Goal: Task Accomplishment & Management: Manage account settings

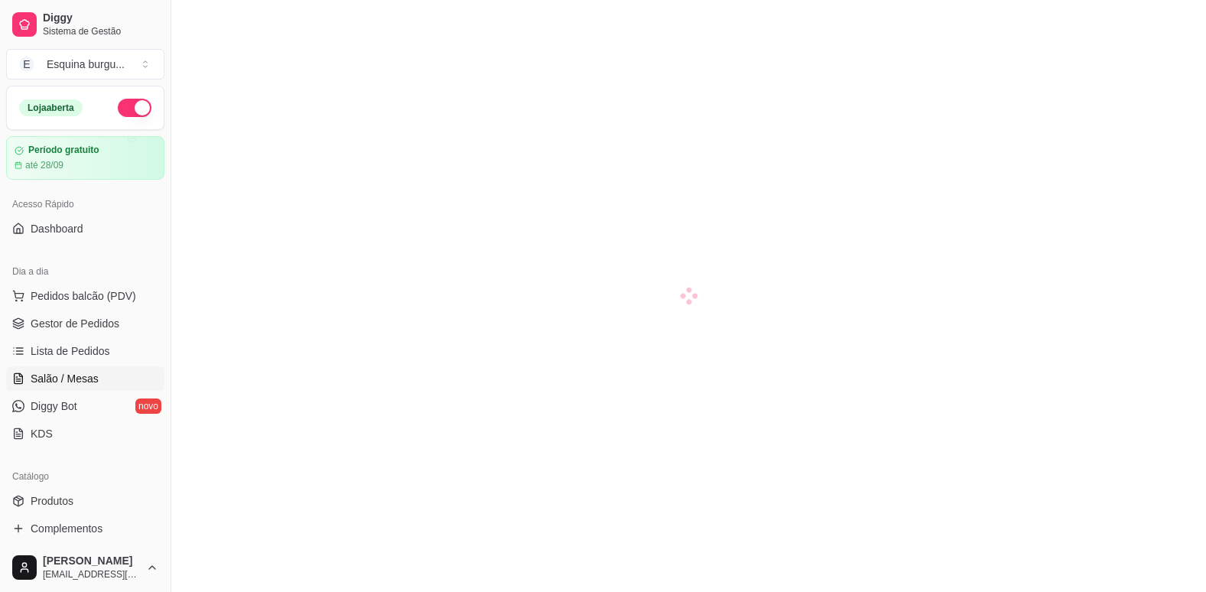
click at [82, 387] on link "Salão / Mesas" at bounding box center [85, 378] width 158 height 24
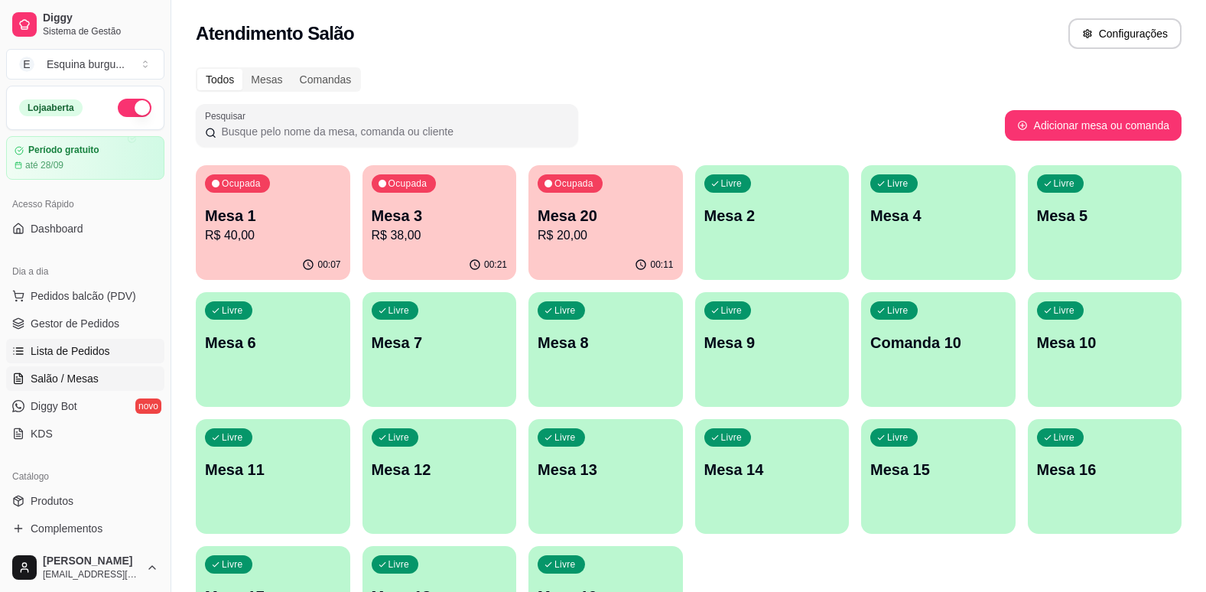
click at [89, 353] on span "Lista de Pedidos" at bounding box center [71, 350] width 80 height 15
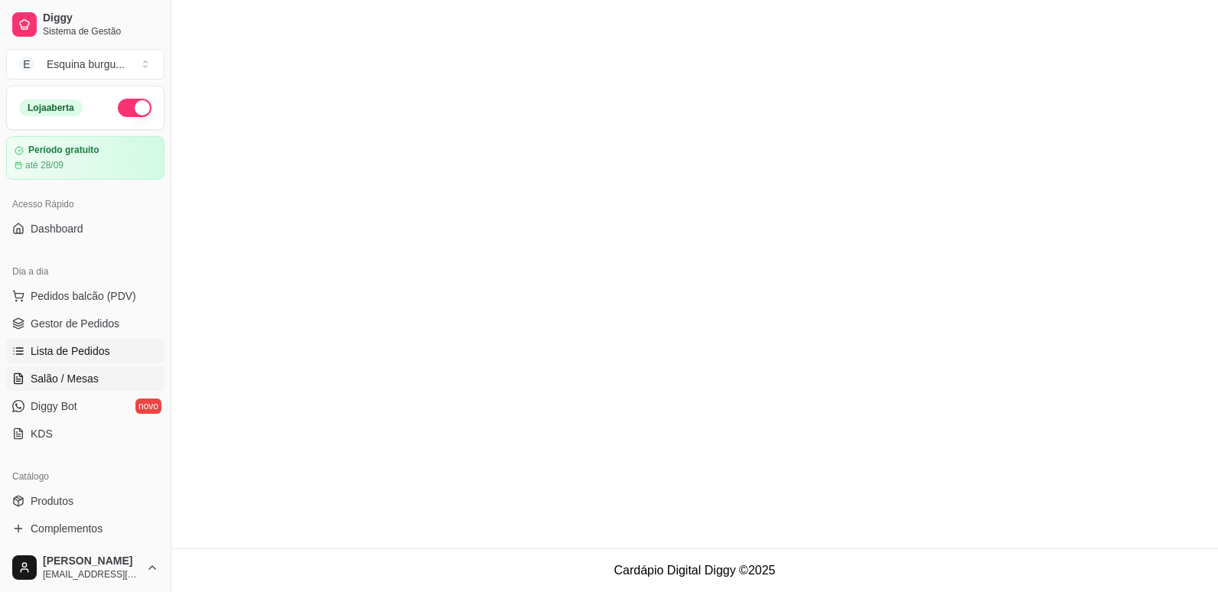
click at [83, 382] on span "Salão / Mesas" at bounding box center [65, 378] width 68 height 15
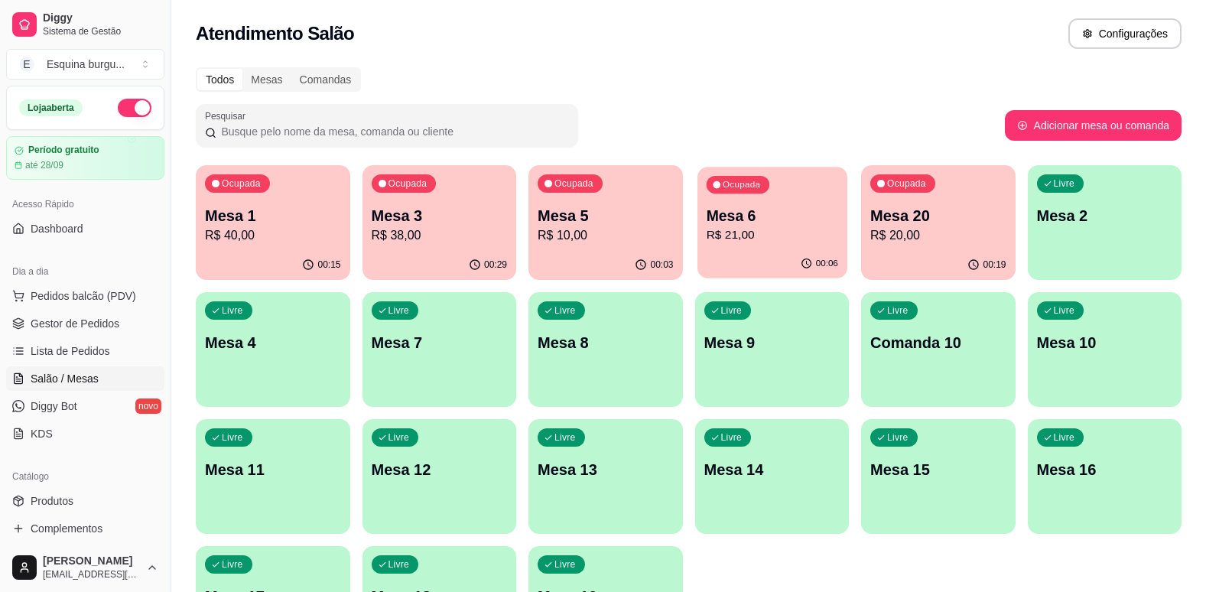
click at [733, 252] on div "00:06" at bounding box center [772, 263] width 149 height 29
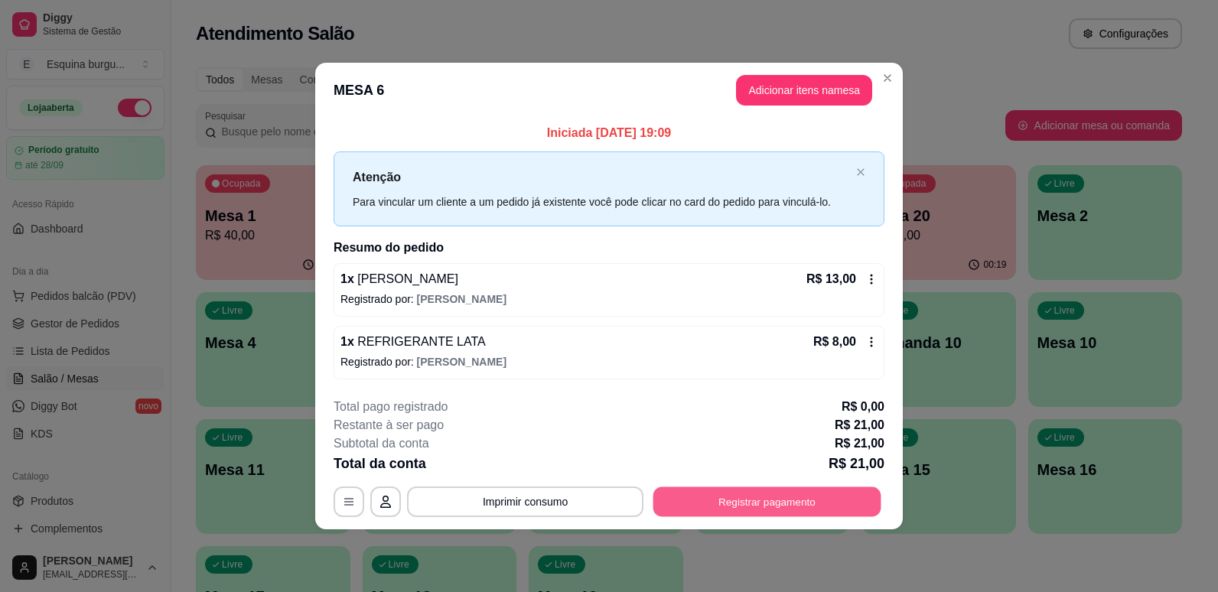
click at [811, 499] on button "Registrar pagamento" at bounding box center [767, 501] width 228 height 30
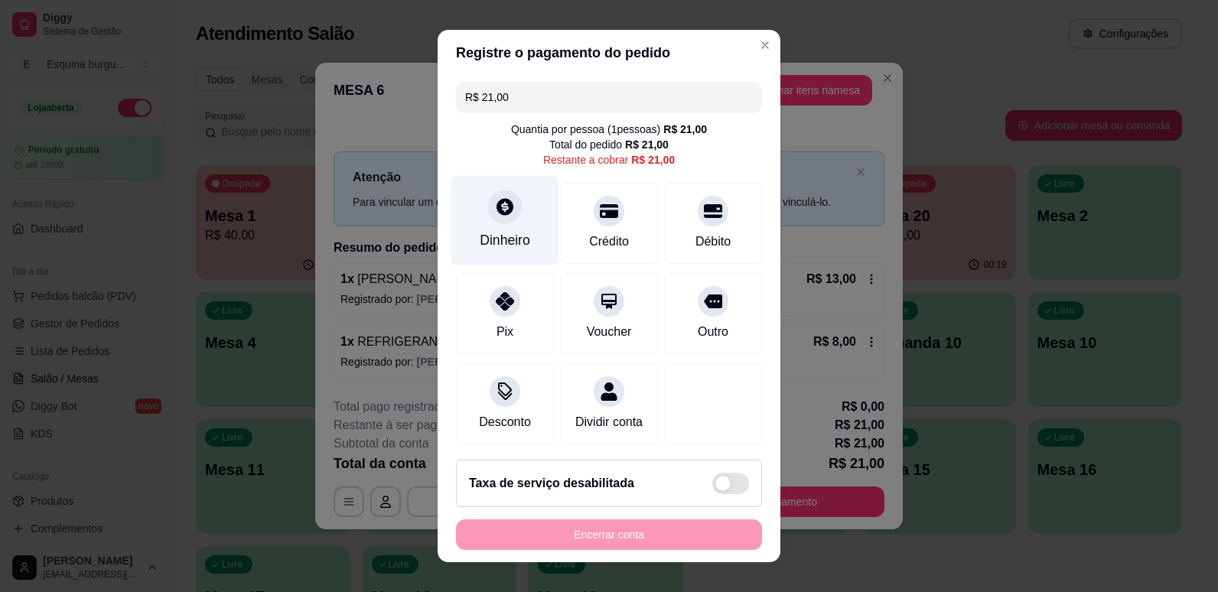
click at [503, 236] on div "Dinheiro" at bounding box center [505, 240] width 50 height 20
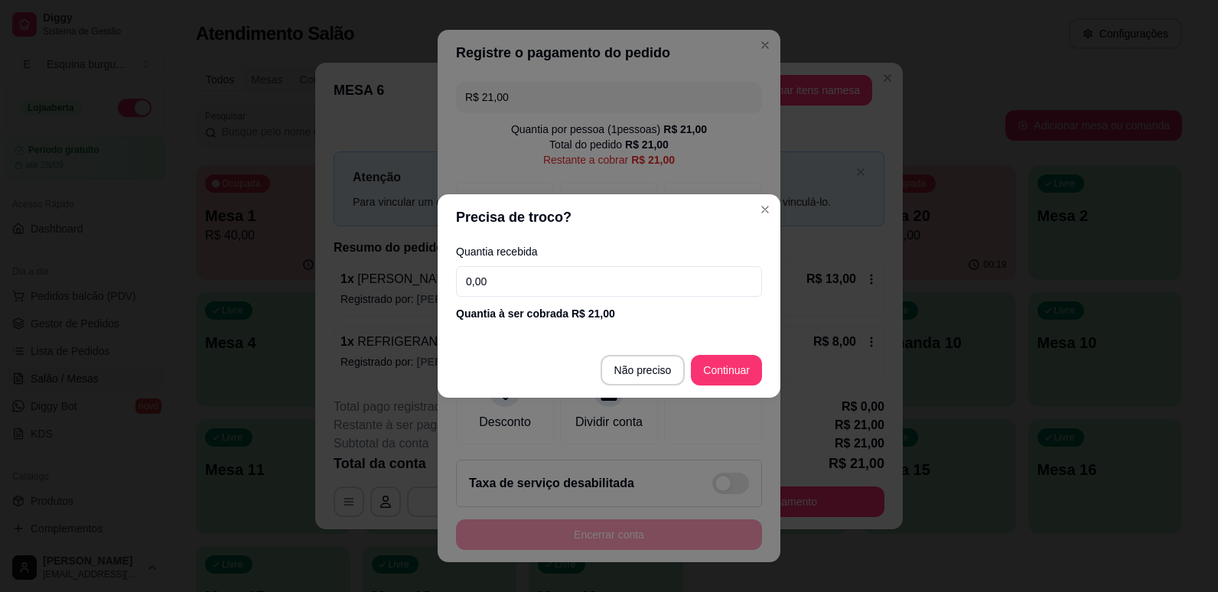
click at [506, 270] on input "0,00" at bounding box center [609, 281] width 306 height 31
type input "21,00"
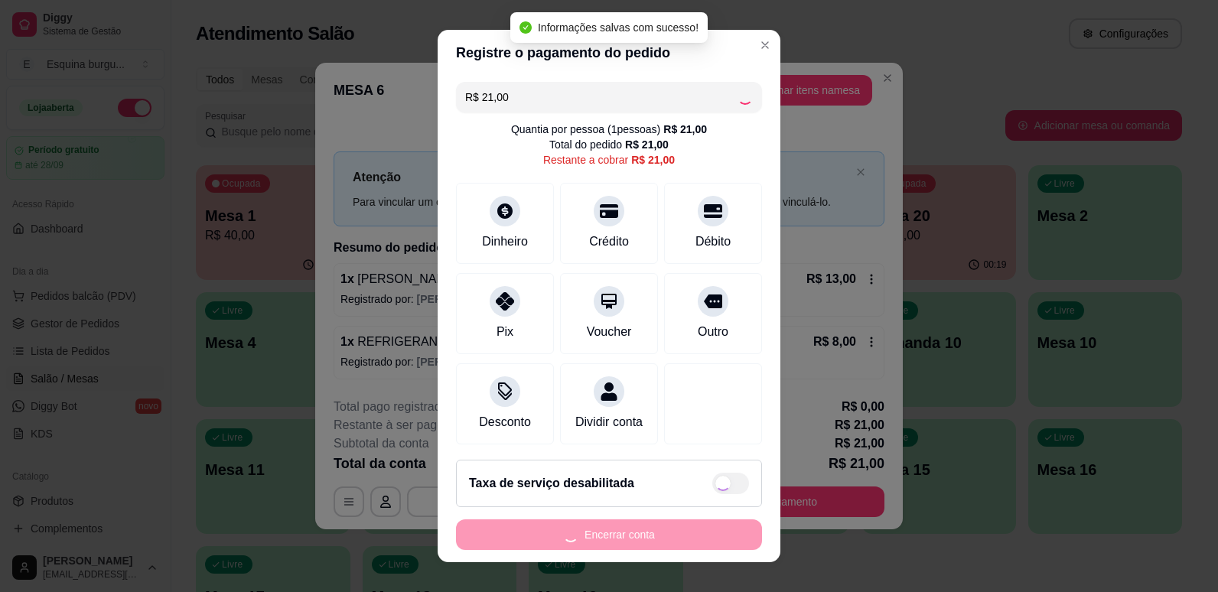
type input "R$ 0,00"
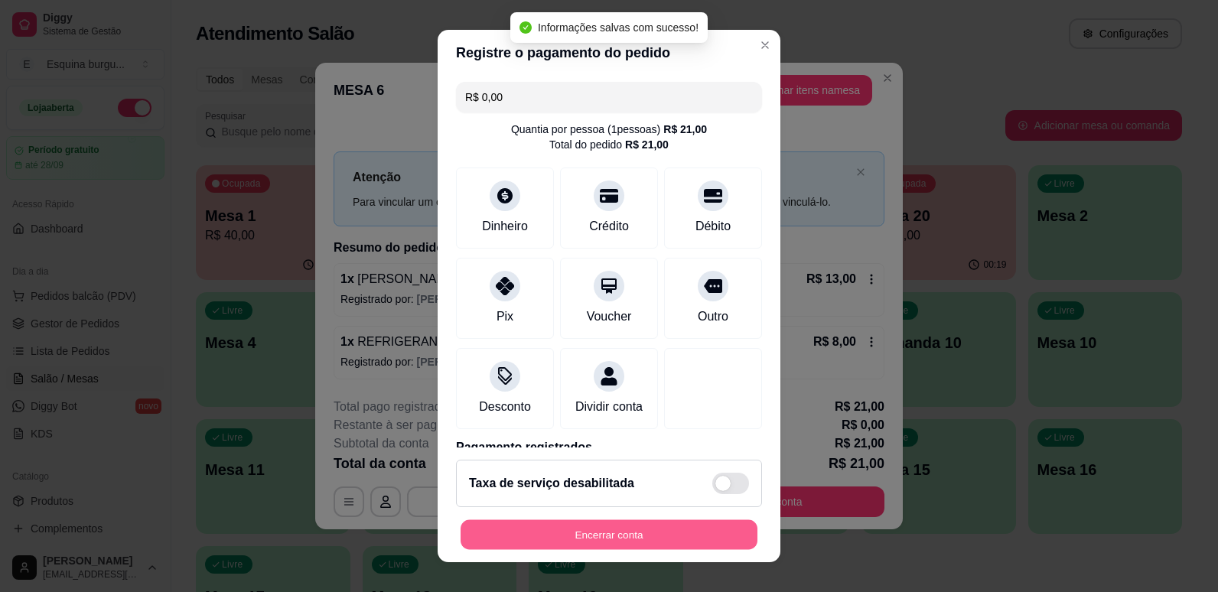
click at [705, 547] on button "Encerrar conta" at bounding box center [608, 535] width 297 height 30
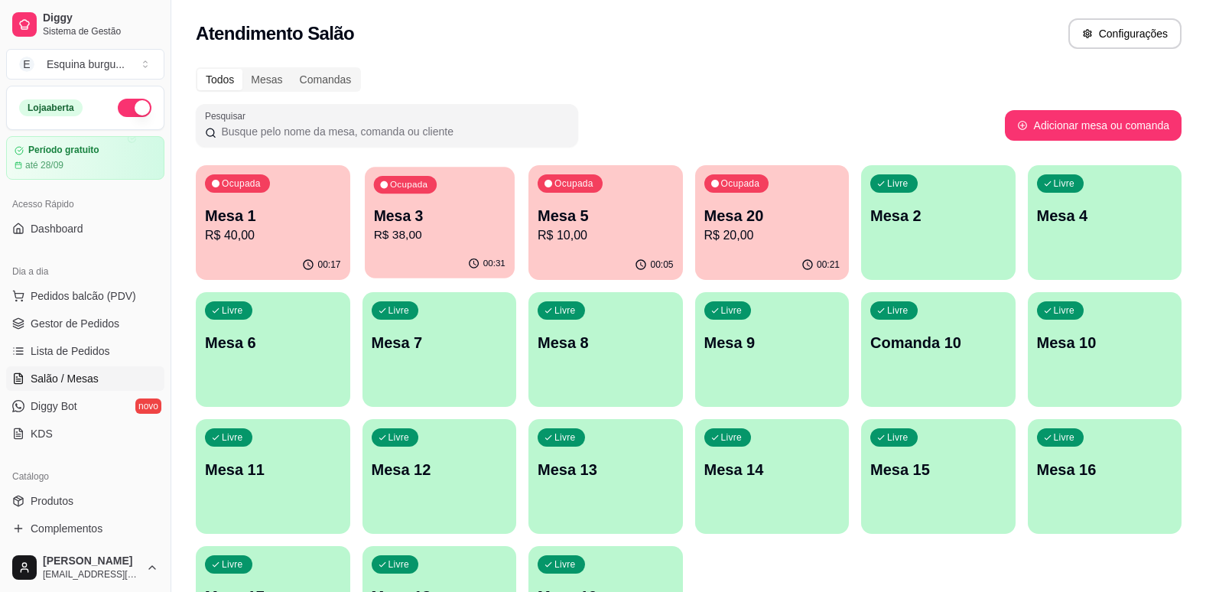
click at [469, 211] on p "Mesa 3" at bounding box center [439, 216] width 132 height 21
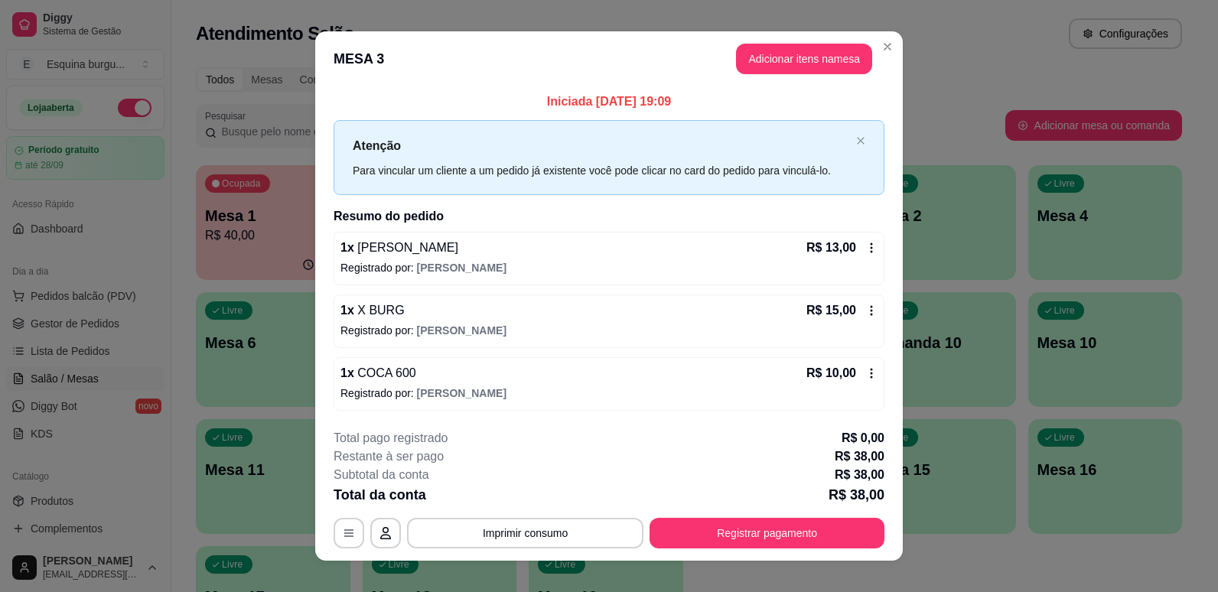
scroll to position [18, 0]
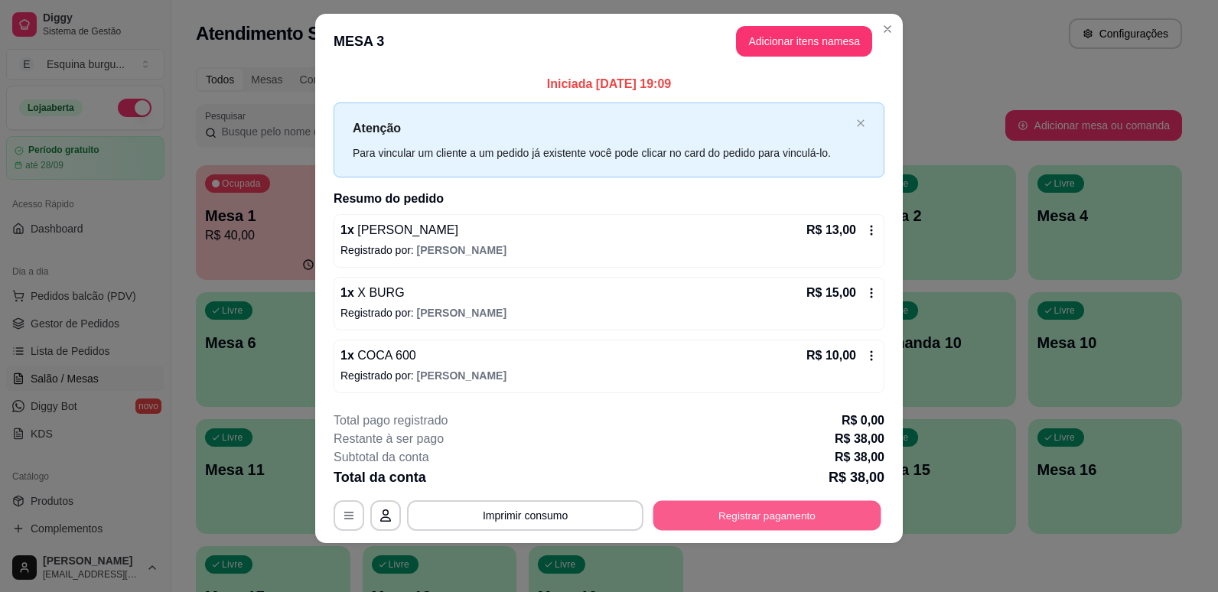
click at [798, 517] on button "Registrar pagamento" at bounding box center [767, 515] width 228 height 30
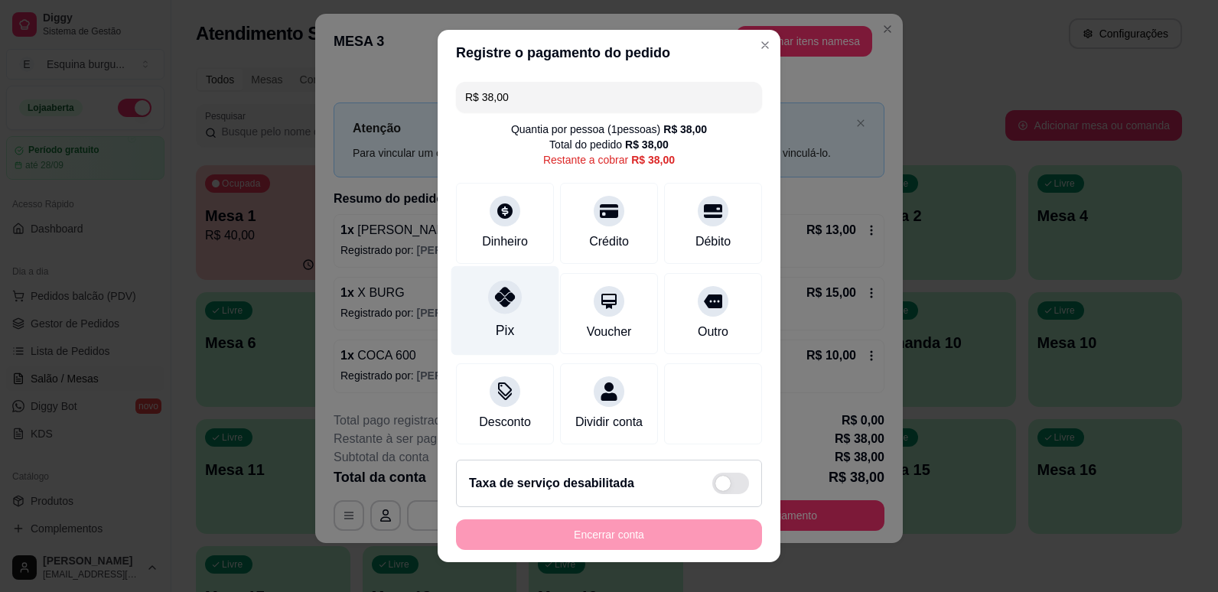
click at [517, 316] on div "Pix" at bounding box center [505, 309] width 108 height 89
type input "R$ 0,00"
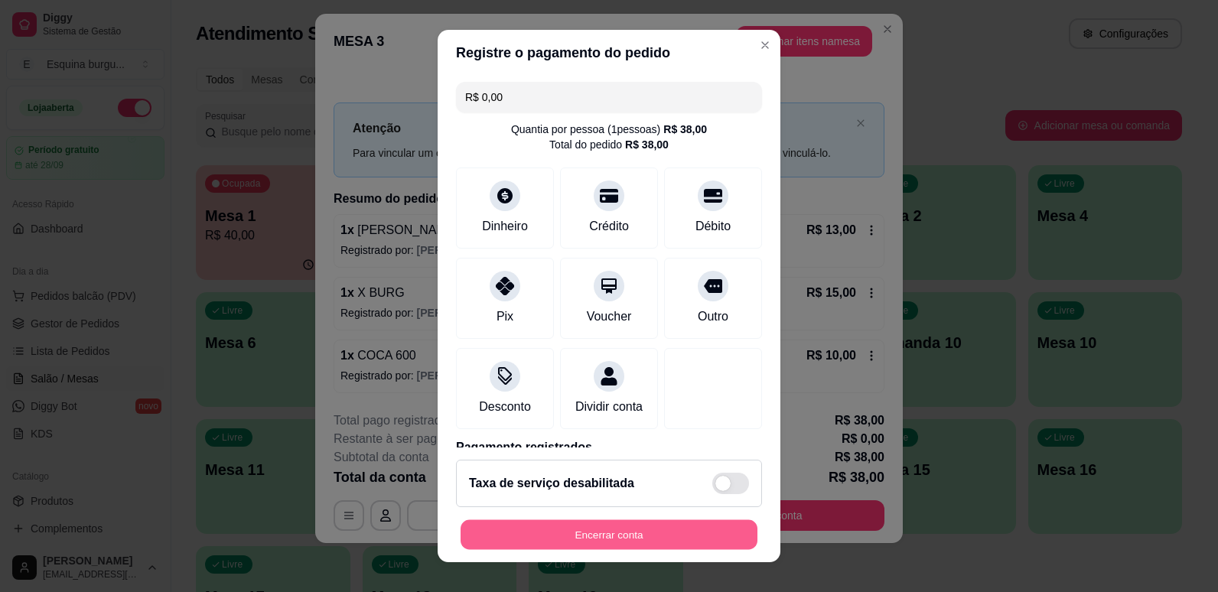
click at [571, 533] on button "Encerrar conta" at bounding box center [608, 535] width 297 height 30
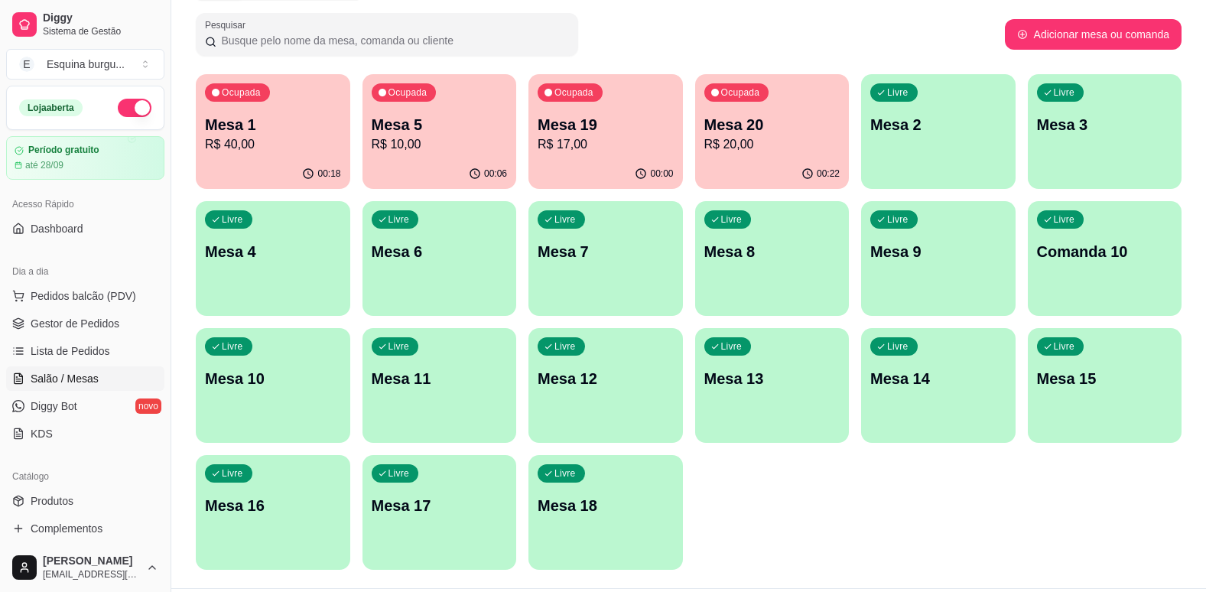
scroll to position [0, 0]
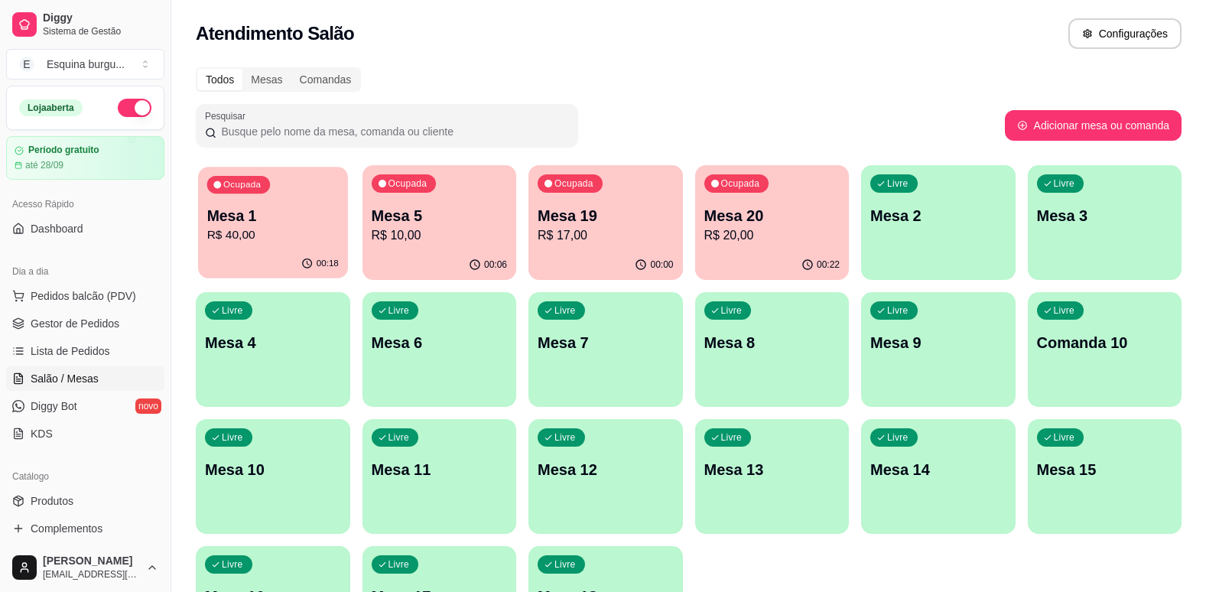
click at [260, 244] on p "R$ 40,00" at bounding box center [273, 235] width 132 height 18
click at [278, 236] on p "R$ 40,00" at bounding box center [273, 235] width 132 height 18
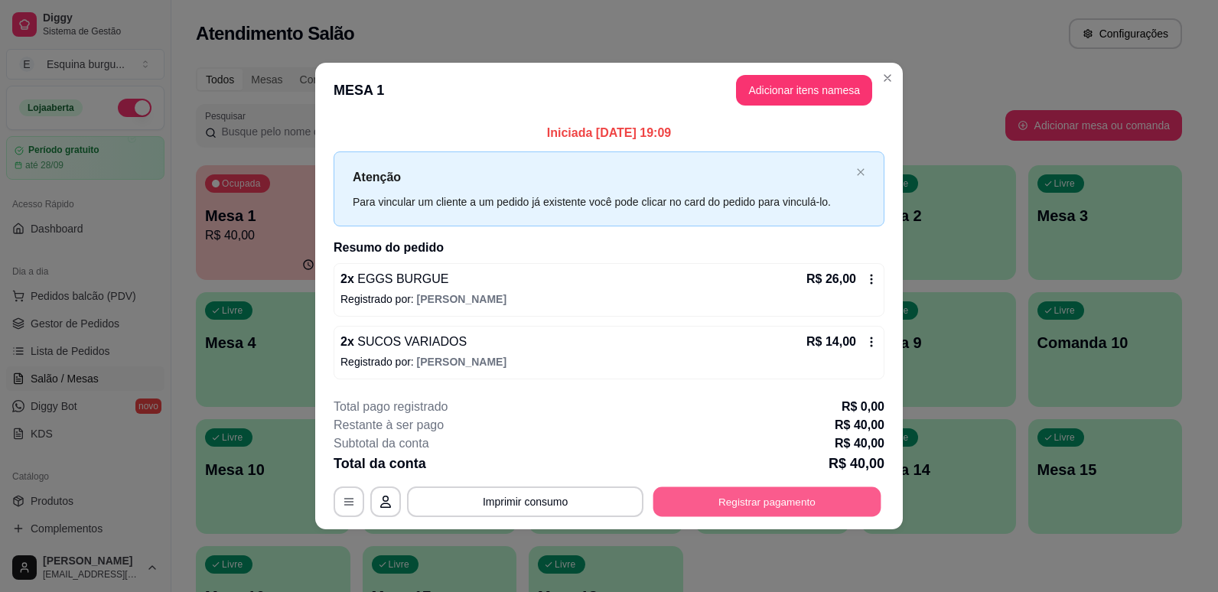
click at [730, 506] on button "Registrar pagamento" at bounding box center [767, 501] width 228 height 30
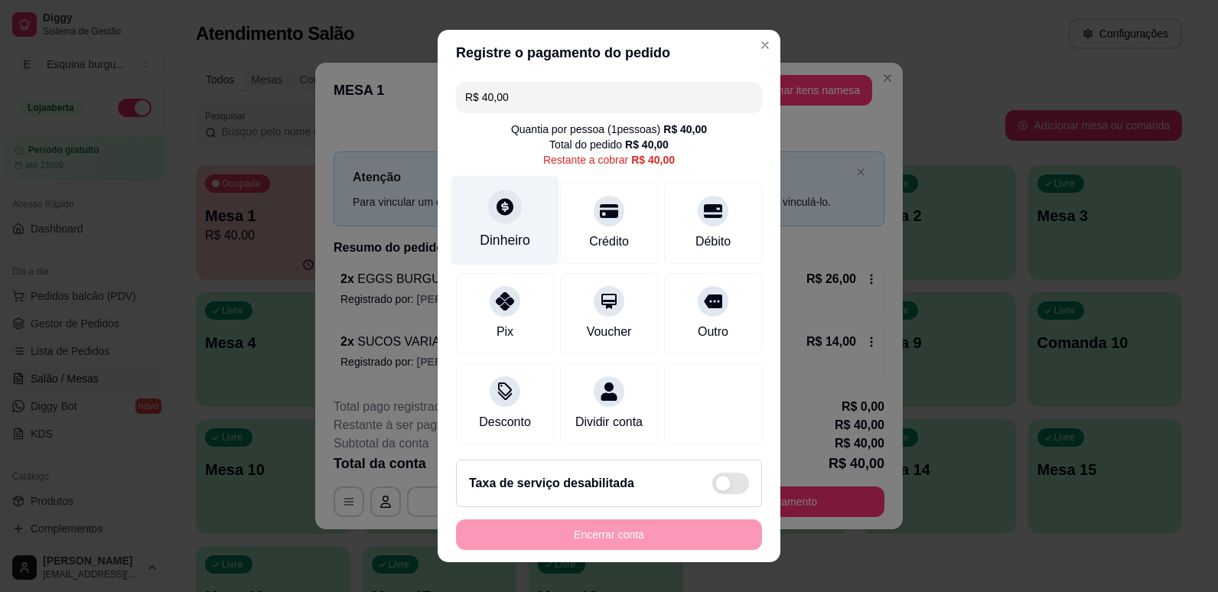
click at [495, 203] on icon at bounding box center [505, 207] width 20 height 20
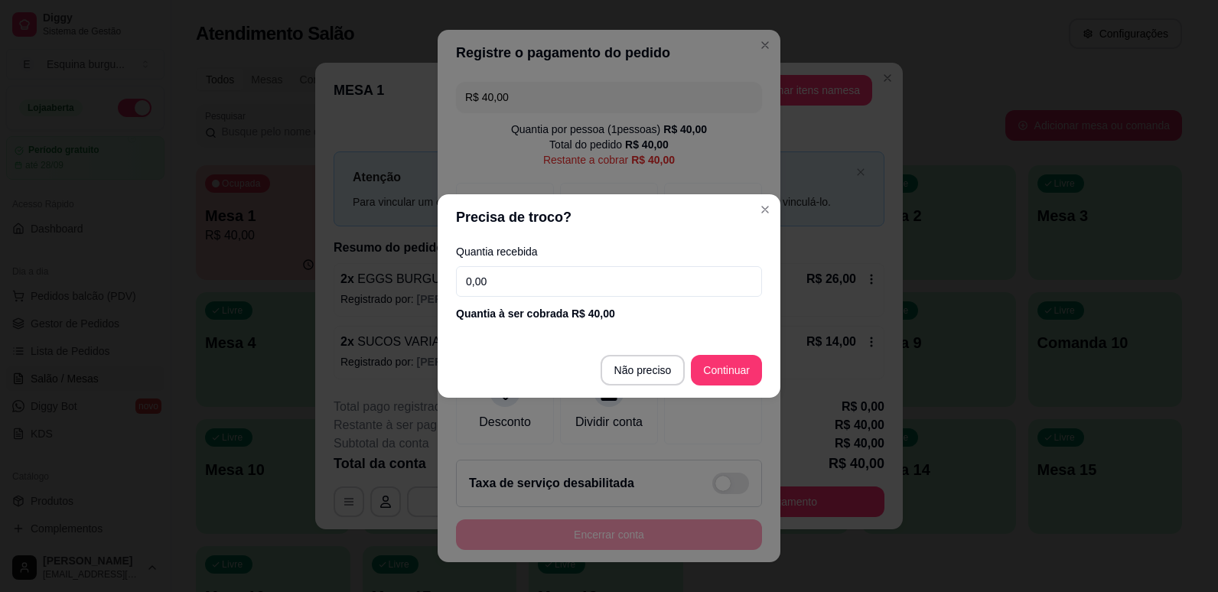
click at [576, 279] on input "0,00" at bounding box center [609, 281] width 306 height 31
type input "40,00"
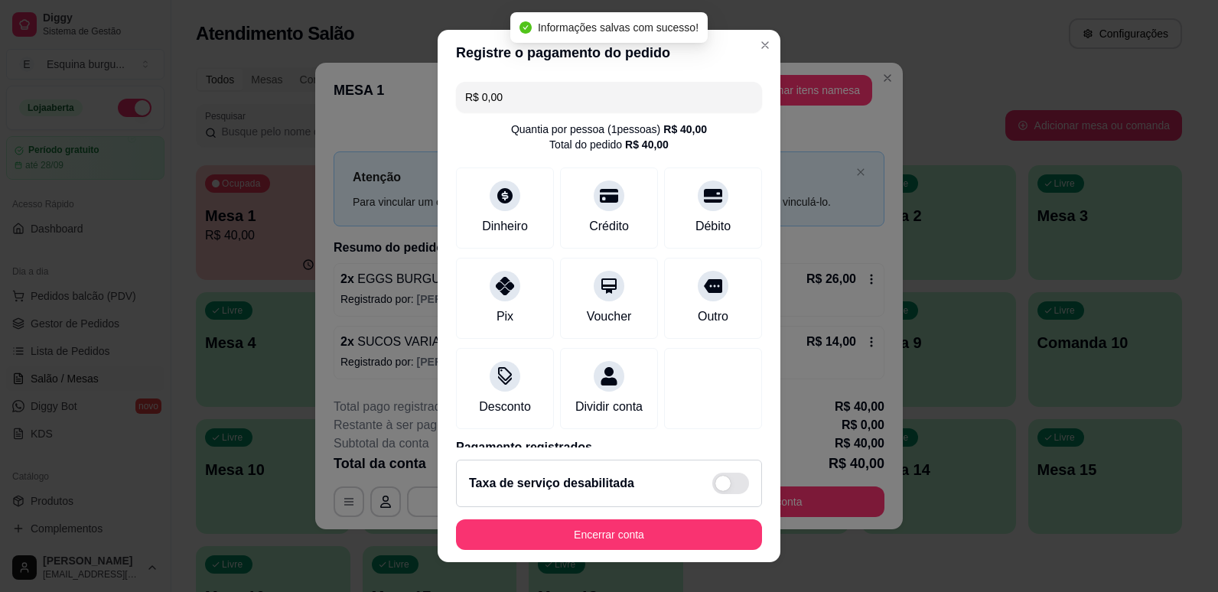
type input "R$ 0,00"
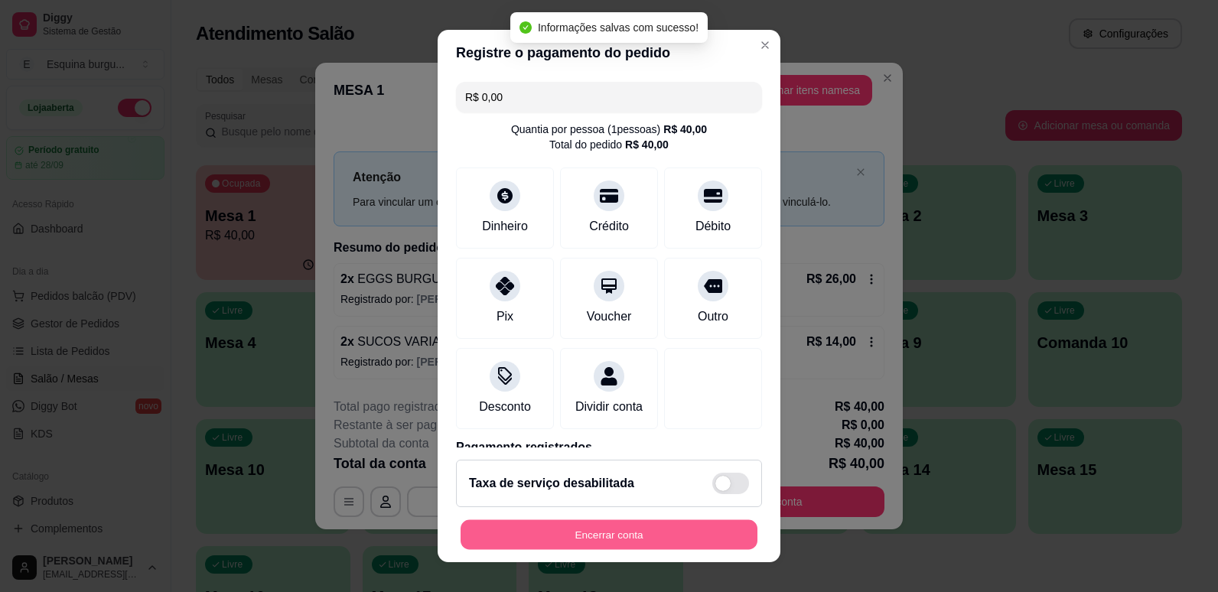
click at [663, 536] on button "Encerrar conta" at bounding box center [608, 535] width 297 height 30
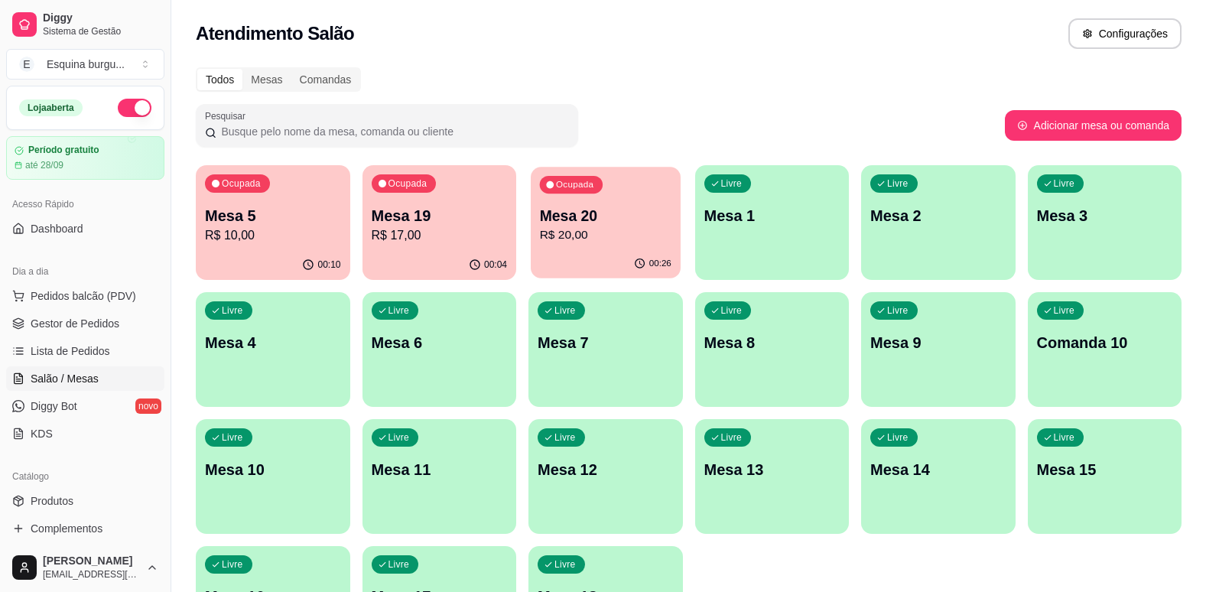
click at [639, 208] on p "Mesa 20" at bounding box center [606, 216] width 132 height 21
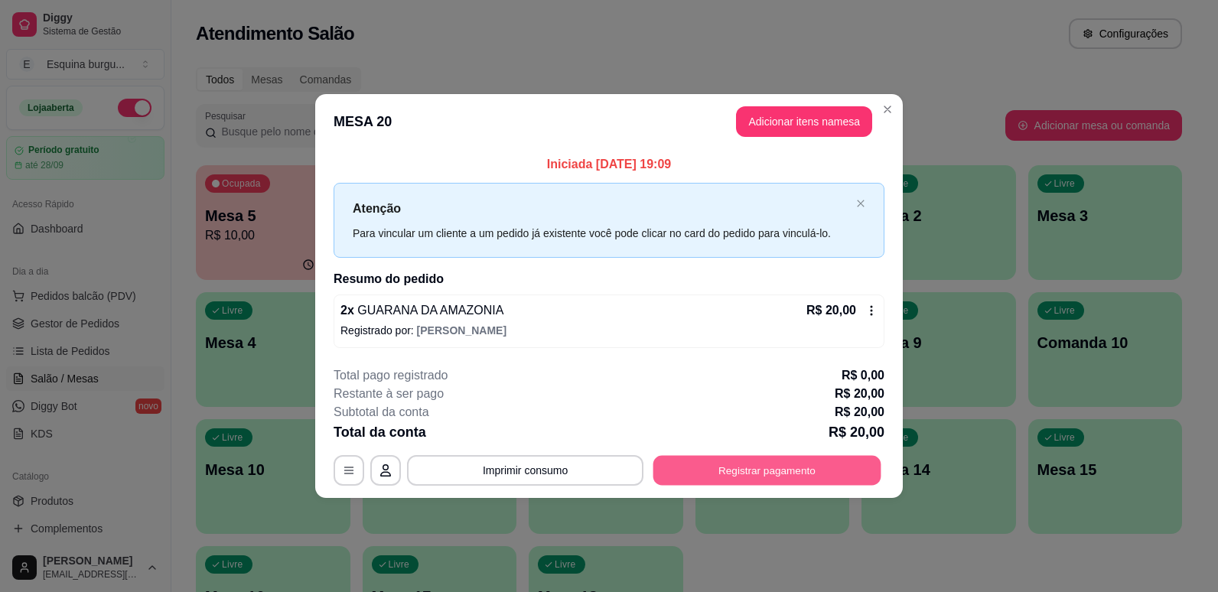
click at [808, 459] on button "Registrar pagamento" at bounding box center [767, 470] width 228 height 30
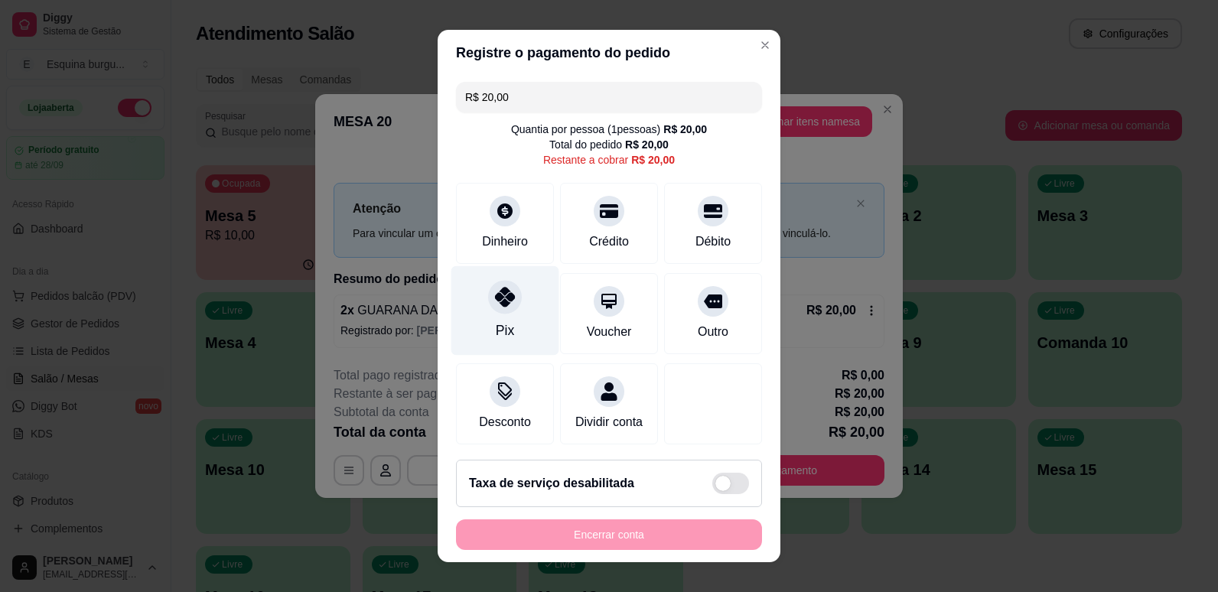
click at [508, 296] on div at bounding box center [505, 297] width 34 height 34
type input "R$ 0,00"
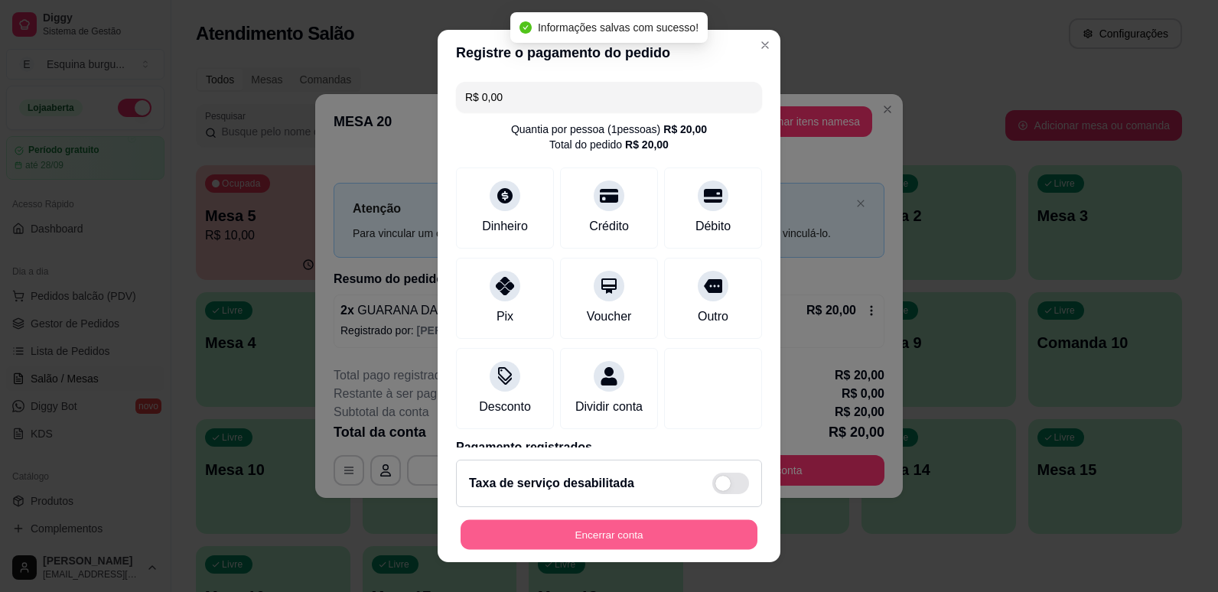
click at [561, 541] on button "Encerrar conta" at bounding box center [608, 535] width 297 height 30
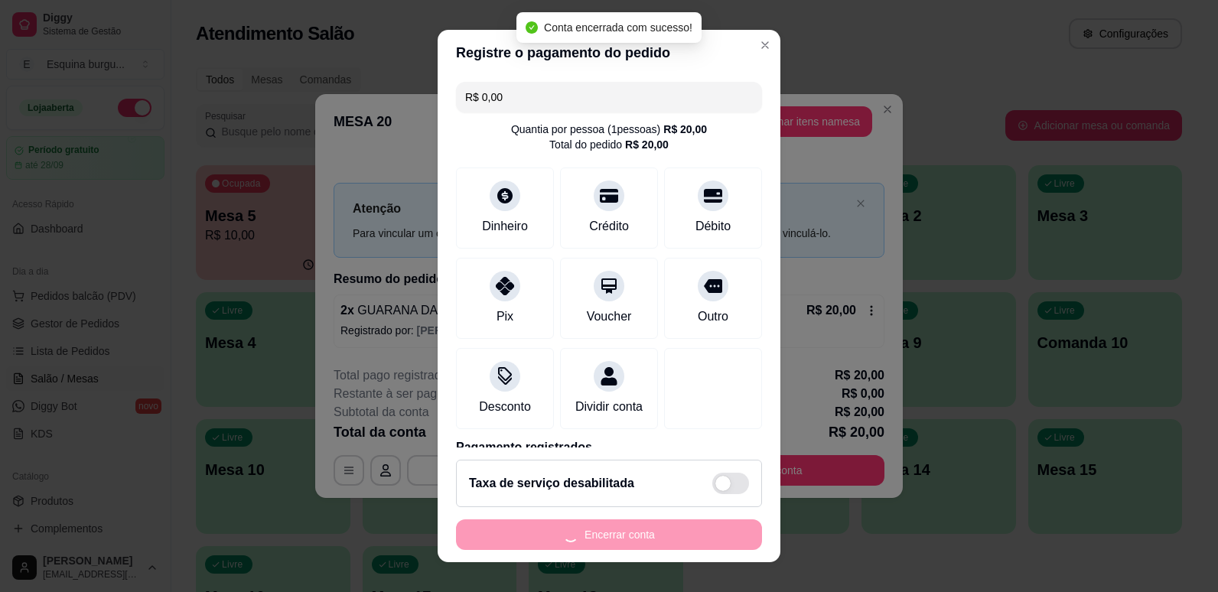
click at [561, 541] on div "Encerrar conta" at bounding box center [609, 534] width 306 height 31
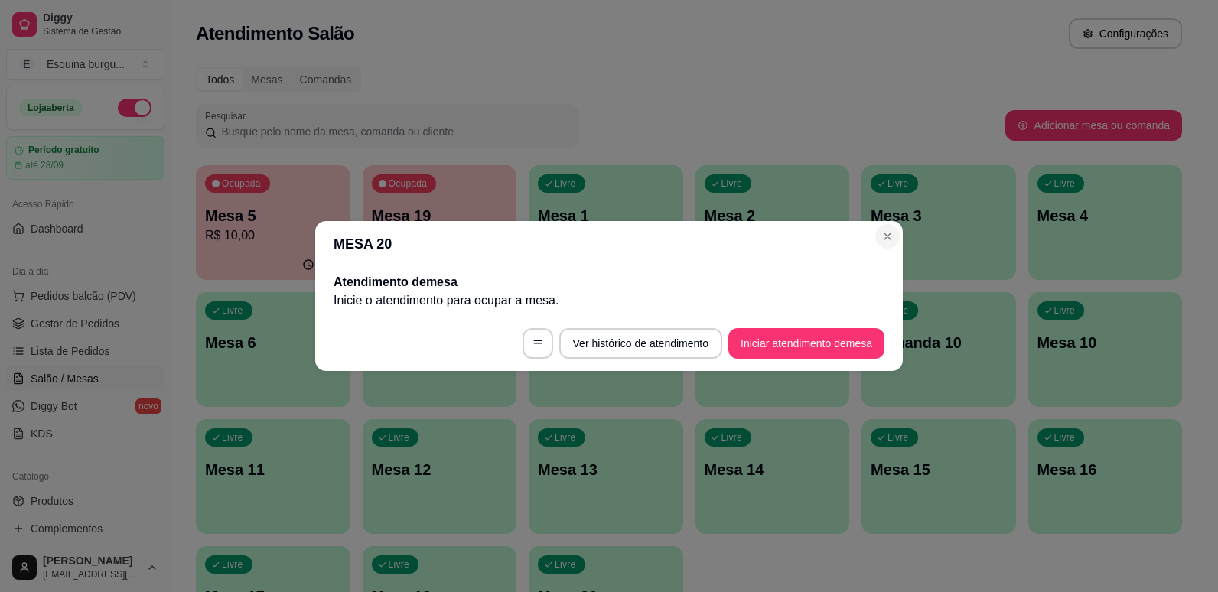
click at [855, 84] on div "MESA 20 Atendimento de mesa Inicie o atendimento para ocupar a mesa . Ver histó…" at bounding box center [609, 296] width 1218 height 592
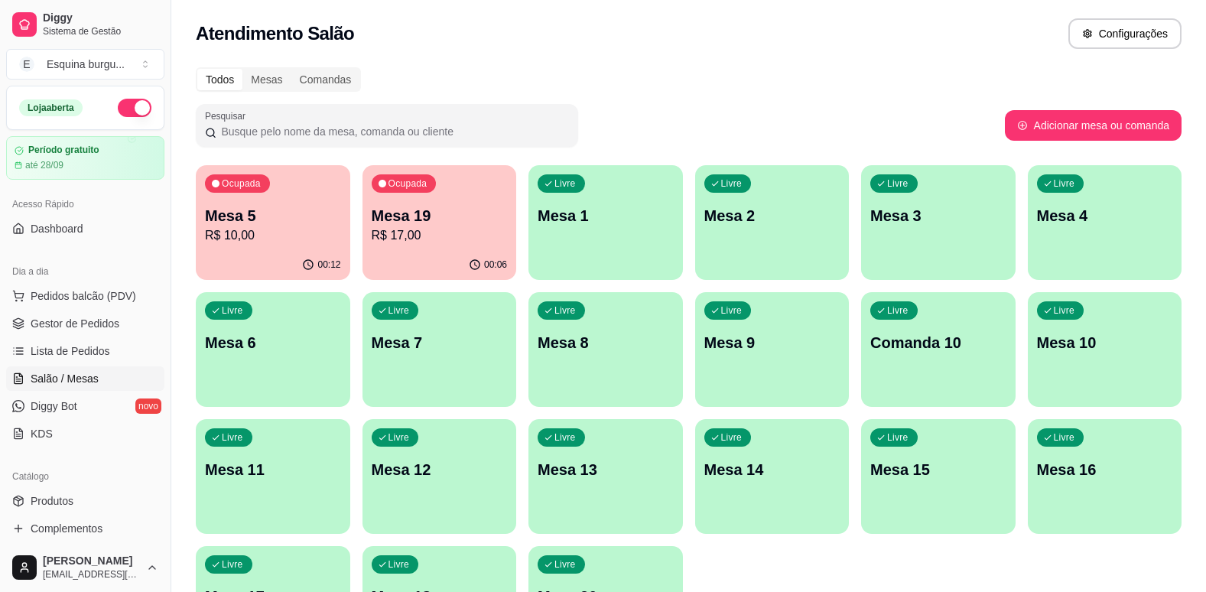
click at [314, 237] on p "R$ 10,00" at bounding box center [273, 235] width 136 height 18
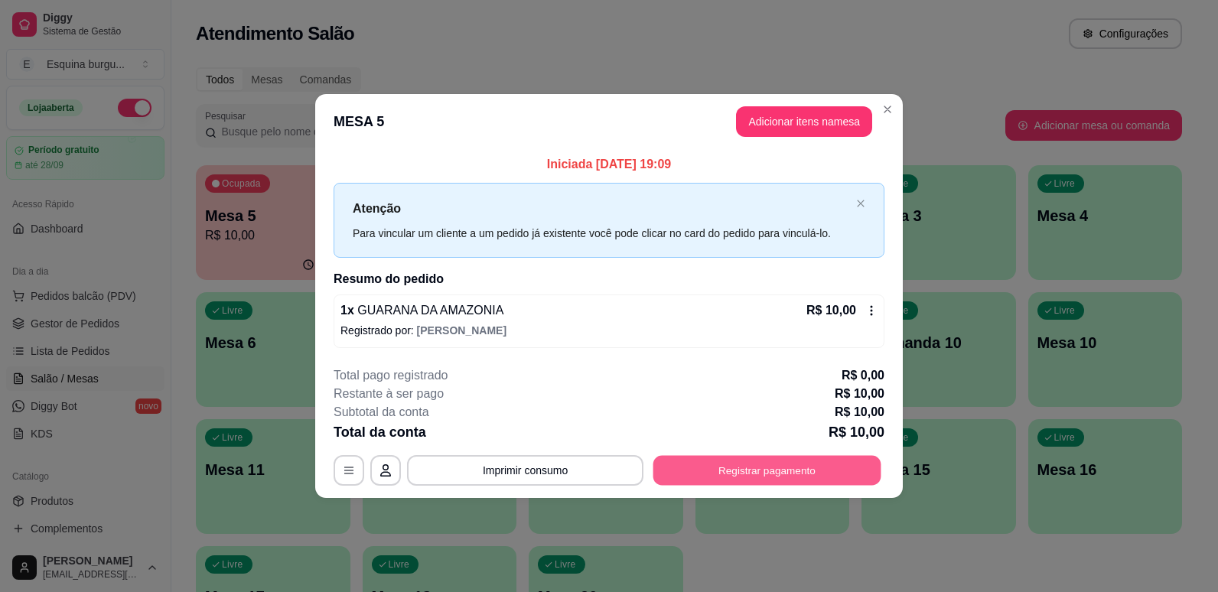
click at [792, 461] on button "Registrar pagamento" at bounding box center [767, 470] width 228 height 30
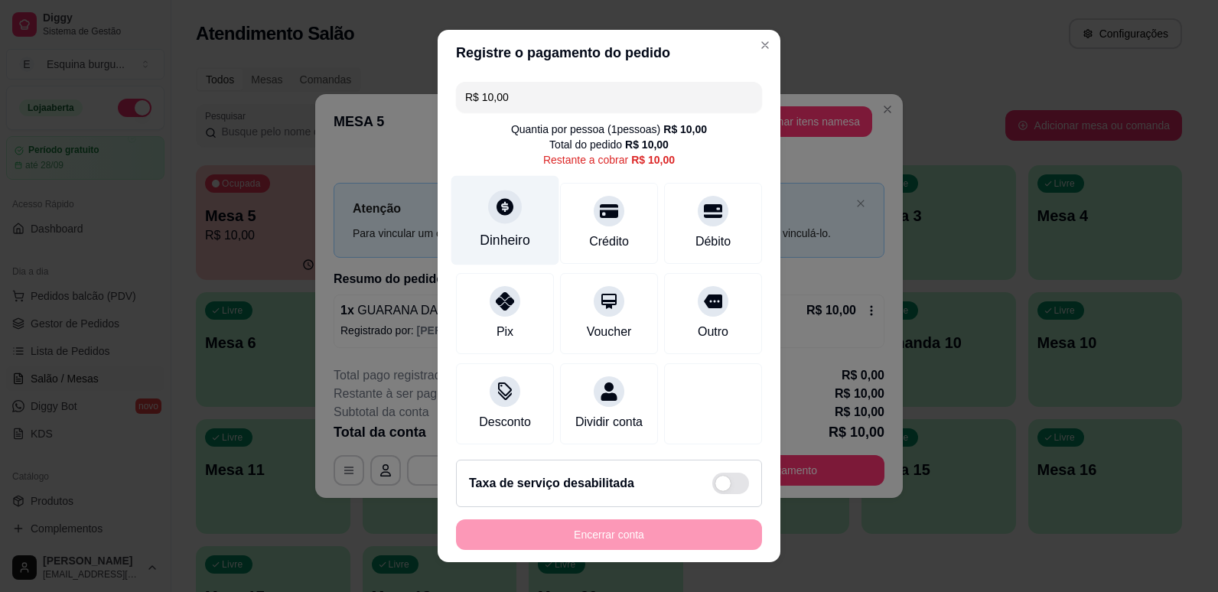
click at [521, 222] on div "Dinheiro" at bounding box center [505, 219] width 108 height 89
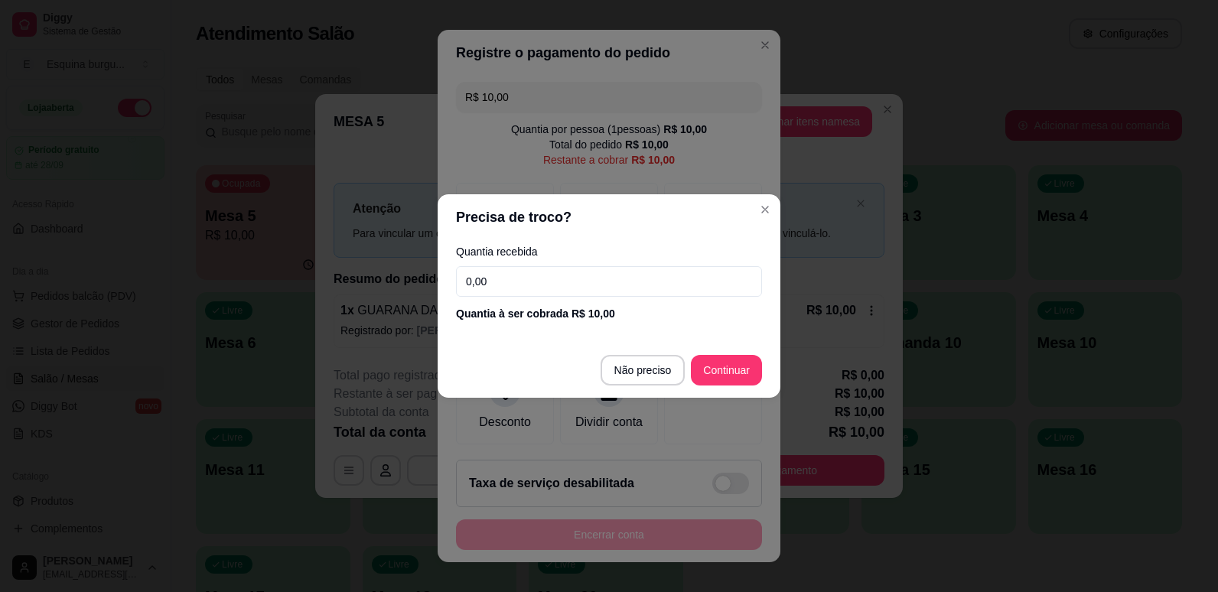
click at [573, 281] on input "0,00" at bounding box center [609, 281] width 306 height 31
type input "10,00"
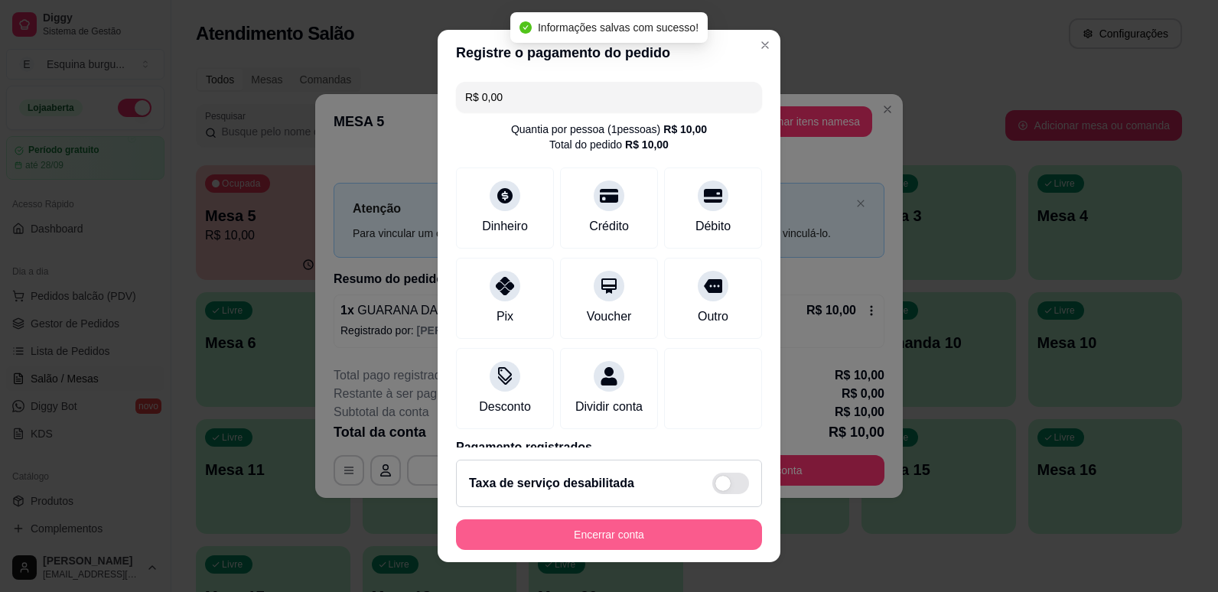
type input "R$ 0,00"
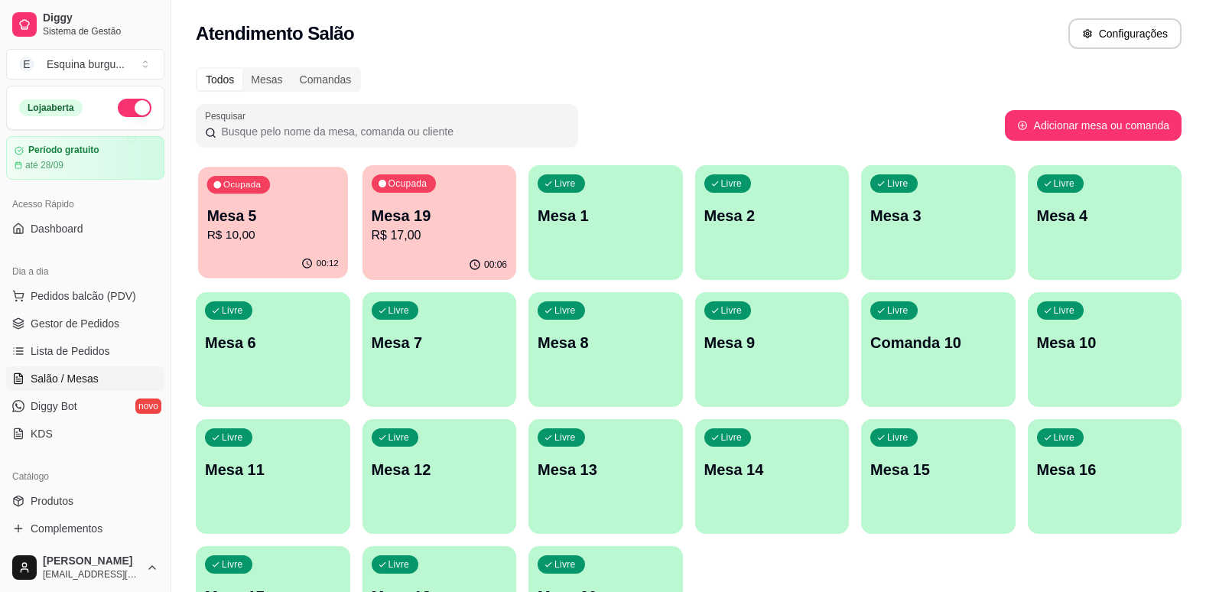
click at [268, 210] on p "Mesa 5" at bounding box center [273, 216] width 132 height 21
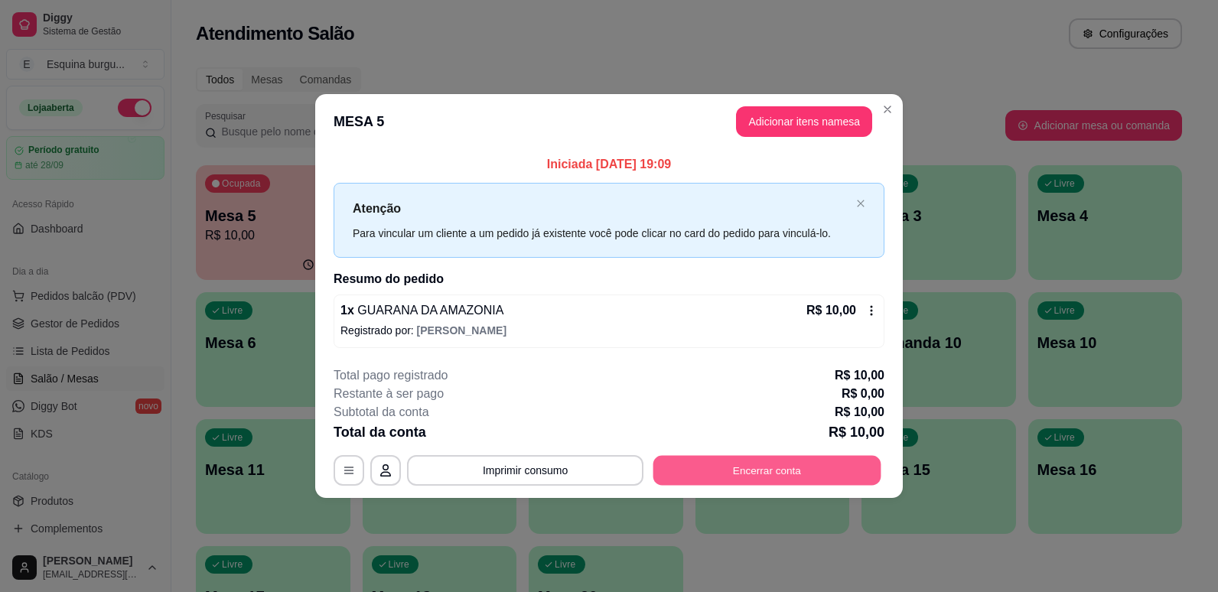
click at [742, 465] on button "Encerrar conta" at bounding box center [767, 470] width 228 height 30
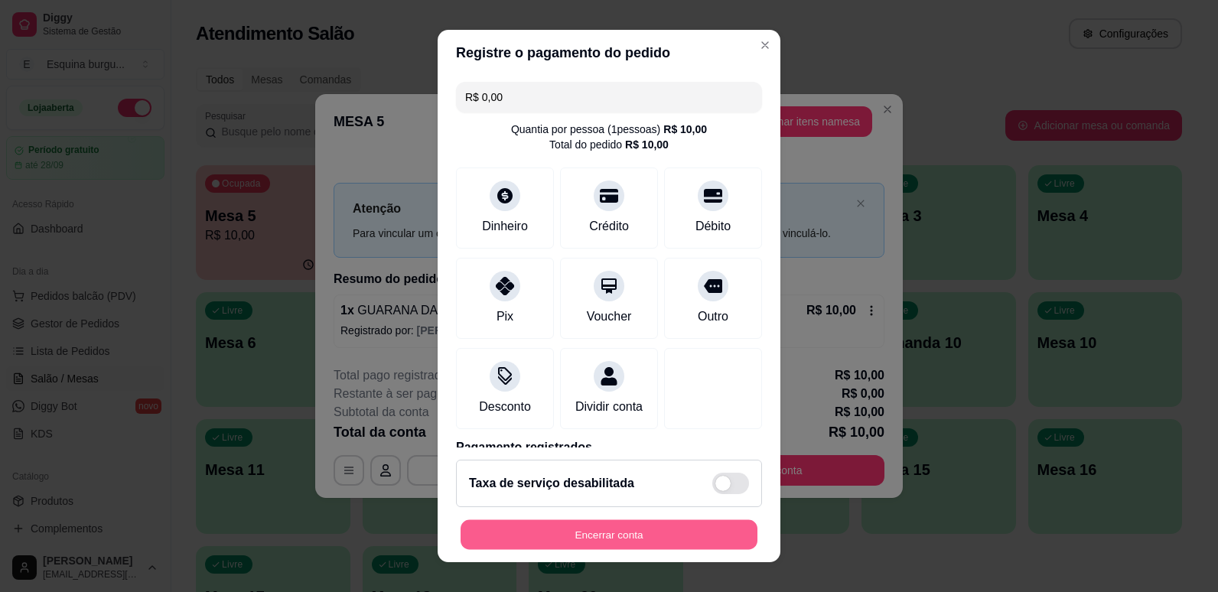
click at [668, 541] on button "Encerrar conta" at bounding box center [608, 535] width 297 height 30
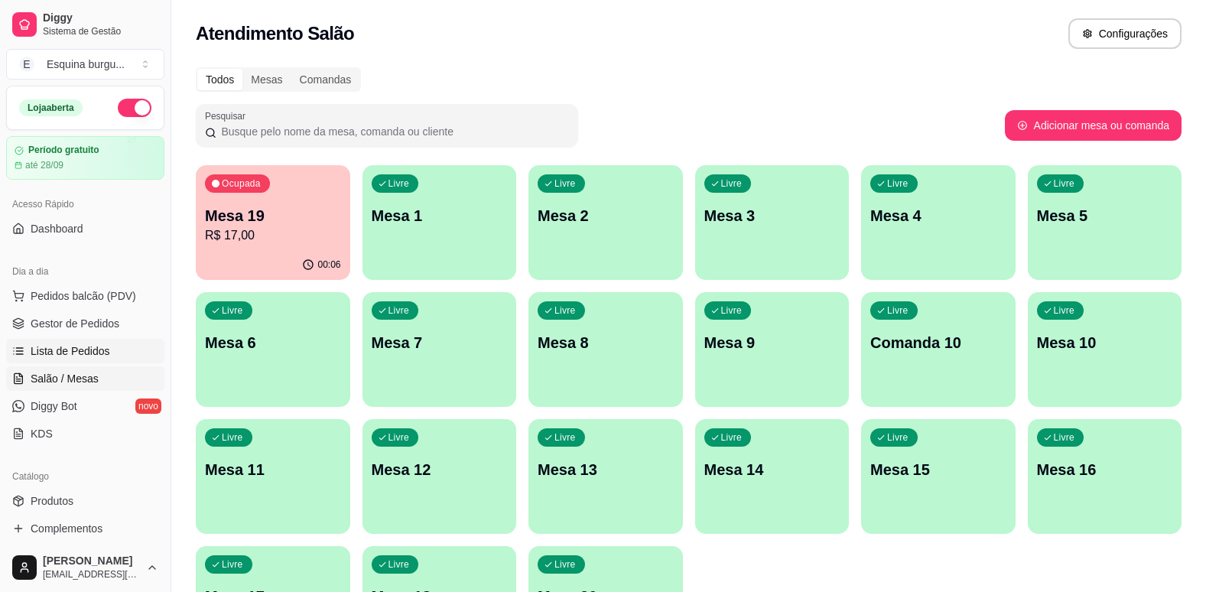
click at [83, 349] on span "Lista de Pedidos" at bounding box center [71, 350] width 80 height 15
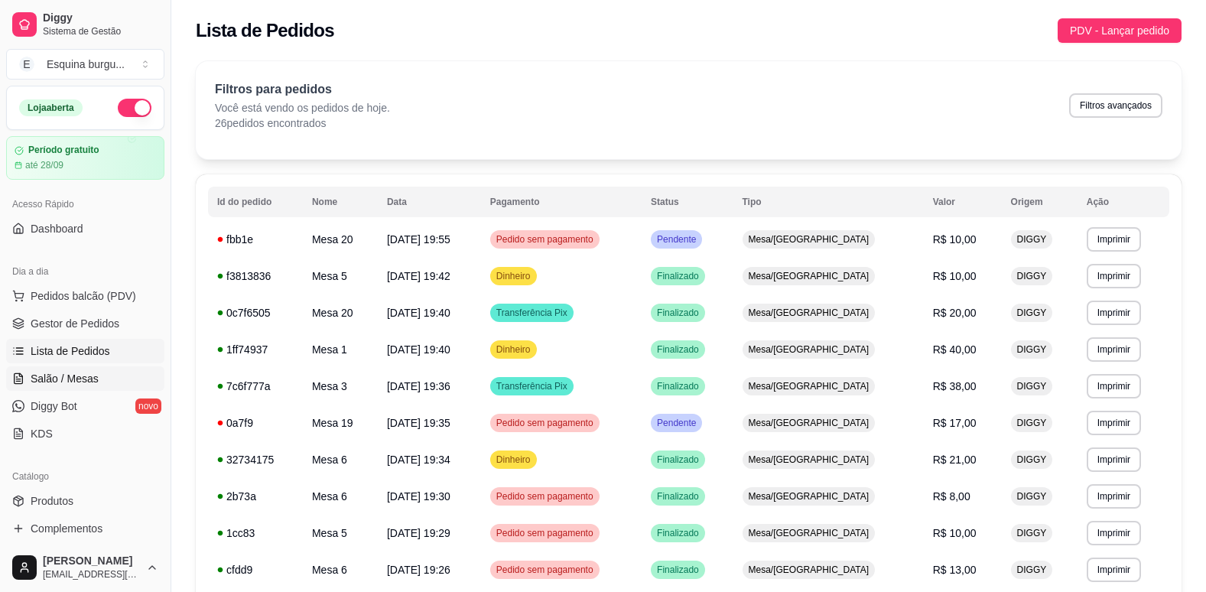
click at [76, 383] on span "Salão / Mesas" at bounding box center [65, 378] width 68 height 15
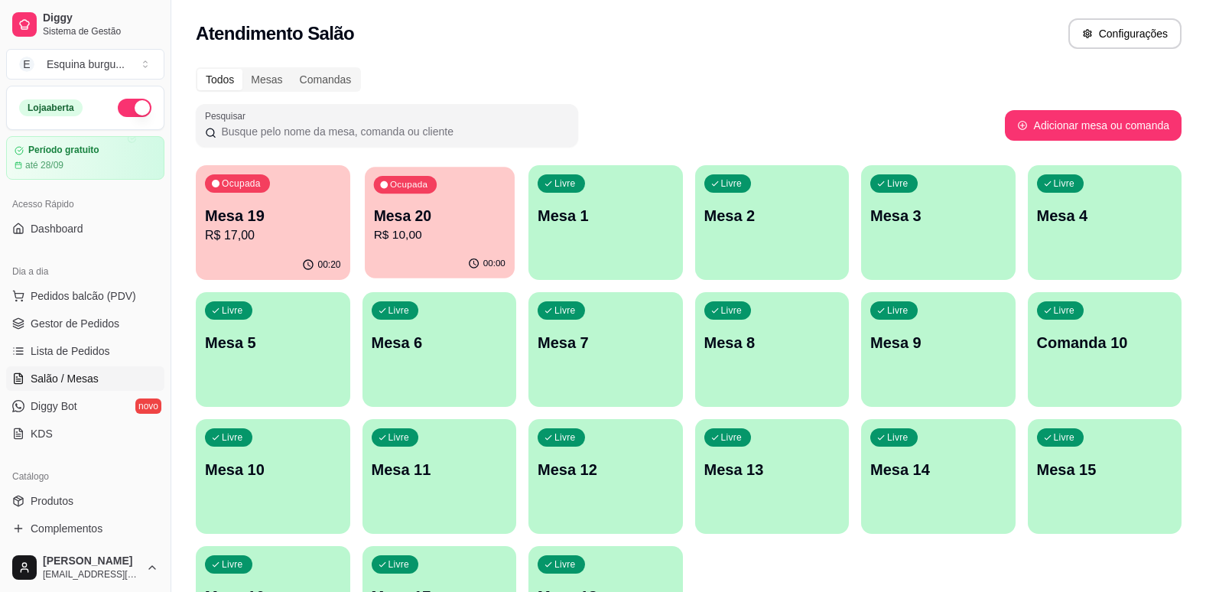
click at [437, 236] on p "R$ 10,00" at bounding box center [439, 235] width 132 height 18
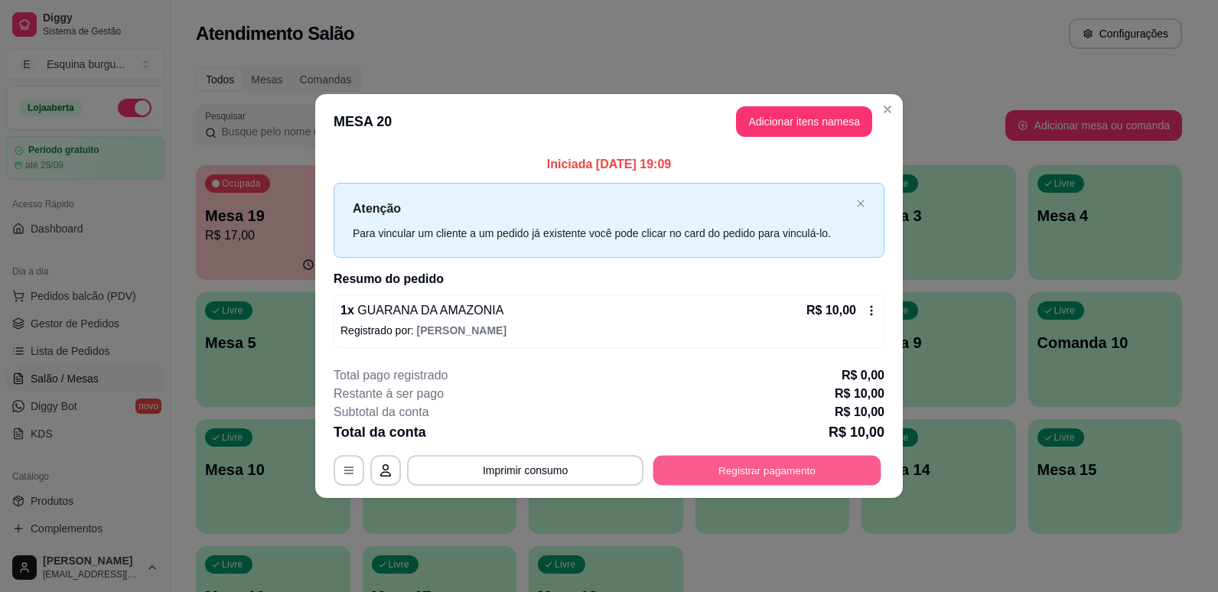
click at [826, 457] on button "Registrar pagamento" at bounding box center [767, 470] width 228 height 30
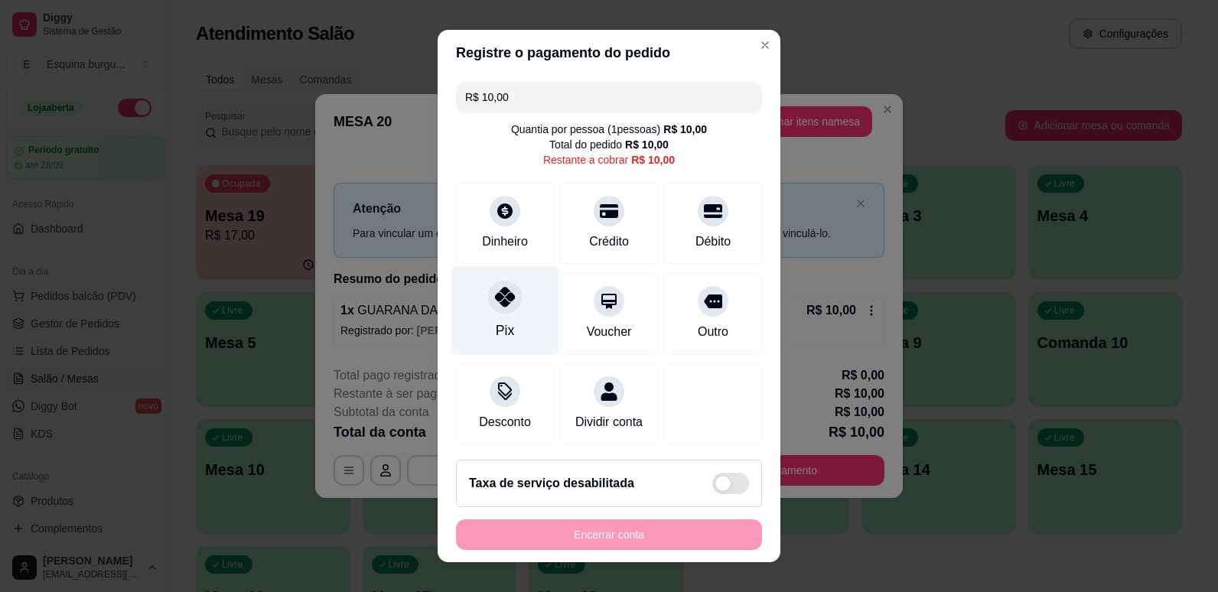
click at [506, 286] on div at bounding box center [505, 297] width 34 height 34
type input "R$ 0,00"
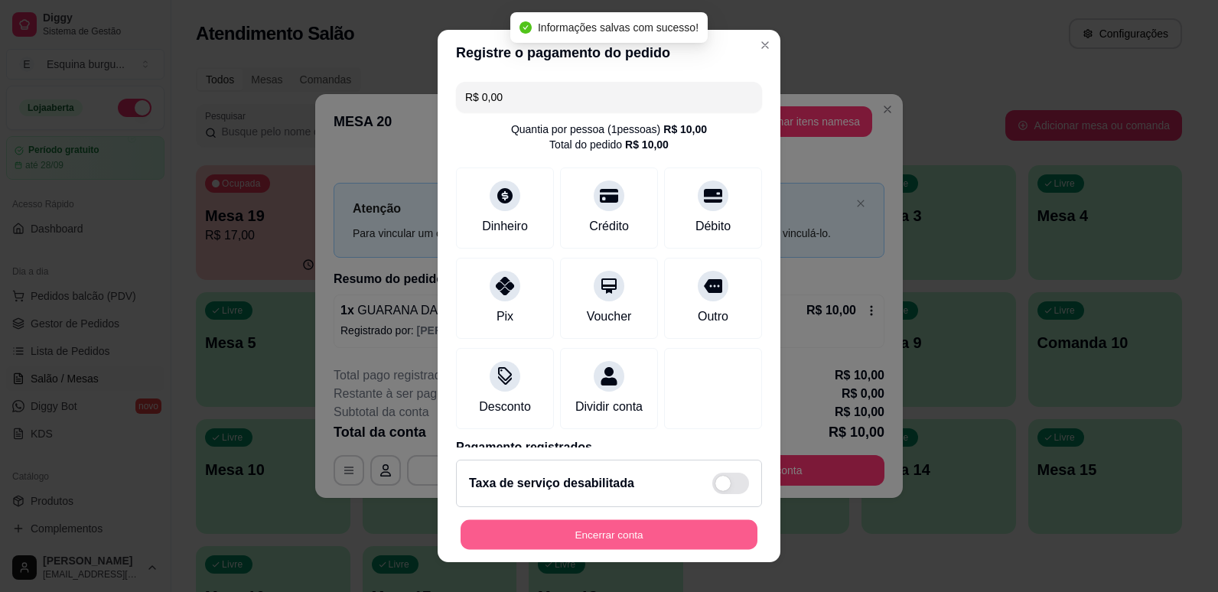
click at [608, 535] on button "Encerrar conta" at bounding box center [608, 535] width 297 height 30
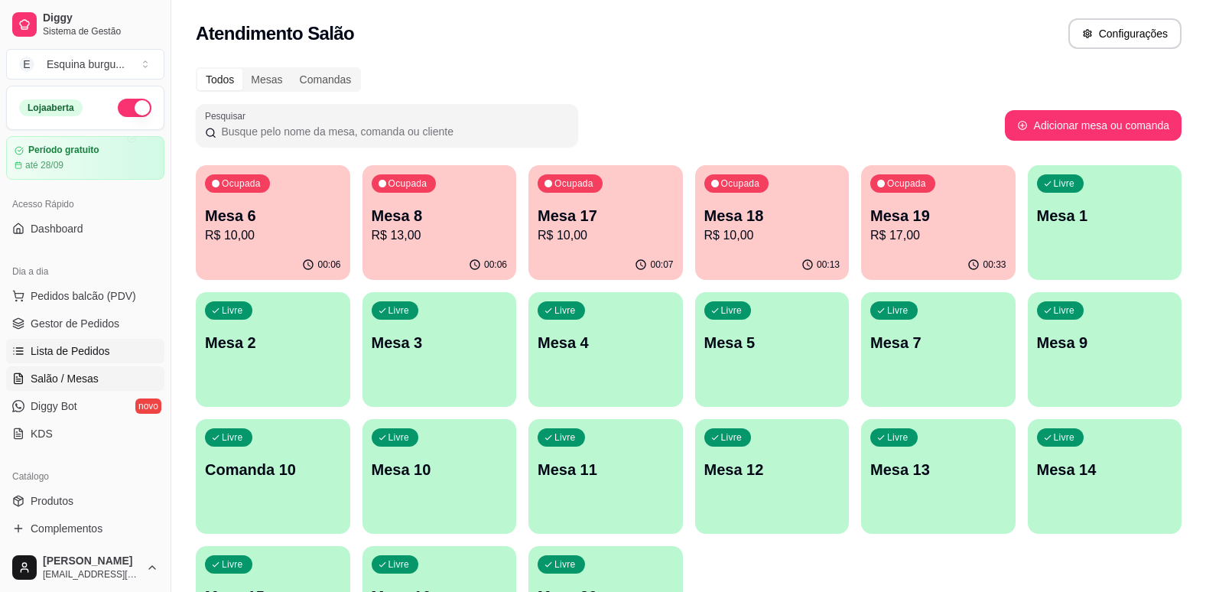
click at [93, 343] on span "Lista de Pedidos" at bounding box center [71, 350] width 80 height 15
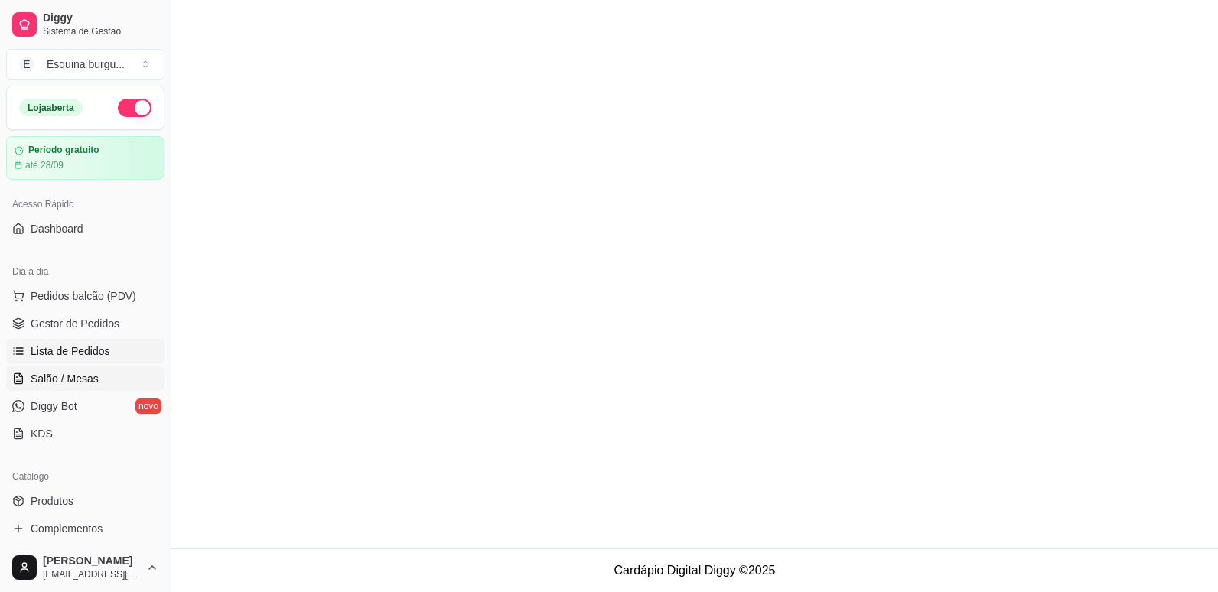
click at [84, 372] on span "Salão / Mesas" at bounding box center [65, 378] width 68 height 15
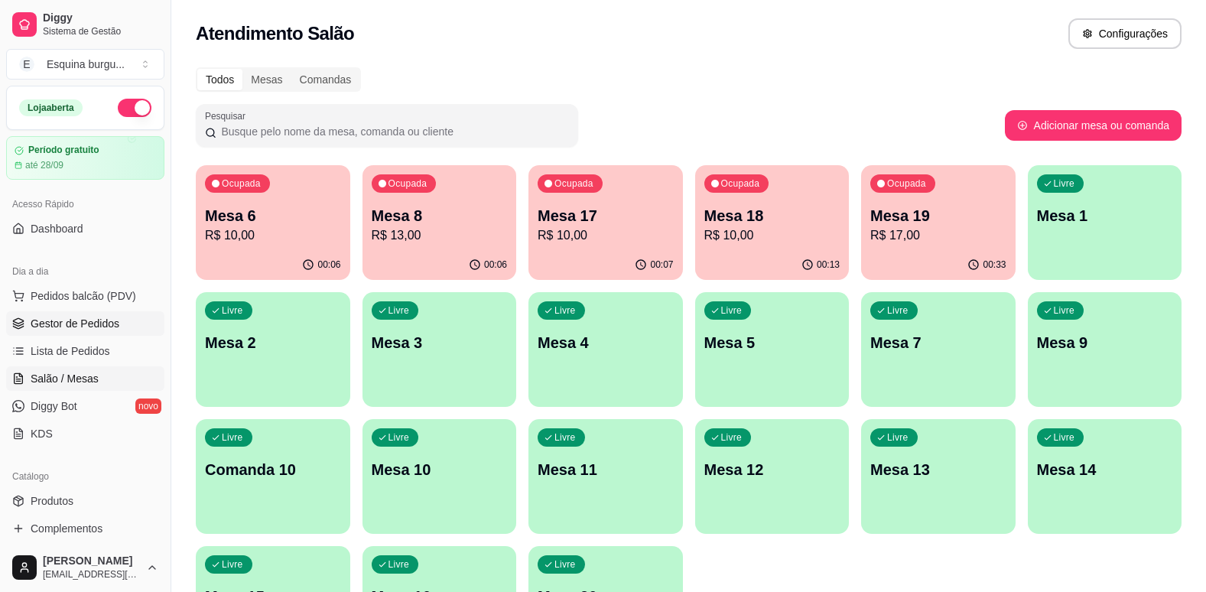
click at [82, 317] on span "Gestor de Pedidos" at bounding box center [75, 323] width 89 height 15
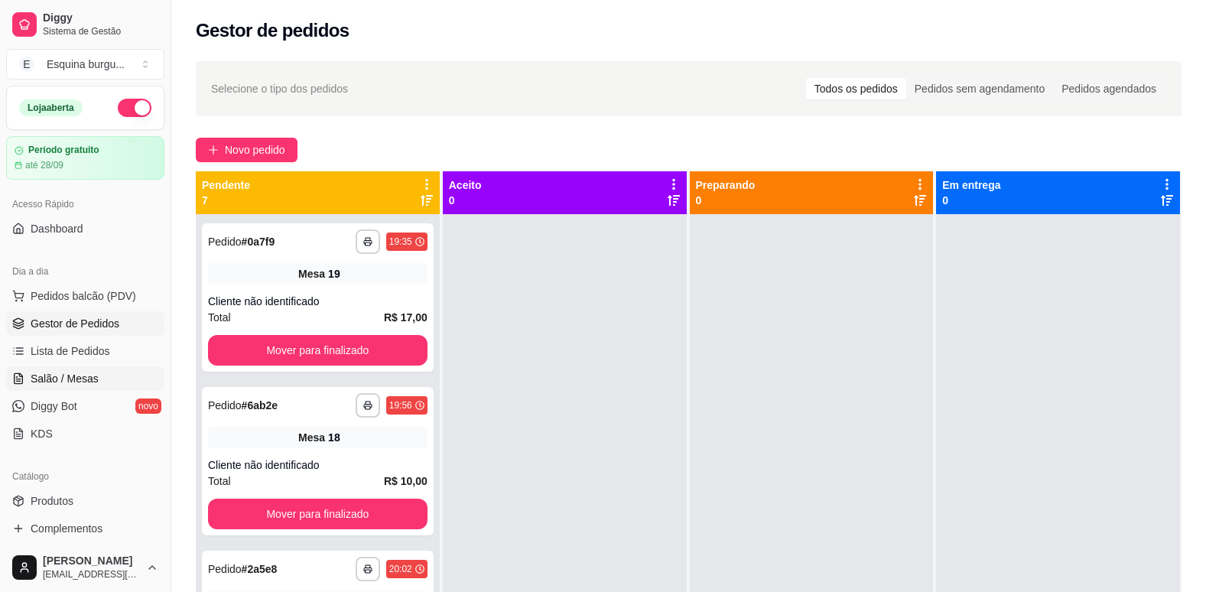
click at [76, 370] on link "Salão / Mesas" at bounding box center [85, 378] width 158 height 24
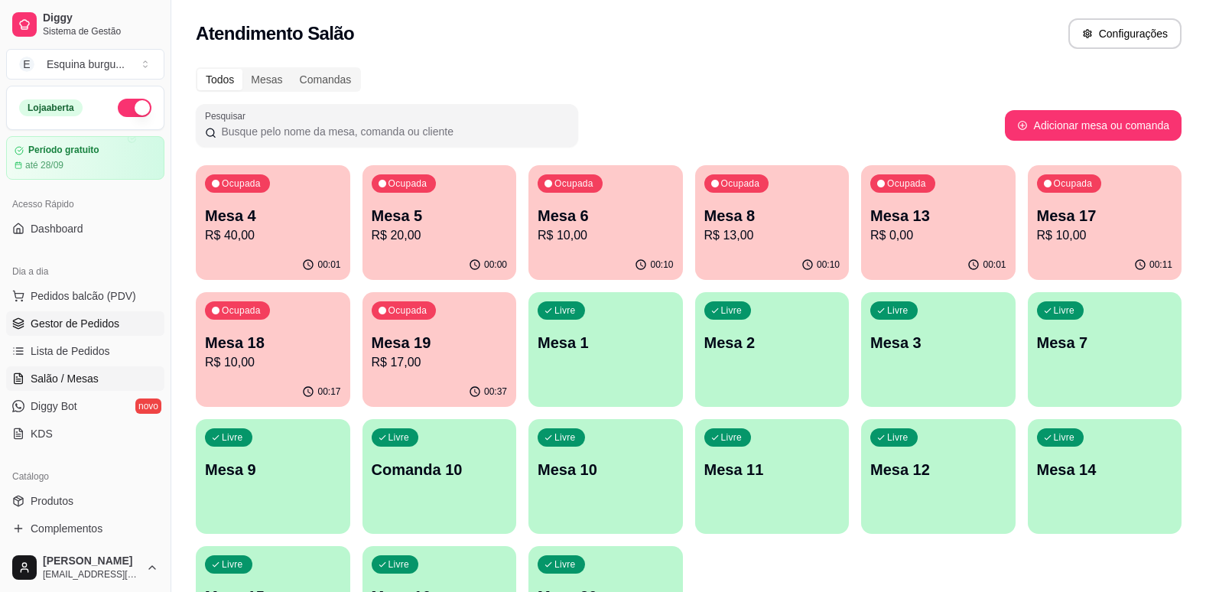
click at [102, 321] on span "Gestor de Pedidos" at bounding box center [75, 323] width 89 height 15
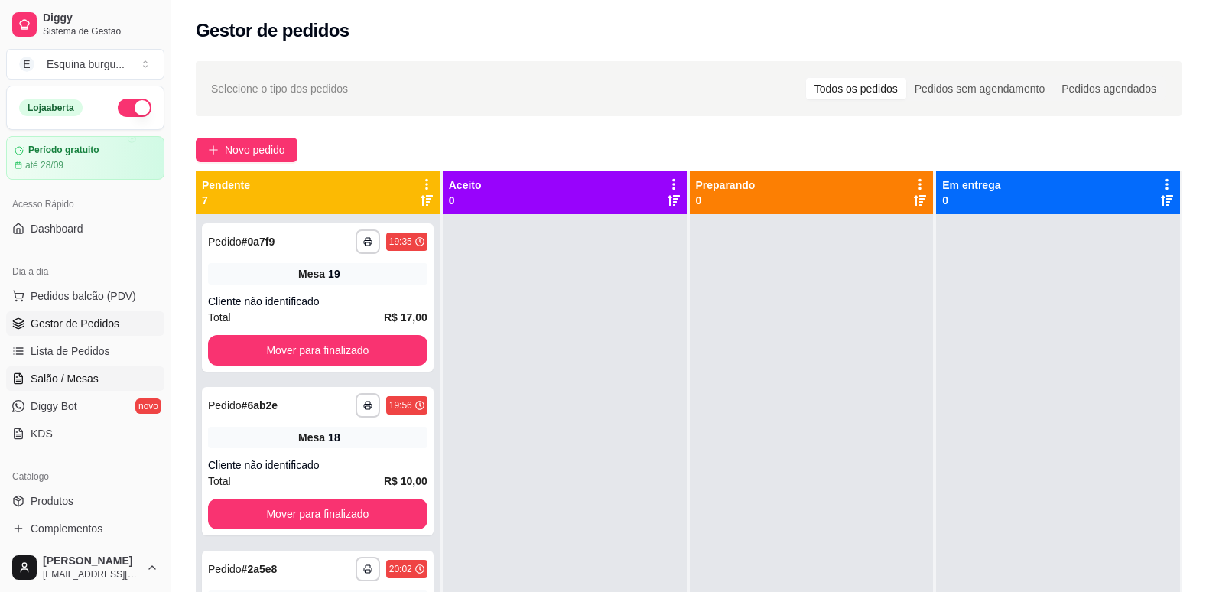
click at [77, 383] on span "Salão / Mesas" at bounding box center [65, 378] width 68 height 15
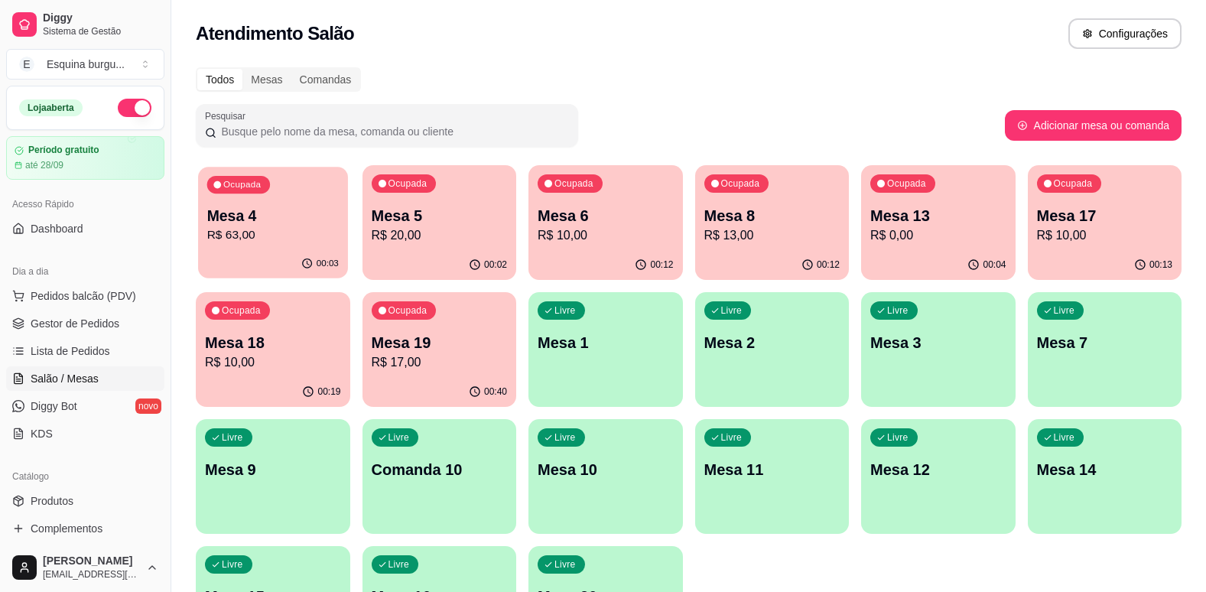
click at [293, 261] on div "00:03" at bounding box center [272, 263] width 149 height 29
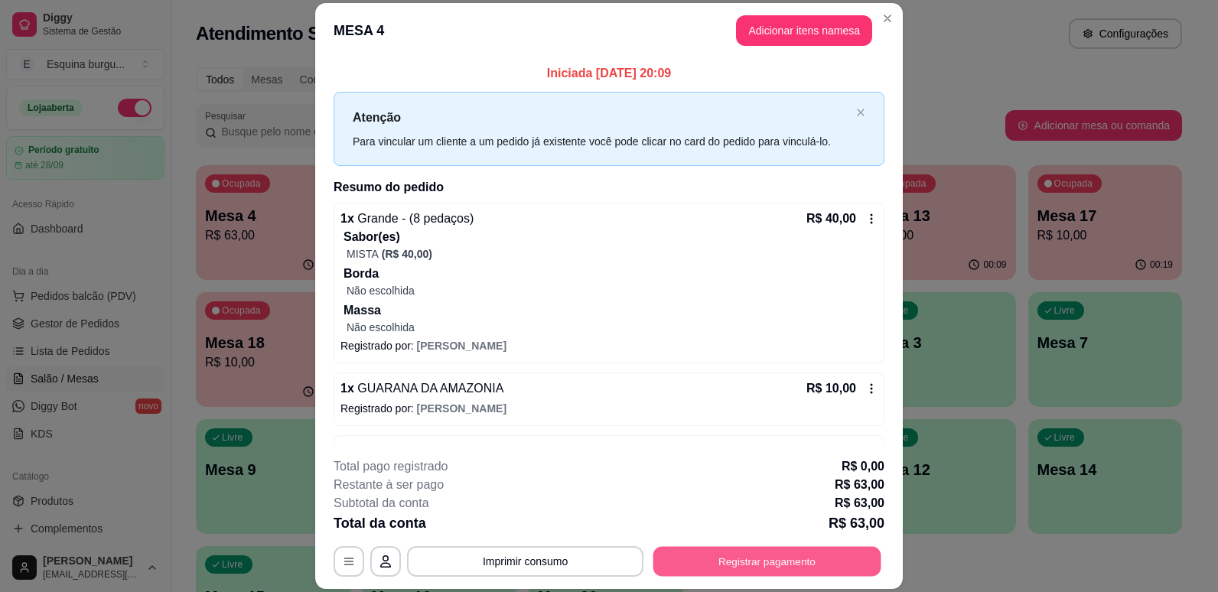
click at [728, 553] on button "Registrar pagamento" at bounding box center [767, 562] width 228 height 30
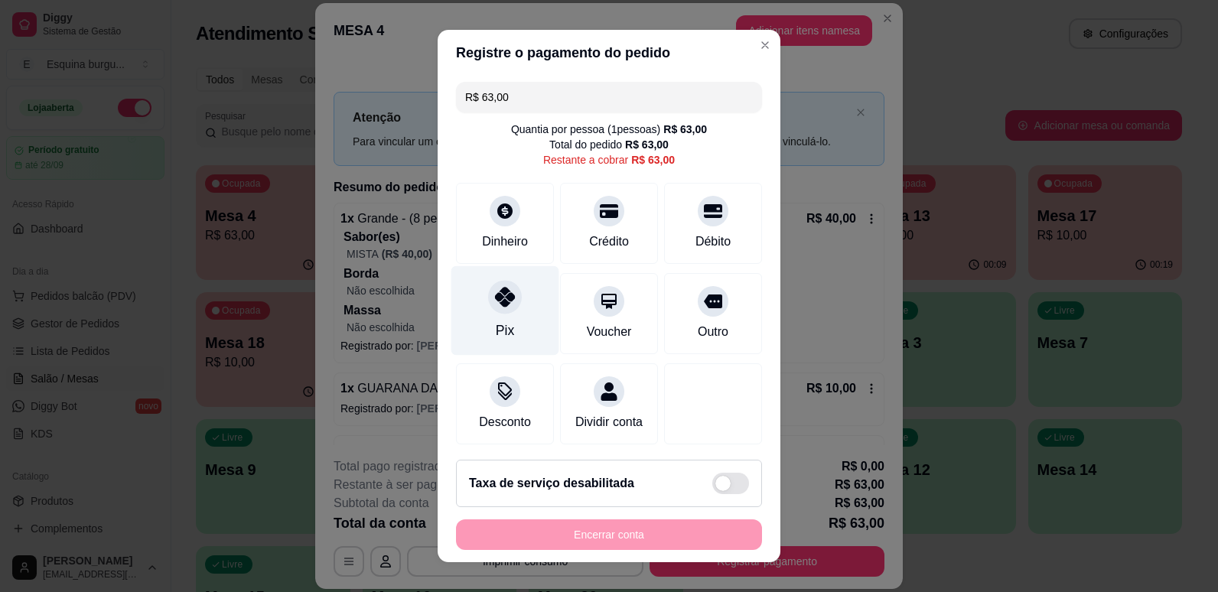
click at [506, 283] on div "Pix" at bounding box center [505, 309] width 108 height 89
type input "R$ 0,00"
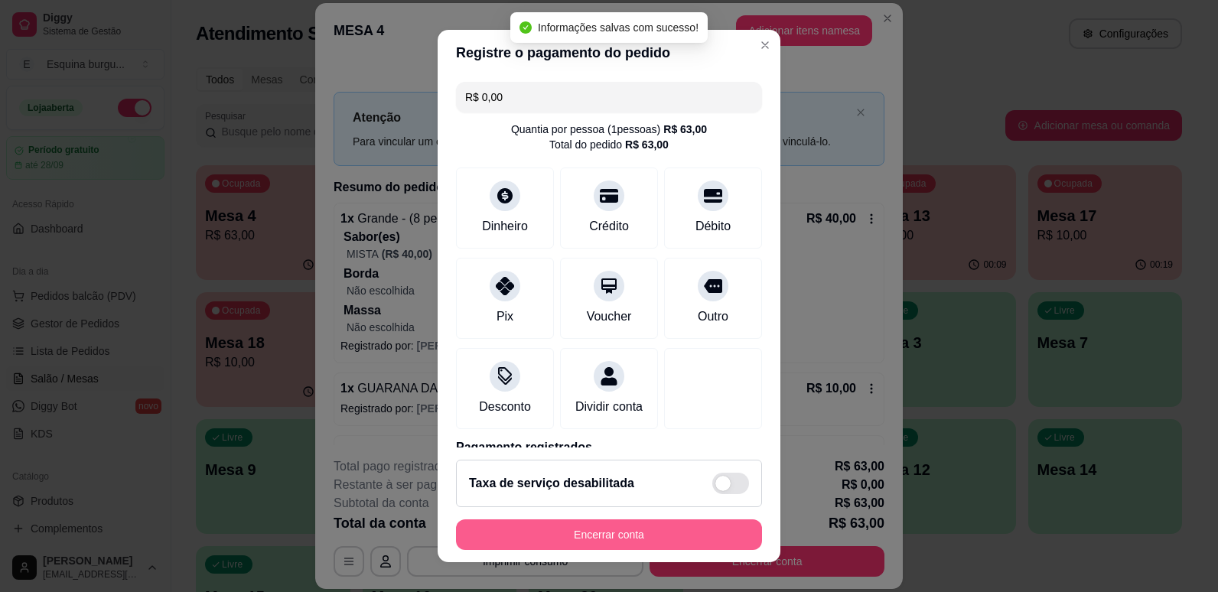
click at [600, 540] on button "Encerrar conta" at bounding box center [609, 534] width 306 height 31
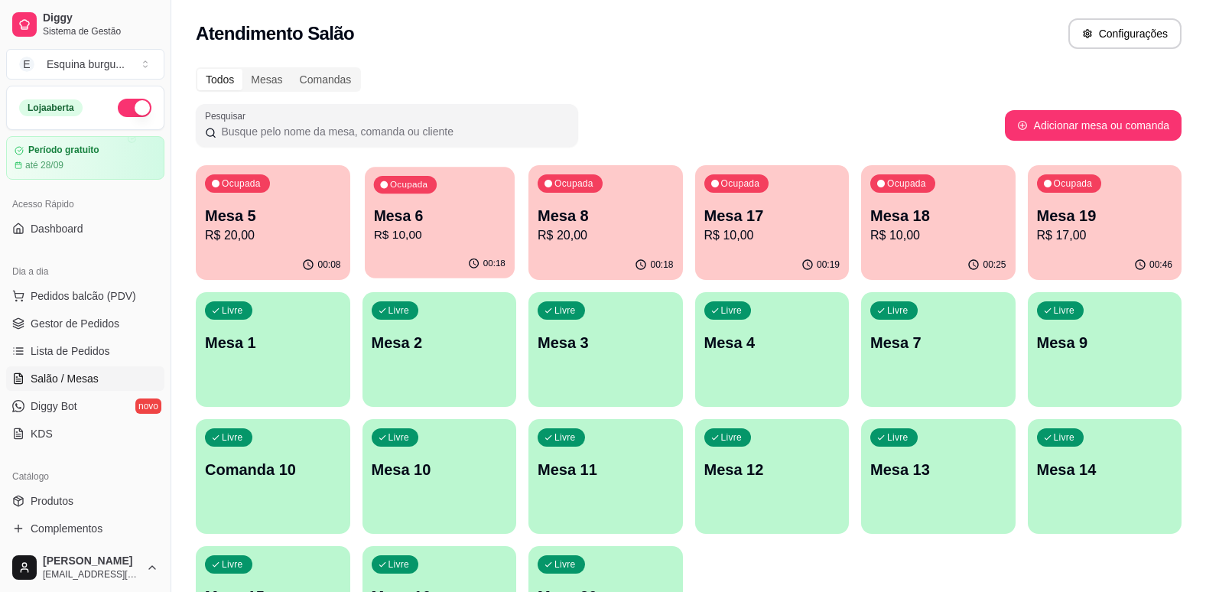
click at [454, 265] on div "00:18" at bounding box center [439, 263] width 149 height 29
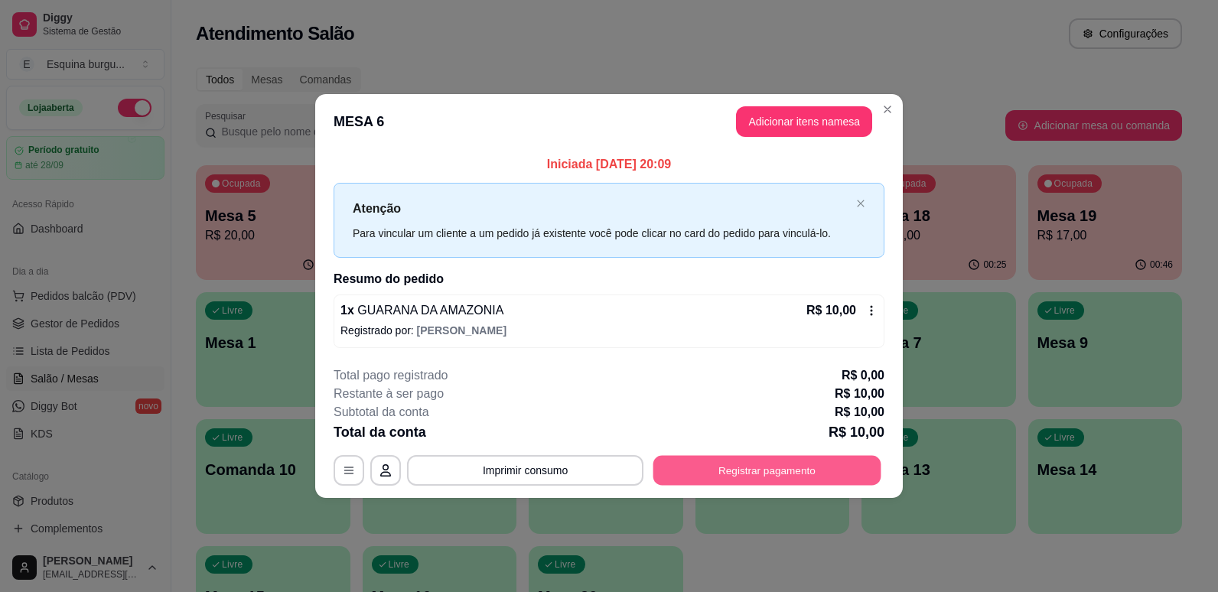
click at [761, 469] on button "Registrar pagamento" at bounding box center [767, 470] width 228 height 30
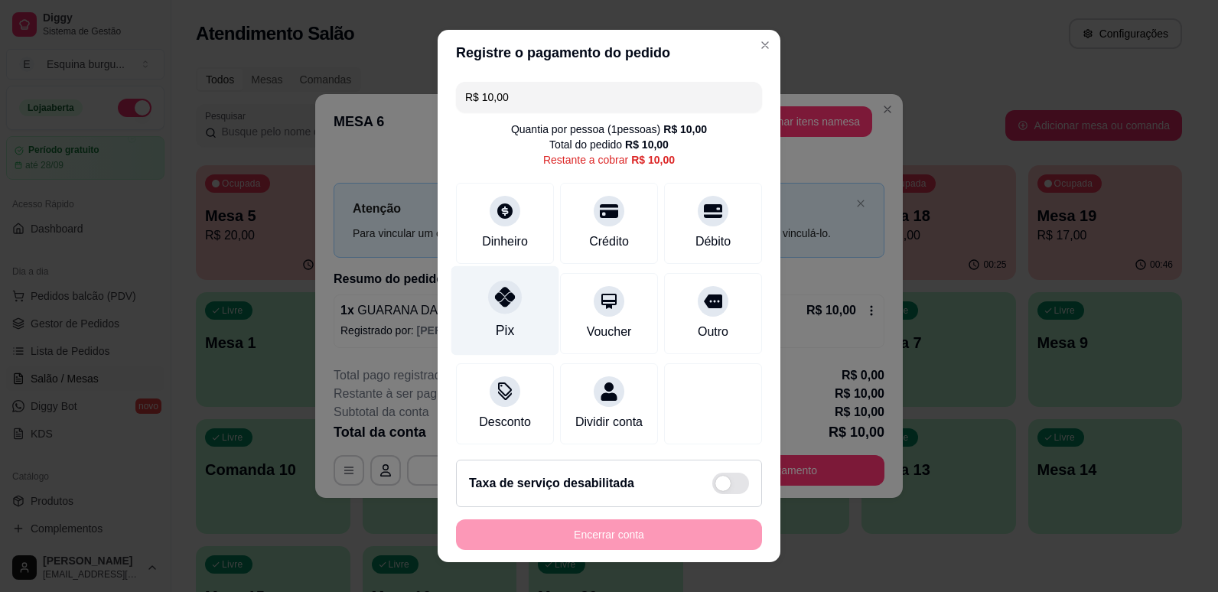
click at [516, 314] on div "Pix" at bounding box center [505, 309] width 108 height 89
type input "R$ 0,00"
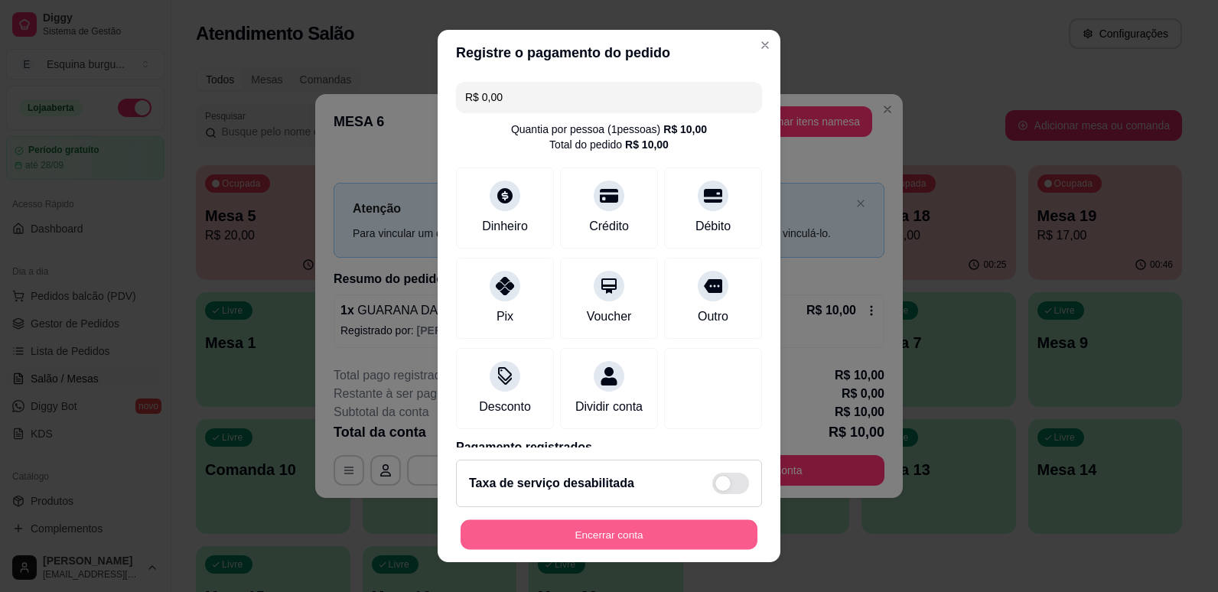
click at [571, 534] on button "Encerrar conta" at bounding box center [608, 535] width 297 height 30
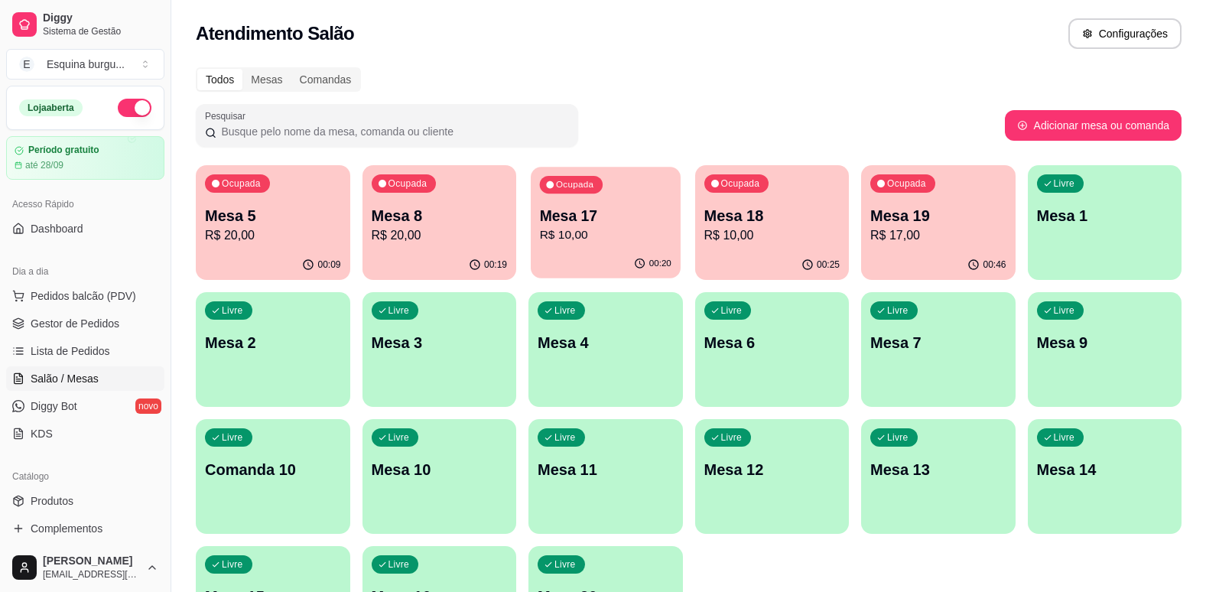
click at [660, 210] on p "Mesa 17" at bounding box center [606, 216] width 132 height 21
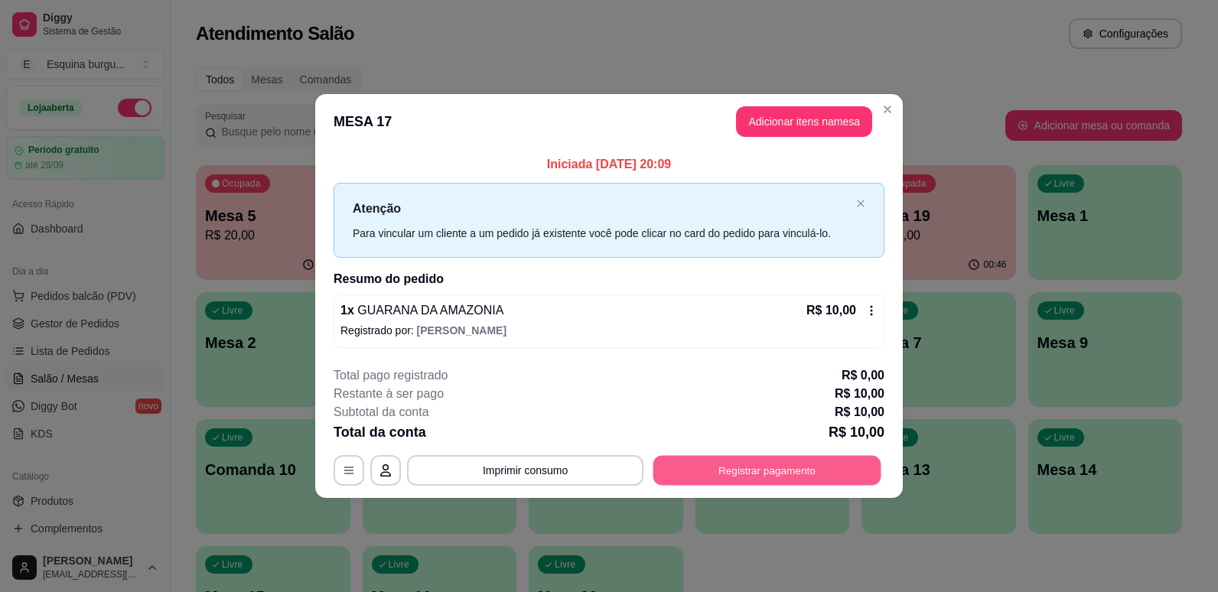
click at [783, 473] on button "Registrar pagamento" at bounding box center [767, 470] width 228 height 30
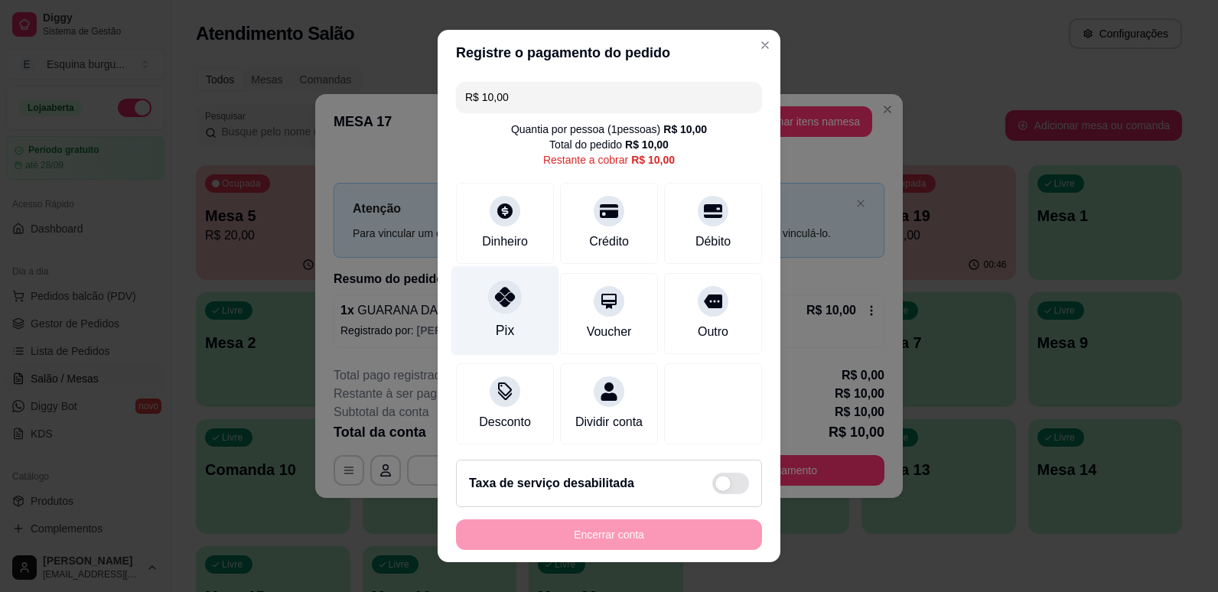
click at [522, 284] on div "Pix" at bounding box center [505, 309] width 108 height 89
type input "R$ 0,00"
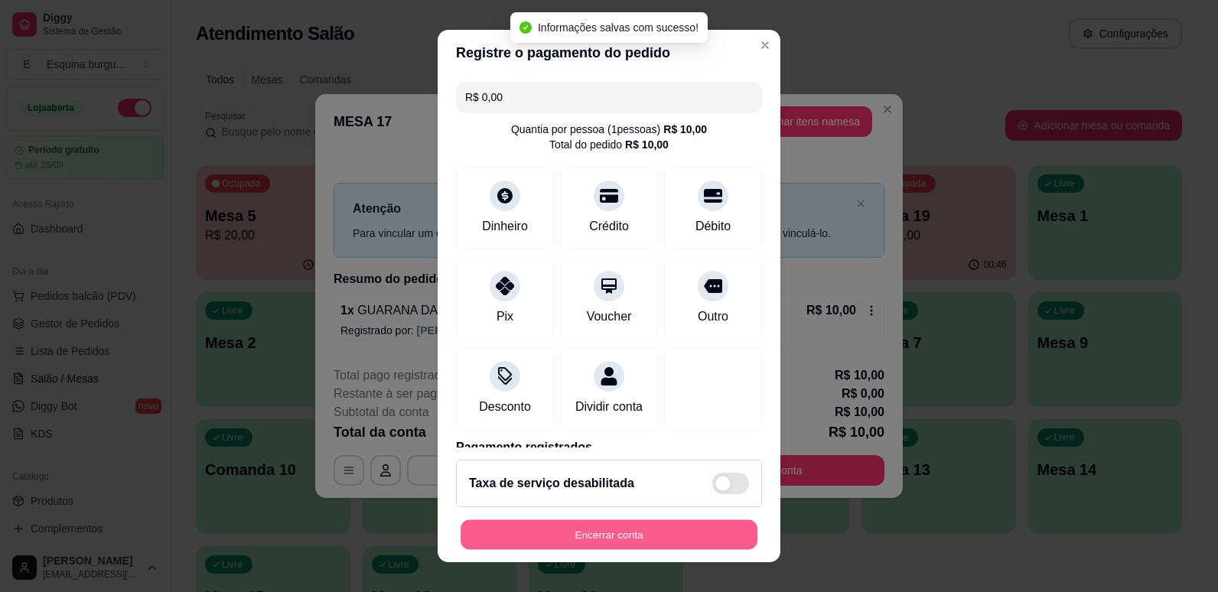
click at [652, 539] on button "Encerrar conta" at bounding box center [608, 535] width 297 height 30
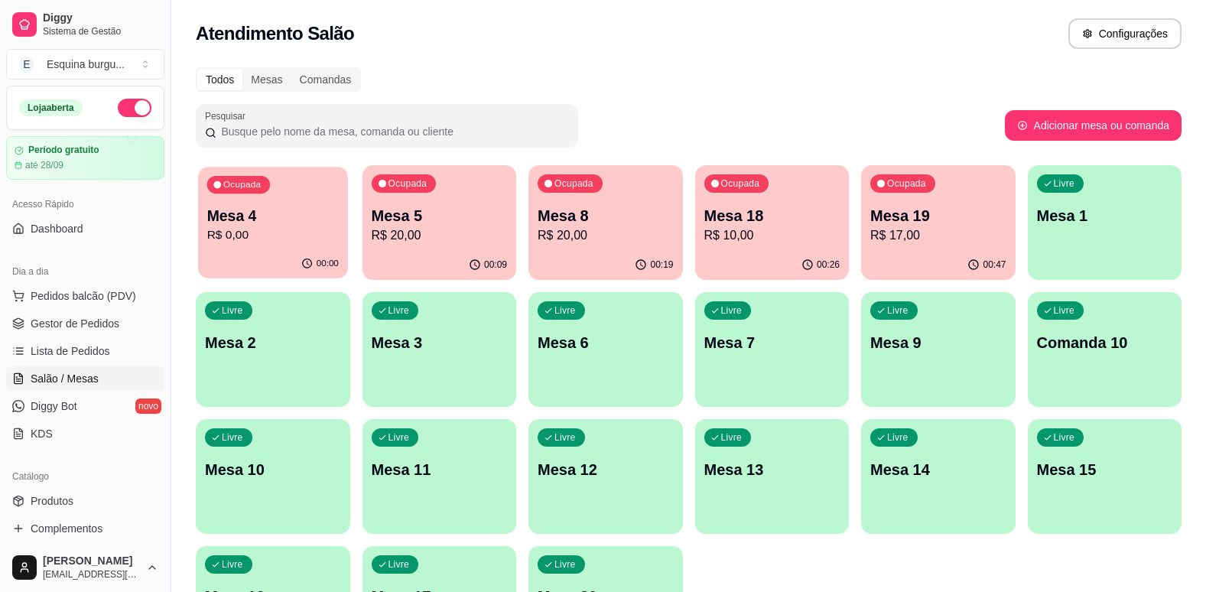
click at [229, 197] on div "Ocupada Mesa 4 R$ 0,00" at bounding box center [272, 208] width 149 height 83
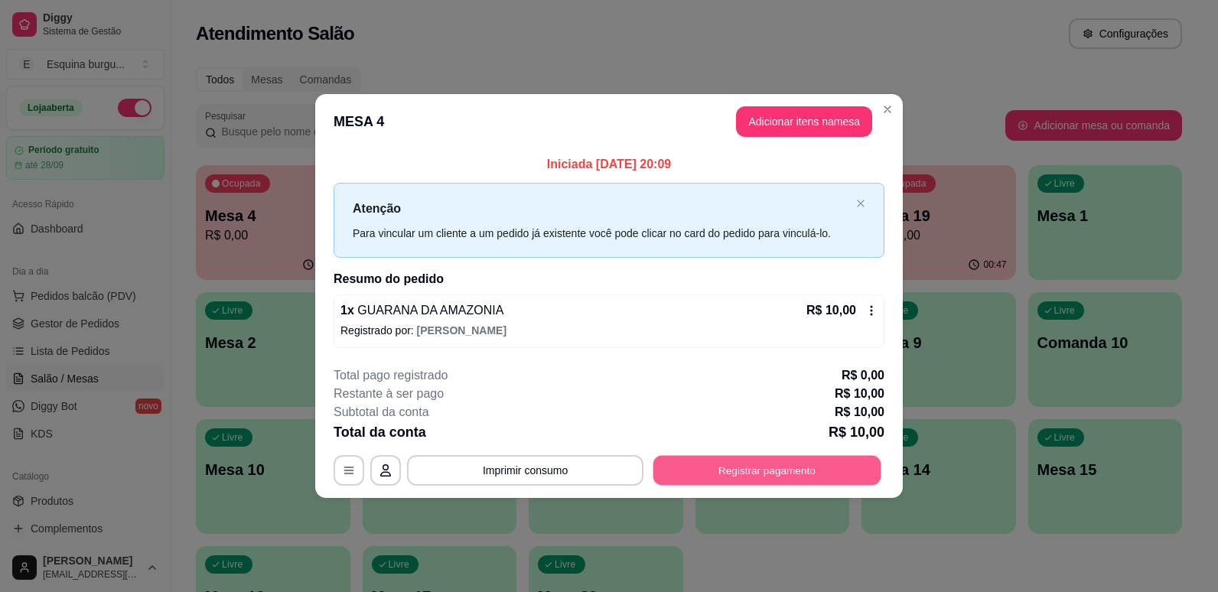
click at [799, 458] on button "Registrar pagamento" at bounding box center [767, 470] width 228 height 30
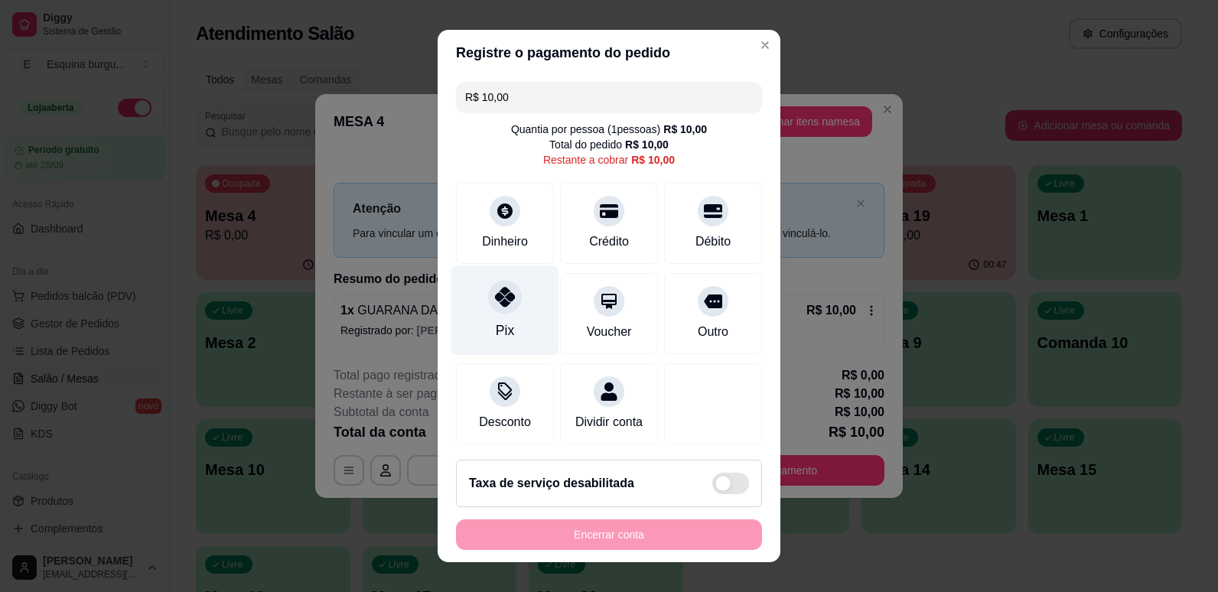
click at [495, 306] on icon at bounding box center [505, 297] width 20 height 20
type input "R$ 0,00"
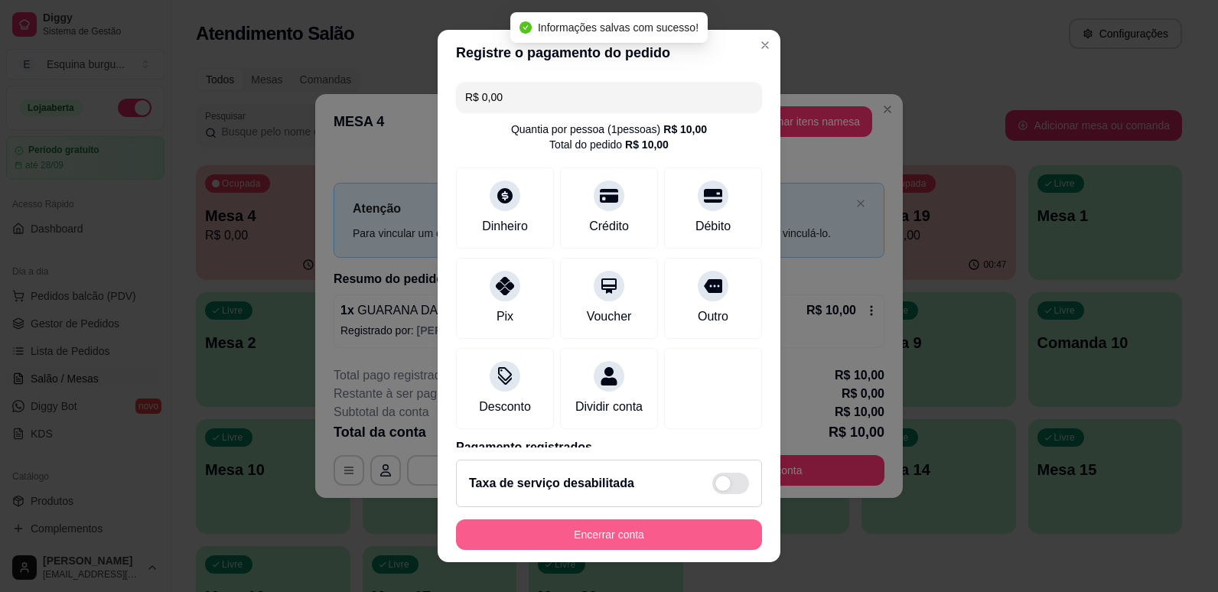
click at [500, 524] on button "Encerrar conta" at bounding box center [609, 534] width 306 height 31
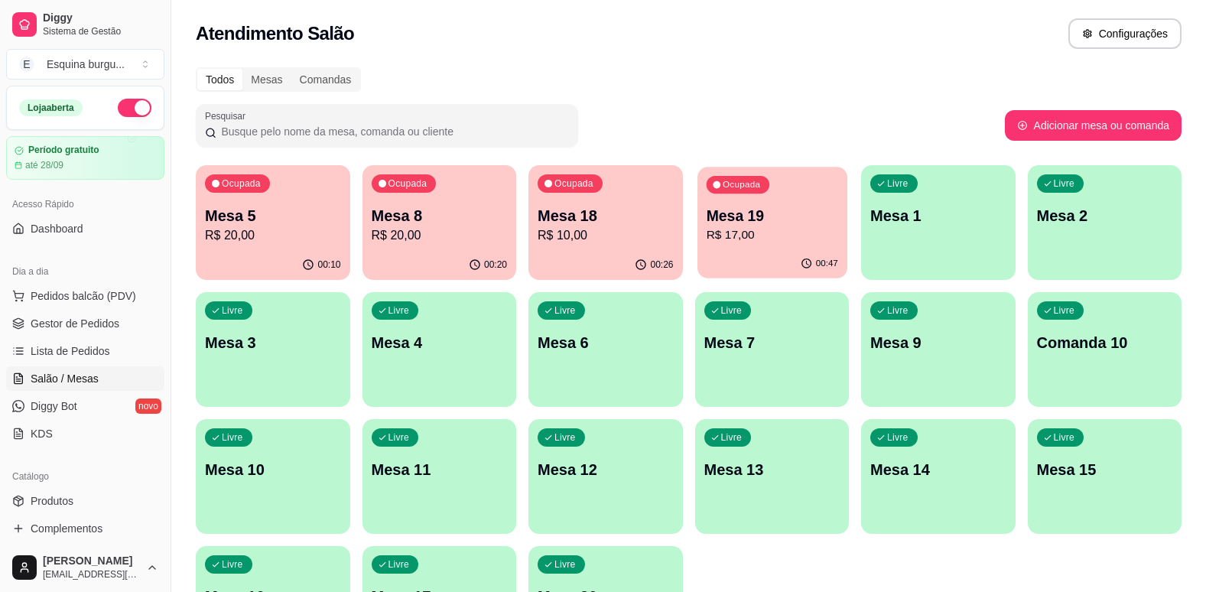
click at [792, 229] on p "R$ 17,00" at bounding box center [772, 235] width 132 height 18
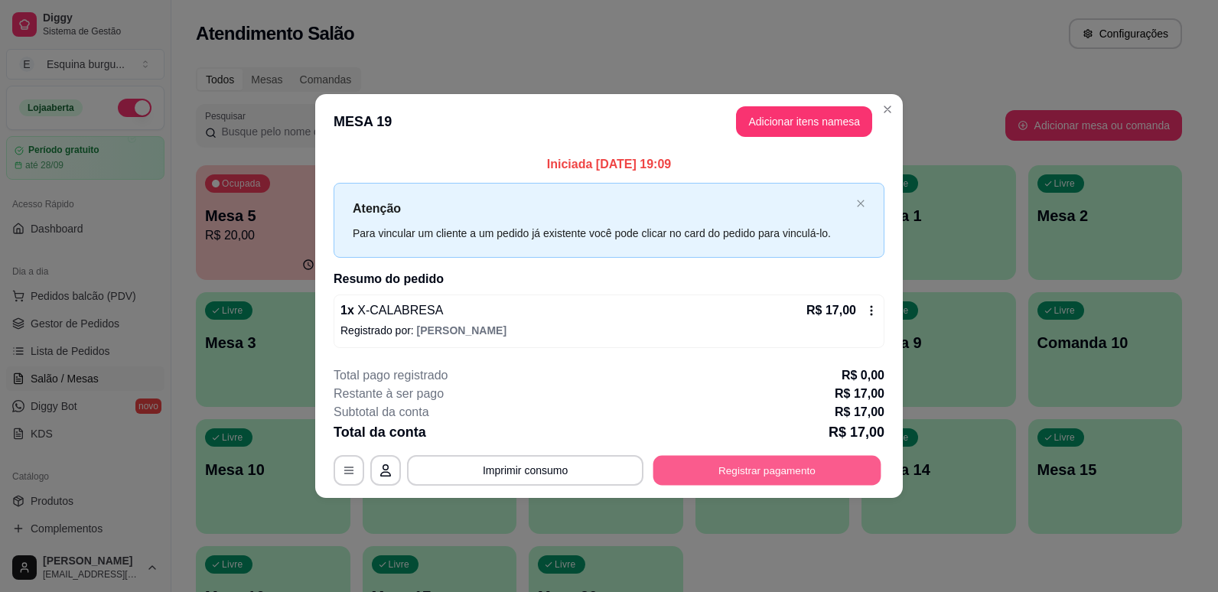
click at [794, 461] on button "Registrar pagamento" at bounding box center [767, 470] width 228 height 30
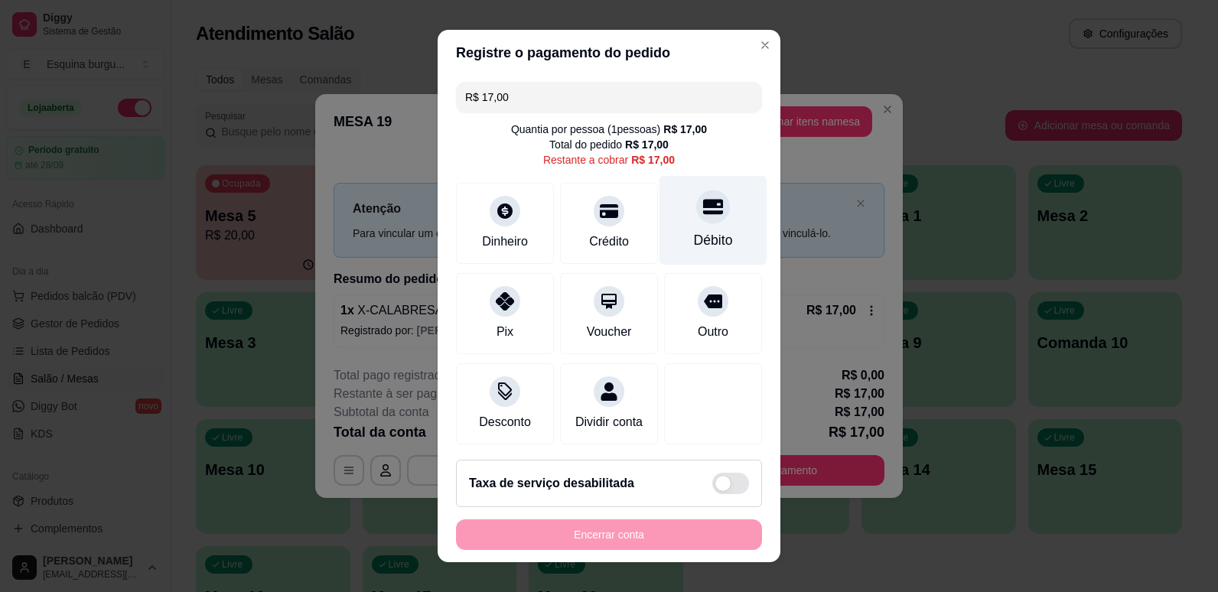
click at [694, 234] on div "Débito" at bounding box center [713, 240] width 39 height 20
type input "R$ 0,00"
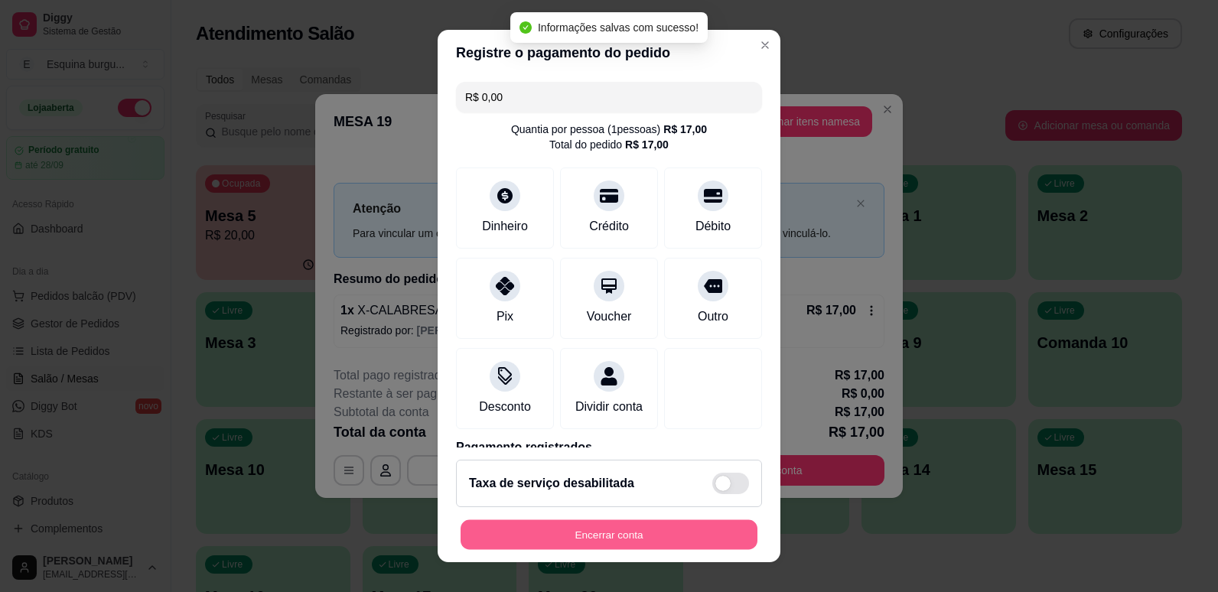
click at [680, 528] on button "Encerrar conta" at bounding box center [608, 535] width 297 height 30
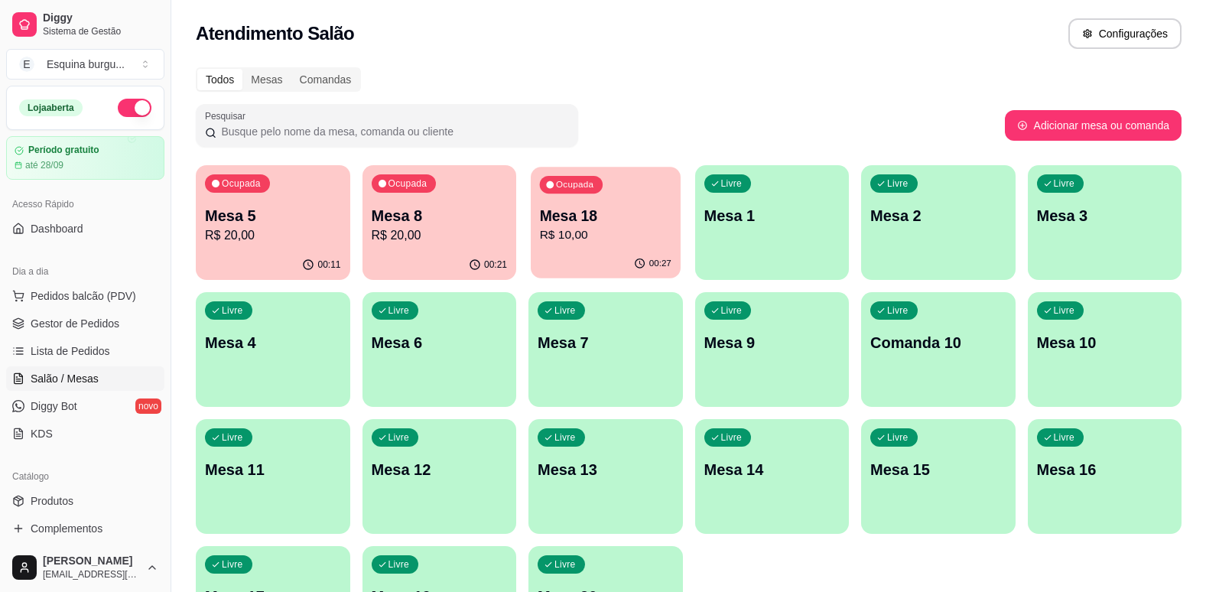
click at [618, 203] on div "Ocupada Mesa 18 R$ 10,00" at bounding box center [605, 208] width 149 height 83
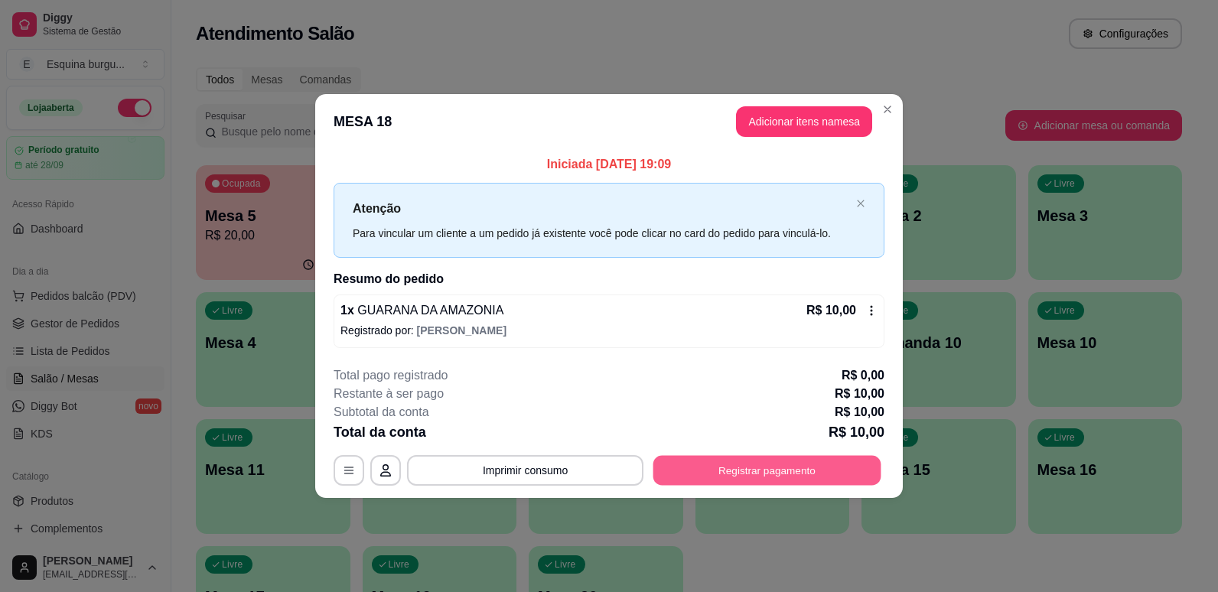
click at [802, 475] on button "Registrar pagamento" at bounding box center [767, 470] width 228 height 30
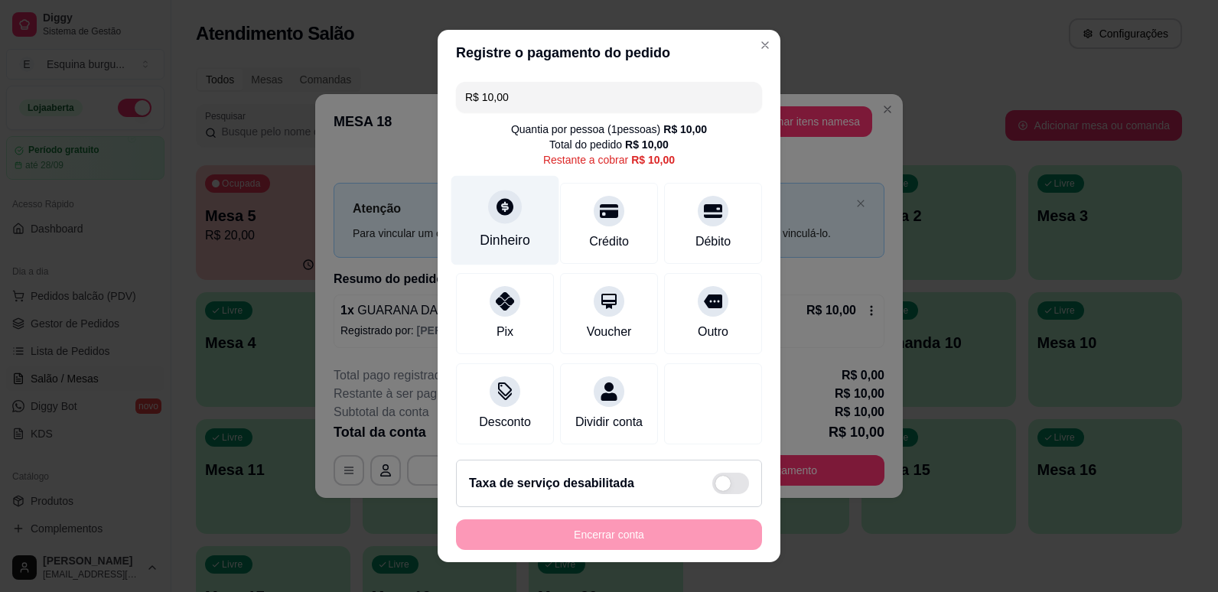
click at [505, 244] on div "Dinheiro" at bounding box center [505, 240] width 50 height 20
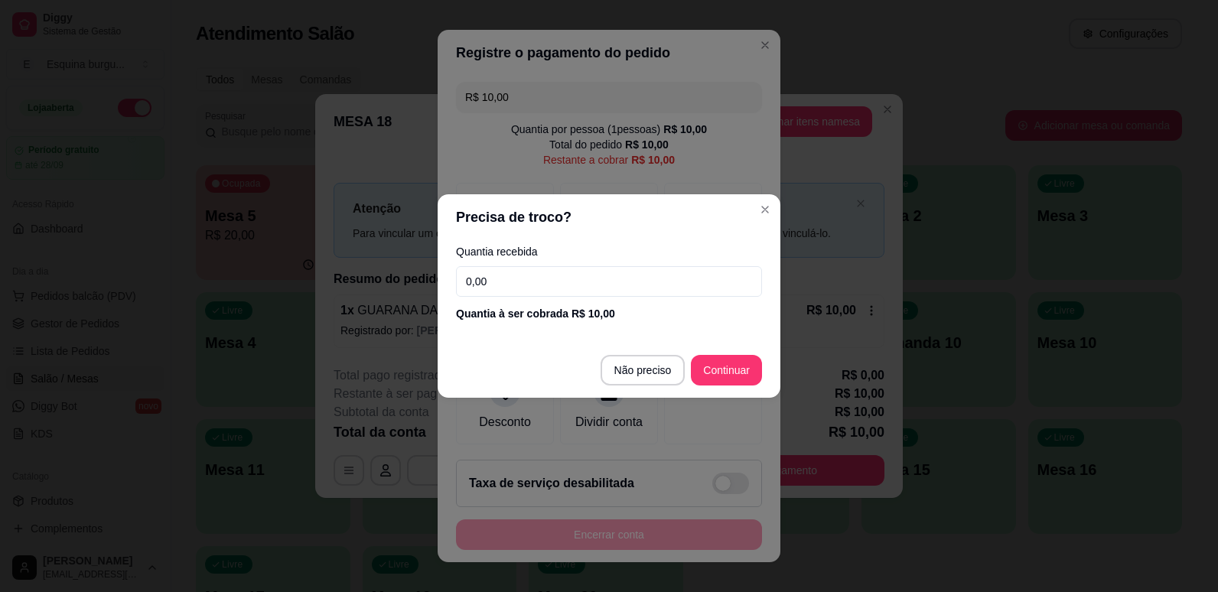
click at [596, 281] on input "0,00" at bounding box center [609, 281] width 306 height 31
type input "10,00"
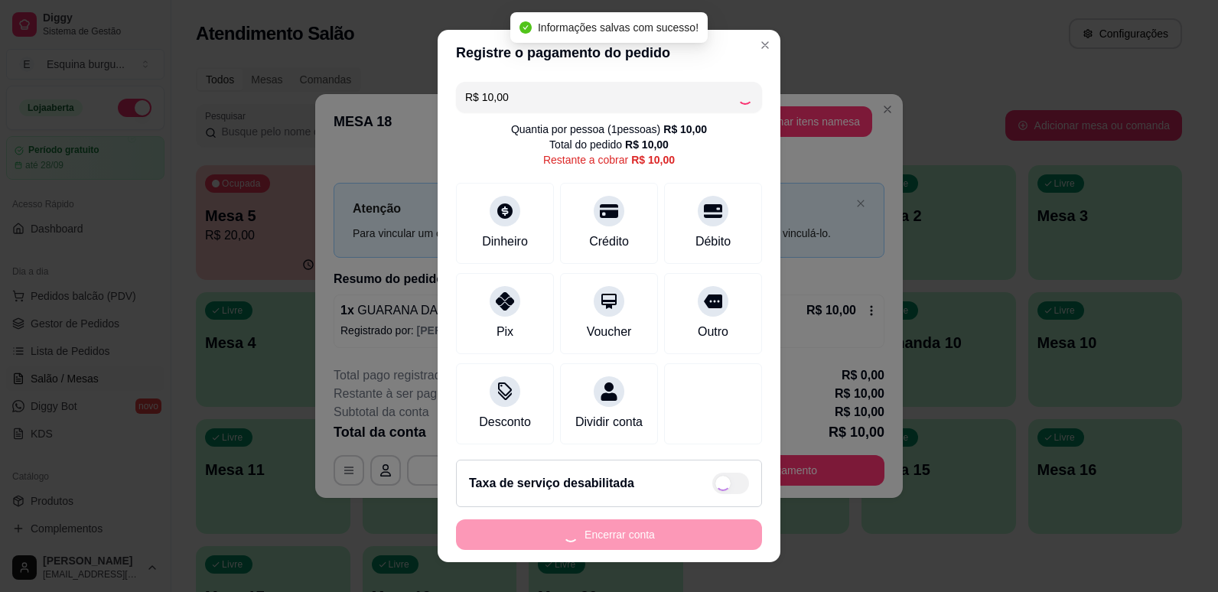
type input "R$ 0,00"
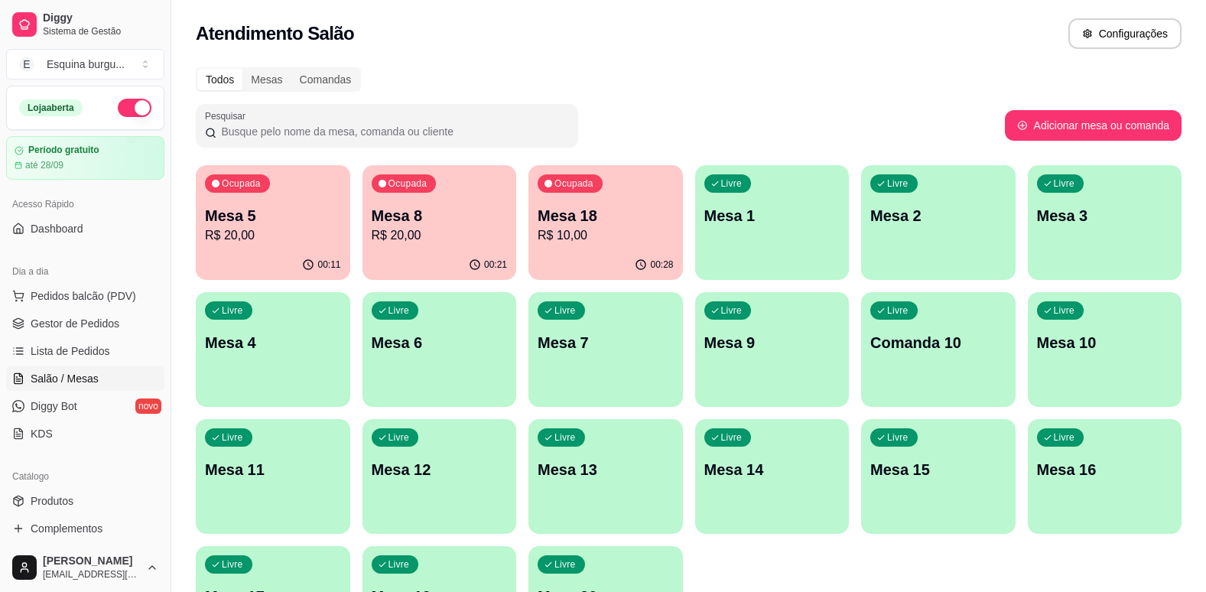
click at [601, 249] on button "Ocupada Mesa 18 R$ 10,00 00:28" at bounding box center [606, 222] width 154 height 115
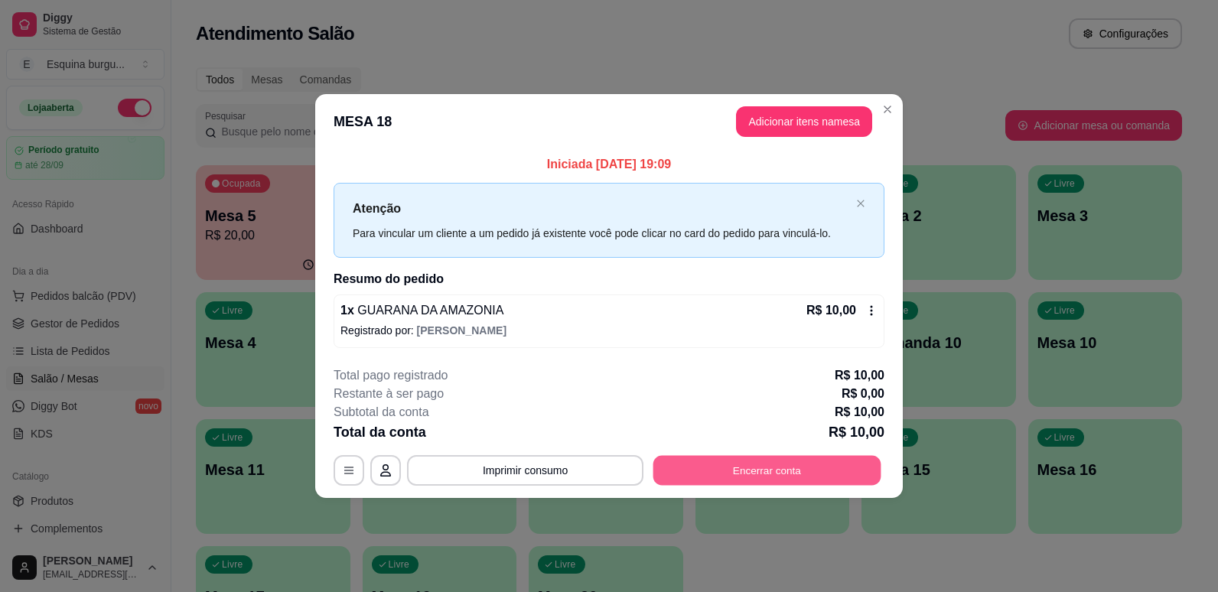
click at [729, 471] on button "Encerrar conta" at bounding box center [767, 470] width 228 height 30
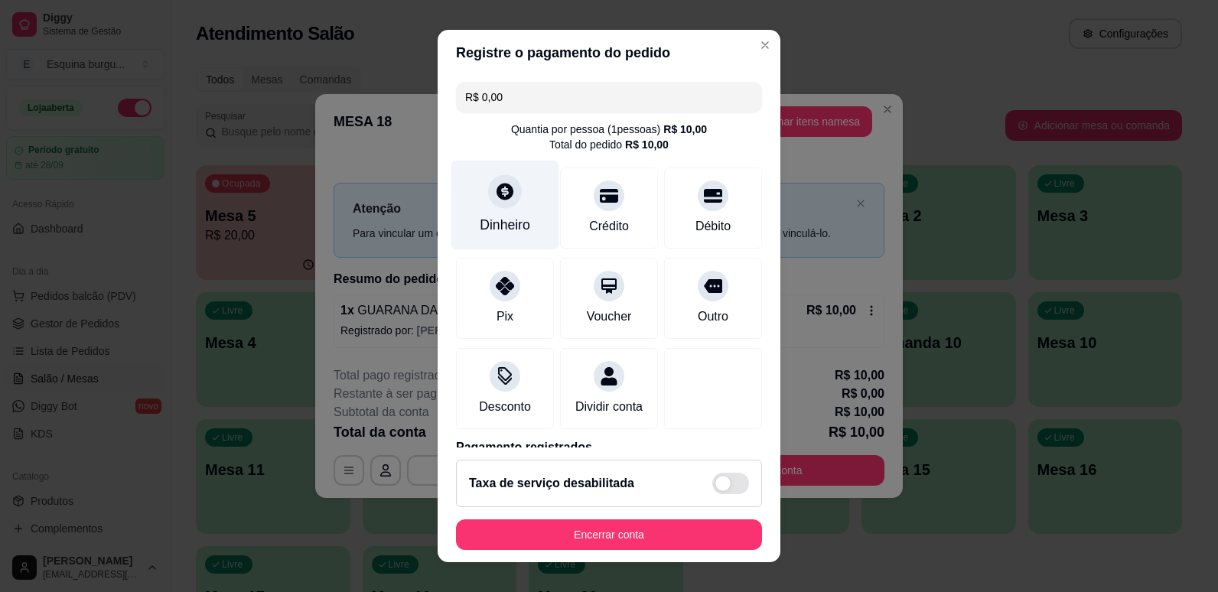
click at [499, 232] on div "Dinheiro" at bounding box center [505, 225] width 50 height 20
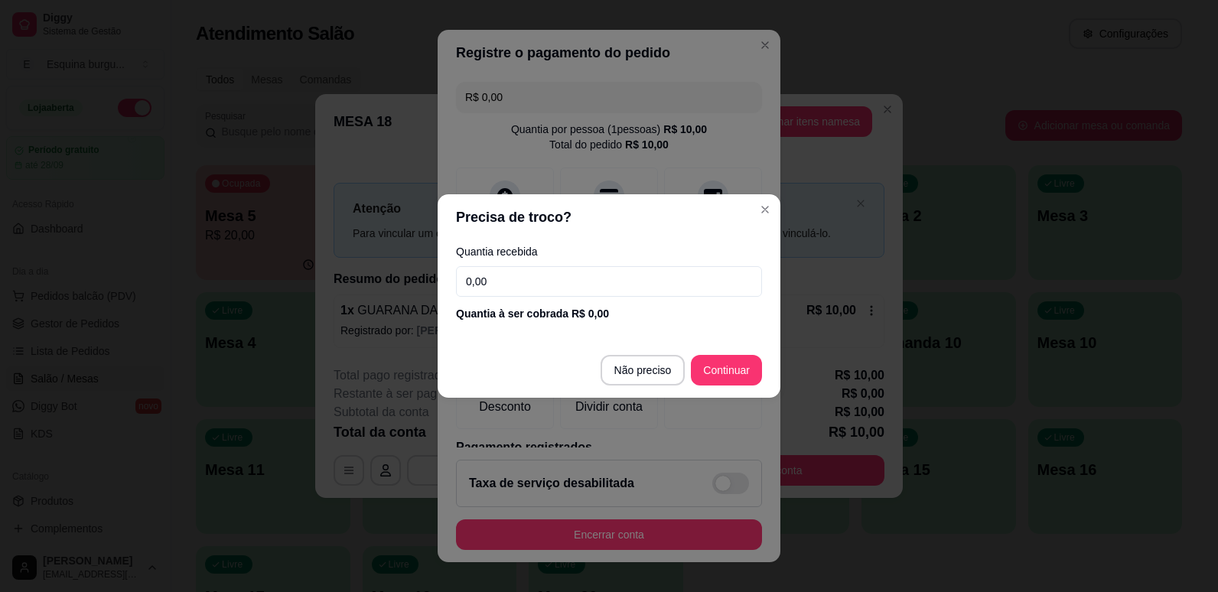
click at [481, 283] on input "0,00" at bounding box center [609, 281] width 306 height 31
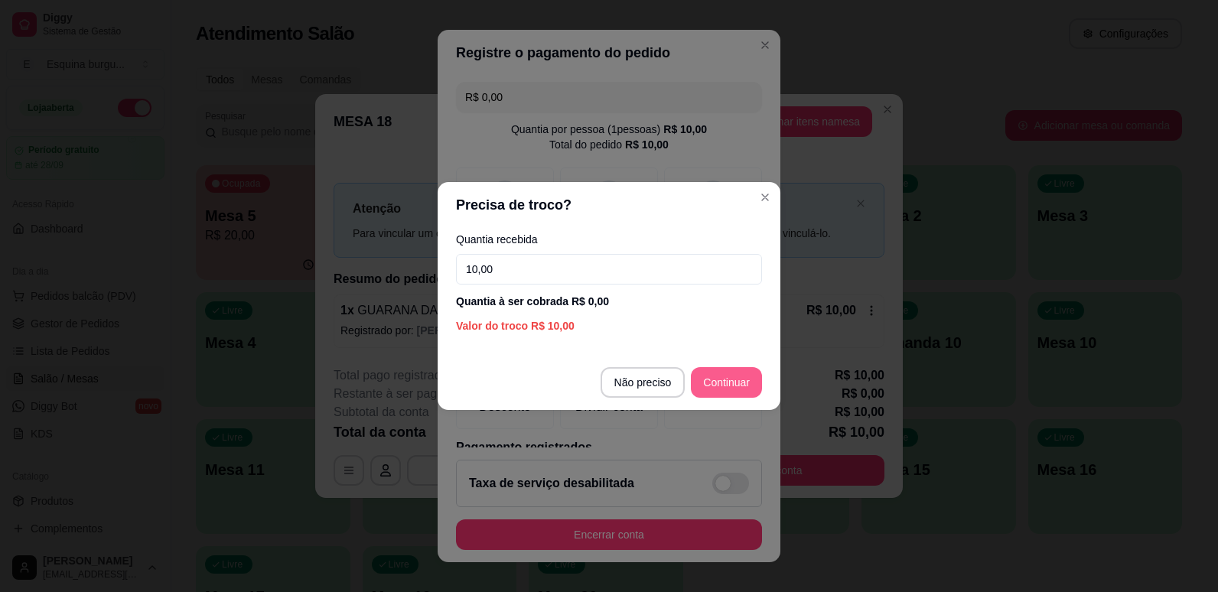
type input "10,00"
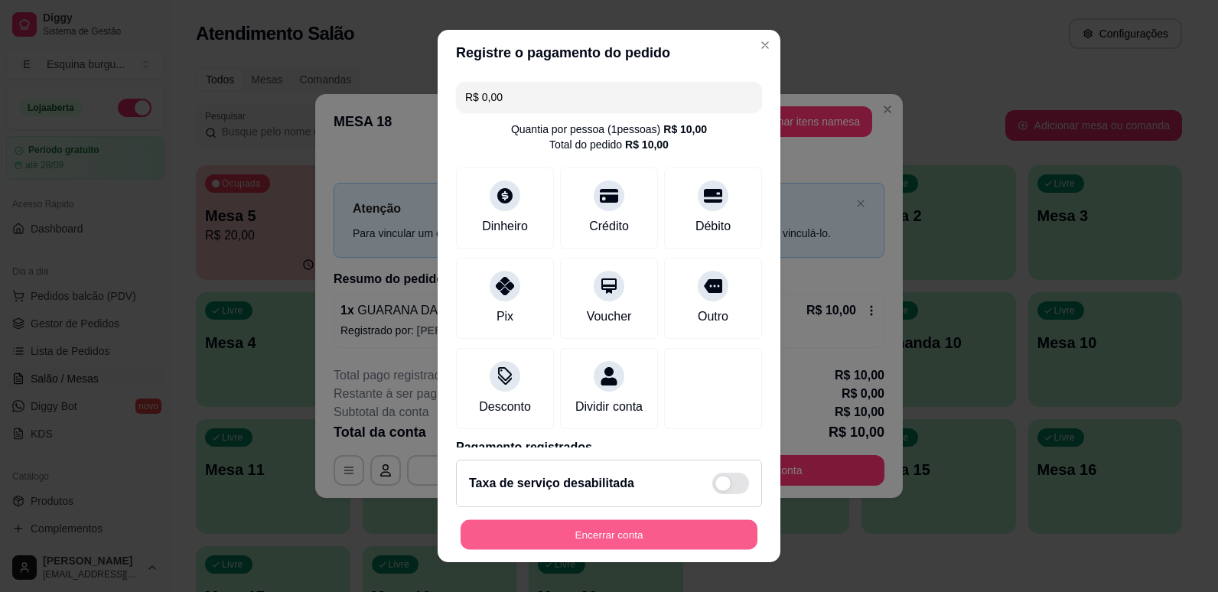
click at [615, 536] on button "Encerrar conta" at bounding box center [608, 535] width 297 height 30
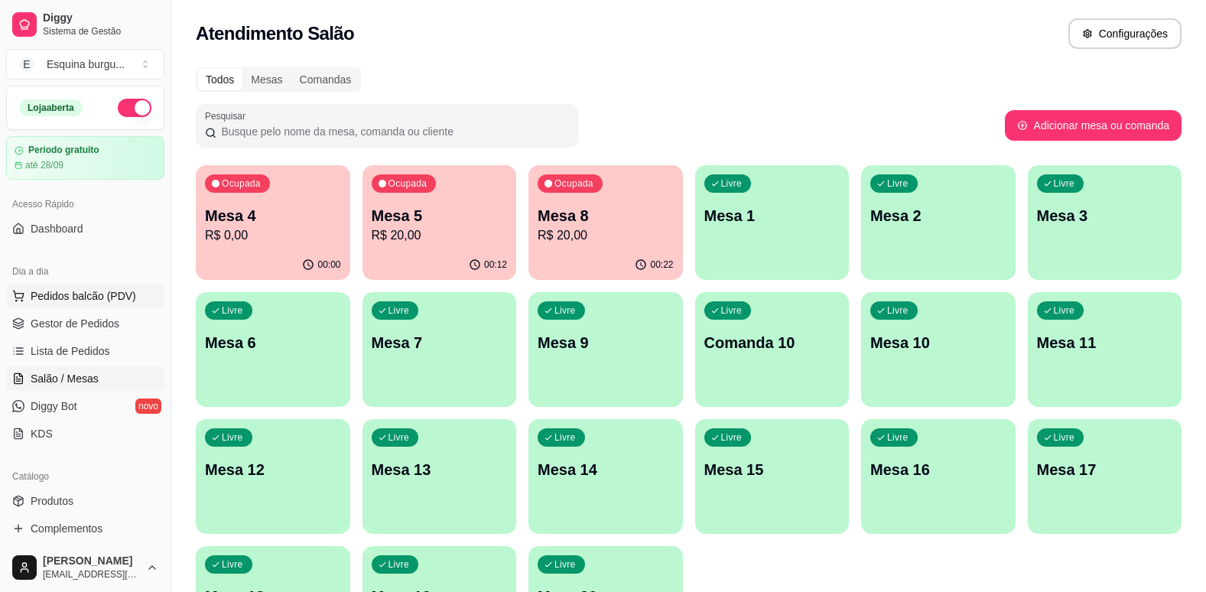
click at [68, 295] on span "Pedidos balcão (PDV)" at bounding box center [84, 295] width 106 height 15
click at [93, 329] on span "Gestor de Pedidos" at bounding box center [75, 323] width 89 height 15
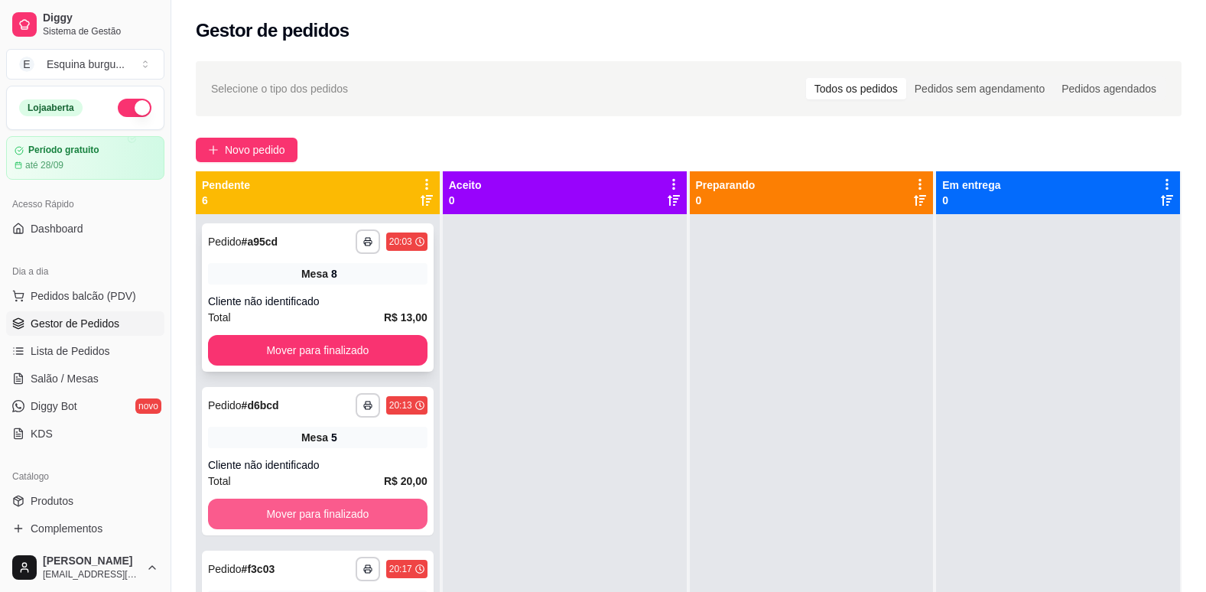
click at [305, 507] on div "**********" at bounding box center [318, 510] width 244 height 592
click at [305, 507] on button "Mover para finalizado" at bounding box center [318, 514] width 220 height 31
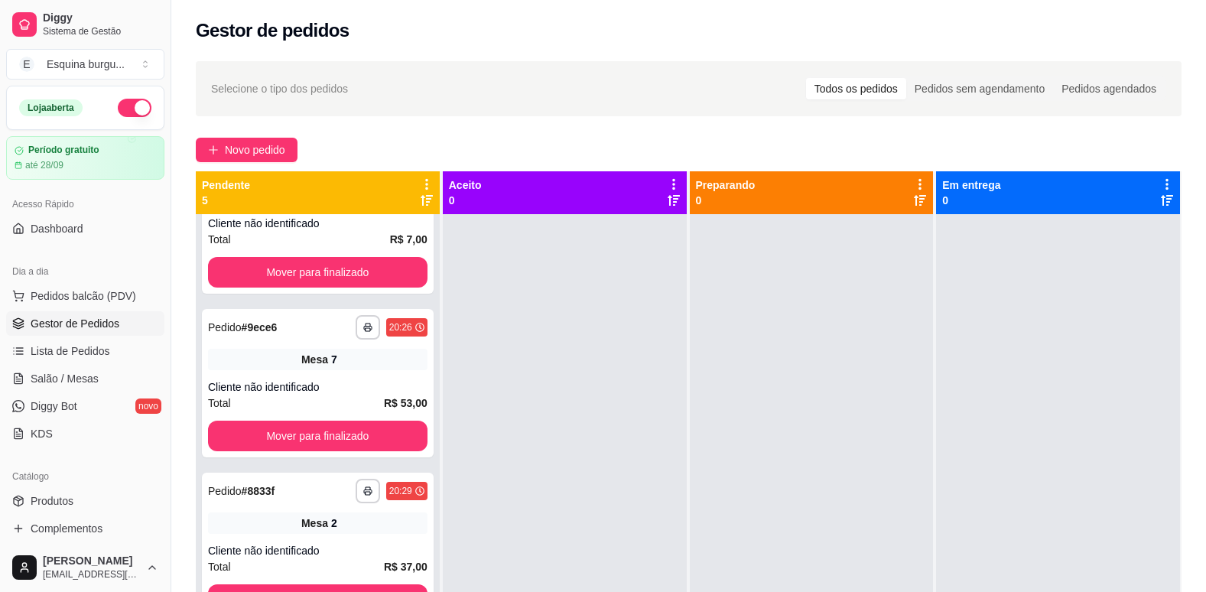
scroll to position [131, 0]
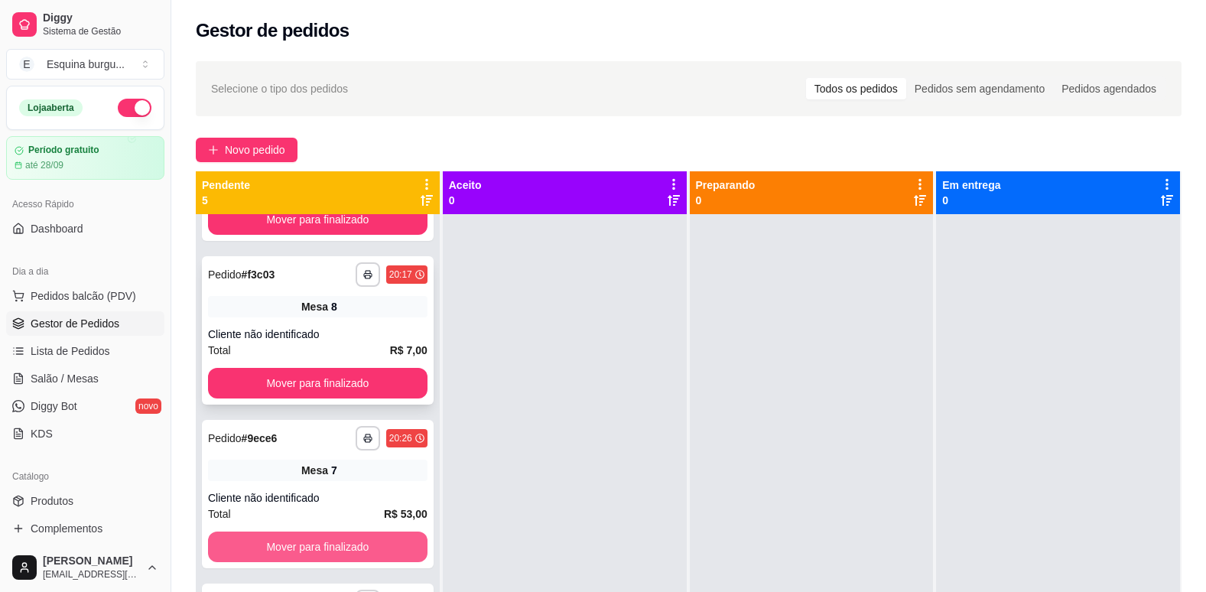
click at [291, 555] on div "**********" at bounding box center [318, 510] width 244 height 592
click at [291, 555] on button "Mover para finalizado" at bounding box center [317, 547] width 213 height 30
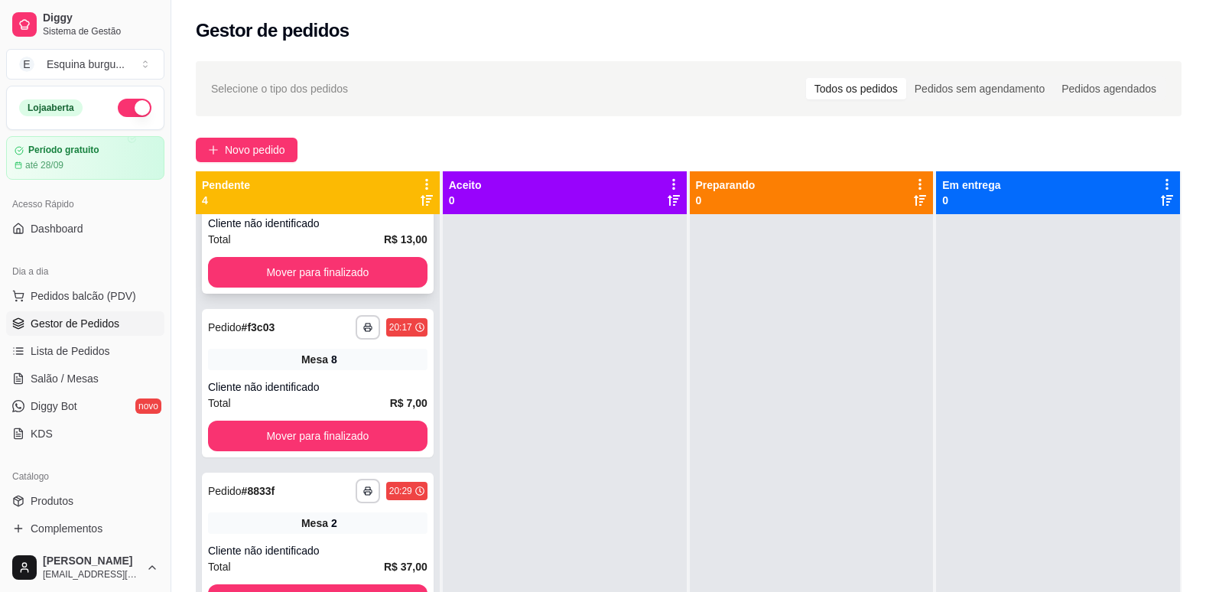
scroll to position [78, 0]
click at [329, 273] on button "Mover para finalizado" at bounding box center [317, 273] width 213 height 30
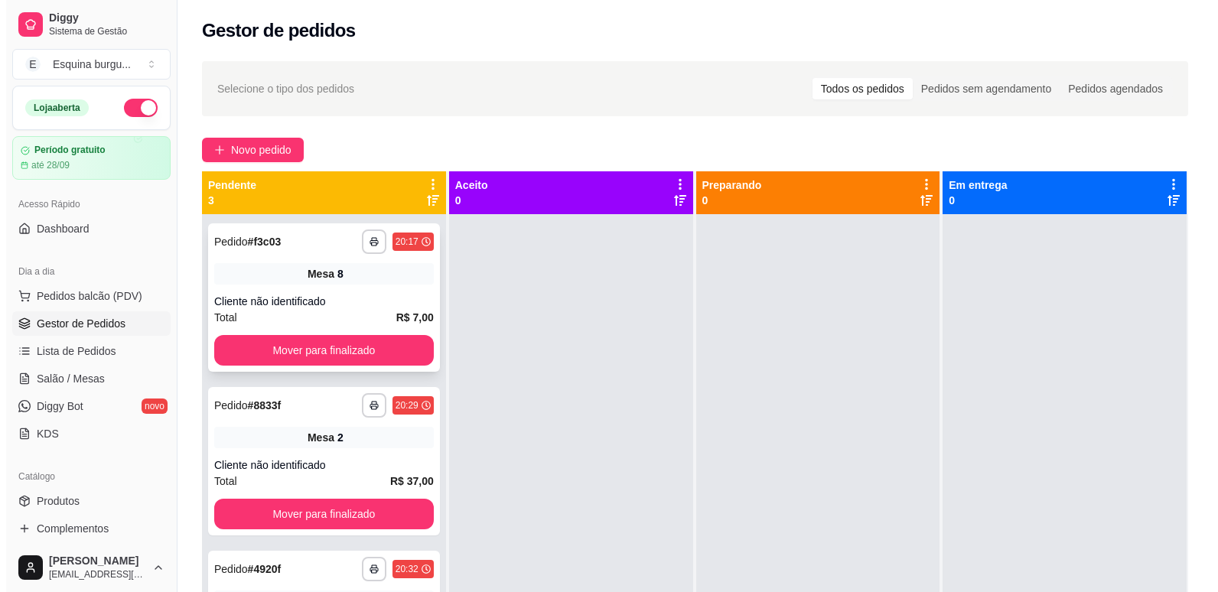
scroll to position [0, 0]
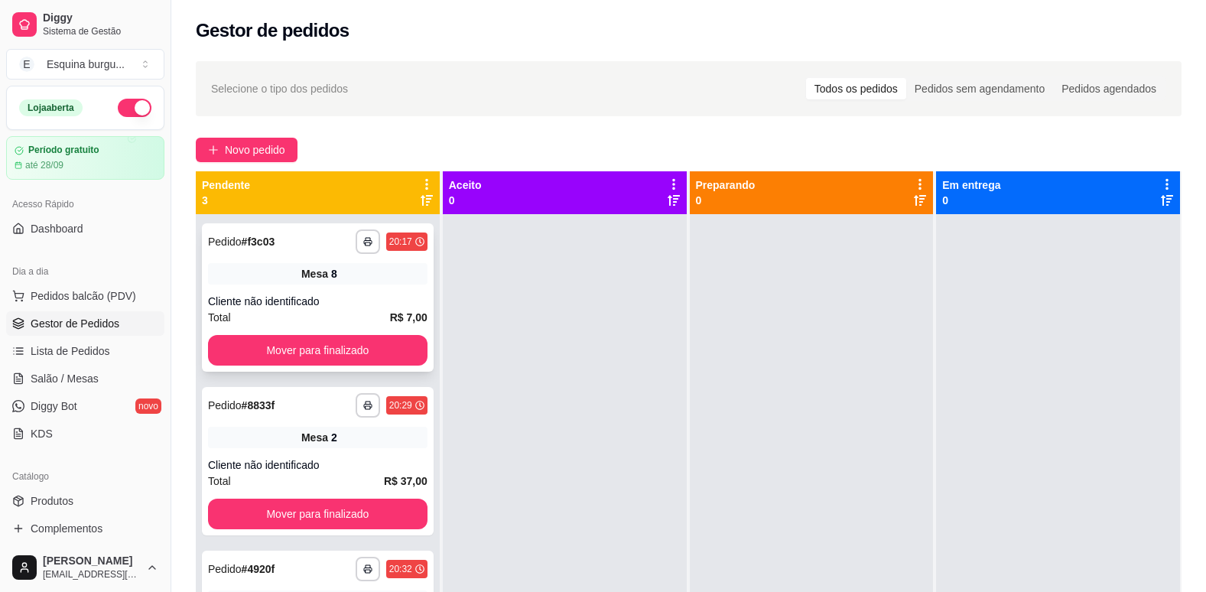
click at [307, 447] on div "Mesa 2" at bounding box center [318, 437] width 220 height 21
click at [298, 359] on button "Mover para finalizado" at bounding box center [318, 350] width 220 height 31
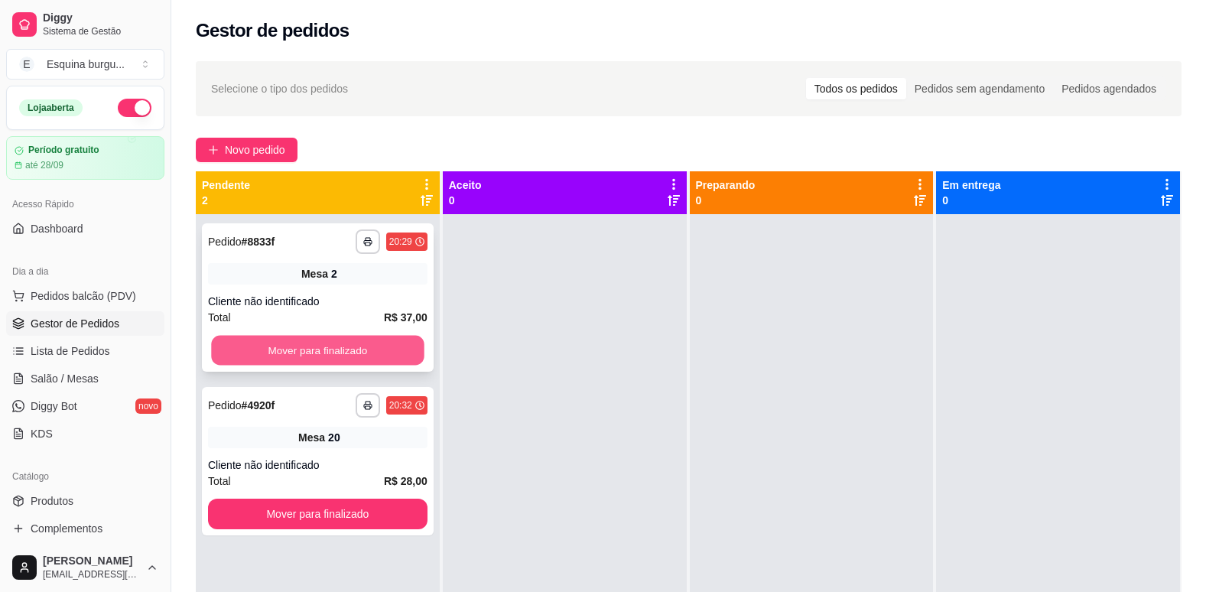
click at [321, 356] on button "Mover para finalizado" at bounding box center [317, 351] width 213 height 30
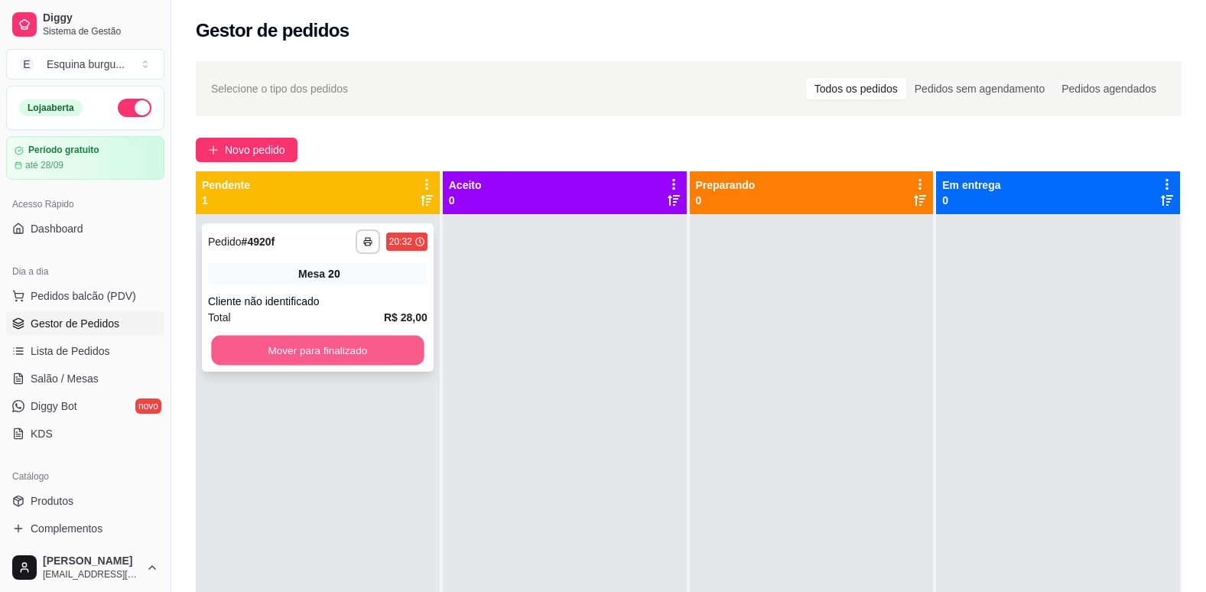
click at [357, 345] on button "Mover para finalizado" at bounding box center [317, 351] width 213 height 30
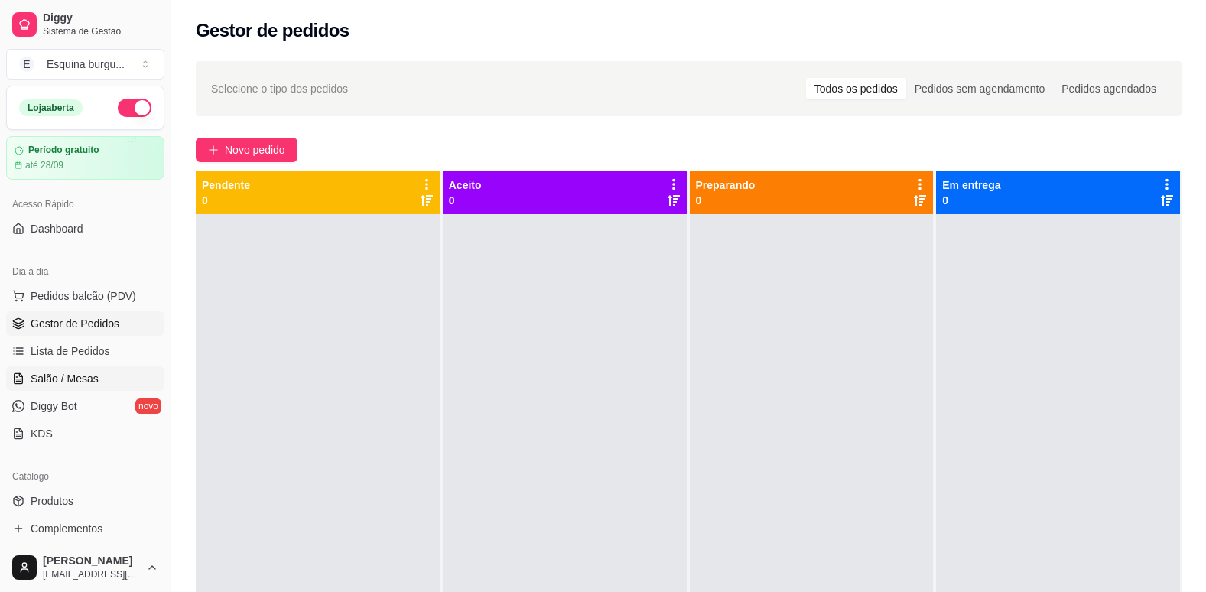
click at [93, 370] on link "Salão / Mesas" at bounding box center [85, 378] width 158 height 24
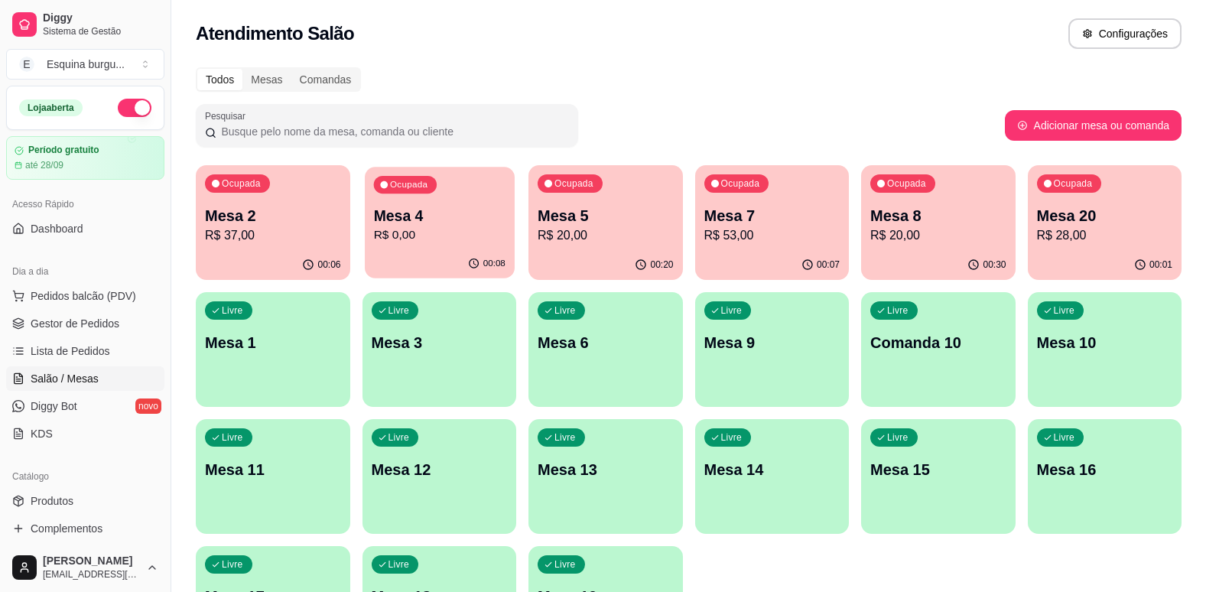
click at [422, 239] on p "R$ 0,00" at bounding box center [439, 235] width 132 height 18
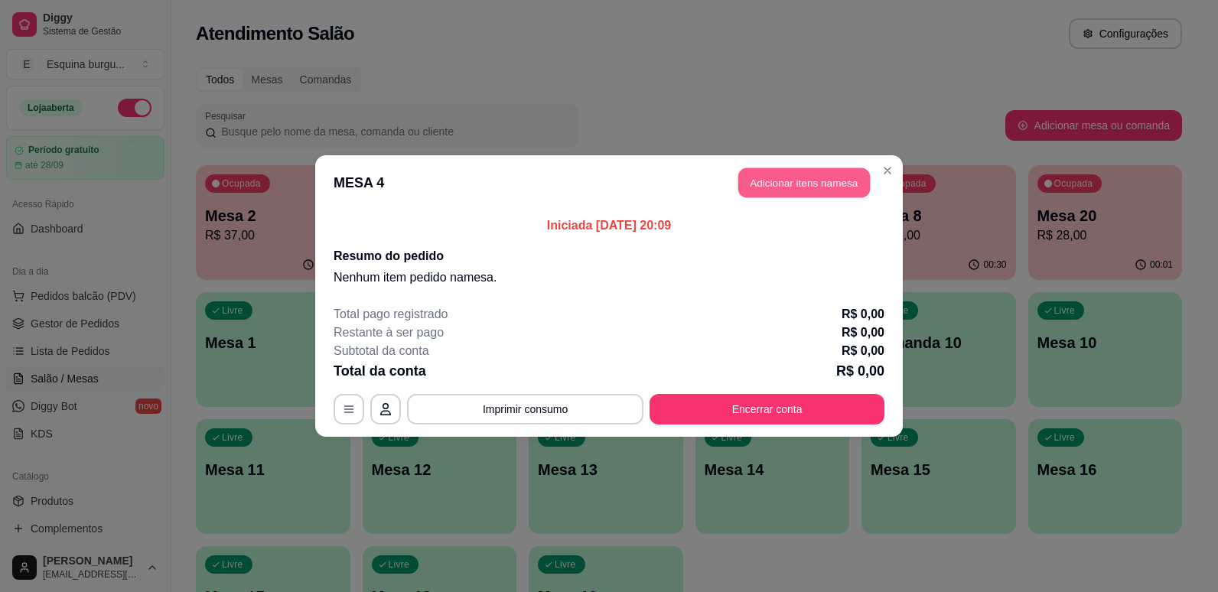
click at [788, 168] on button "Adicionar itens na mesa" at bounding box center [804, 183] width 132 height 30
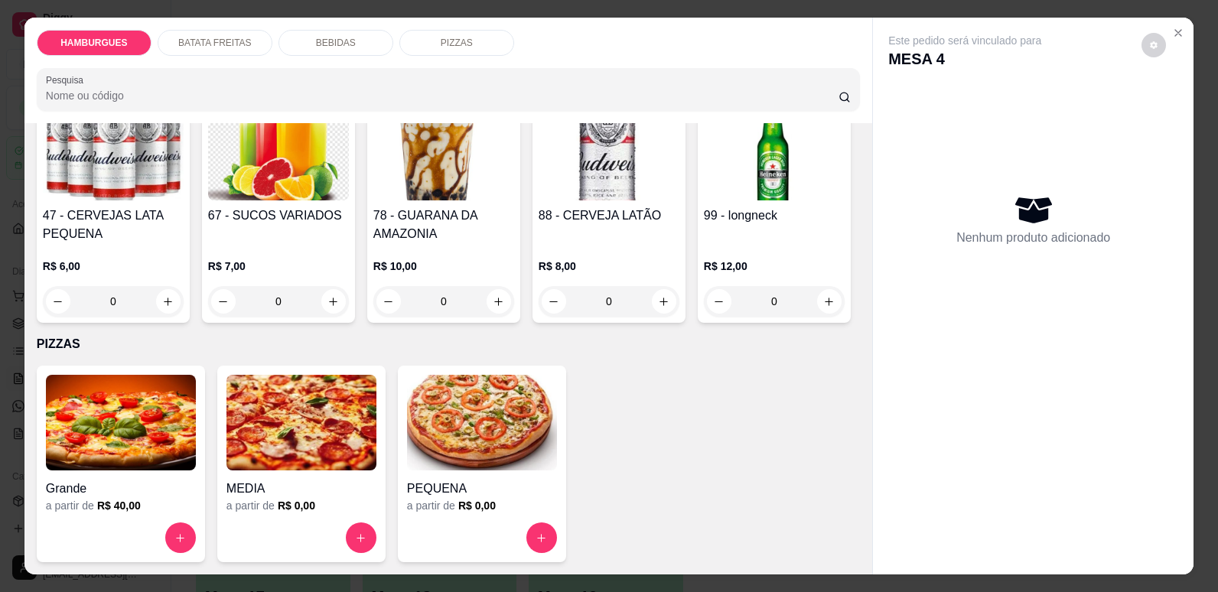
scroll to position [1621, 0]
click at [505, 307] on icon "increase-product-quantity" at bounding box center [498, 301] width 11 height 11
type input "1"
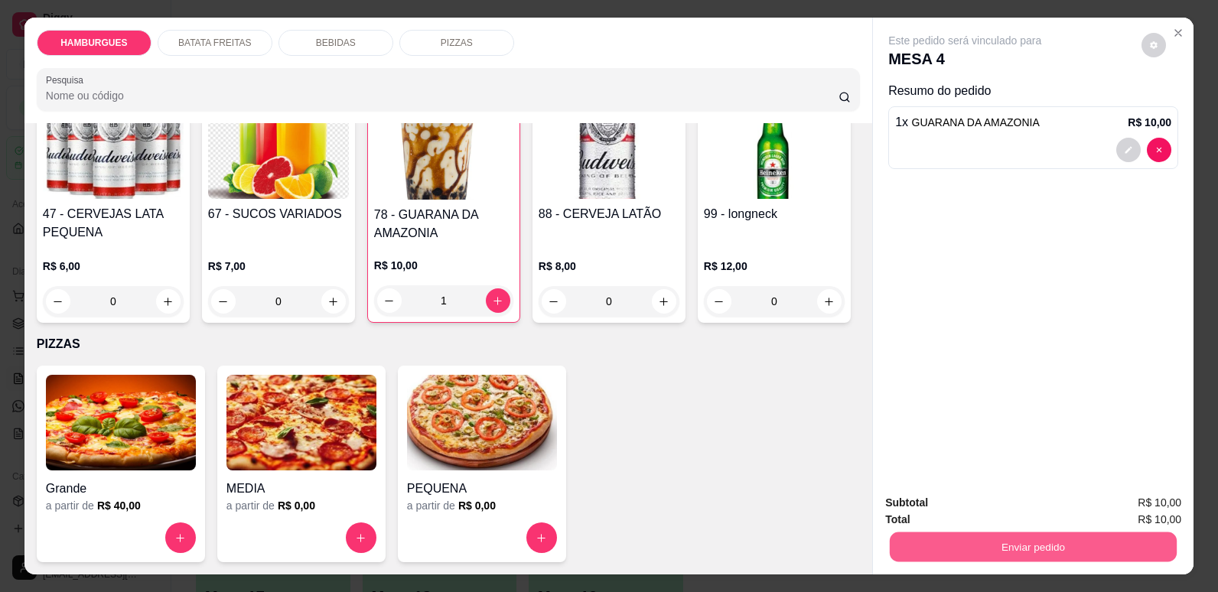
click at [1013, 545] on button "Enviar pedido" at bounding box center [1033, 547] width 287 height 30
click at [1020, 498] on button "Não registrar e enviar pedido" at bounding box center [983, 509] width 154 height 28
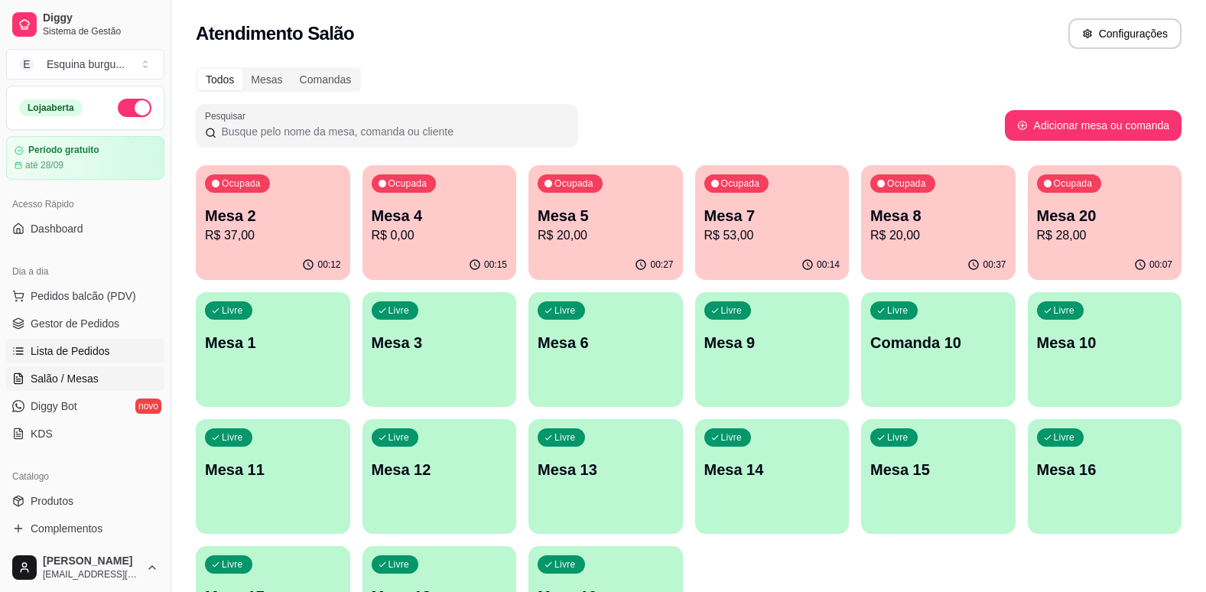
click at [111, 347] on link "Lista de Pedidos" at bounding box center [85, 351] width 158 height 24
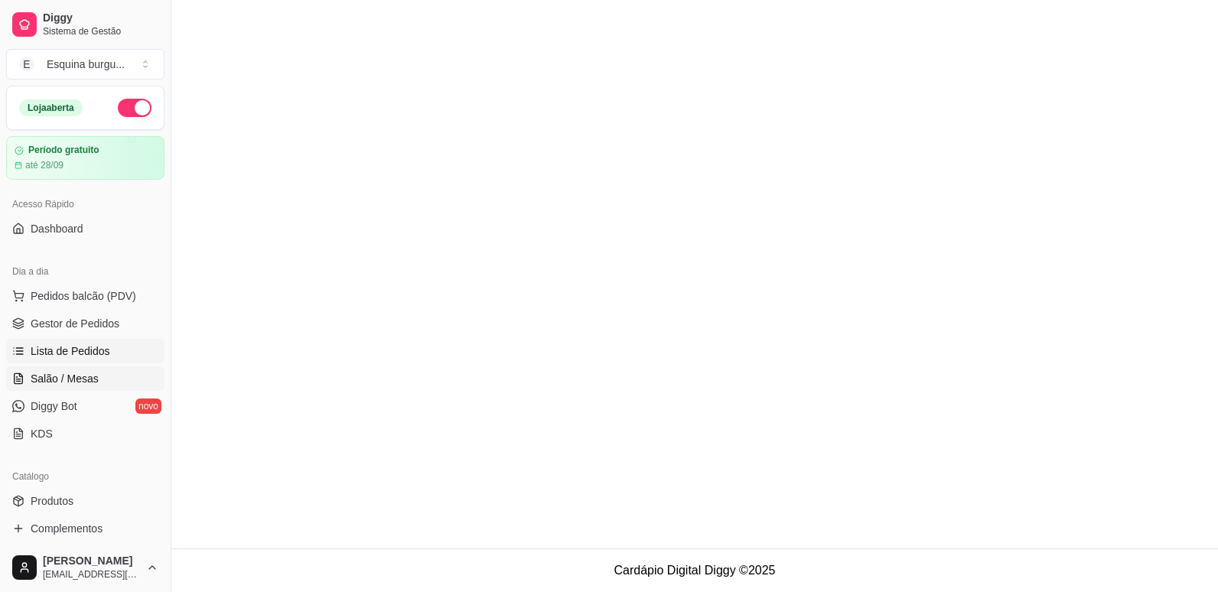
click at [108, 379] on link "Salão / Mesas" at bounding box center [85, 378] width 158 height 24
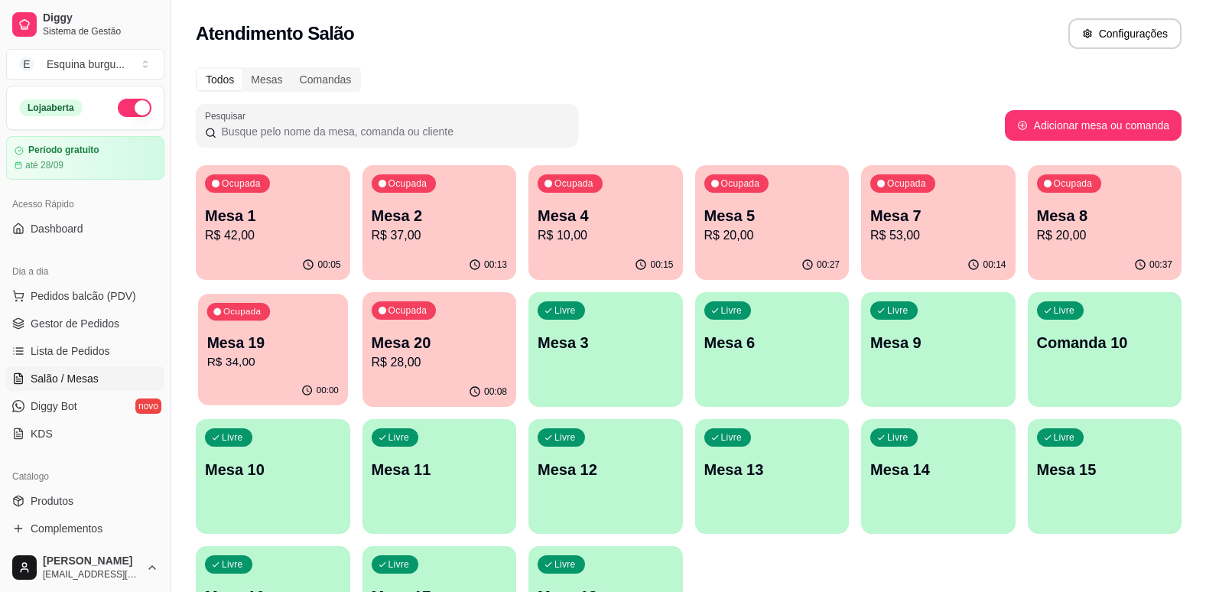
click at [268, 337] on p "Mesa 19" at bounding box center [273, 343] width 132 height 21
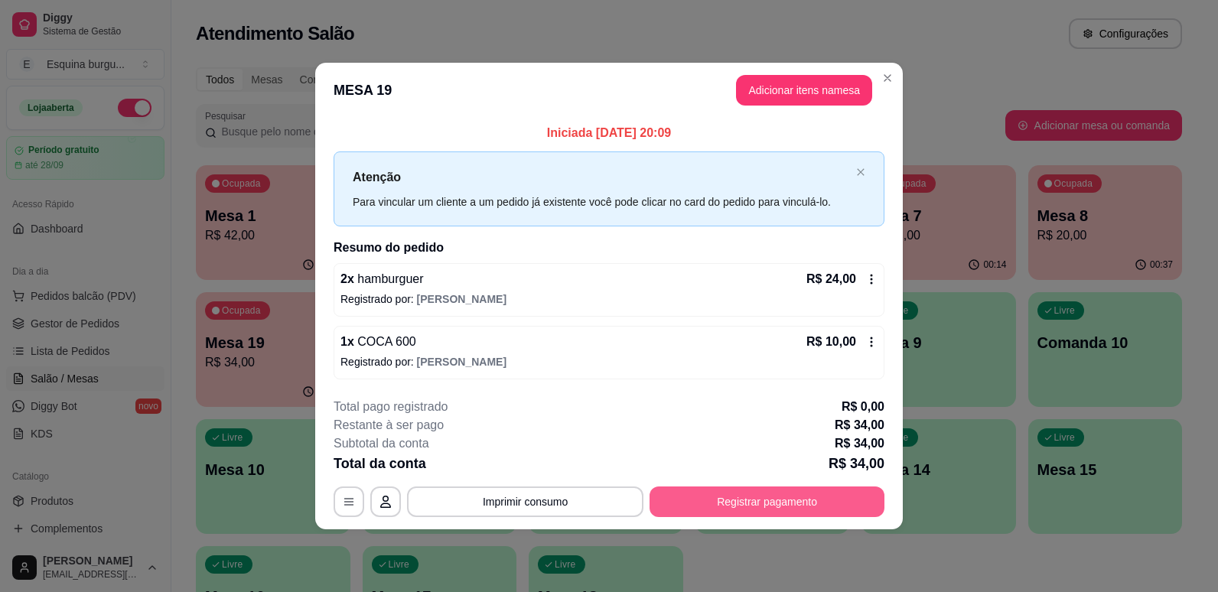
click at [768, 495] on button "Registrar pagamento" at bounding box center [766, 501] width 235 height 31
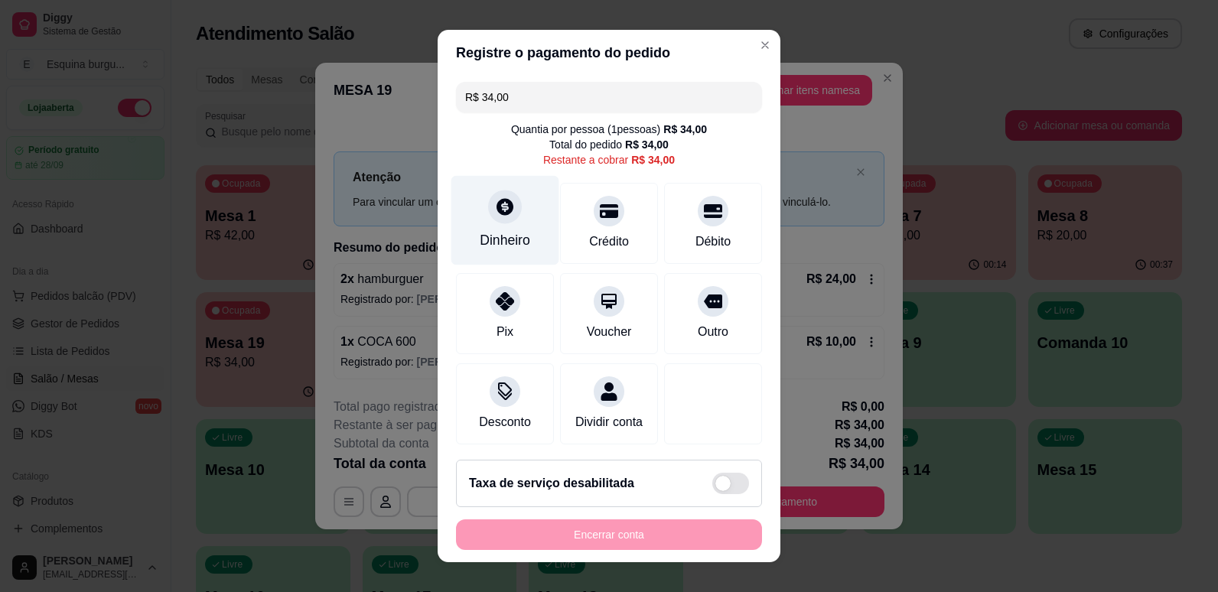
click at [519, 230] on div "Dinheiro" at bounding box center [505, 240] width 50 height 20
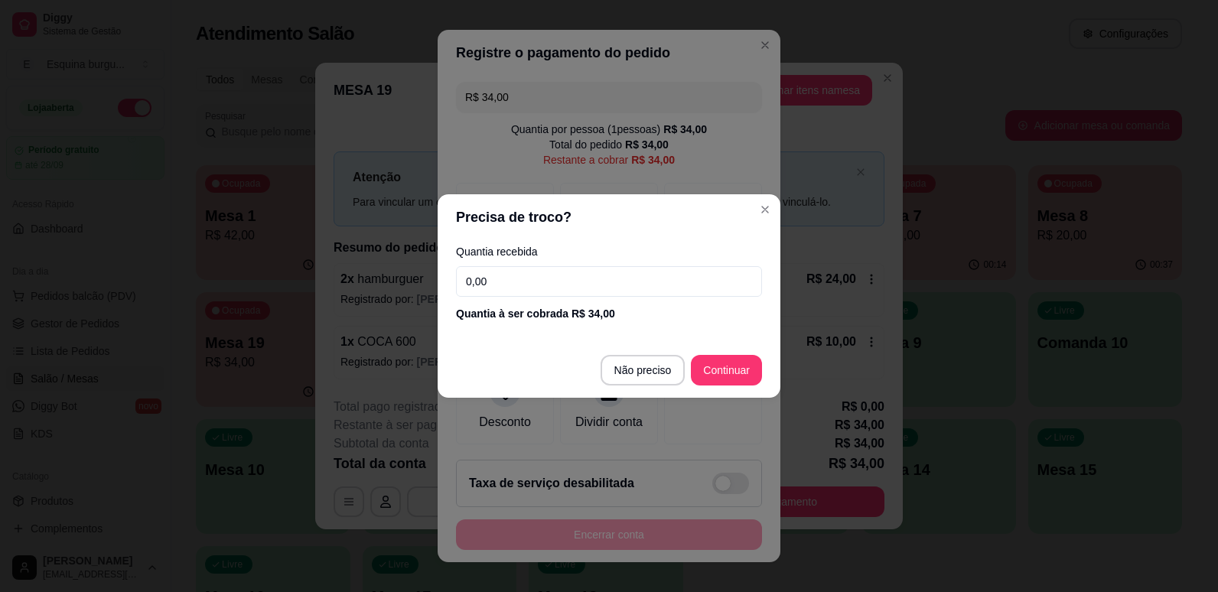
click at [584, 286] on input "0,00" at bounding box center [609, 281] width 306 height 31
type input "34,00"
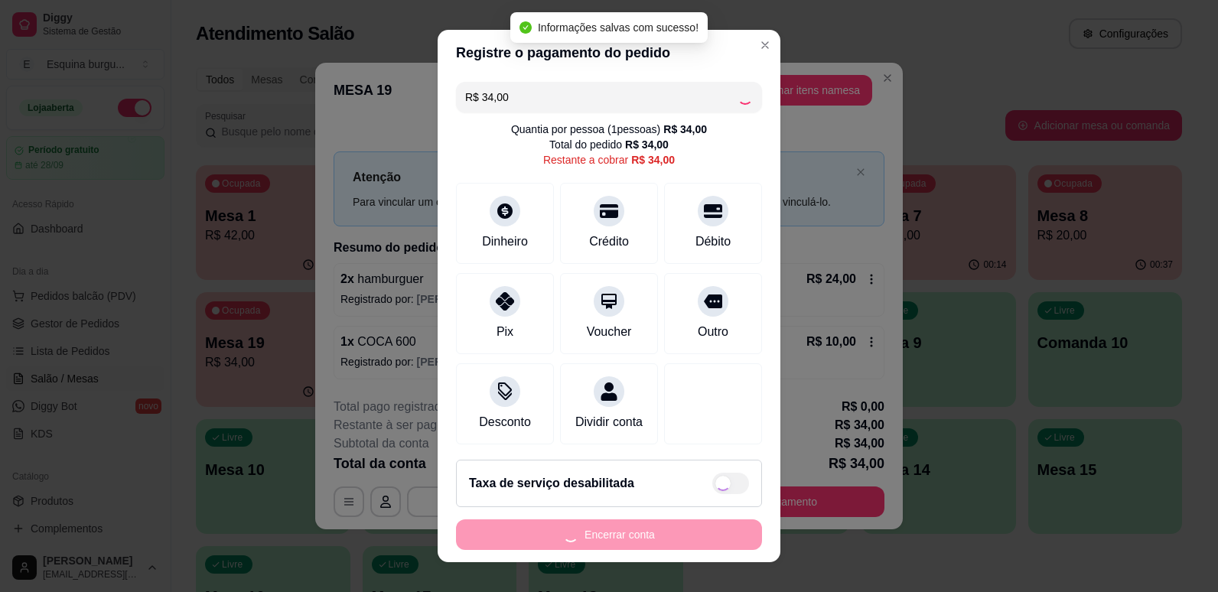
type input "R$ 0,00"
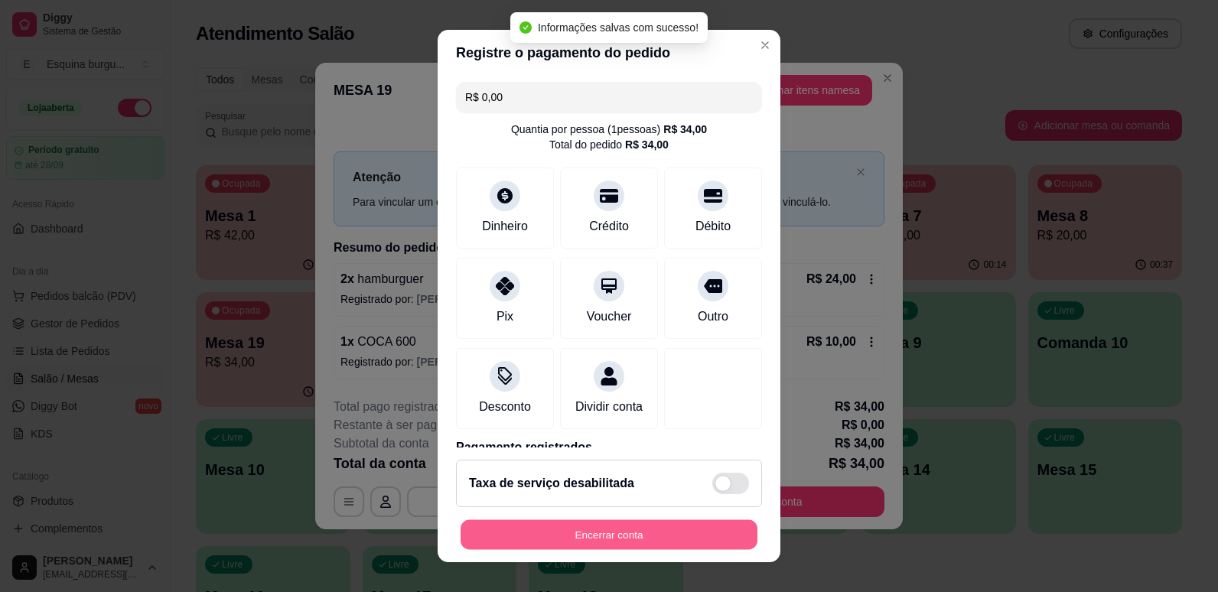
click at [634, 542] on button "Encerrar conta" at bounding box center [608, 535] width 297 height 30
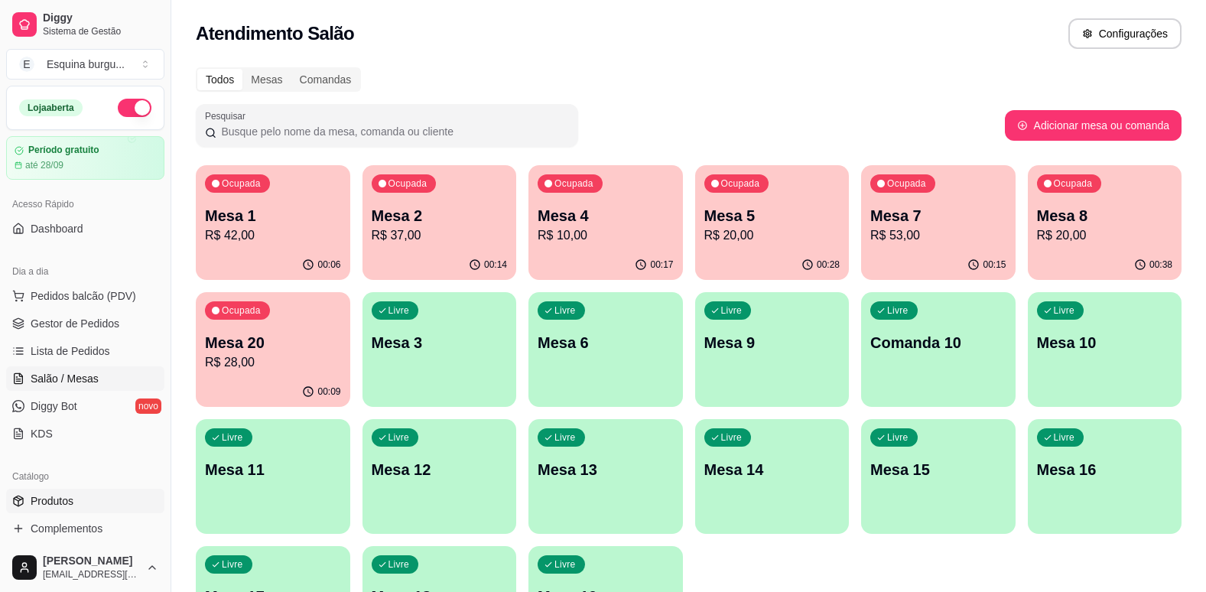
click at [90, 503] on link "Produtos" at bounding box center [85, 501] width 158 height 24
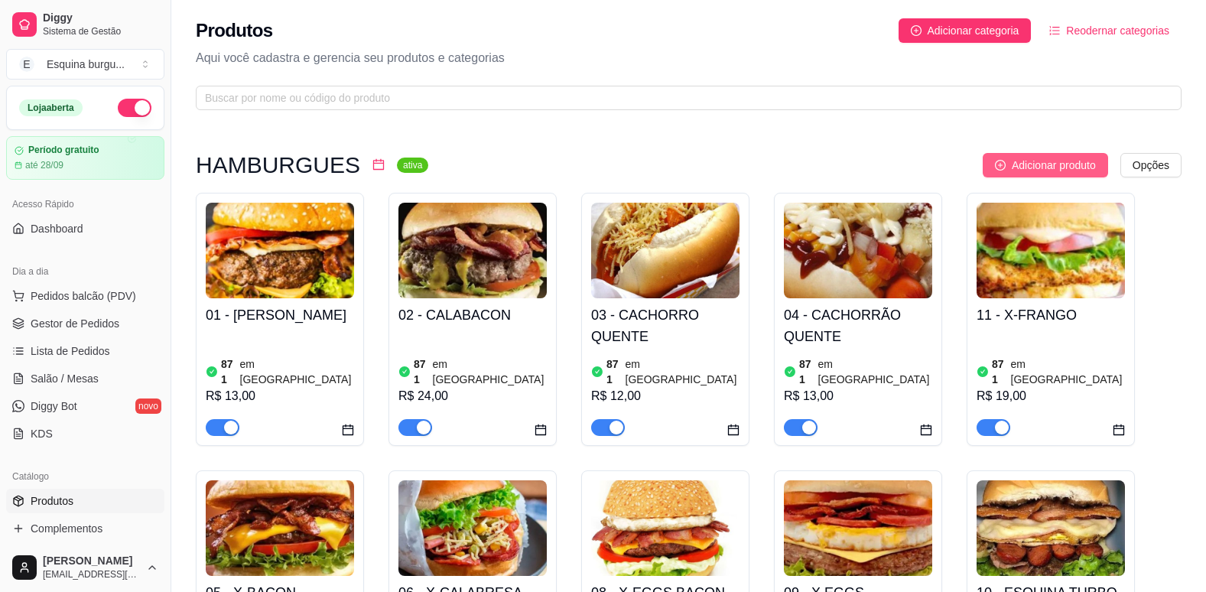
click at [1004, 161] on icon "plus-circle" at bounding box center [1000, 165] width 11 height 11
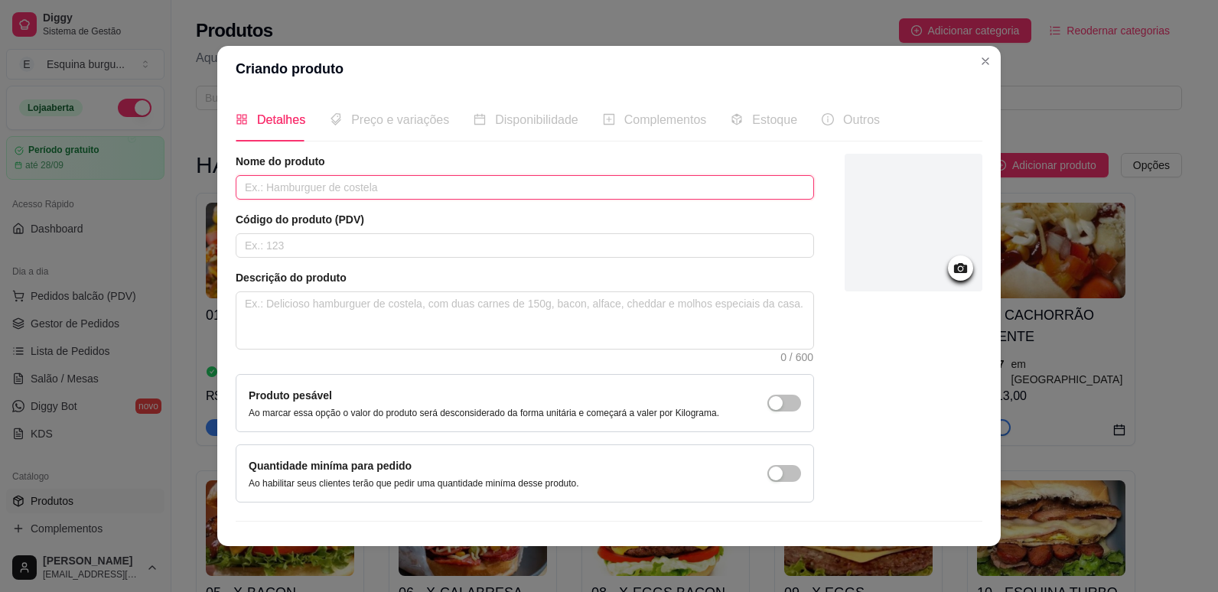
click at [372, 190] on input "text" at bounding box center [525, 187] width 578 height 24
type input "ARRUMADÃO BURG"
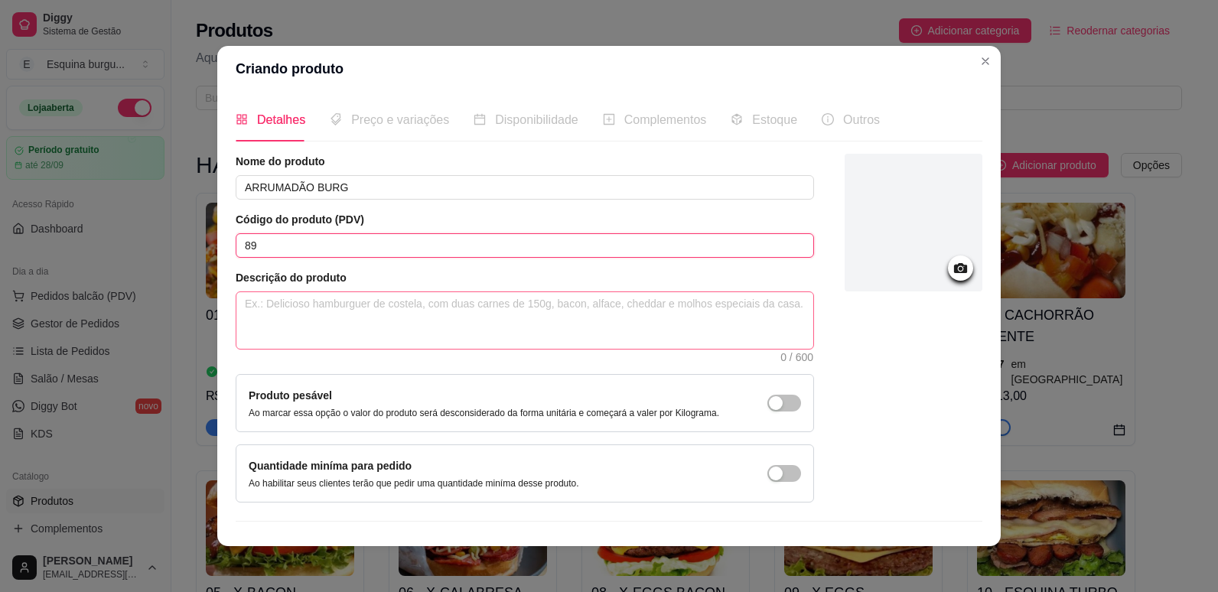
type input "89"
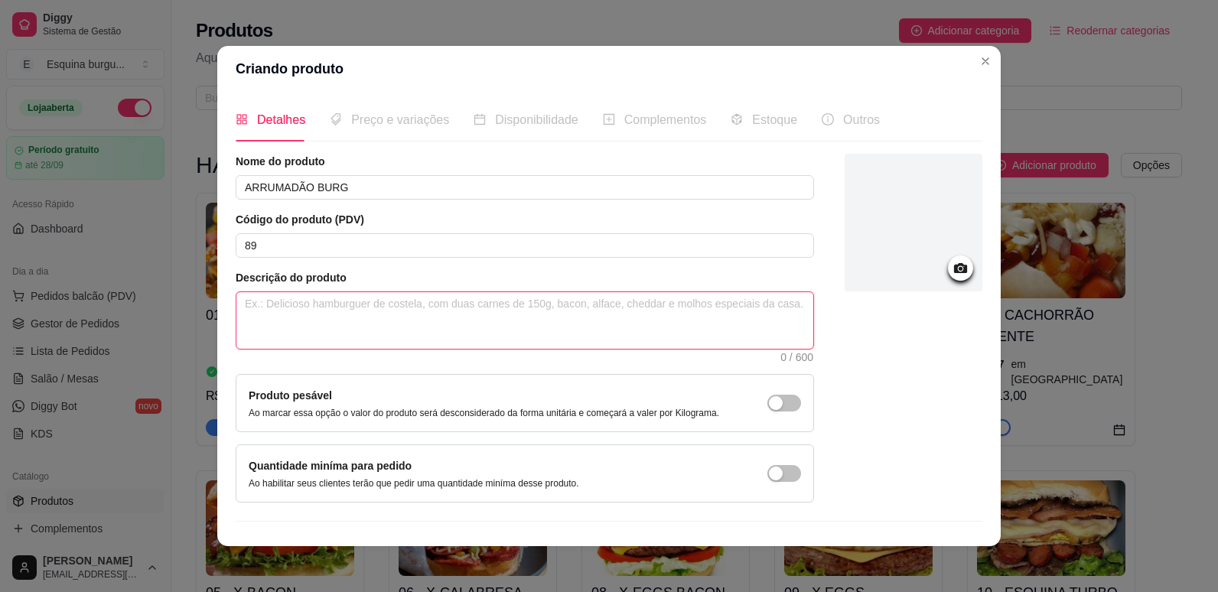
click at [346, 300] on textarea at bounding box center [524, 320] width 577 height 57
type textarea "C"
type textarea "CA"
type textarea "CAR"
type textarea "CARN"
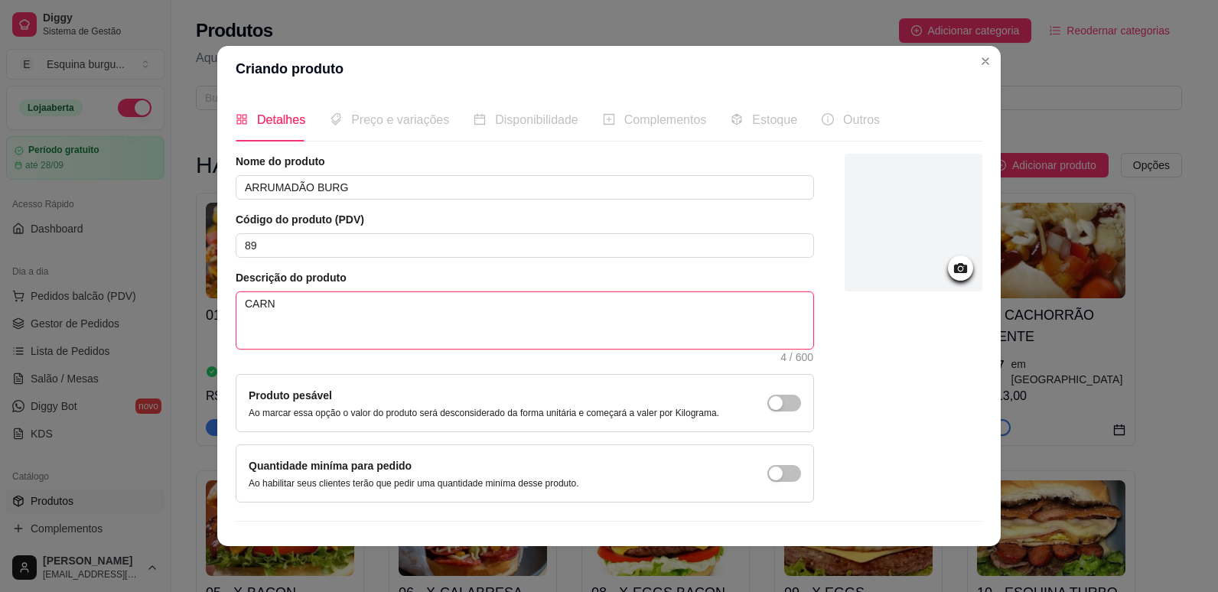
type textarea "CARNE"
type textarea "CARNE,"
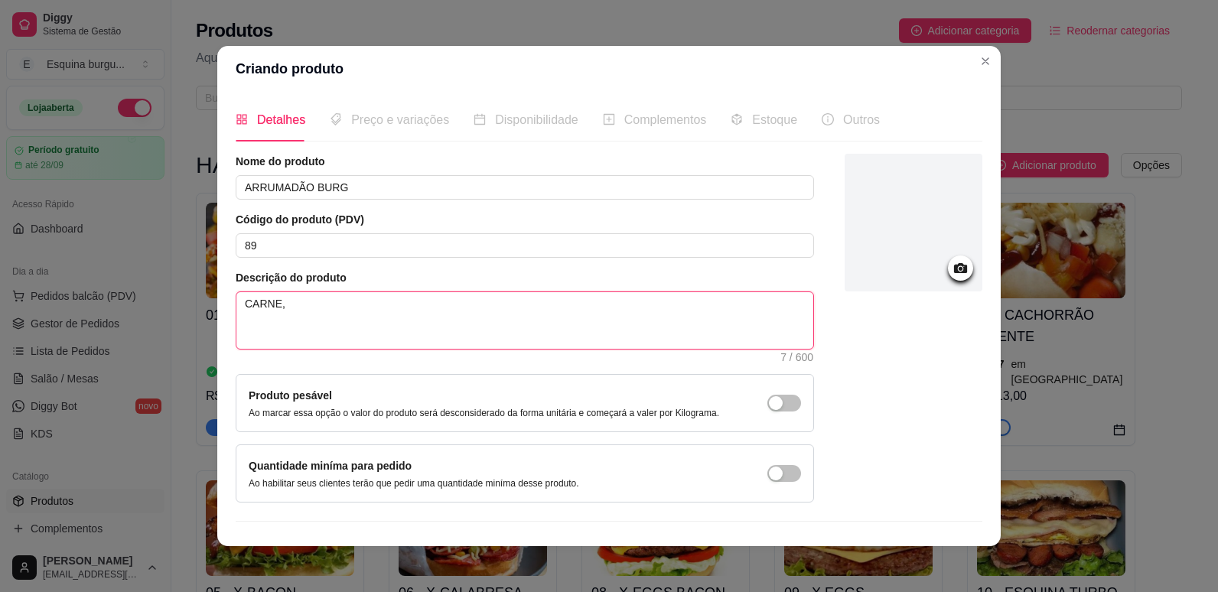
type textarea "CARNE, S"
type textarea "CARNE, [GEOGRAPHIC_DATA]"
type textarea "CARNE, SAL"
type textarea "CARNE, SALS"
type textarea "CARNE, SALSI"
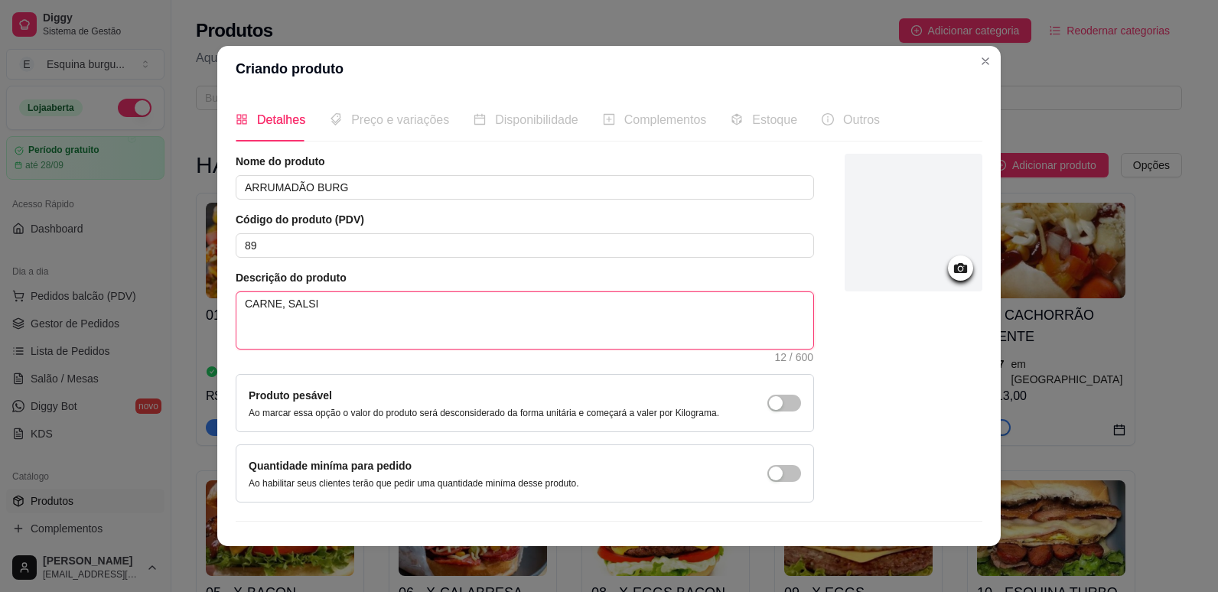
type textarea "CARNE, SALSIC"
type textarea "CARNE, SALSICH"
type textarea "CARNE, SALSICHS"
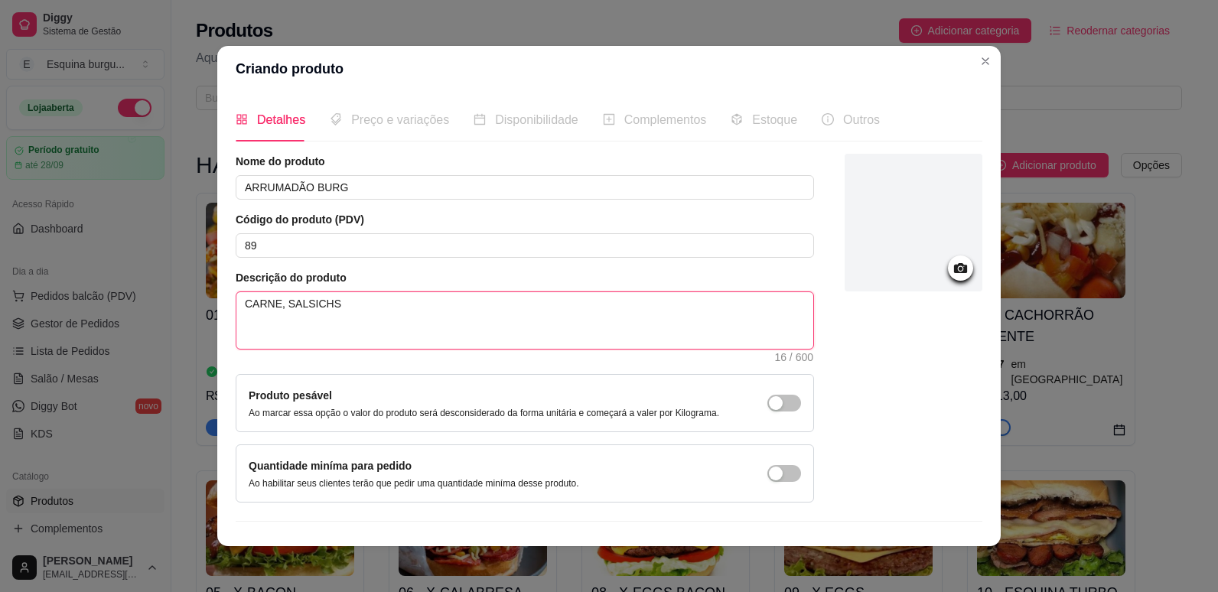
type textarea "CARNE, SALSICH"
type textarea "CARNE, SALSICHS"
type textarea "CARNE, SALSICH"
type textarea "CARNE, SALSICHA"
type textarea "CARNE, SALSICHA,"
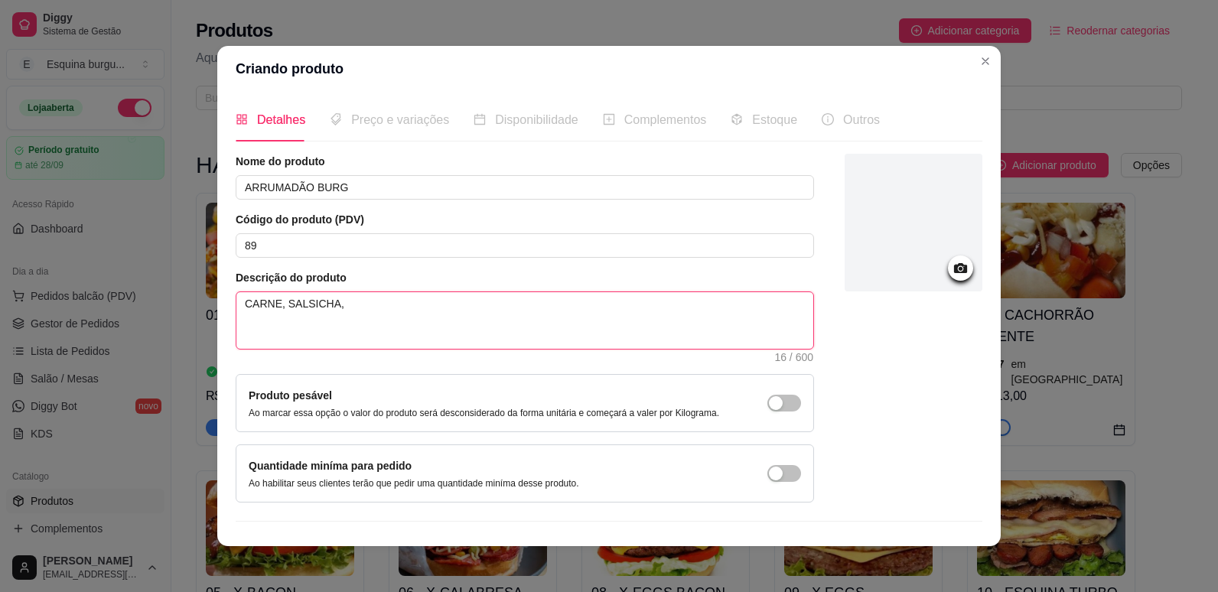
type textarea "CARNE, SALSICHA,"
type textarea "CARNE, SALSICHA, O"
type textarea "CARNE, SALSICHA, OVB"
type textarea "CARNE, SALSICHA, OVBOI"
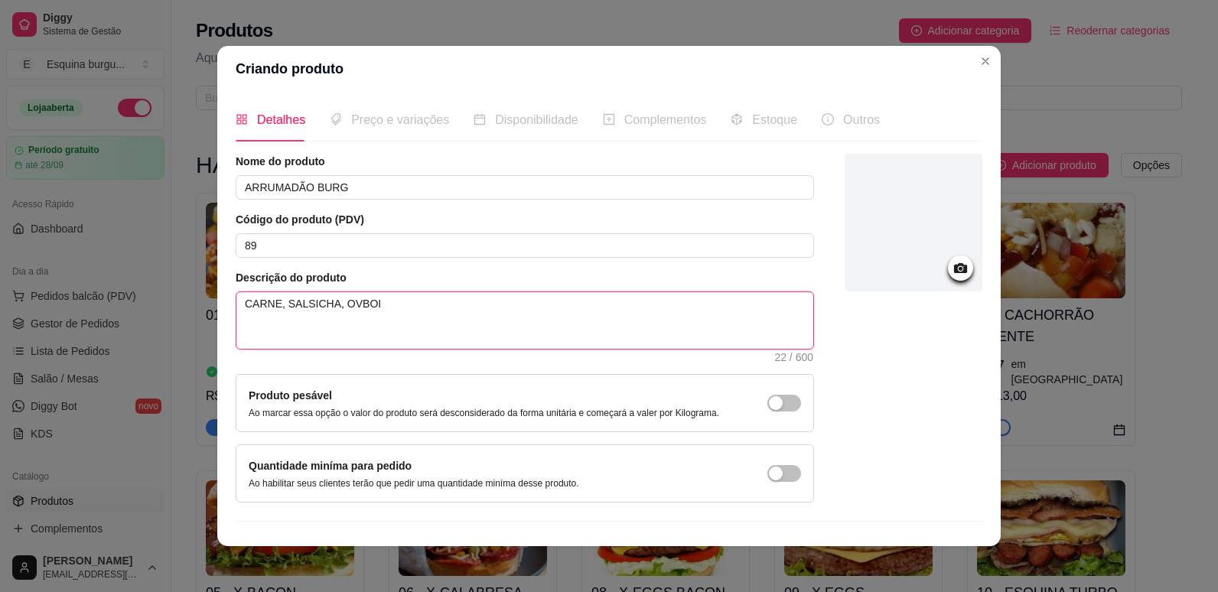
type textarea "CARNE, SALSICHA, OVBOI"
type textarea "CARNE, SALSICHA, OVBO"
type textarea "CARNE, SALSICHA, OVB"
type textarea "CARNE, SALSICHA, OV"
type textarea "CARNE, SALSICHA, OVO"
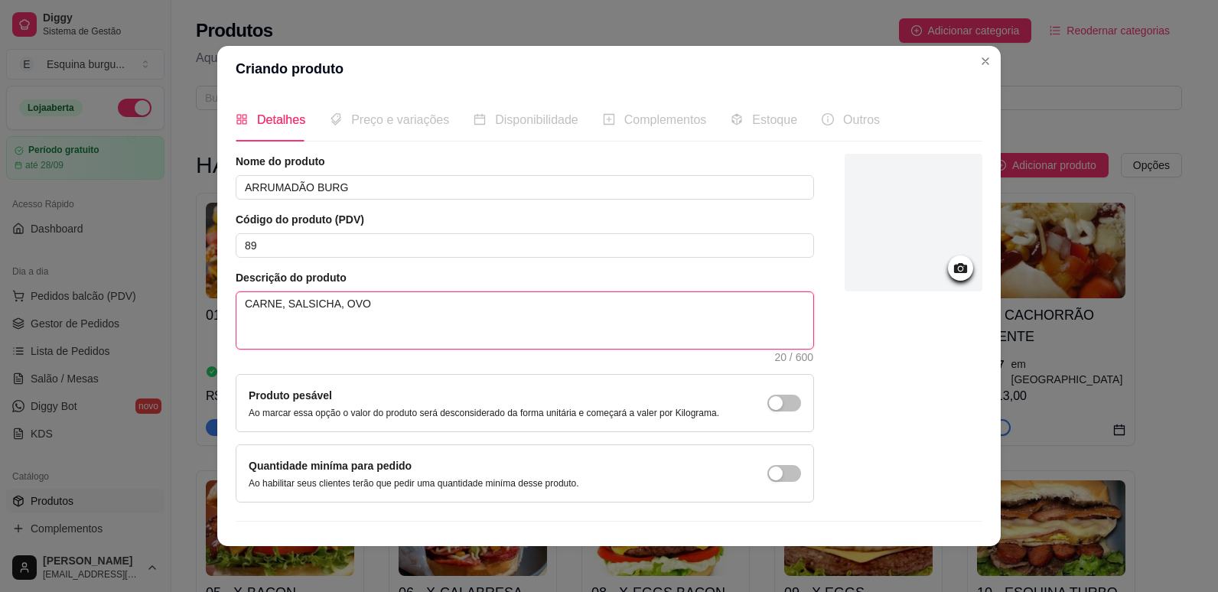
type textarea "CARNE, SALSICHA, OVO,"
type textarea "CARNE, SALSICHA, OVO, S"
type textarea "CARNE, SALSICHA, OVO,"
type textarea "CARNE, SALSICHA, OVO, A"
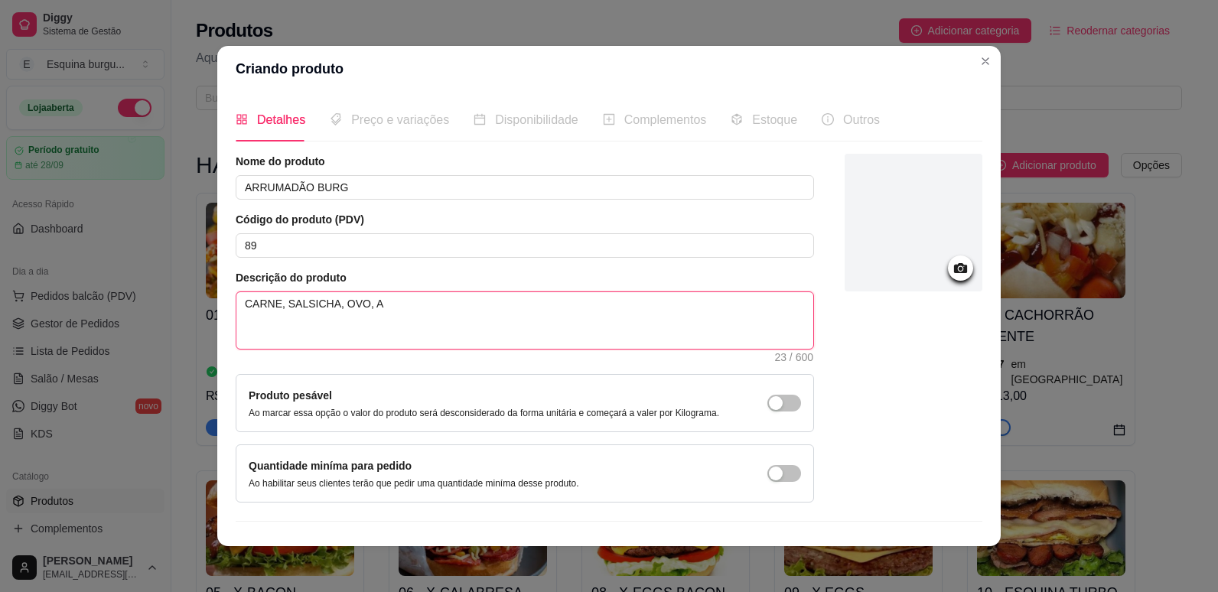
type textarea "CARNE, SALSICHA, OVO, AL"
type textarea "CARNE, SALSICHA, OVO, ALF"
type textarea "CARNE, SALSICHA, OVO, ALFA"
type textarea "CARNE, SALSICHA, OVO, ALFAC"
type textarea "CARNE, SALSICHA, OVO, ALFACE"
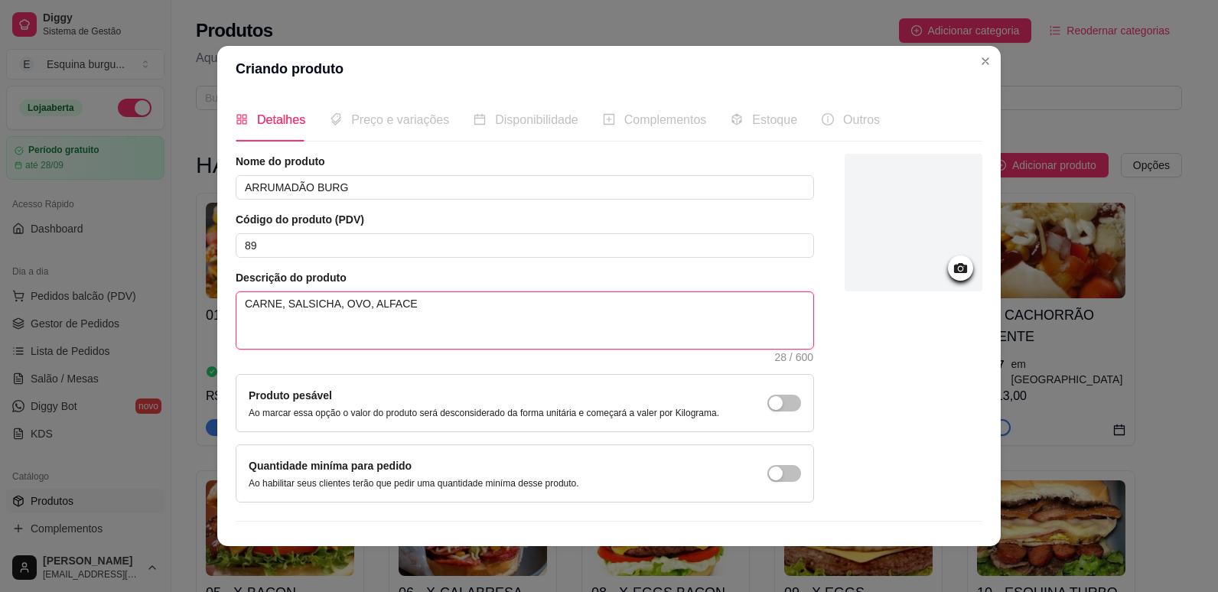
type textarea "CARNE, SALSICHA, OVO, ALFACE,"
type textarea "CARNE, SALSICHA, OVO, ALFACE, T"
type textarea "CARNE, SALSICHA, OVO, ALFACE, TO"
type textarea "CARNE, SALSICHA, OVO, ALFACE, TOM"
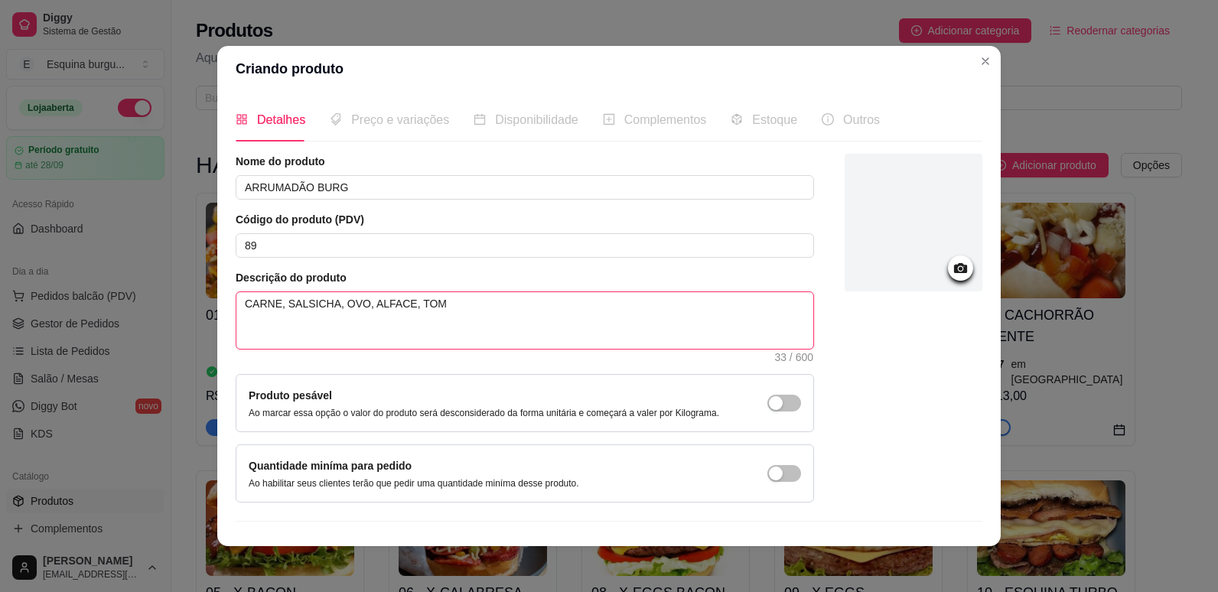
type textarea "CARNE, SALSICHA, OVO, ALFACE, TOMA"
type textarea "CARNE, SALSICHA, OVO, ALFACE, TOMAT"
type textarea "CARNE, SALSICHA, OVO, ALFACE, TOMATE"
type textarea "CARNE, SALSICHA, OVO, ALFACE, TOMATE C"
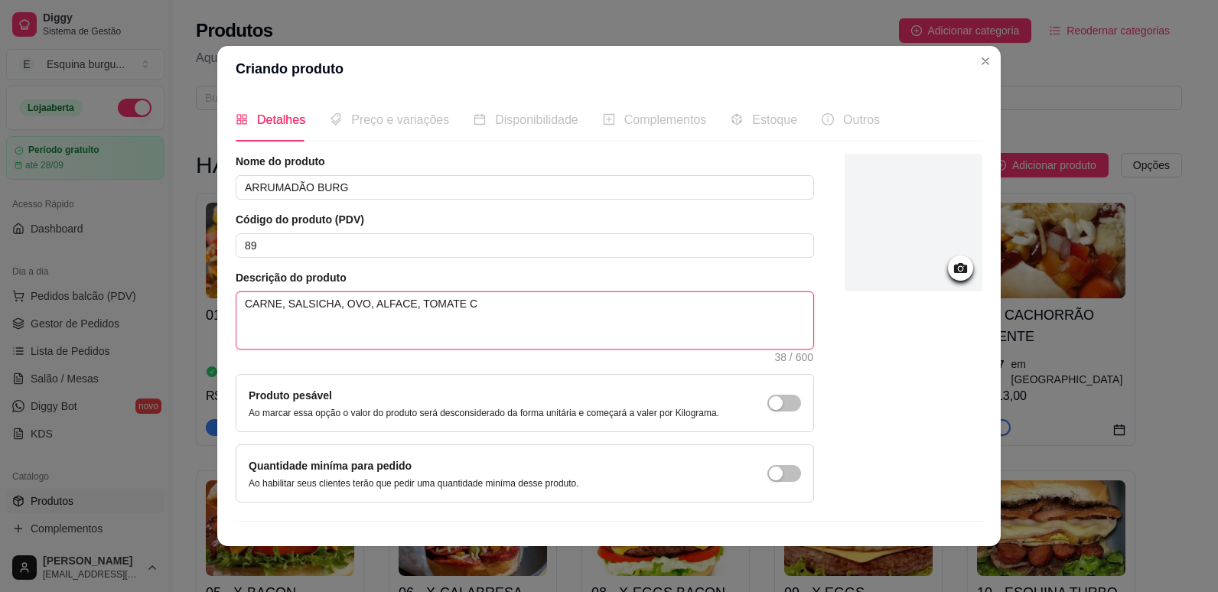
type textarea "CARNE, SALSICHA, OVO, ALFACE, TOMATE CE"
type textarea "CARNE, SALSICHA, OVO, ALFACE, TOMATE CEB"
type textarea "CARNE, SALSICHA, OVO, ALFACE, TOMATE CEBO"
type textarea "CARNE, SALSICHA, OVO, ALFACE, TOMATE CEBOL"
type textarea "CARNE, SALSICHA, OVO, ALFACE, TOMATE CEBOLA"
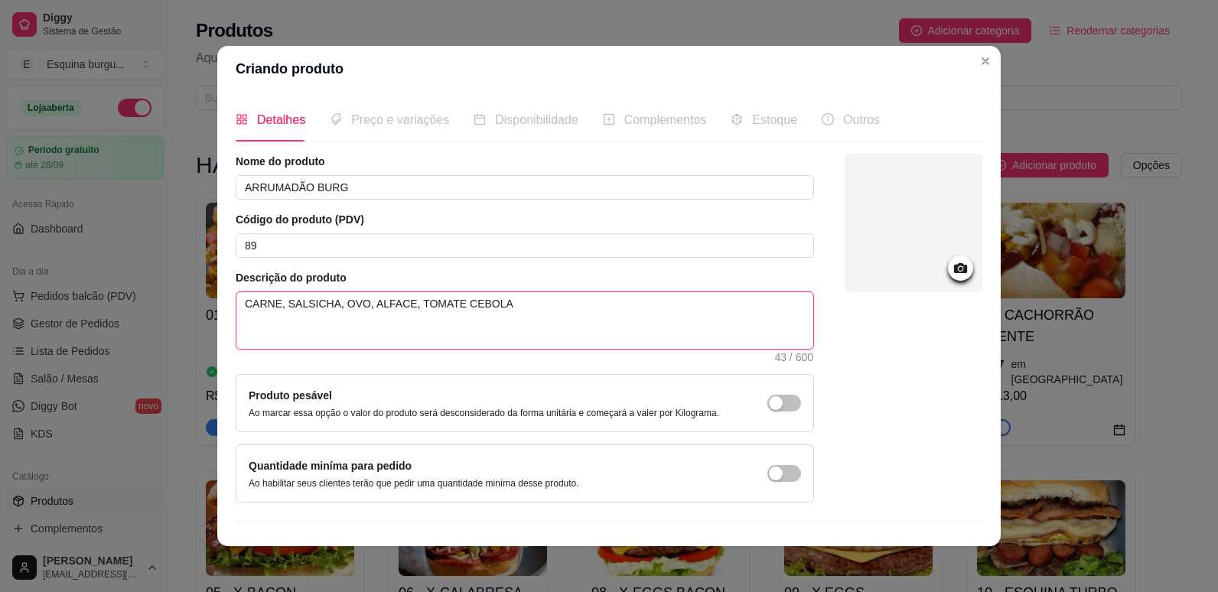
type textarea "CARNE, SALSICHA, OVO, ALFACE, TOMATE CEBOLA"
type textarea "CARNE, SALSICHA, OVO, ALFACE, TOMATECEBOLA"
type textarea "CARNE, SALSICHA, OVO, ALFACE, TOMATE,CEBOLA"
type textarea "CARNE, SALSICHA, OVO, ALFACE, TOMATE, CEBOLA"
type textarea "CARNE, SALSICHA, OVO, ALFACE, TOMATE, CEBOLA C"
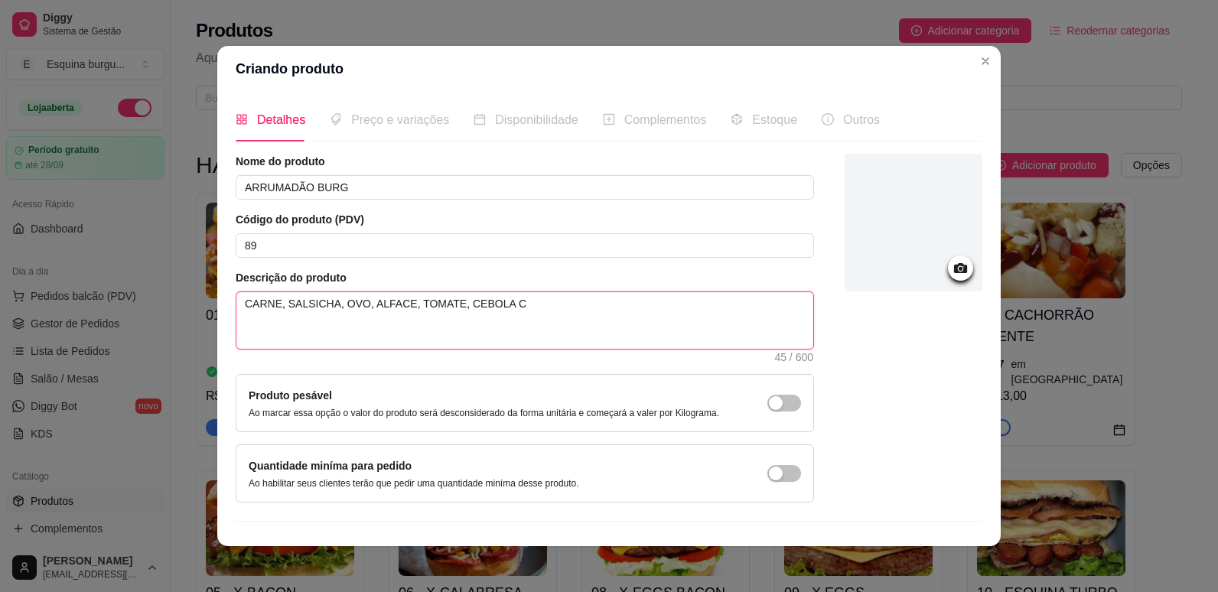
type textarea "CARNE, SALSICHA, OVO, ALFACE, TOMATE, CEBOLA CA"
type textarea "CARNE, SALSICHA, OVO, ALFACE, TOMATE, CEBOLA CAR"
type textarea "CARNE, SALSICHA, OVO, ALFACE, TOMATE, CEBOLA CARA"
type textarea "CARNE, SALSICHA, OVO, ALFACE, TOMATE, CEBOLA CARAM"
type textarea "CARNE, SALSICHA, OVO, ALFACE, TOMATE, CEBOLA CARAME"
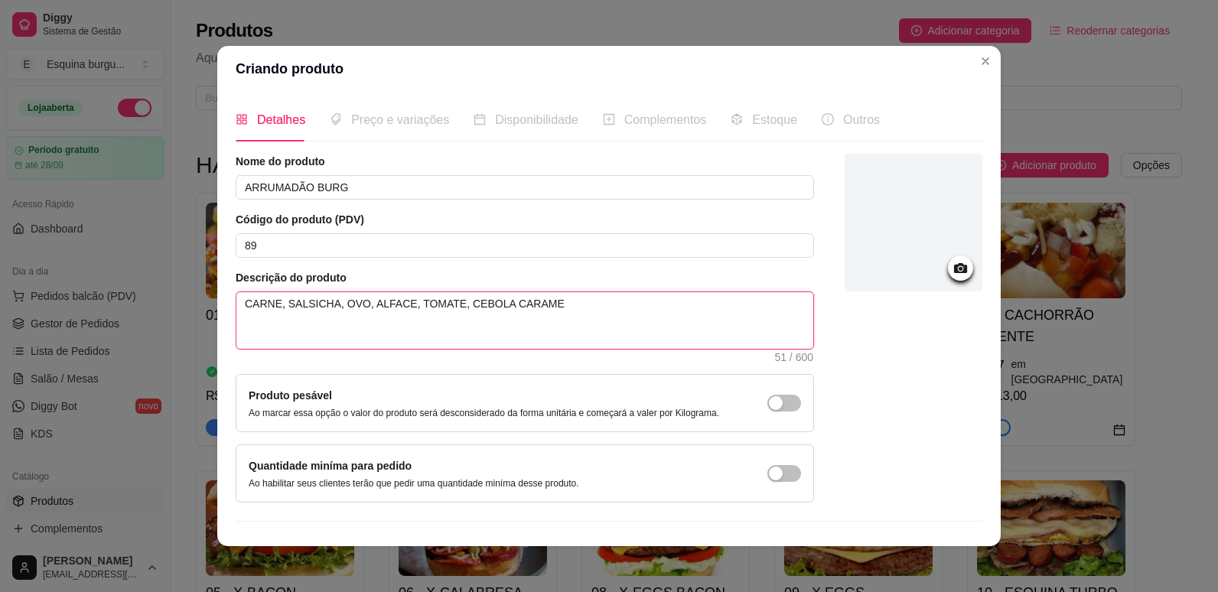
type textarea "CARNE, SALSICHA, OVO, ALFACE, TOMATE, CEBOLA CARAMEL"
type textarea "CARNE, SALSICHA, OVO, ALFACE, TOMATE, CEBOLA CARAMELI"
type textarea "CARNE, SALSICHA, OVO, ALFACE, TOMATE, CEBOLA CARAMELIZ"
type textarea "CARNE, SALSICHA, OVO, ALFACE, TOMATE, CEBOLA CARAMELIZA"
type textarea "CARNE, SALSICHA, OVO, ALFACE, TOMATE, CEBOLA CARAMELIZAD"
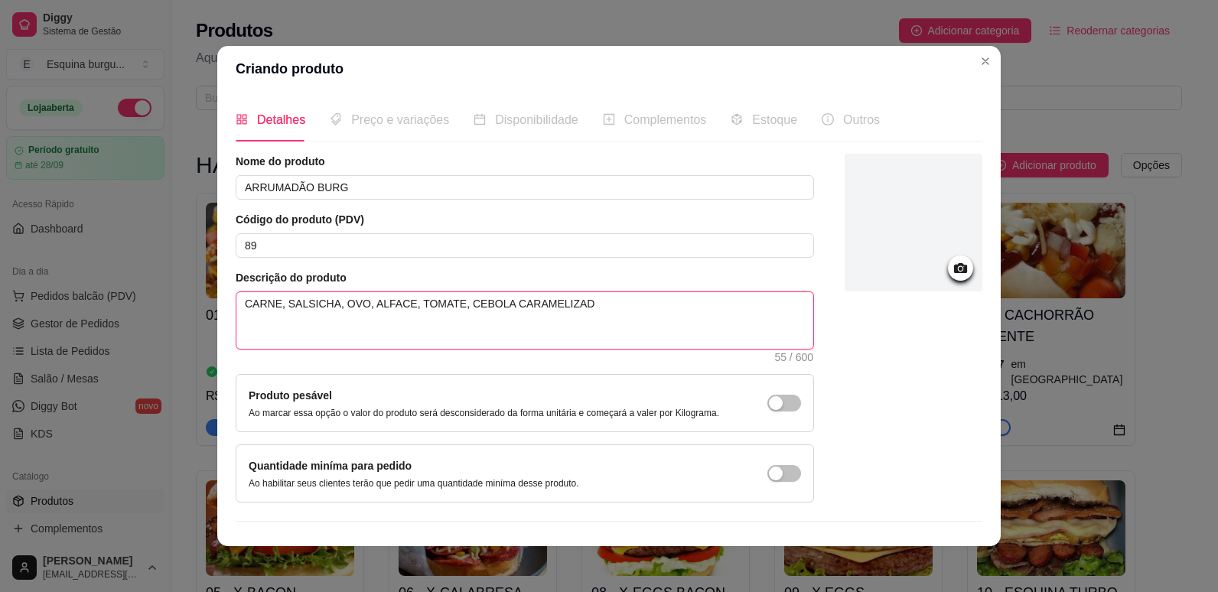
type textarea "CARNE, SALSICHA, OVO, ALFACE, TOMATE, CEBOLA CARAMELIZADA"
type textarea "CARNE, SALSICHA, OVO, ALFACE, TOMATE, CEBOLA CARAMELIZADA,"
type textarea "CARNE, SALSICHA, OVO, ALFACE, TOMATE, CEBOLA CARAMELIZADA, R"
type textarea "CARNE, SALSICHA, OVO, ALFACE, TOMATE, CEBOLA CARAMELIZADA, RE"
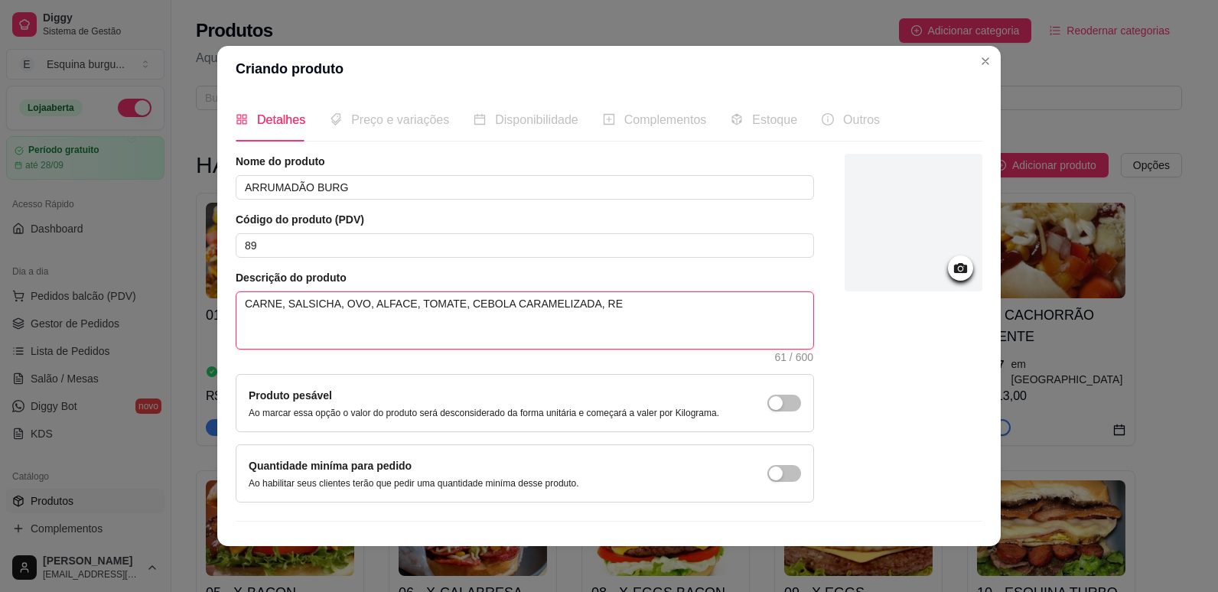
type textarea "CARNE, SALSICHA, OVO, ALFACE, TOMATE, CEBOLA CARAMELIZADA, REO"
type textarea "CARNE, SALSICHA, OVO, ALFACE, TOMATE, CEBOLA CARAMELIZADA, RE"
type textarea "CARNE, SALSICHA, OVO, ALFACE, TOMATE, CEBOLA CARAMELIZADA, REP"
type textarea "CARNE, SALSICHA, OVO, ALFACE, TOMATE, CEBOLA CARAMELIZADA, REPO"
type textarea "CARNE, SALSICHA, OVO, ALFACE, TOMATE, CEBOLA CARAMELIZADA, REPOL"
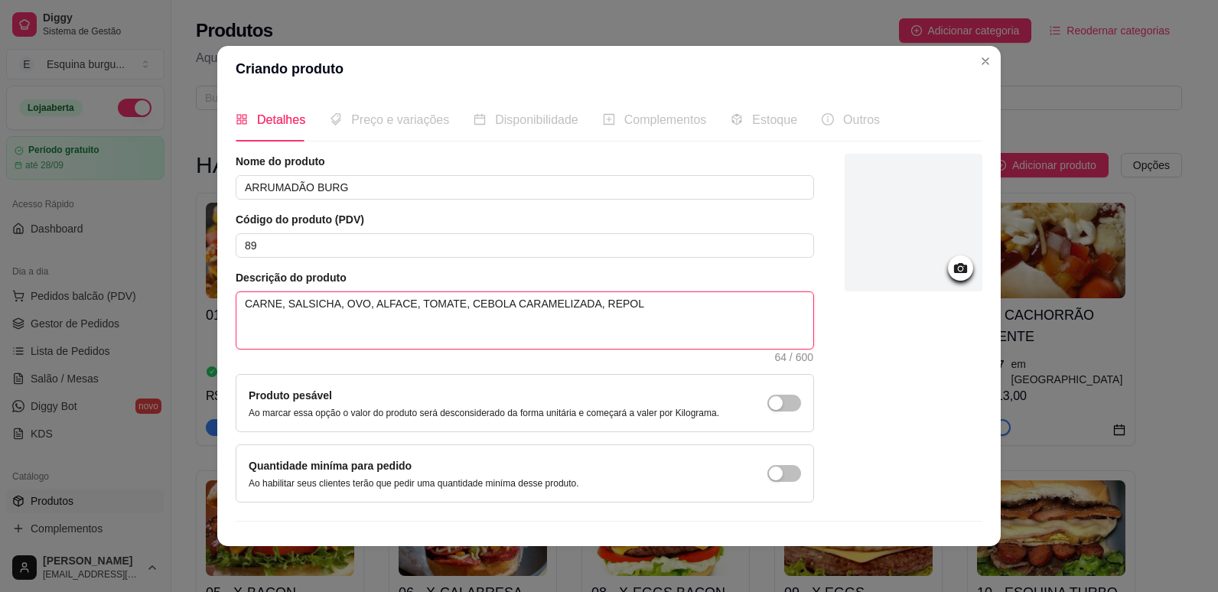
type textarea "CARNE, SALSICHA, OVO, ALFACE, TOMATE, CEBOLA CARAMELIZADA, REPOLH"
type textarea "CARNE, SALSICHA, OVO, ALFACE, TOMATE, CEBOLA CARAMELIZADA, REPOLHO"
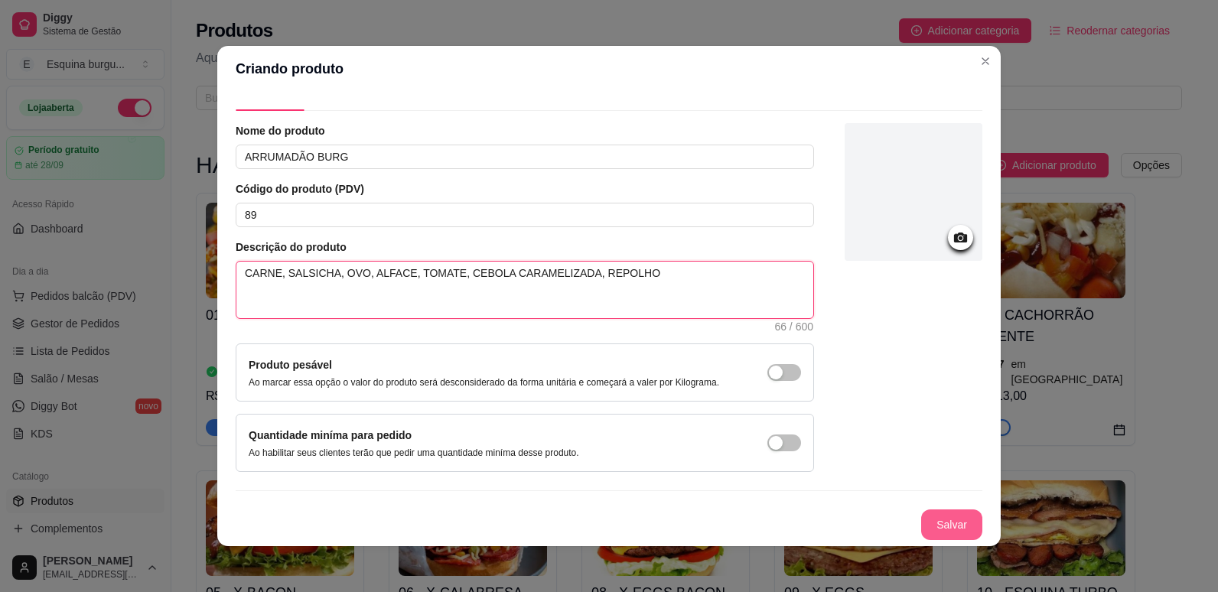
type textarea "CARNE, SALSICHA, OVO, ALFACE, TOMATE, CEBOLA CARAMELIZADA, REPOLHO"
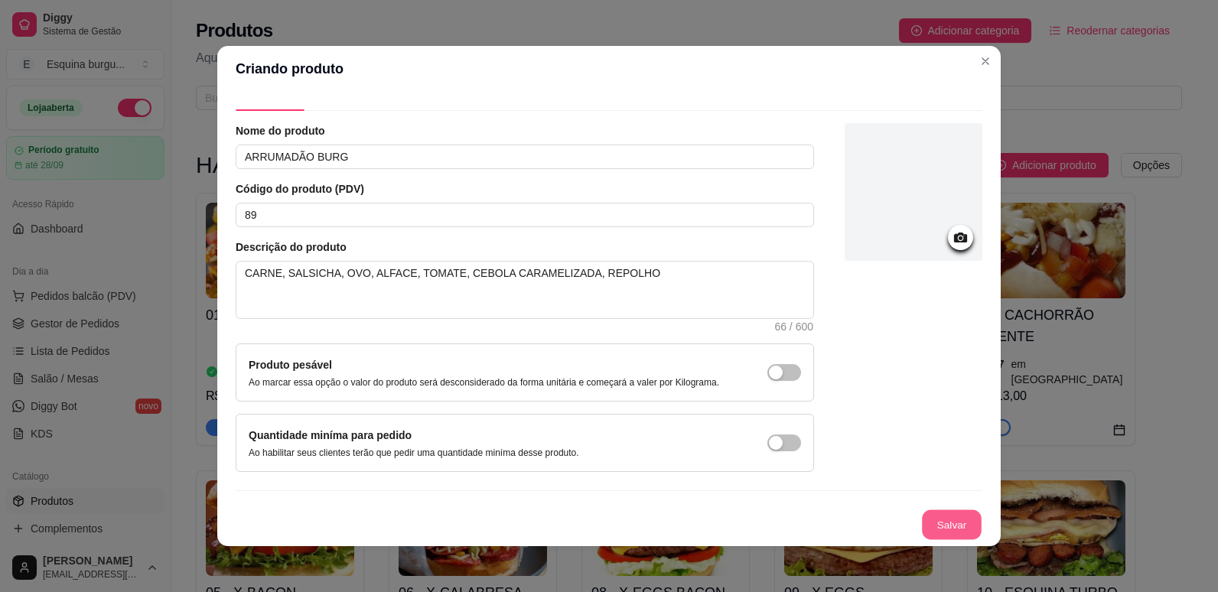
click at [935, 522] on button "Salvar" at bounding box center [952, 525] width 60 height 30
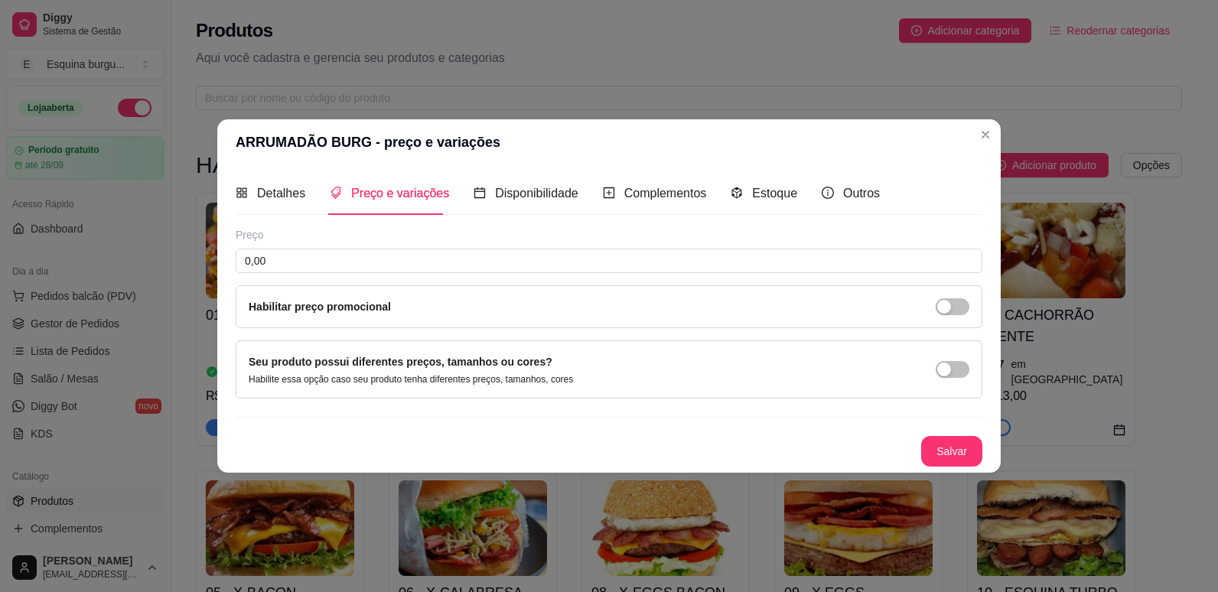
scroll to position [0, 0]
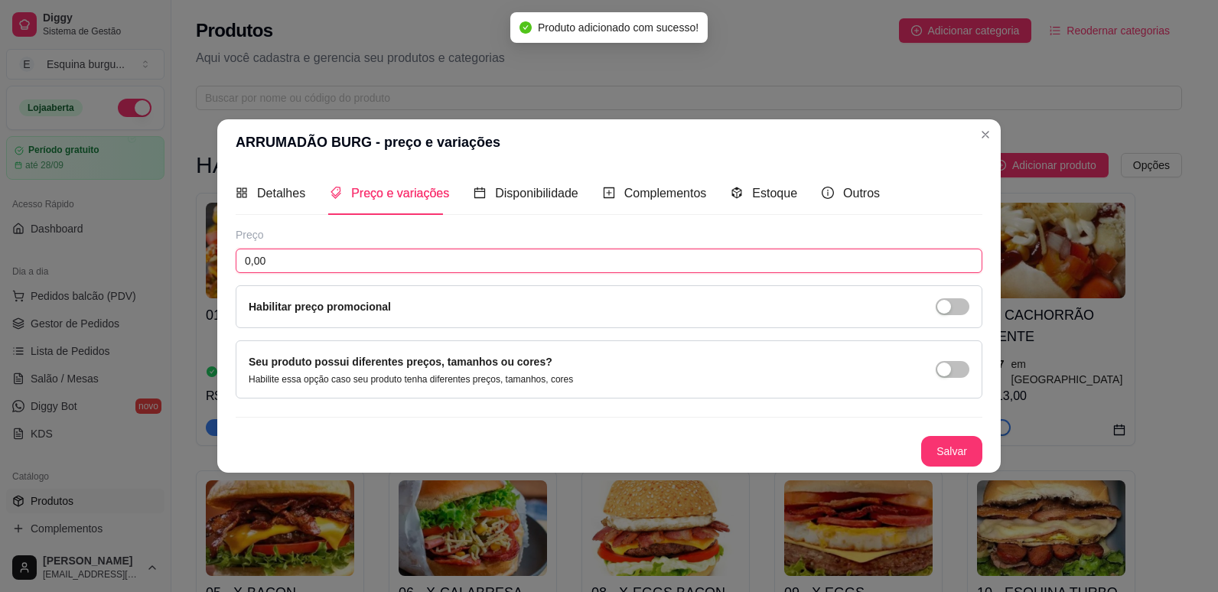
click at [326, 259] on input "0,00" at bounding box center [609, 261] width 746 height 24
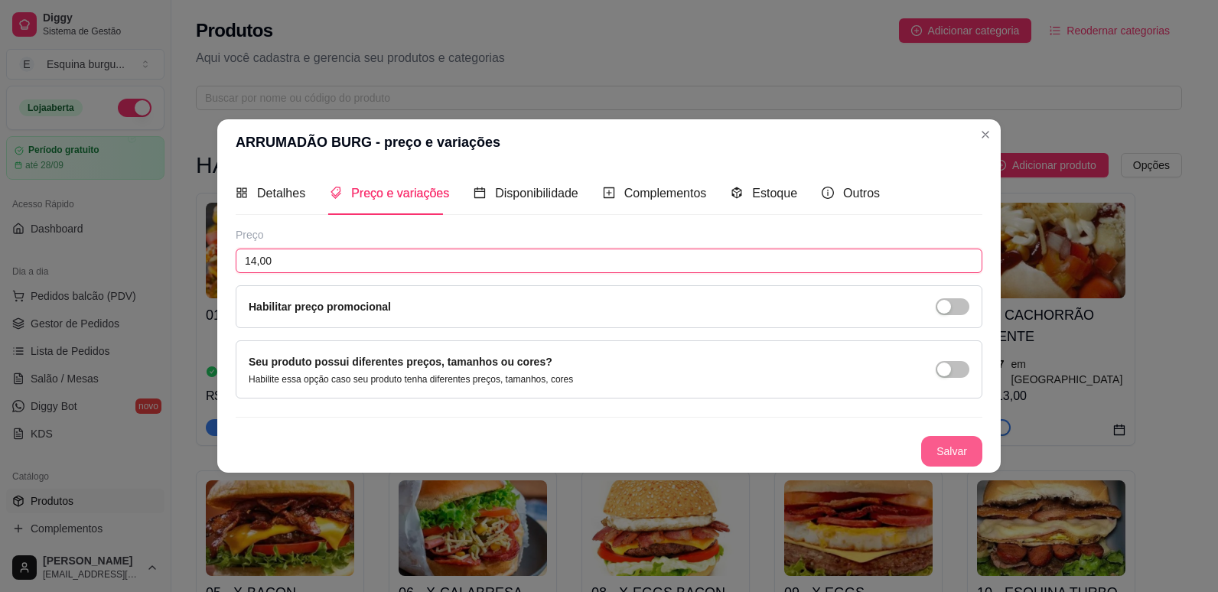
type input "14,00"
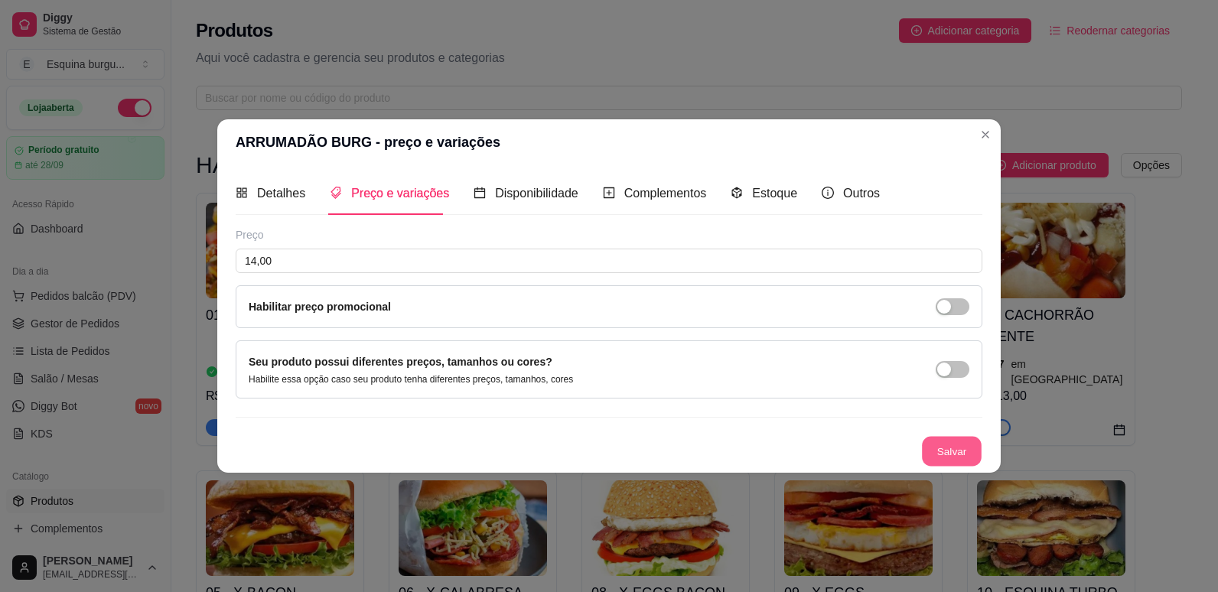
click at [938, 455] on button "Salvar" at bounding box center [952, 452] width 60 height 30
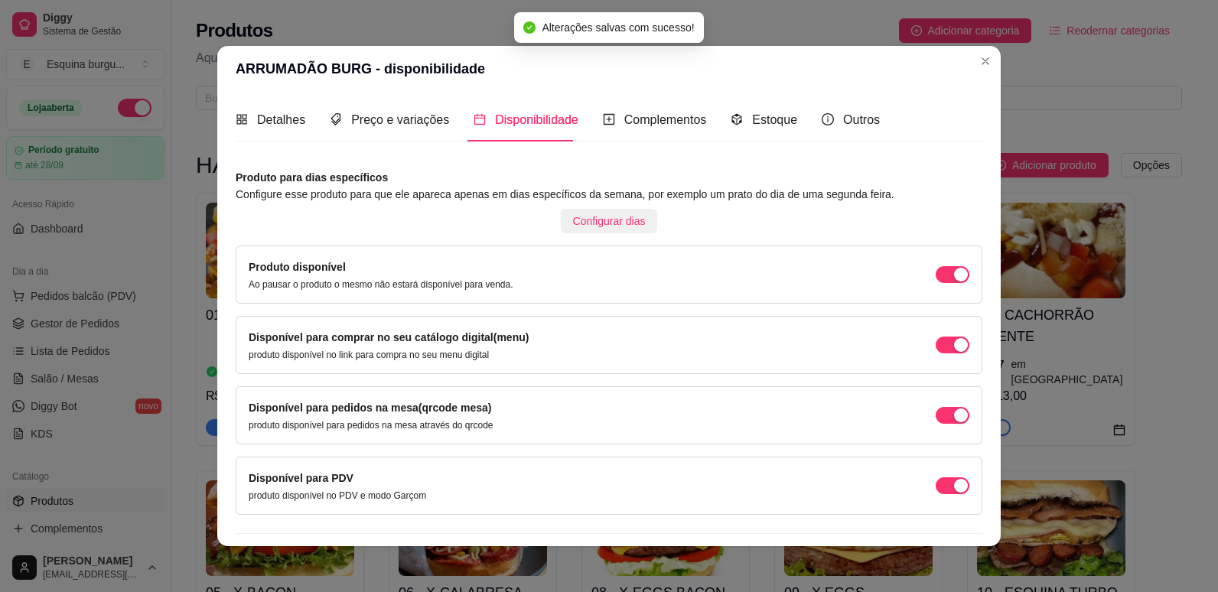
click at [636, 229] on button "Configurar dias" at bounding box center [609, 221] width 97 height 24
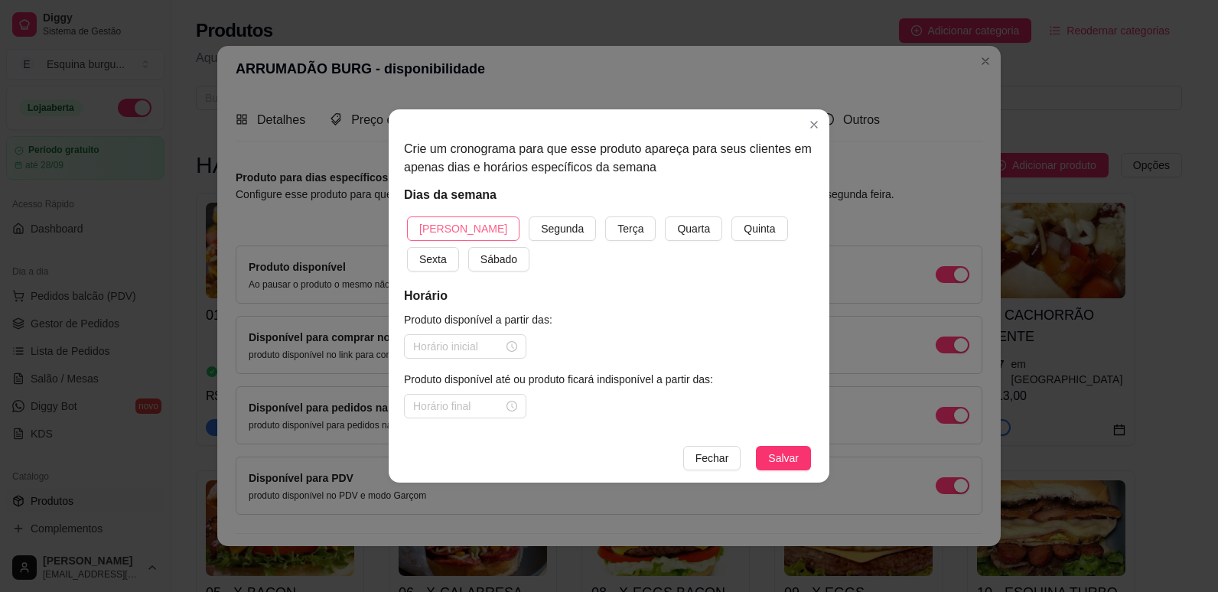
click at [462, 218] on button "[PERSON_NAME]" at bounding box center [463, 228] width 112 height 24
click at [529, 216] on button "Segunda" at bounding box center [562, 228] width 67 height 24
click at [605, 216] on button "Terça" at bounding box center [630, 228] width 50 height 24
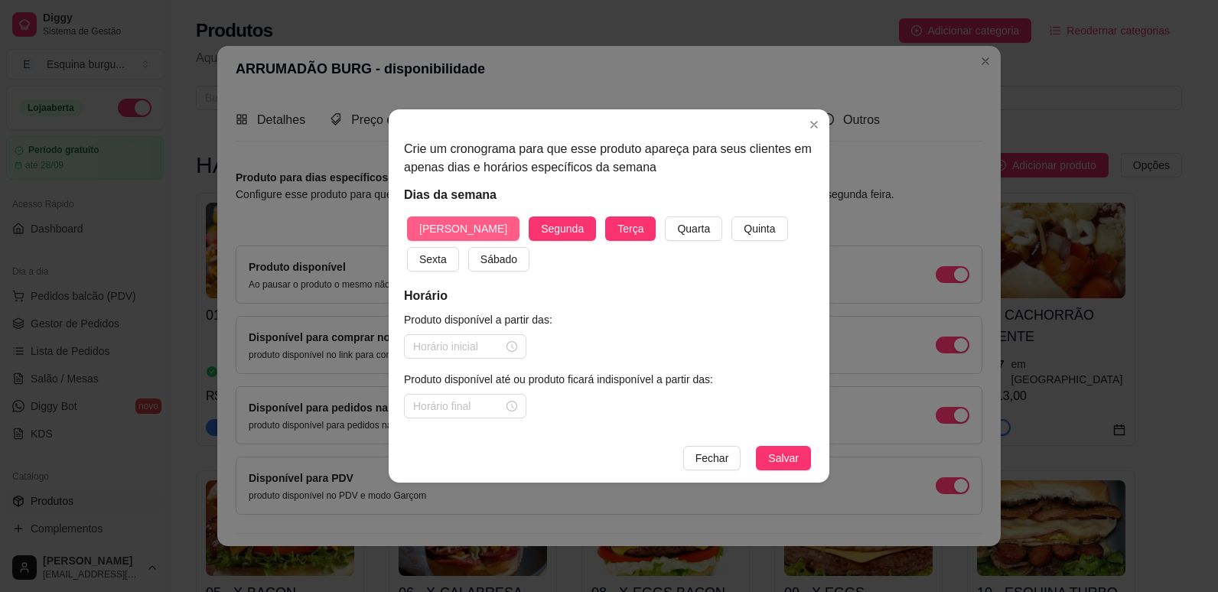
click at [665, 216] on button "Quarta" at bounding box center [693, 228] width 57 height 24
click at [731, 216] on button "Quinta" at bounding box center [759, 228] width 56 height 24
click at [407, 247] on button "Sexta" at bounding box center [433, 259] width 52 height 24
click at [468, 247] on button "Sábado" at bounding box center [498, 259] width 61 height 24
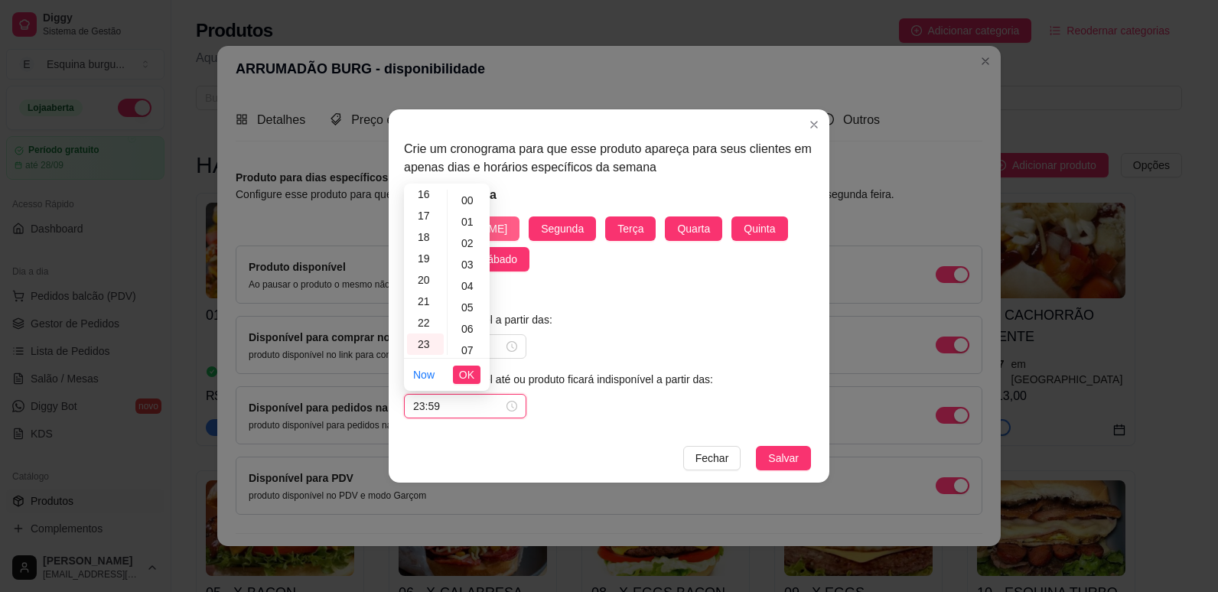
scroll to position [1120, 0]
click at [775, 466] on span "Salvar" at bounding box center [783, 458] width 31 height 17
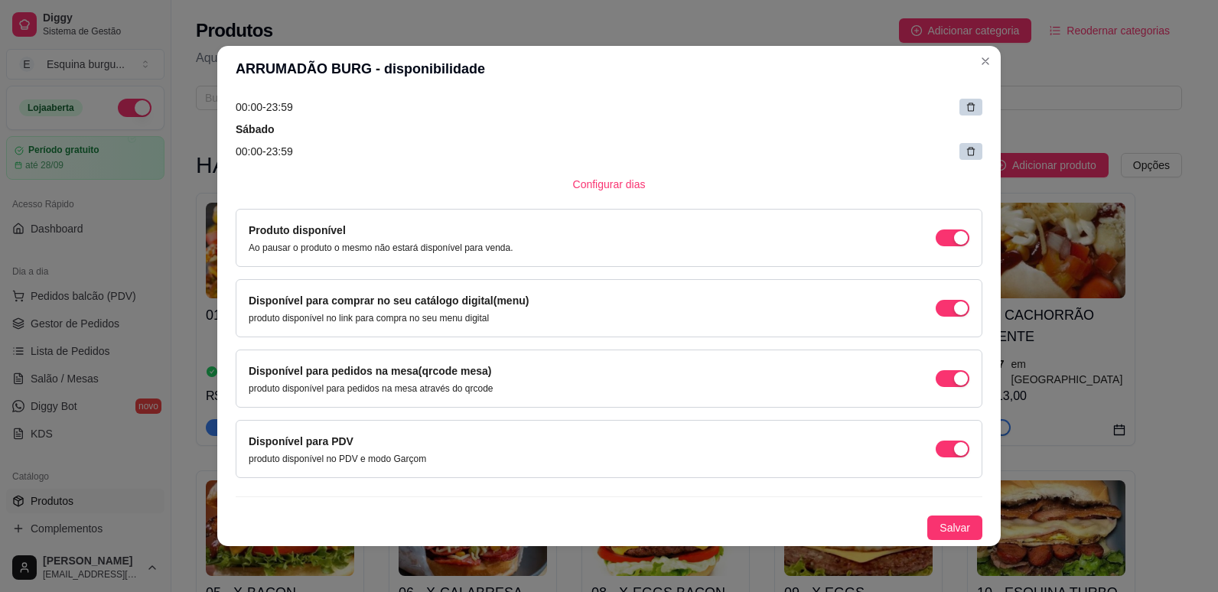
scroll to position [3, 0]
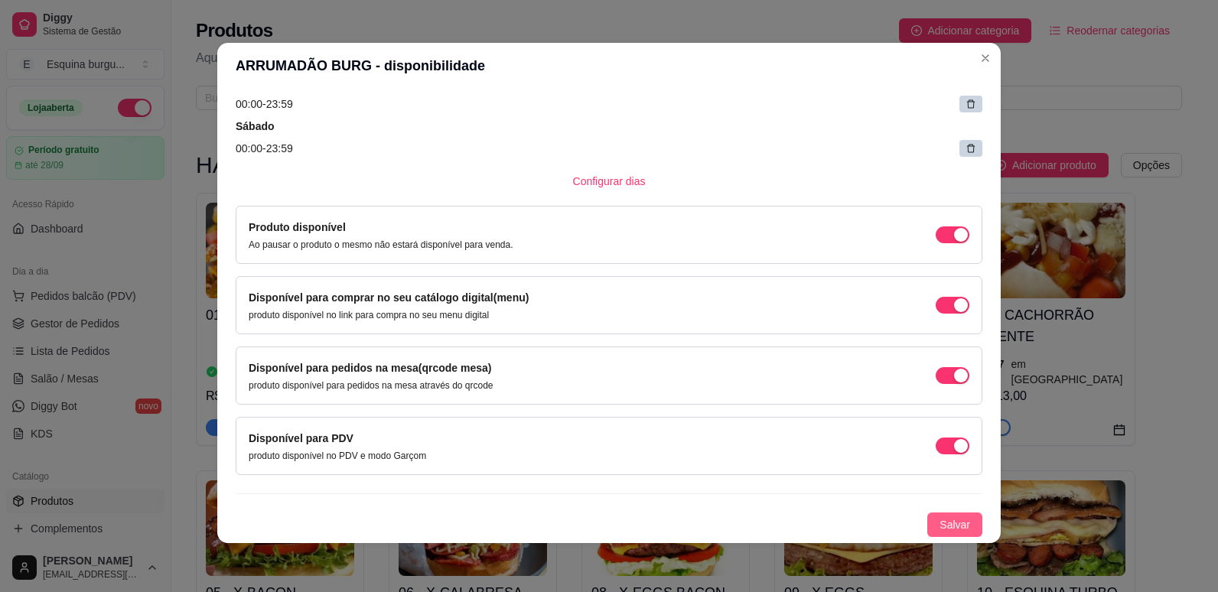
click at [939, 525] on span "Salvar" at bounding box center [954, 524] width 31 height 17
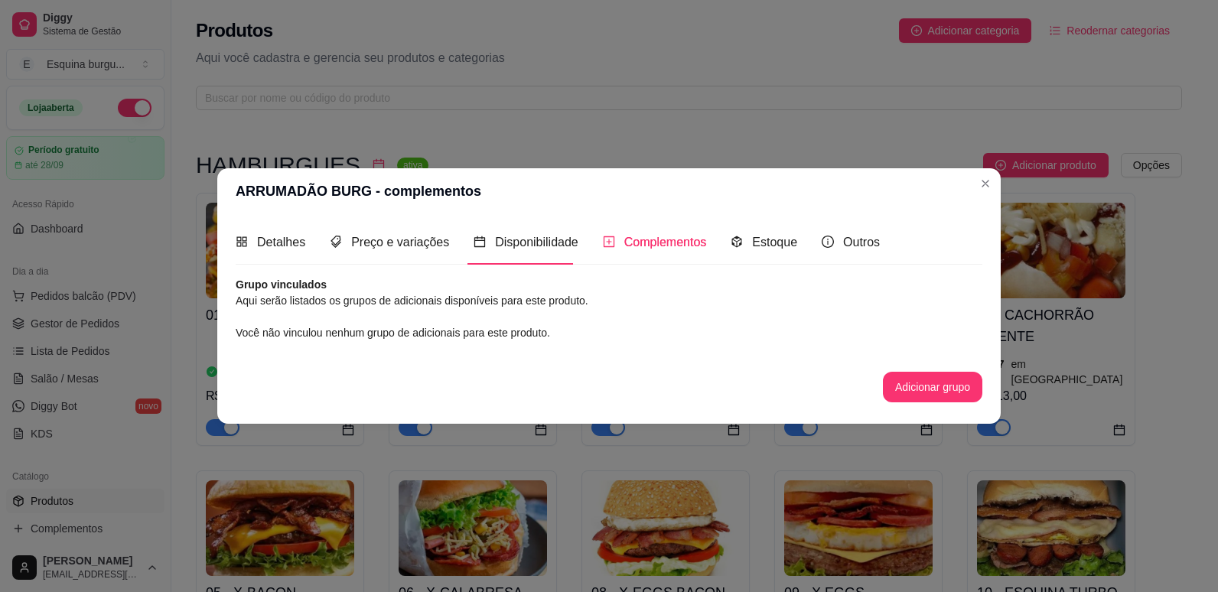
scroll to position [0, 0]
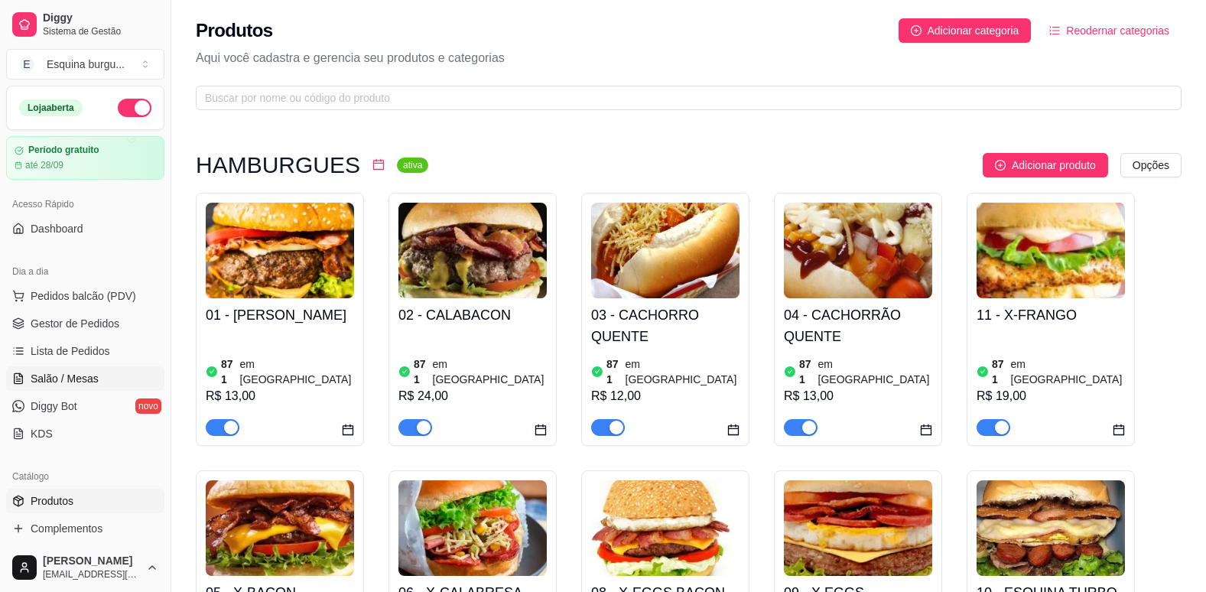
click at [69, 374] on span "Salão / Mesas" at bounding box center [65, 378] width 68 height 15
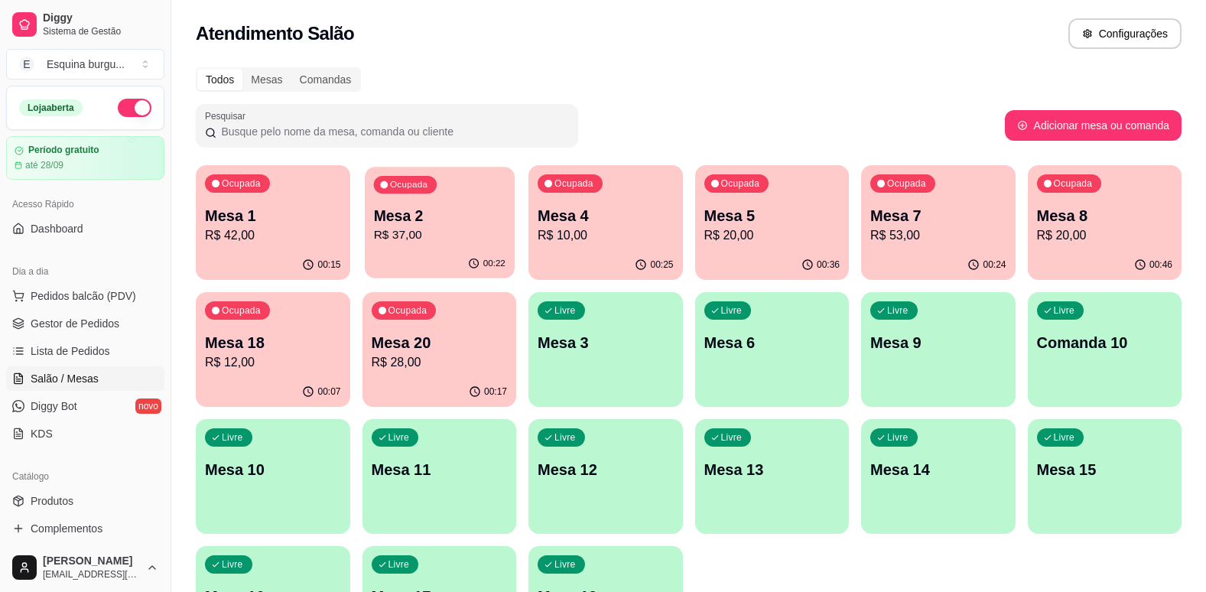
click at [450, 221] on p "Mesa 2" at bounding box center [439, 216] width 132 height 21
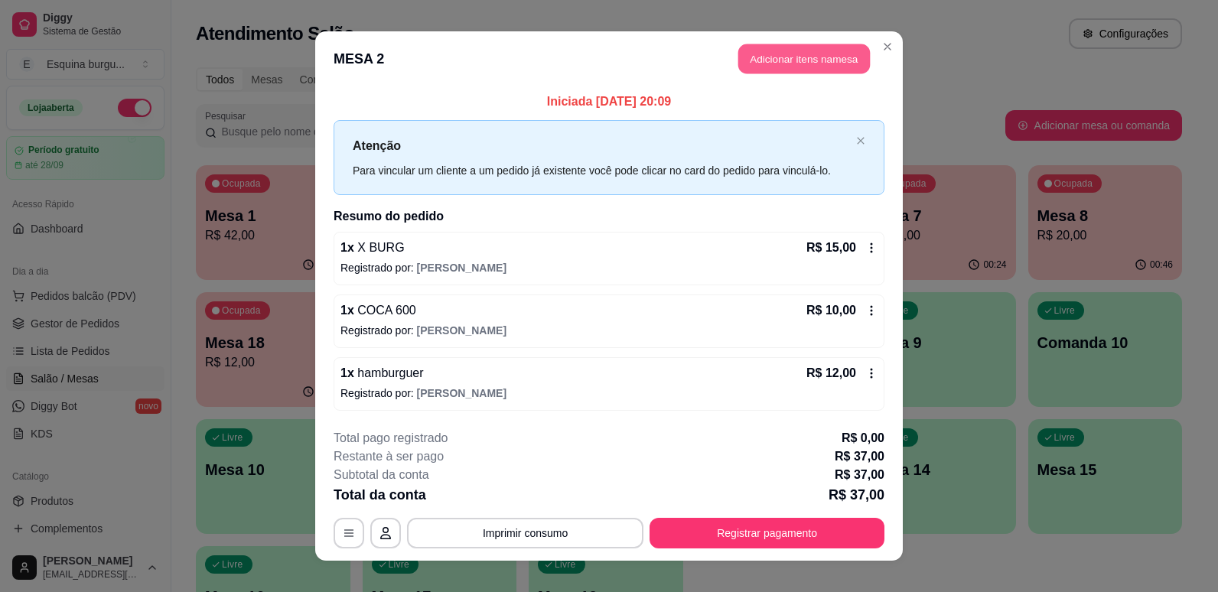
click at [765, 63] on button "Adicionar itens na mesa" at bounding box center [804, 59] width 132 height 30
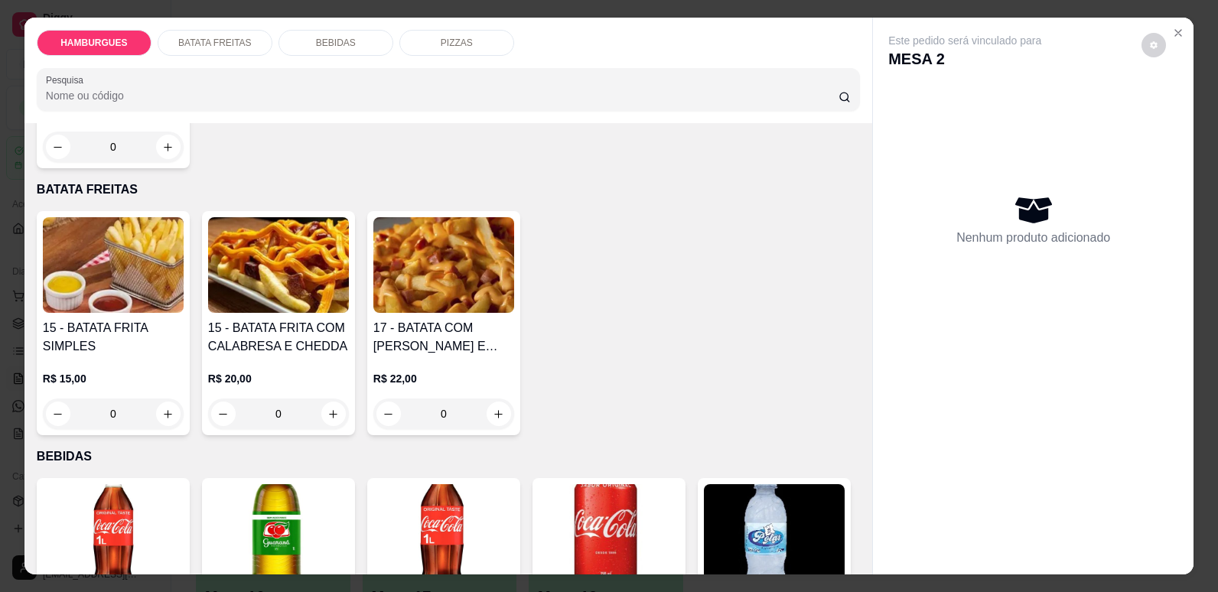
scroll to position [1191, 0]
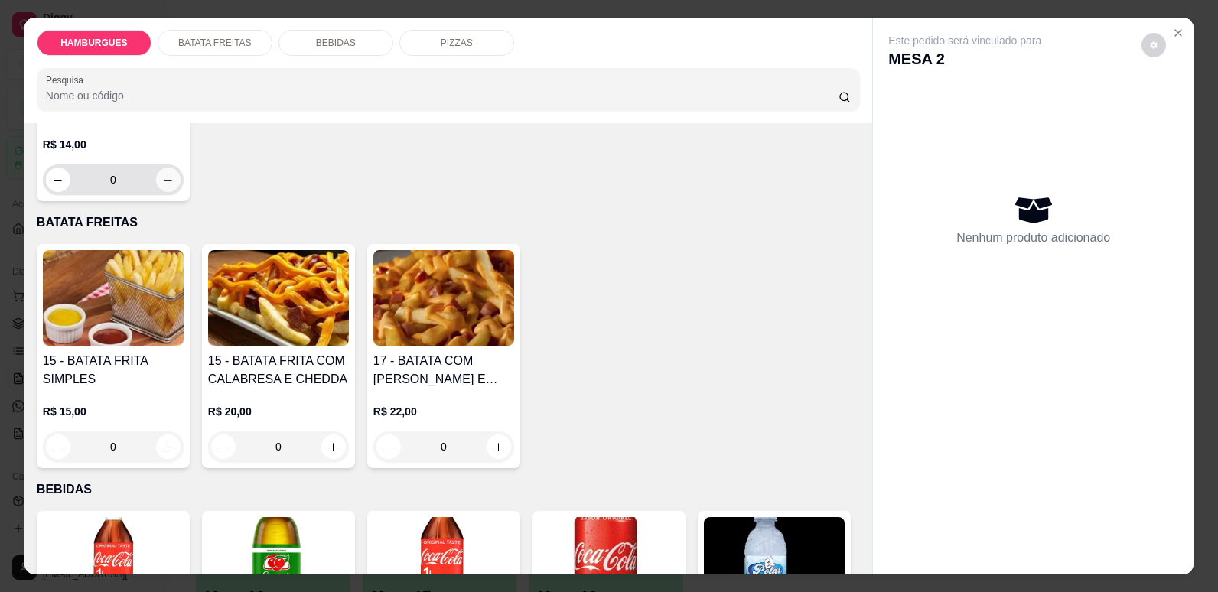
click at [158, 192] on button "increase-product-quantity" at bounding box center [168, 180] width 24 height 24
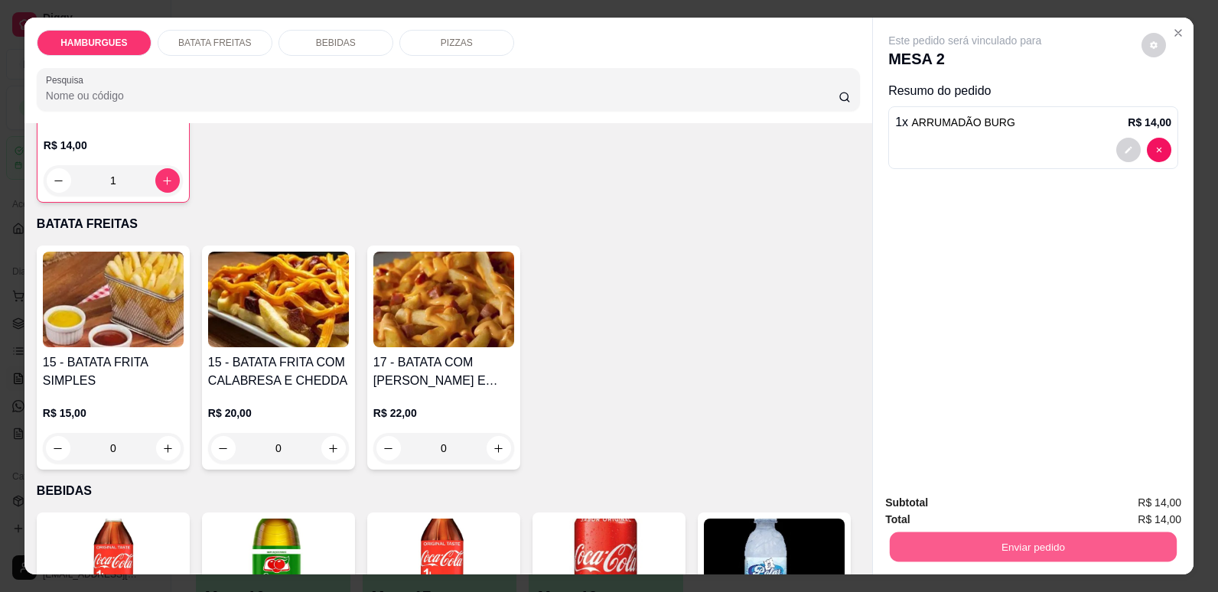
click at [975, 544] on button "Enviar pedido" at bounding box center [1033, 547] width 287 height 30
click at [1034, 512] on button "Não registrar e enviar pedido" at bounding box center [983, 509] width 154 height 28
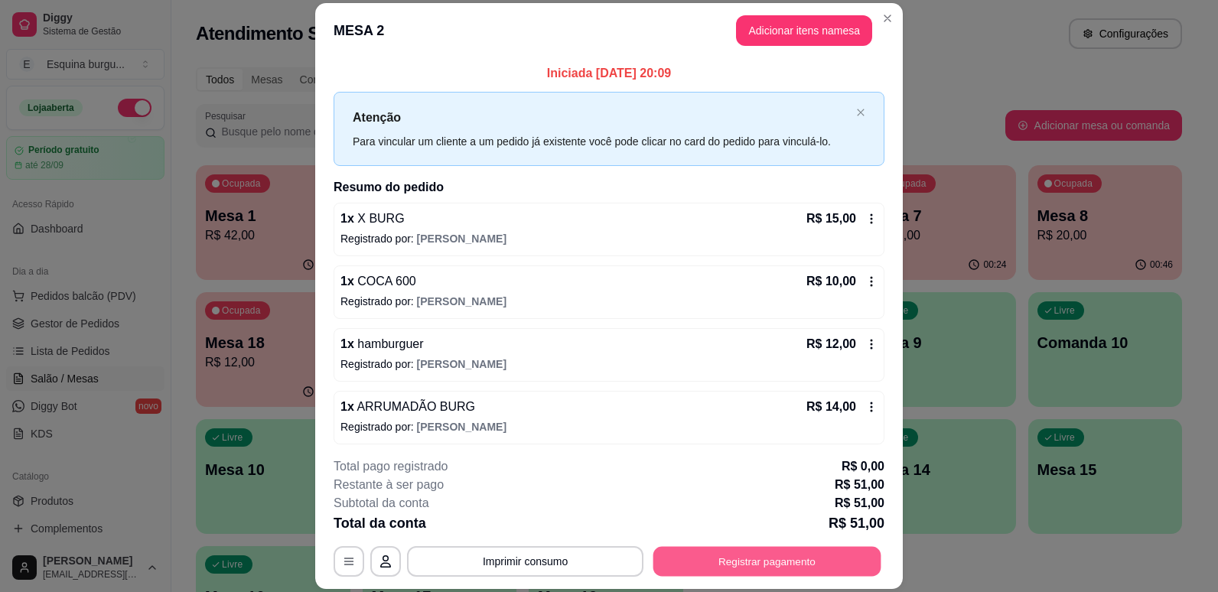
click at [776, 558] on button "Registrar pagamento" at bounding box center [767, 562] width 228 height 30
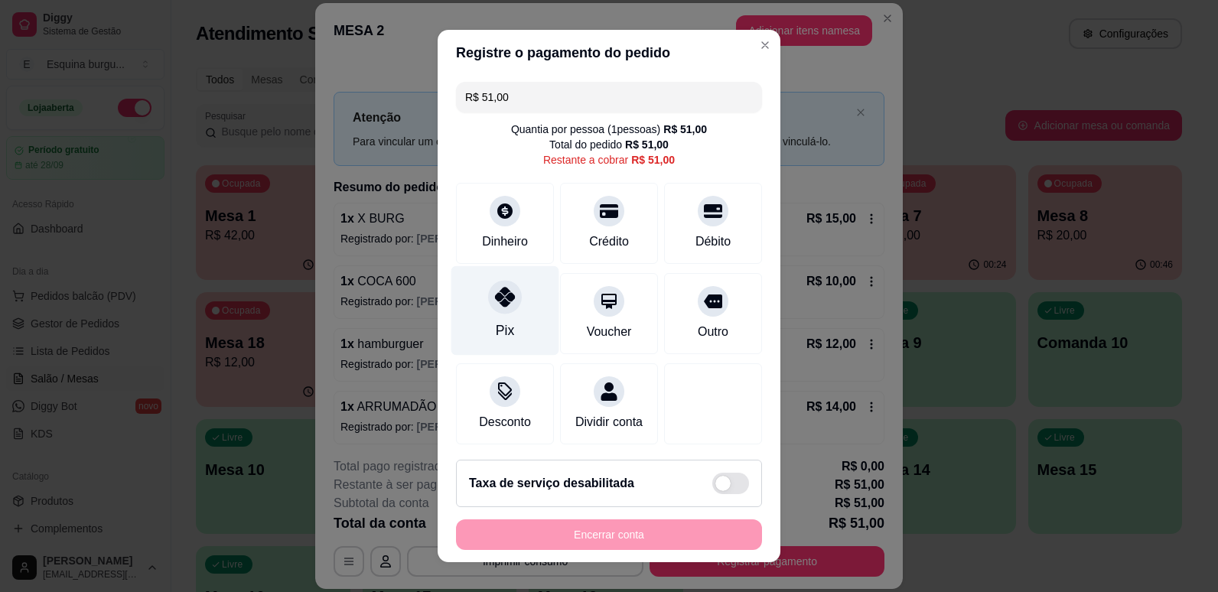
click at [470, 316] on div "Pix" at bounding box center [505, 309] width 108 height 89
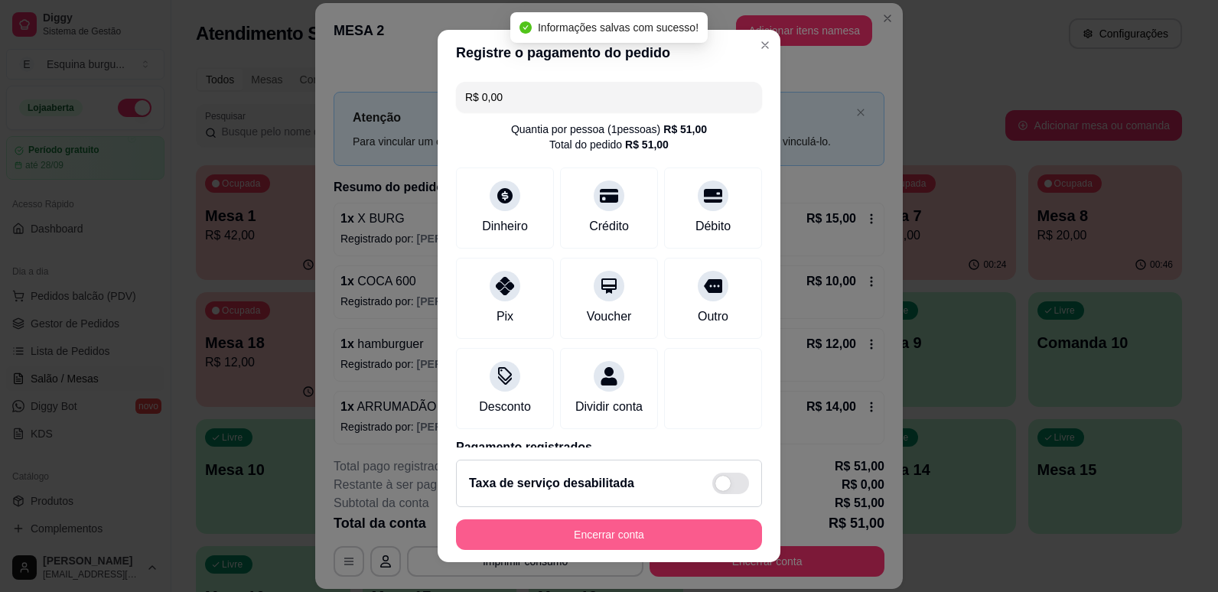
click at [647, 525] on button "Encerrar conta" at bounding box center [609, 534] width 306 height 31
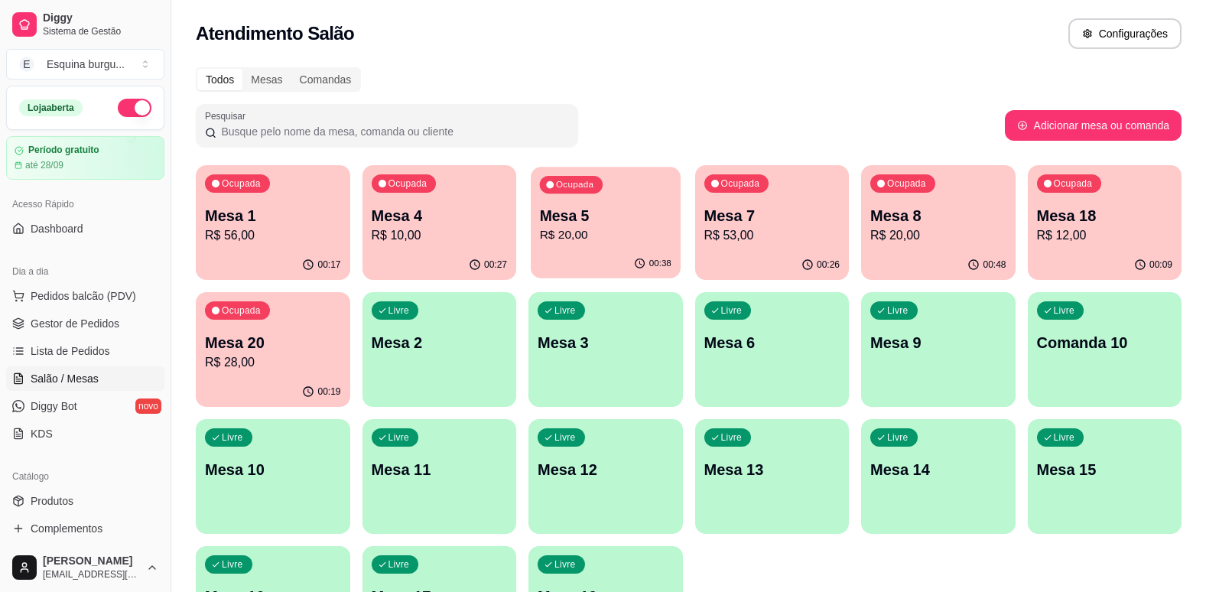
click at [623, 216] on p "Mesa 5" at bounding box center [606, 216] width 132 height 21
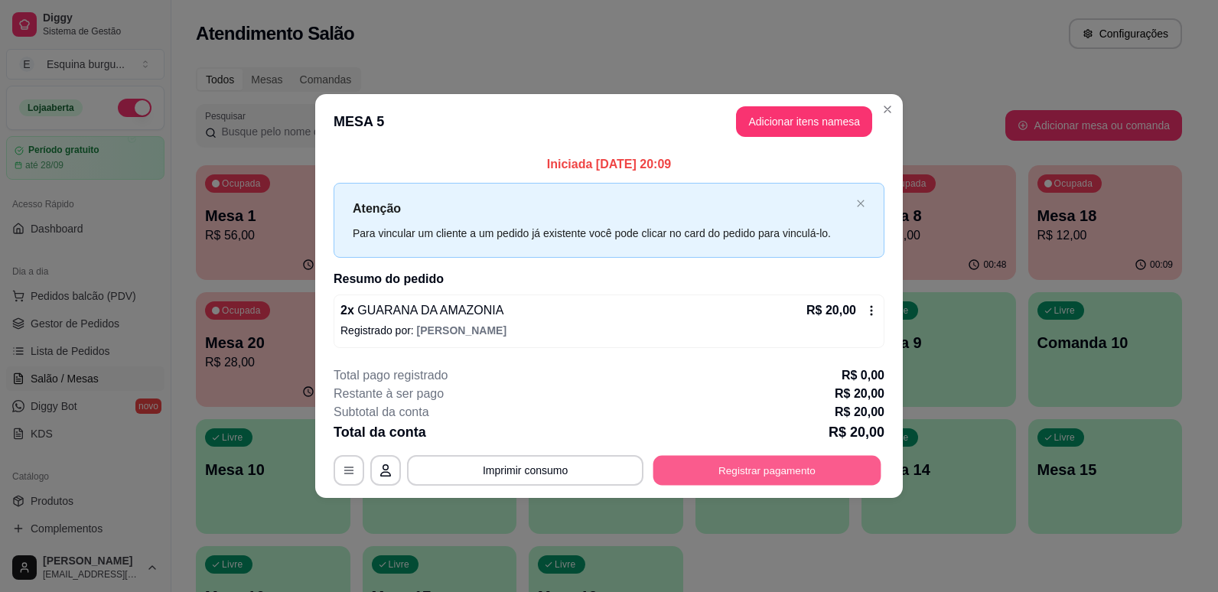
click at [858, 473] on button "Registrar pagamento" at bounding box center [767, 470] width 228 height 30
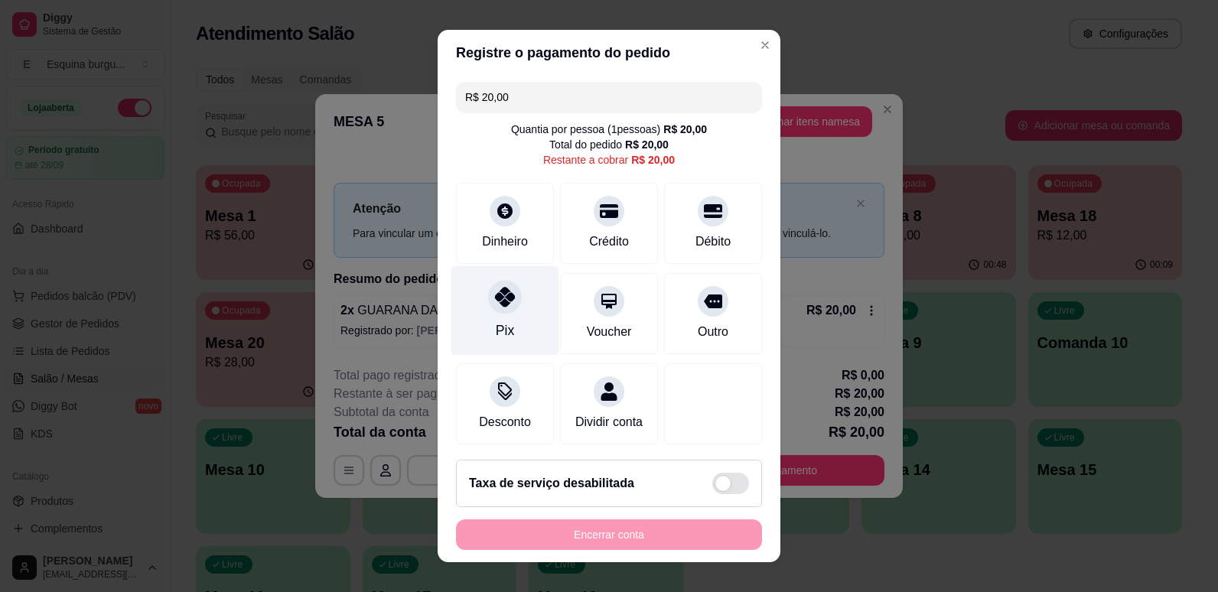
click at [522, 296] on div "Pix" at bounding box center [505, 309] width 108 height 89
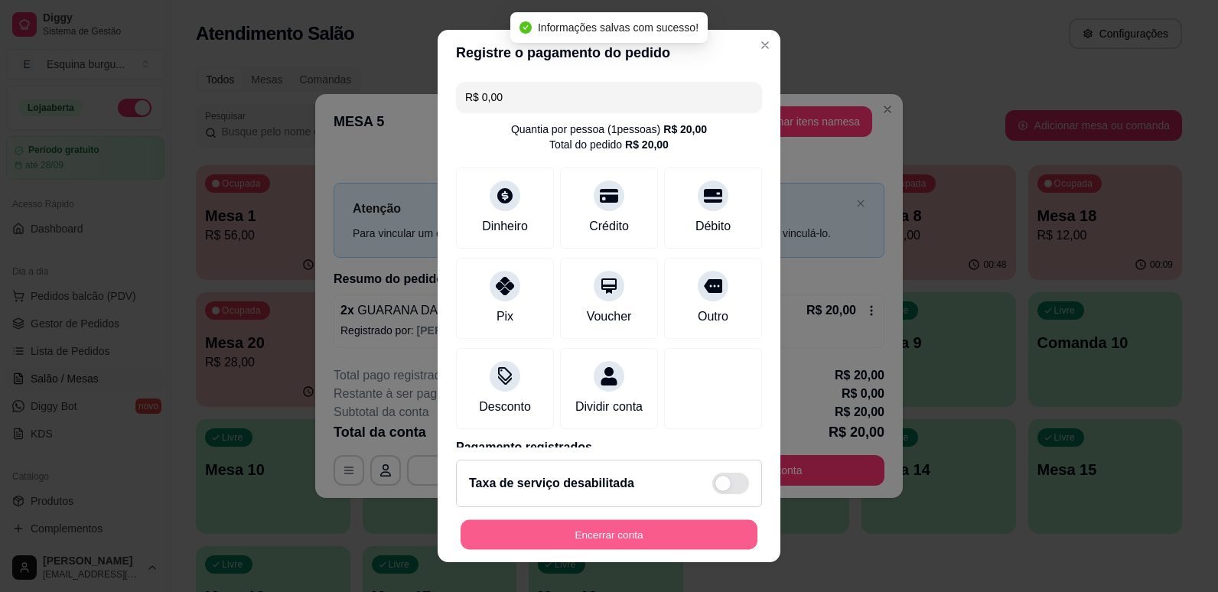
click at [652, 542] on button "Encerrar conta" at bounding box center [608, 535] width 297 height 30
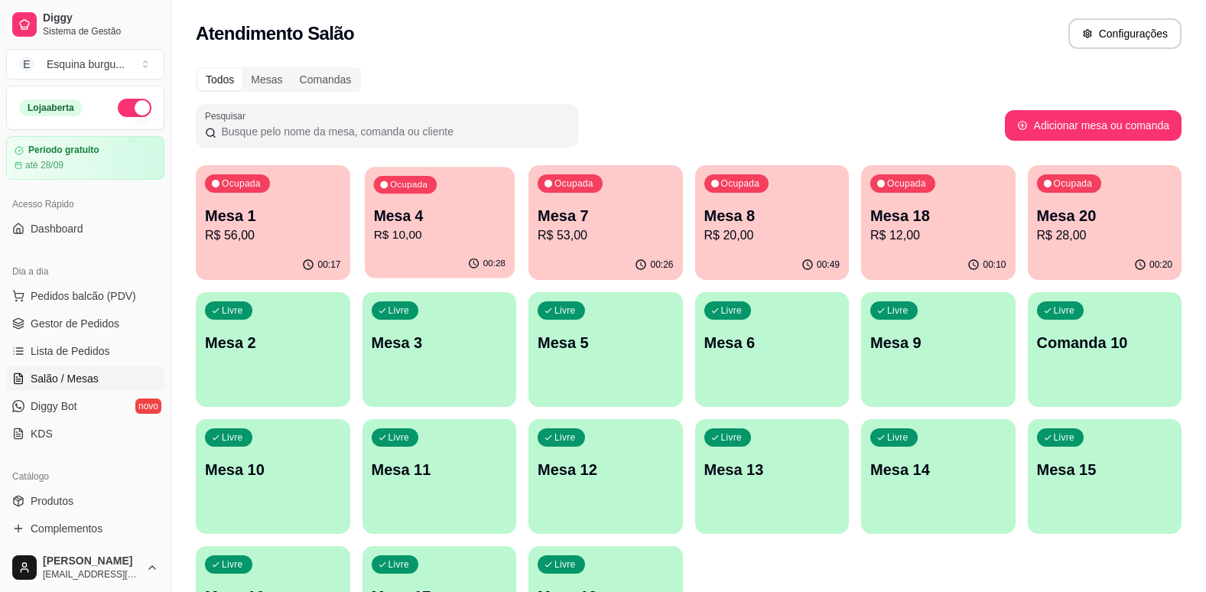
click at [463, 228] on p "R$ 10,00" at bounding box center [439, 235] width 132 height 18
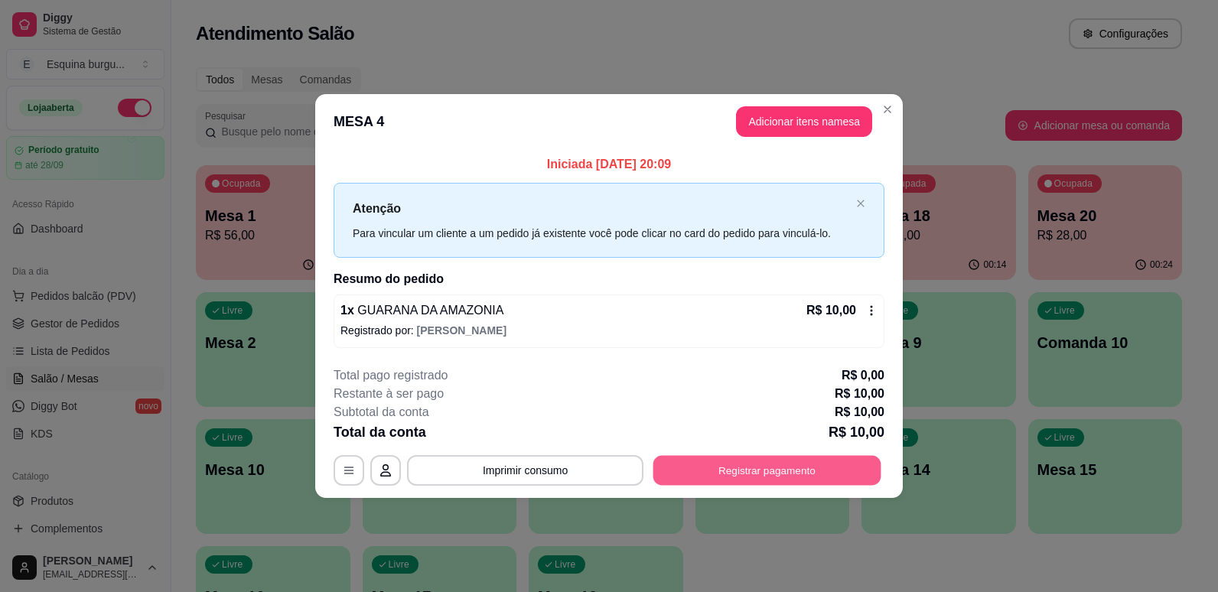
click at [773, 463] on button "Registrar pagamento" at bounding box center [767, 470] width 228 height 30
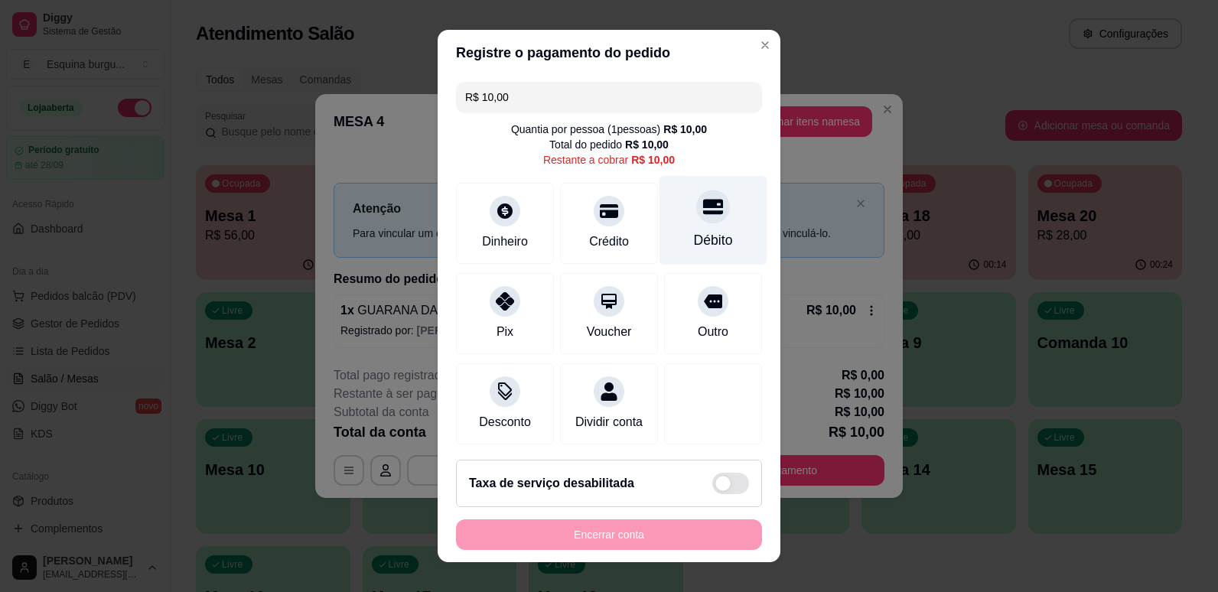
click at [694, 239] on div "Débito" at bounding box center [713, 240] width 39 height 20
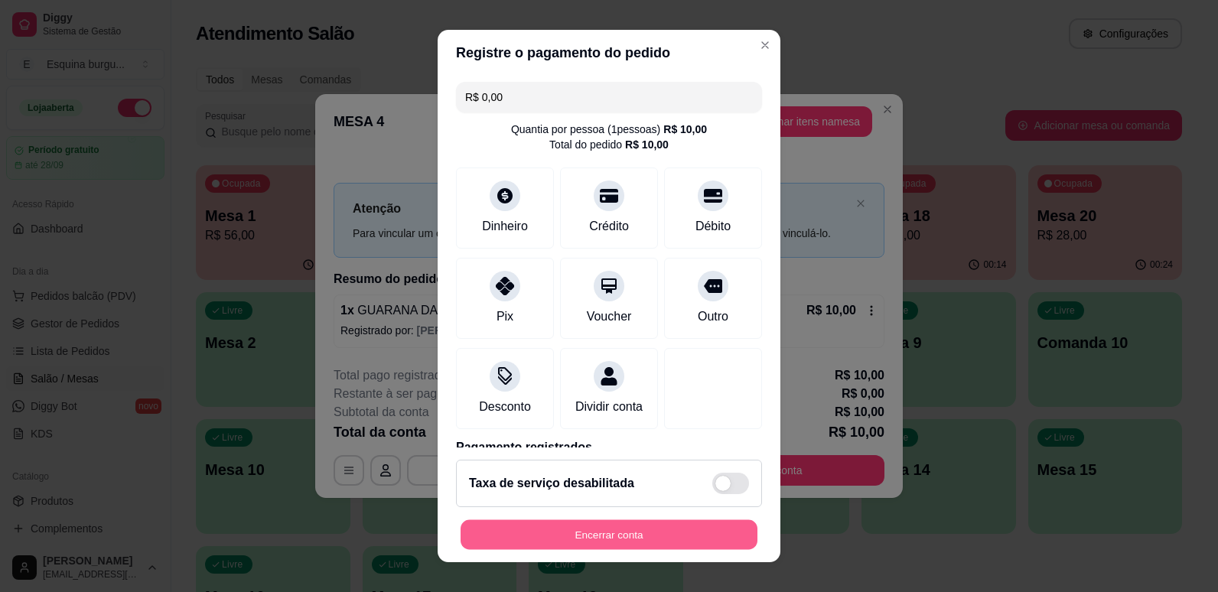
click at [685, 532] on button "Encerrar conta" at bounding box center [608, 535] width 297 height 30
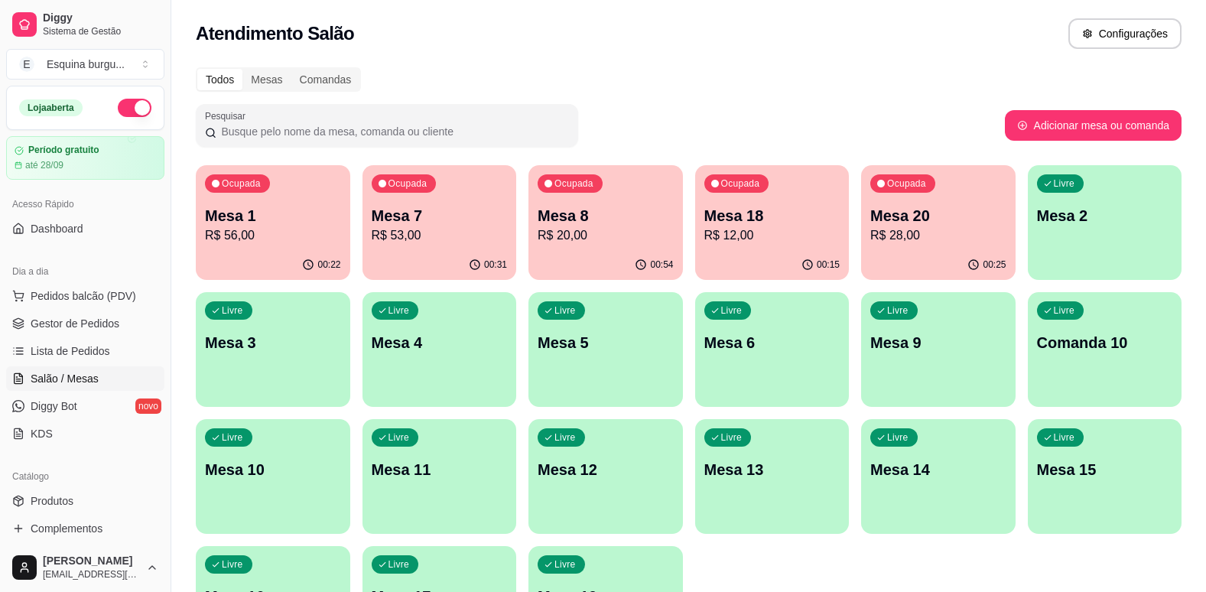
click at [491, 192] on div "Ocupada Mesa 7 R$ 53,00" at bounding box center [440, 207] width 154 height 85
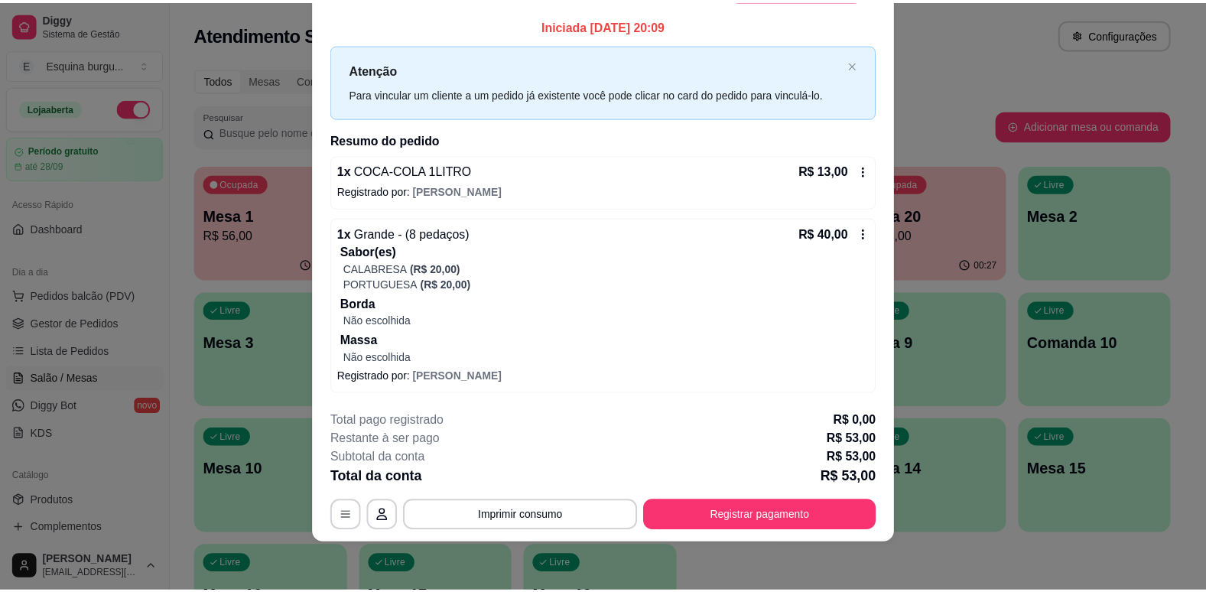
scroll to position [43, 0]
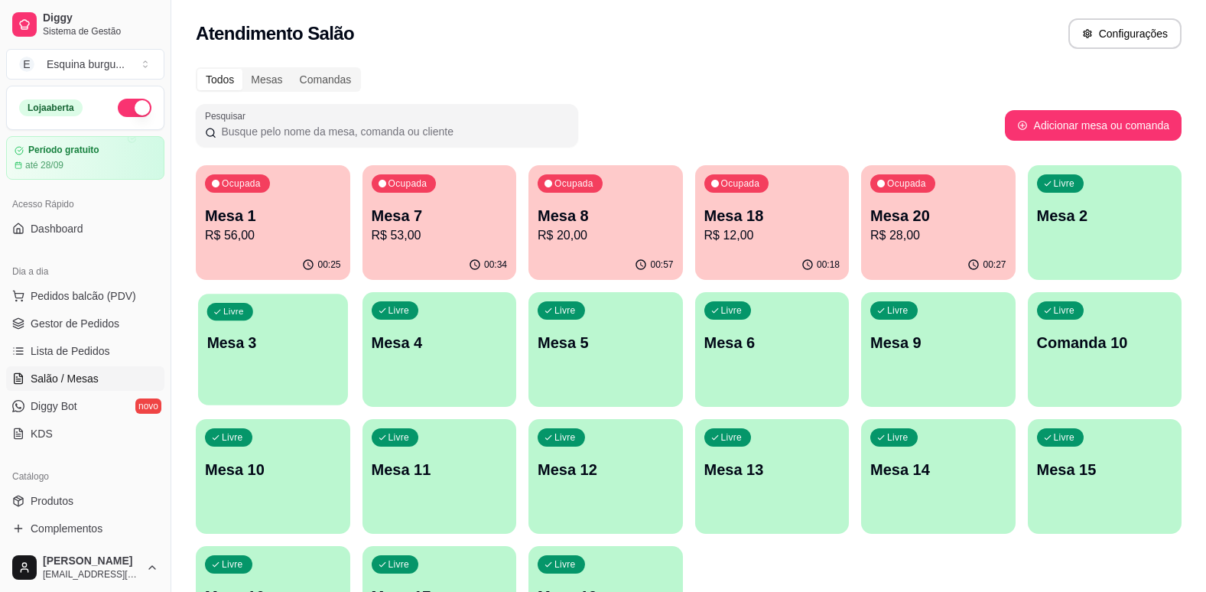
click at [324, 336] on p "Mesa 3" at bounding box center [273, 343] width 132 height 21
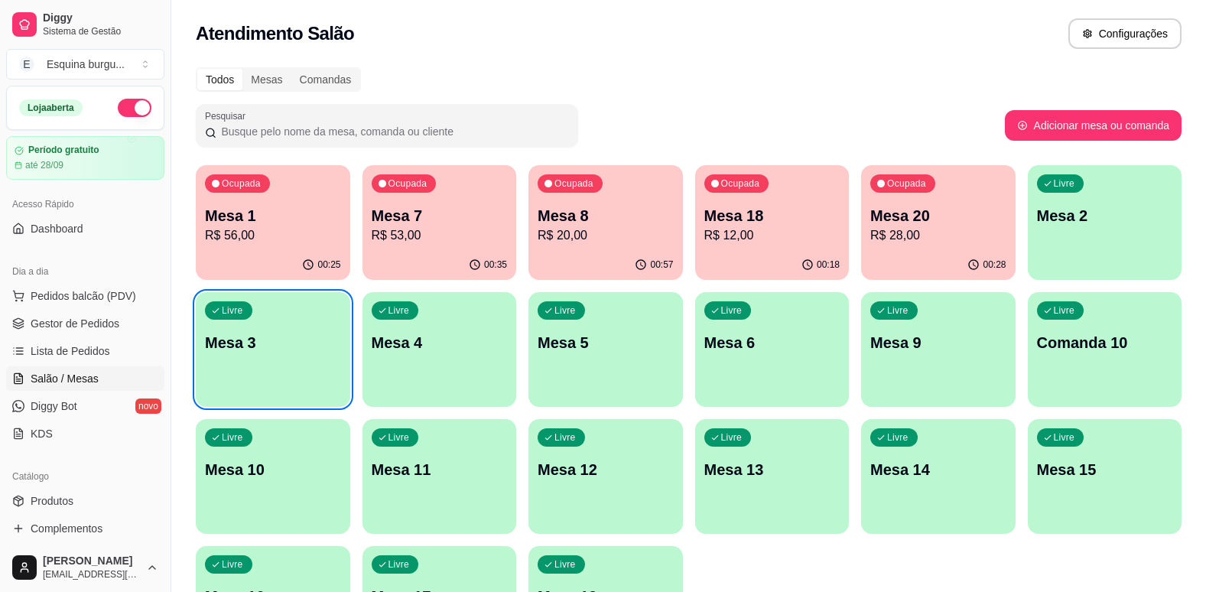
click at [98, 370] on link "Salão / Mesas" at bounding box center [85, 378] width 158 height 24
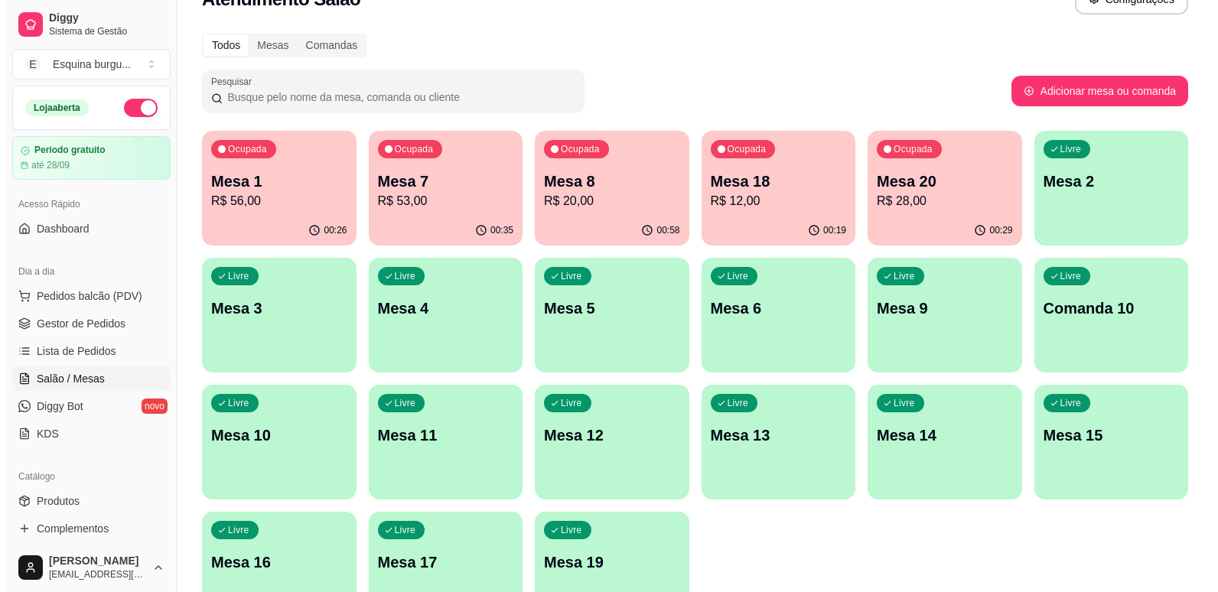
scroll to position [0, 0]
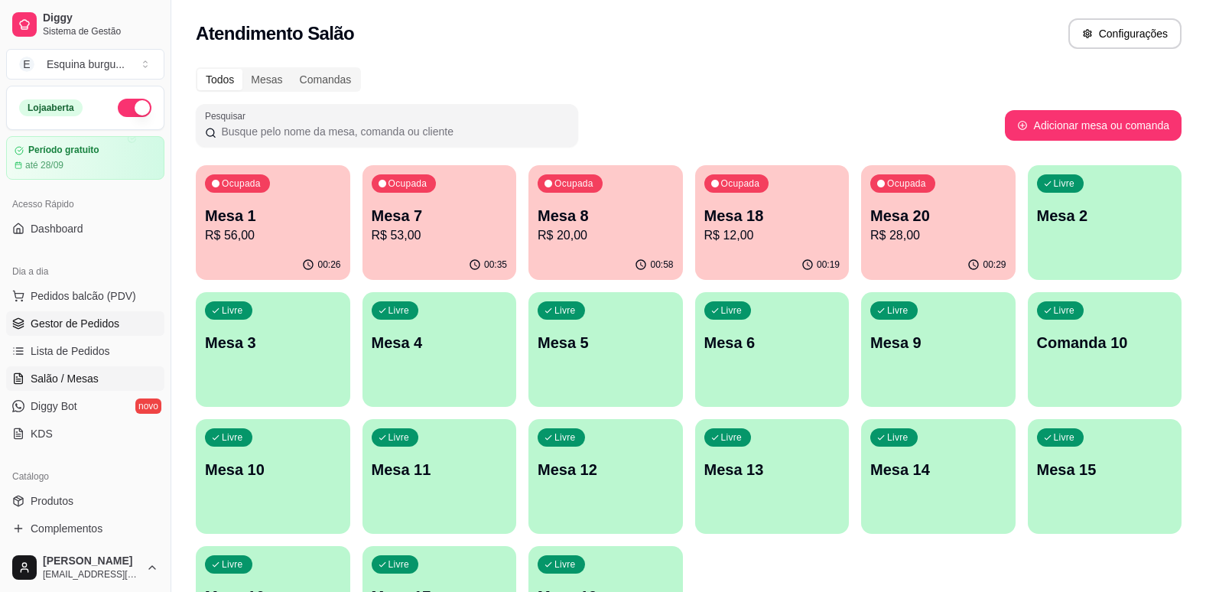
click at [99, 318] on span "Gestor de Pedidos" at bounding box center [75, 323] width 89 height 15
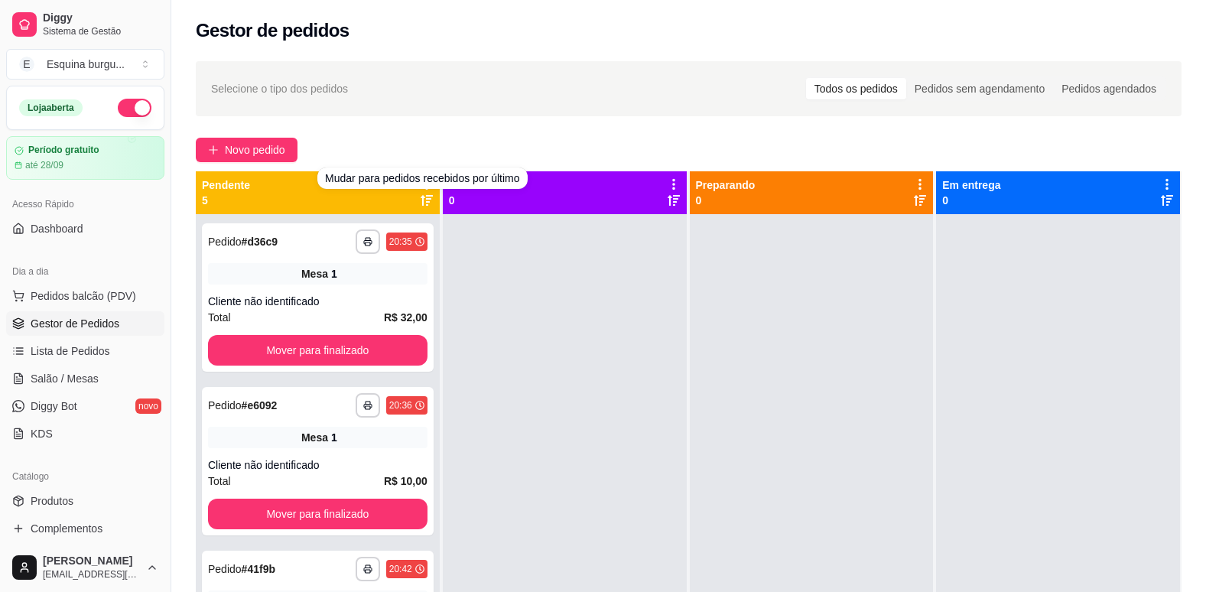
click at [417, 174] on div "Mudar para pedidos recebidos por último" at bounding box center [422, 178] width 210 height 21
click at [429, 142] on div "Novo pedido" at bounding box center [689, 150] width 986 height 24
click at [444, 105] on div "Selecione o tipo dos pedidos Todos os pedidos Pedidos sem agendamento Pedidos a…" at bounding box center [689, 88] width 986 height 55
click at [425, 179] on icon at bounding box center [427, 184] width 14 height 14
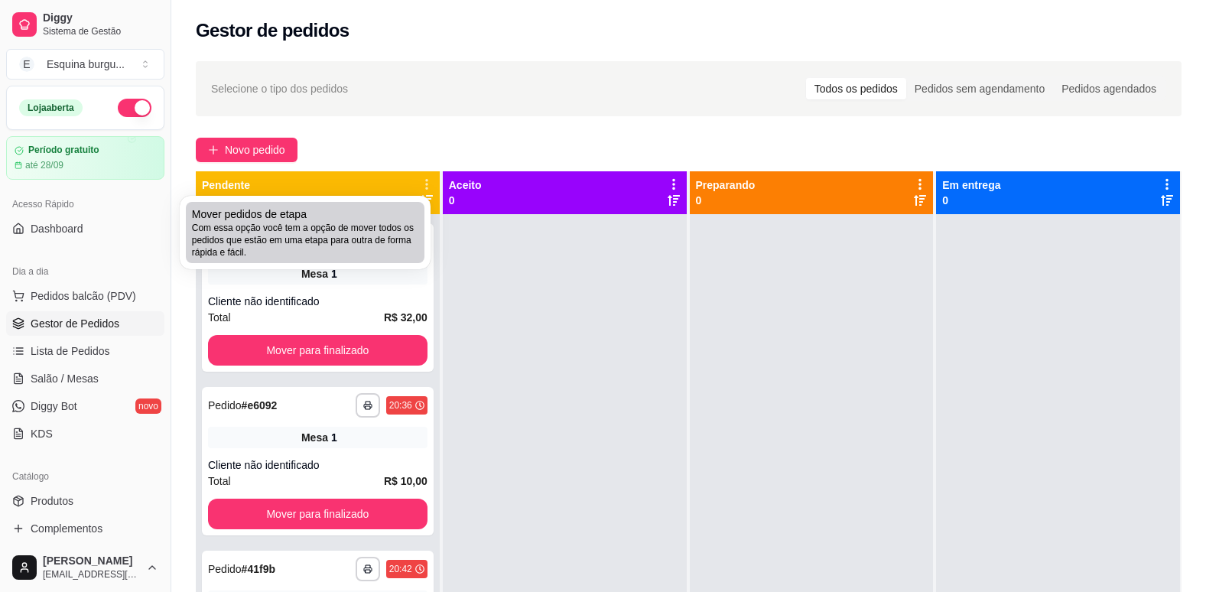
click at [303, 246] on span "Com essa opção você tem a opção de mover todos os pedidos que estão em uma etap…" at bounding box center [305, 240] width 226 height 37
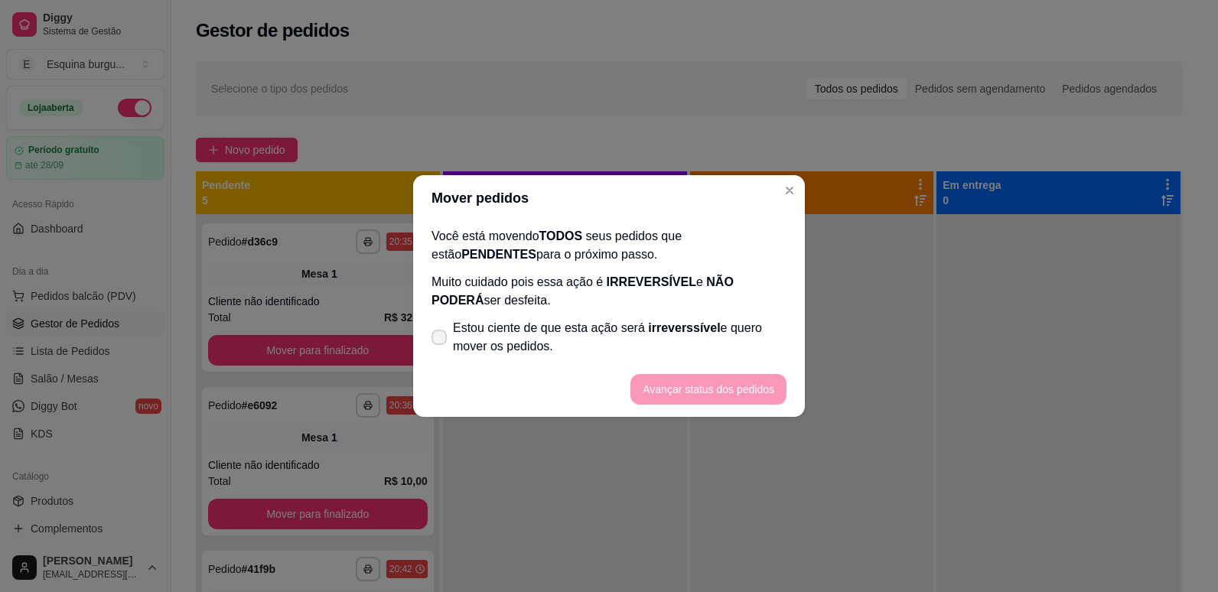
click at [434, 330] on span at bounding box center [438, 337] width 15 height 15
click at [434, 340] on input "Estou ciente de que esta ação será irreverssível e quero mover os pedidos." at bounding box center [436, 345] width 10 height 10
click at [733, 398] on button "Avançar status dos pedidos" at bounding box center [708, 390] width 151 height 30
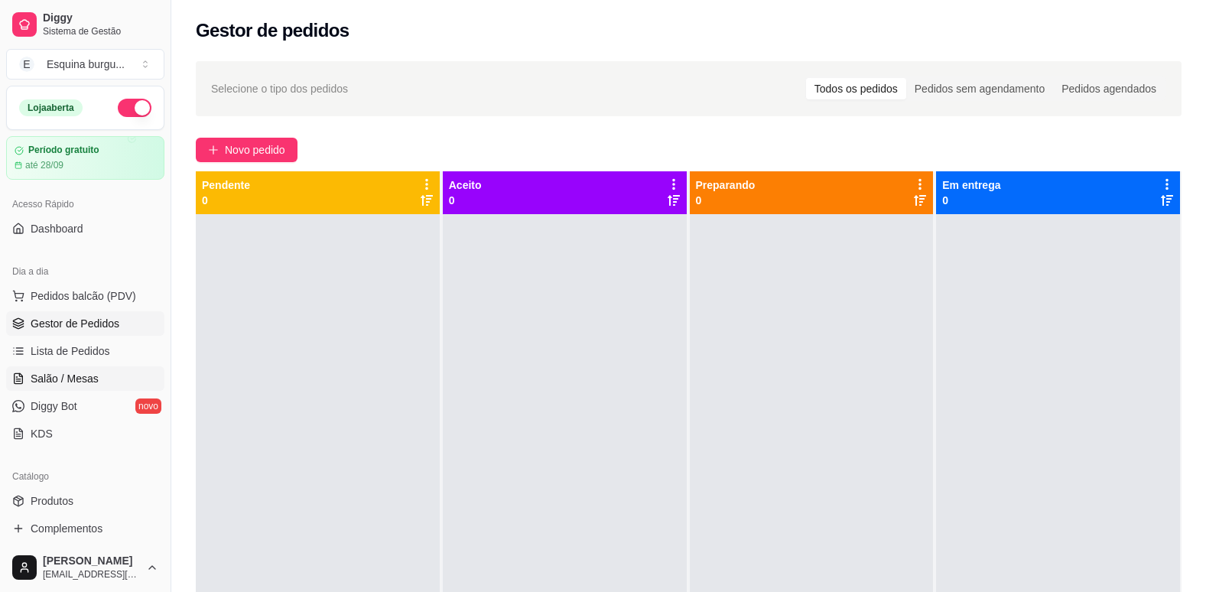
click at [90, 374] on span "Salão / Mesas" at bounding box center [65, 378] width 68 height 15
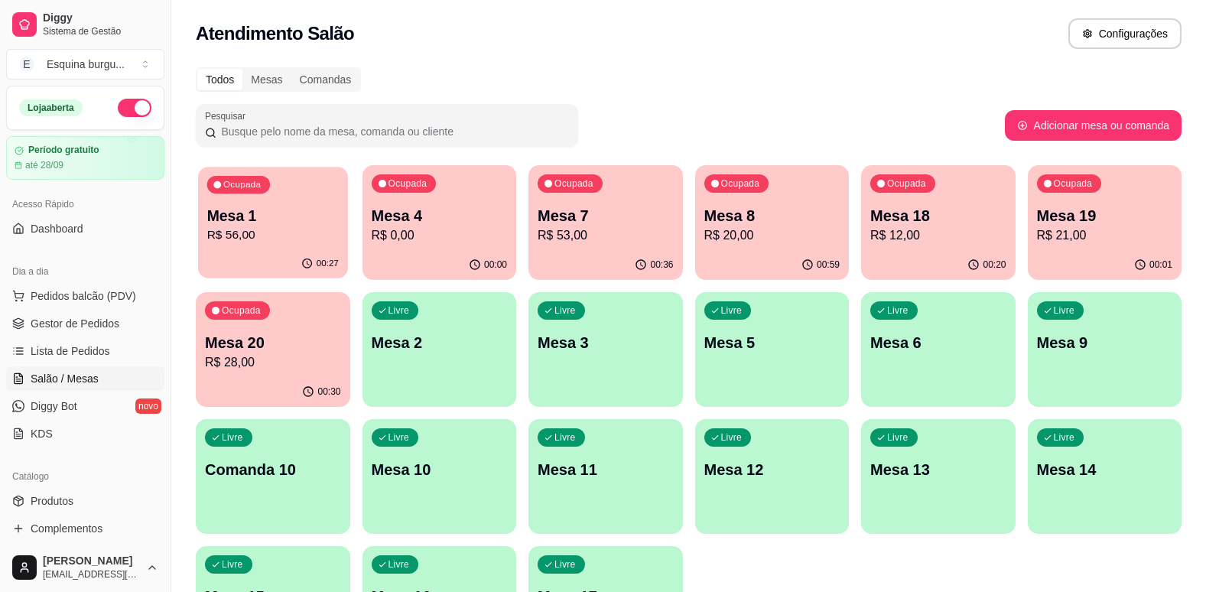
click at [295, 204] on div "Ocupada Mesa 1 R$ 56,00" at bounding box center [272, 208] width 149 height 83
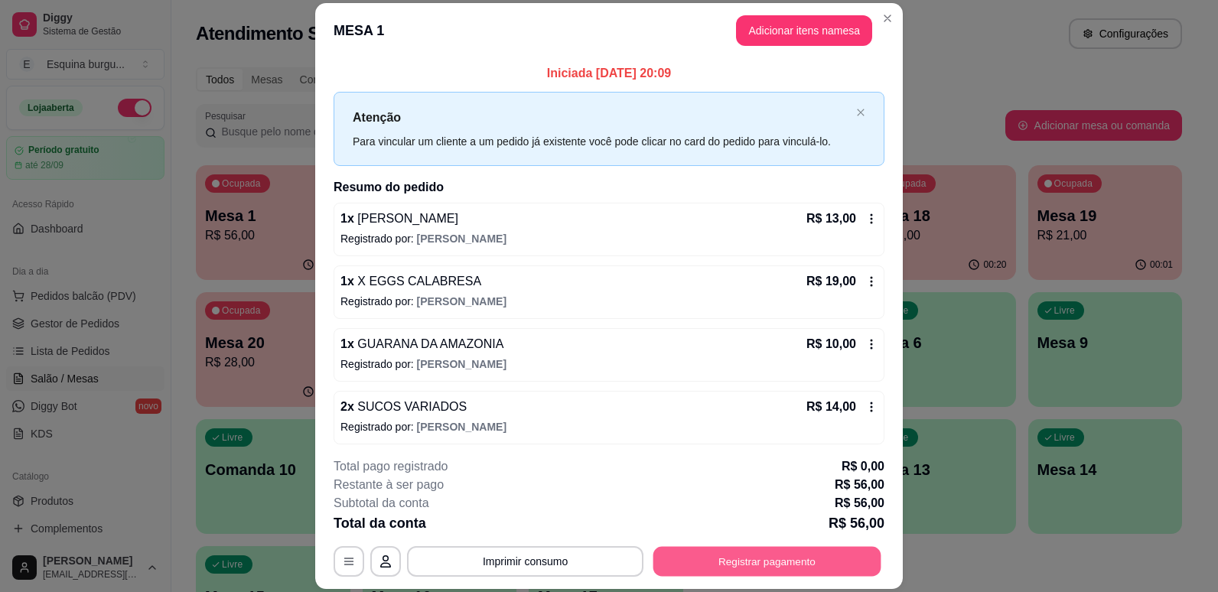
click at [802, 558] on button "Registrar pagamento" at bounding box center [767, 562] width 228 height 30
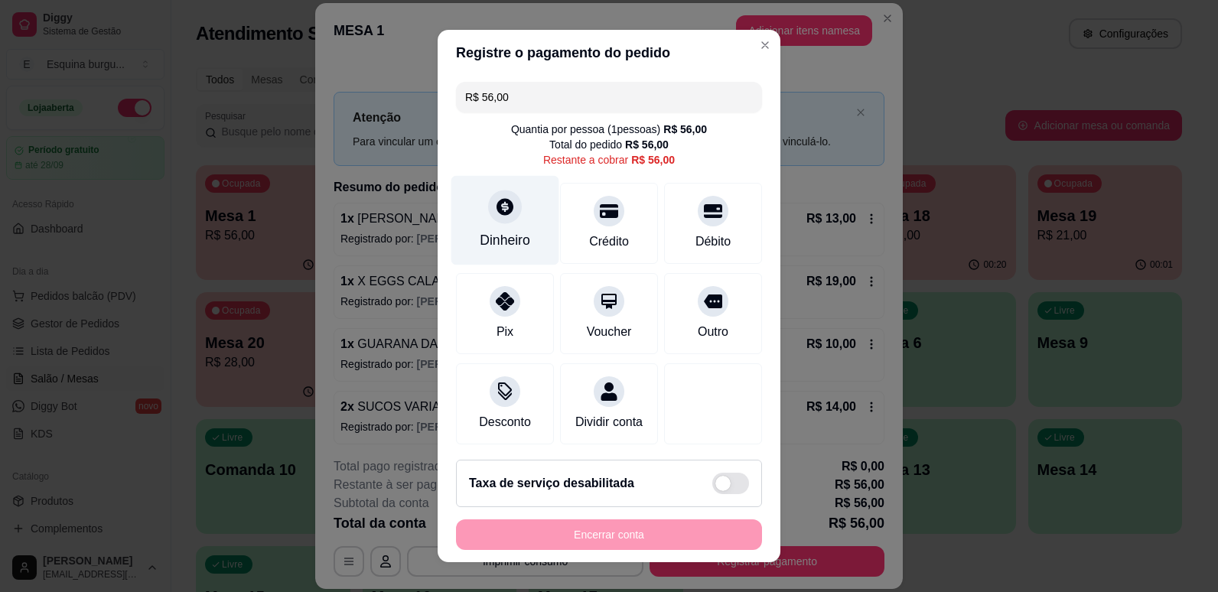
click at [511, 233] on div "Dinheiro" at bounding box center [505, 240] width 50 height 20
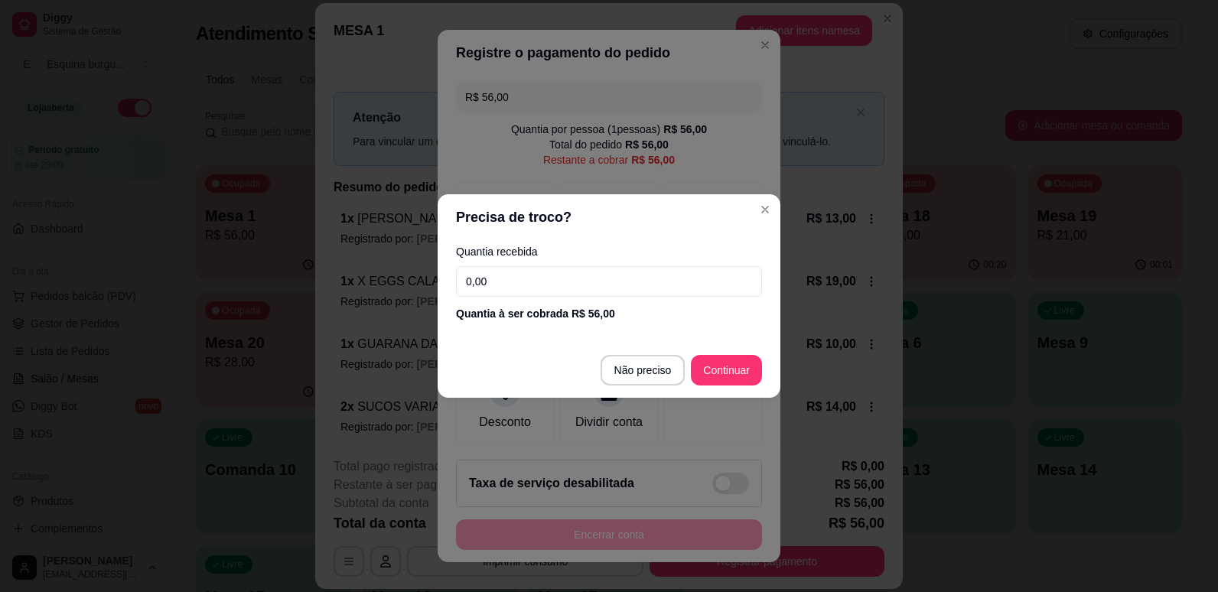
click at [503, 284] on input "0,00" at bounding box center [609, 281] width 306 height 31
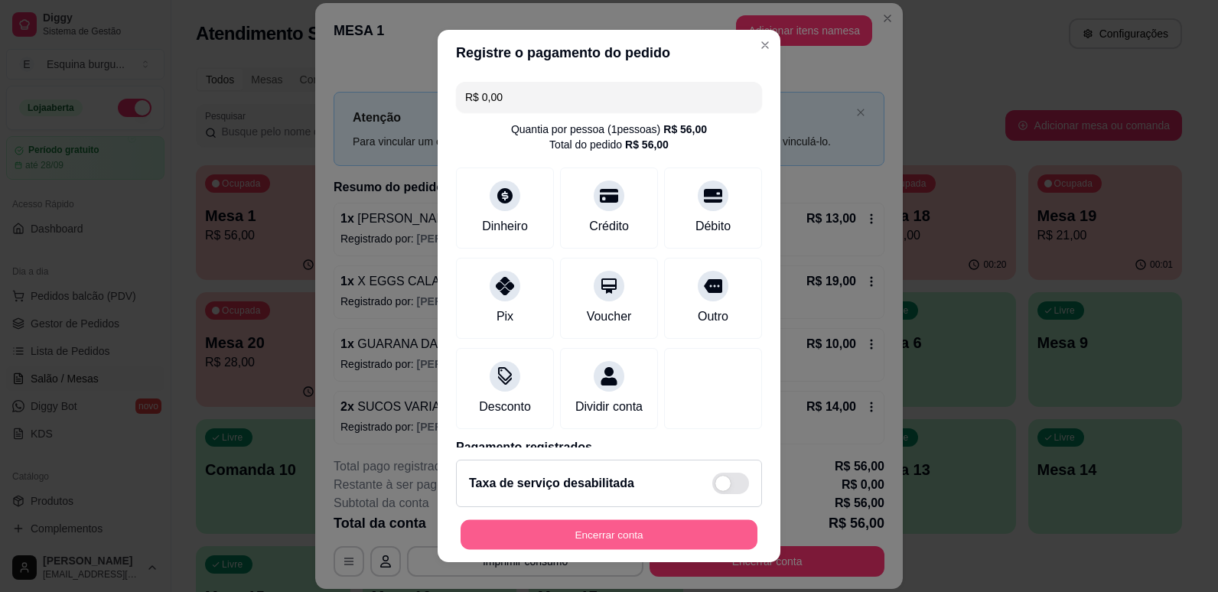
click at [651, 534] on button "Encerrar conta" at bounding box center [608, 535] width 297 height 30
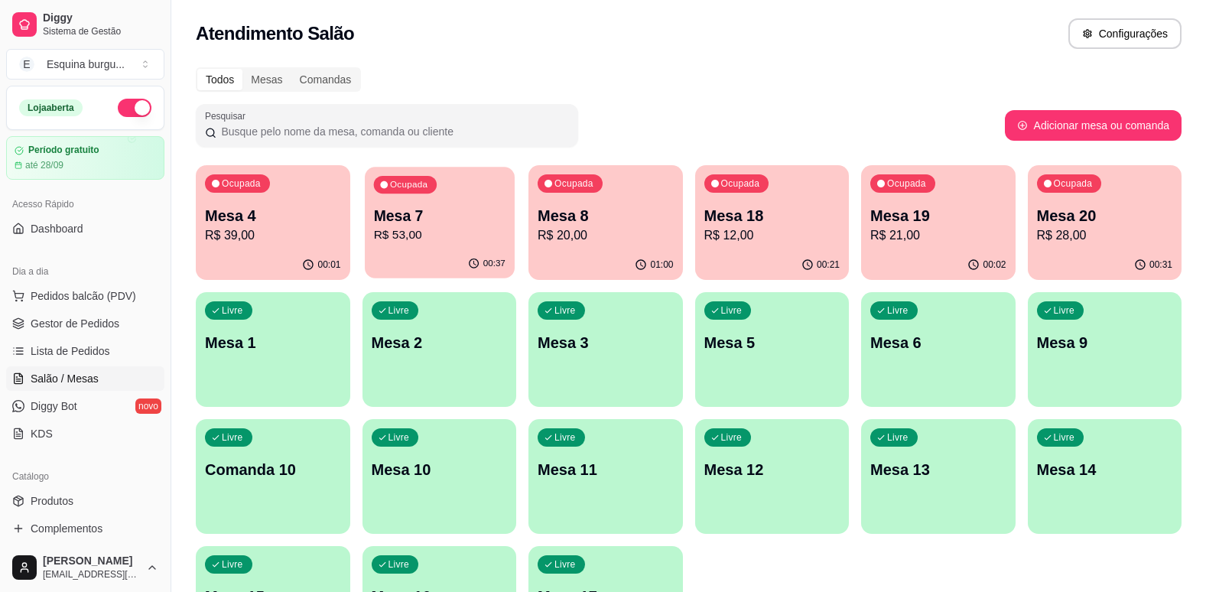
click at [444, 210] on p "Mesa 7" at bounding box center [439, 216] width 132 height 21
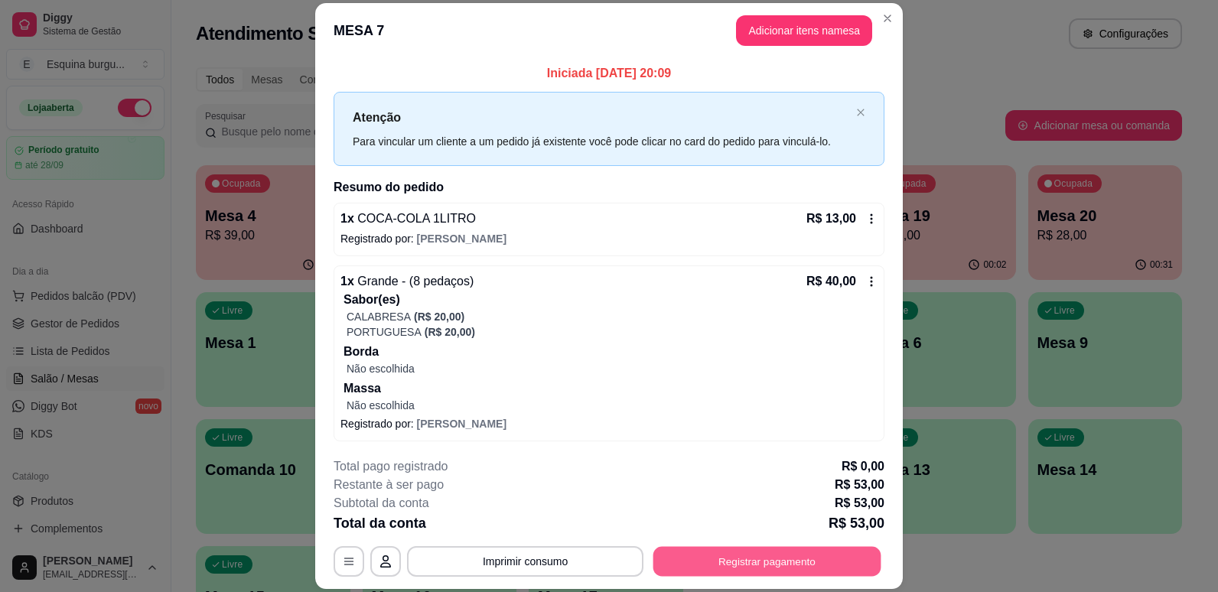
click at [731, 558] on button "Registrar pagamento" at bounding box center [767, 562] width 228 height 30
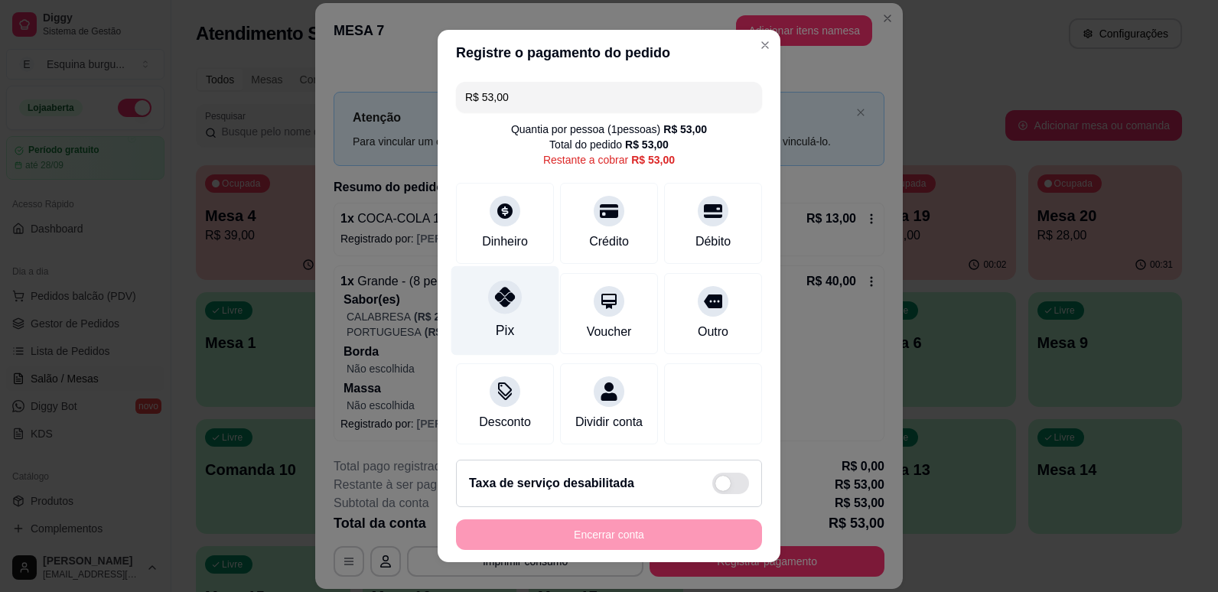
click at [496, 324] on div "Pix" at bounding box center [505, 330] width 18 height 20
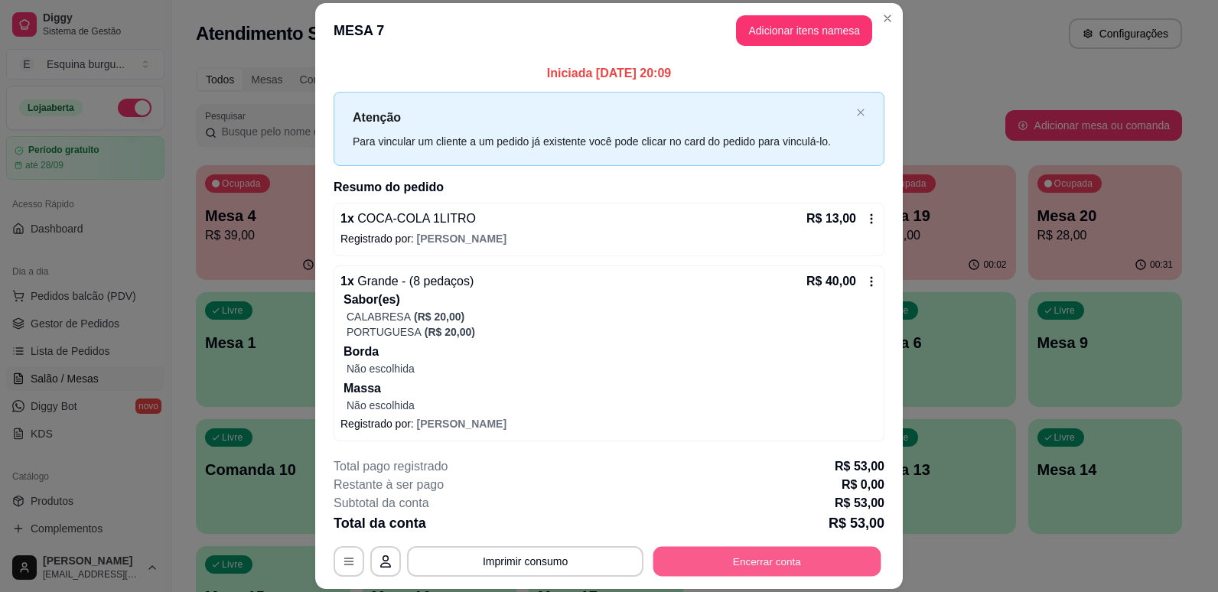
click at [822, 568] on button "Encerrar conta" at bounding box center [767, 562] width 228 height 30
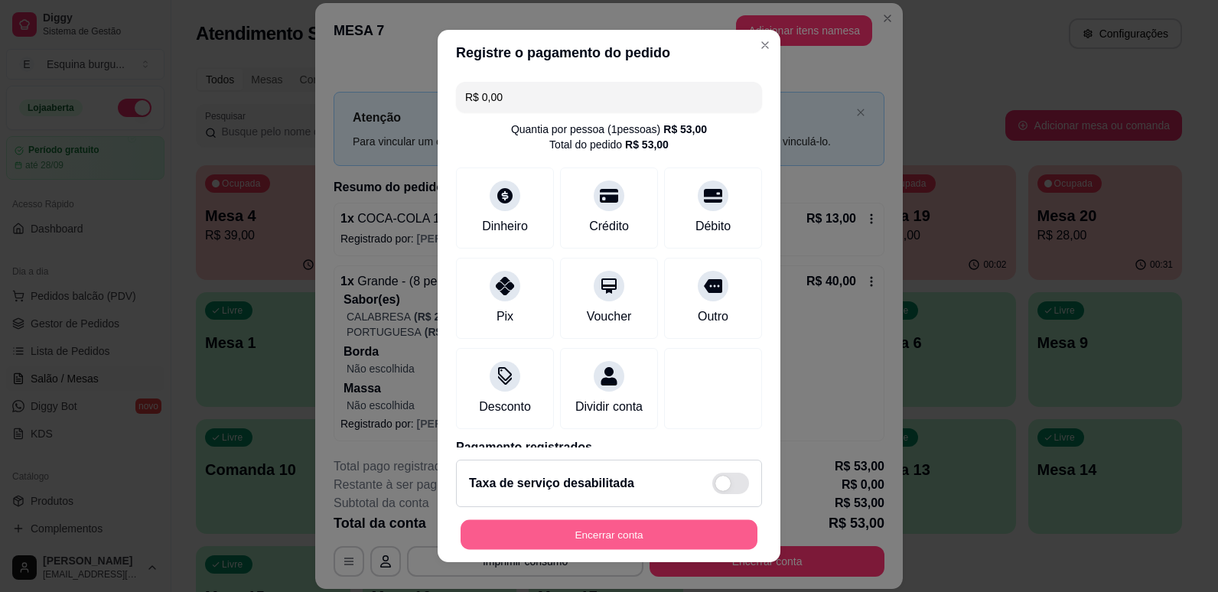
click at [577, 542] on button "Encerrar conta" at bounding box center [608, 535] width 297 height 30
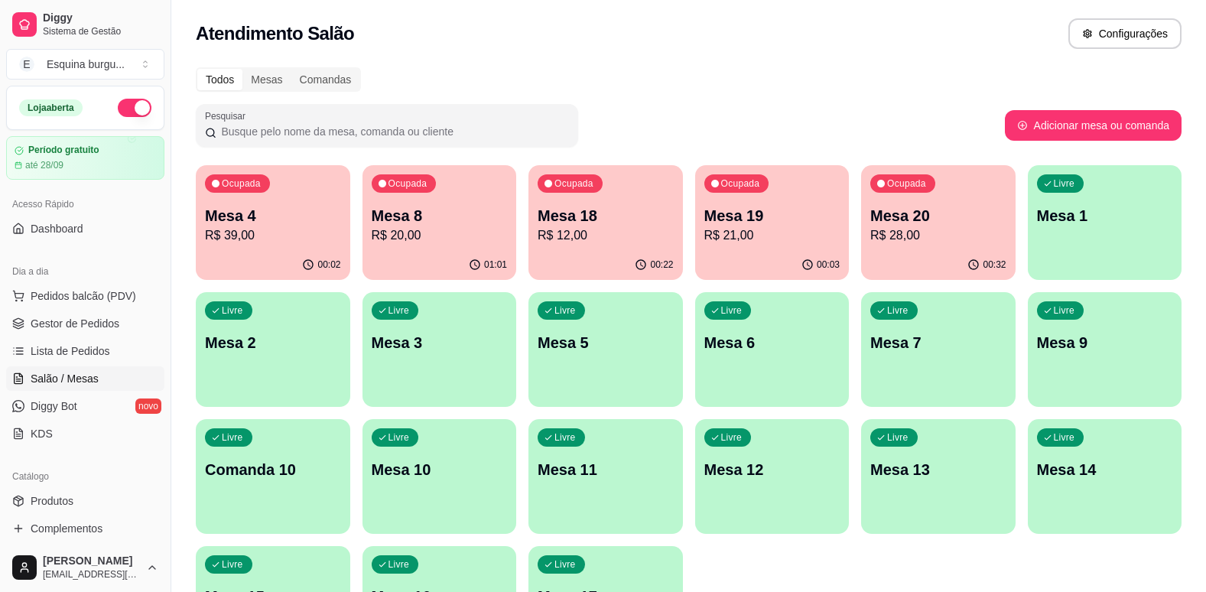
click at [650, 76] on div "Todos Mesas Comandas" at bounding box center [689, 79] width 986 height 24
click at [312, 188] on div "Ocupada Mesa 4 R$ 39,00" at bounding box center [272, 208] width 149 height 83
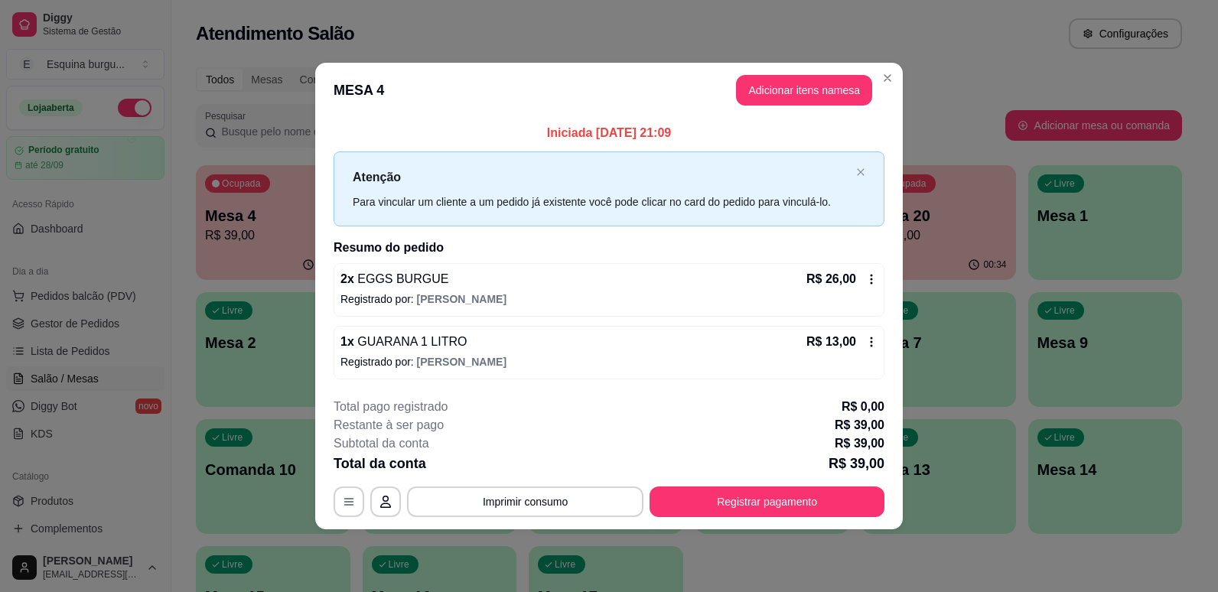
click at [870, 346] on icon at bounding box center [871, 342] width 12 height 12
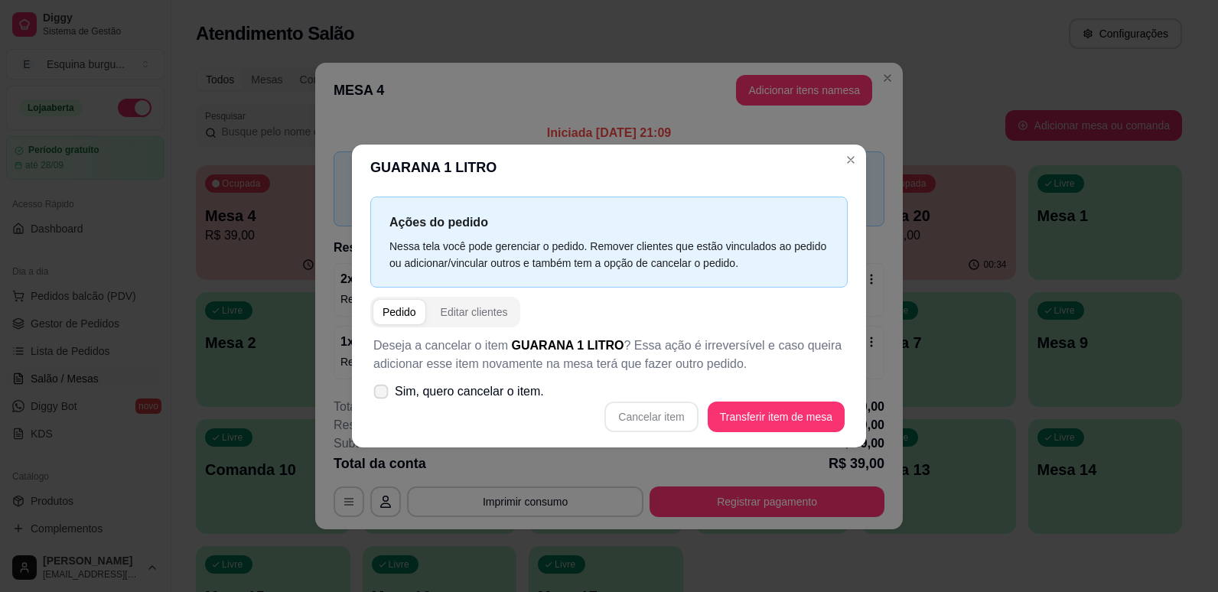
click at [382, 387] on span at bounding box center [381, 392] width 15 height 15
click at [382, 395] on input "Sim, quero cancelar o item." at bounding box center [377, 400] width 10 height 10
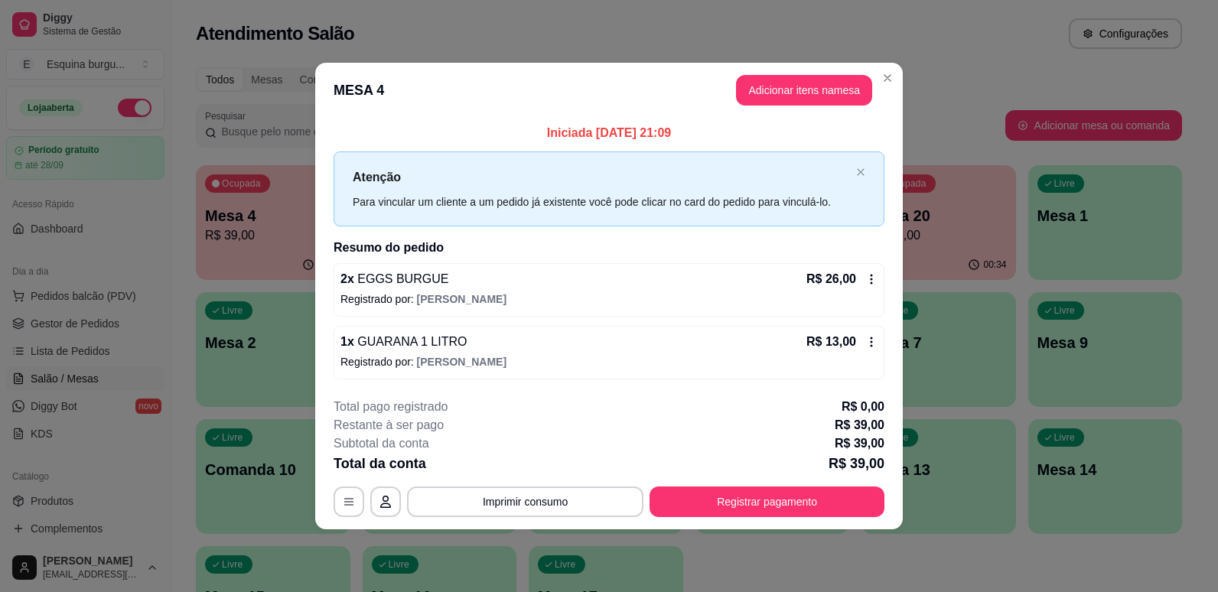
click at [868, 343] on icon at bounding box center [871, 342] width 12 height 12
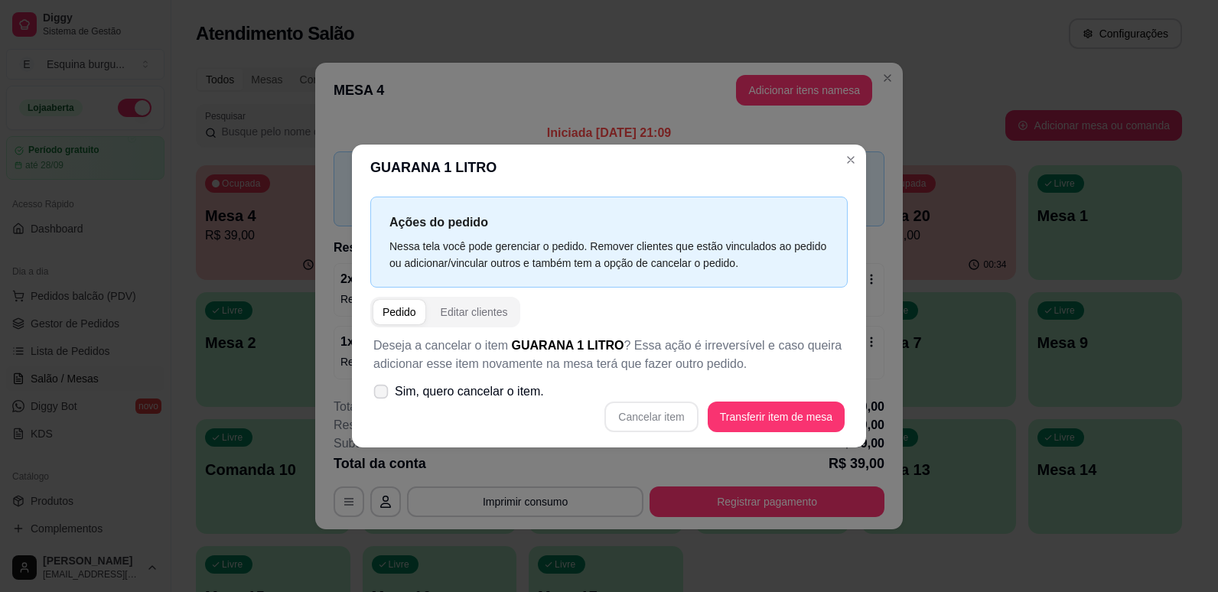
click at [382, 389] on icon at bounding box center [380, 391] width 11 height 8
click at [382, 395] on input "Sim, quero cancelar o item." at bounding box center [377, 400] width 10 height 10
click at [681, 422] on button "Cancelar item" at bounding box center [651, 417] width 91 height 30
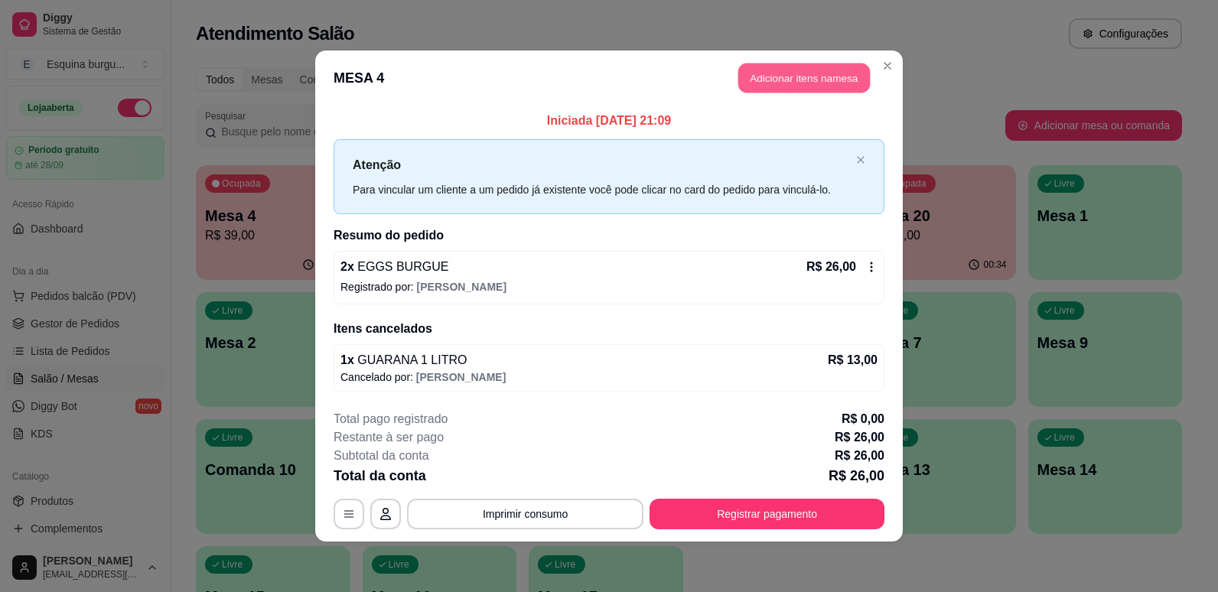
click at [835, 81] on button "Adicionar itens na mesa" at bounding box center [804, 78] width 132 height 30
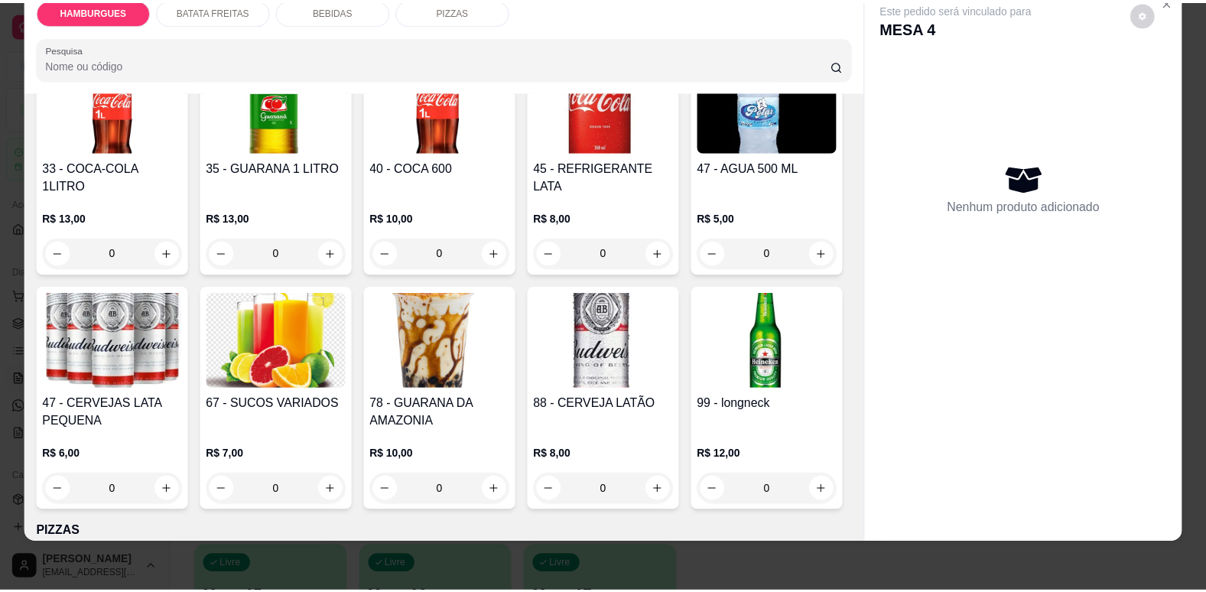
scroll to position [1642, 0]
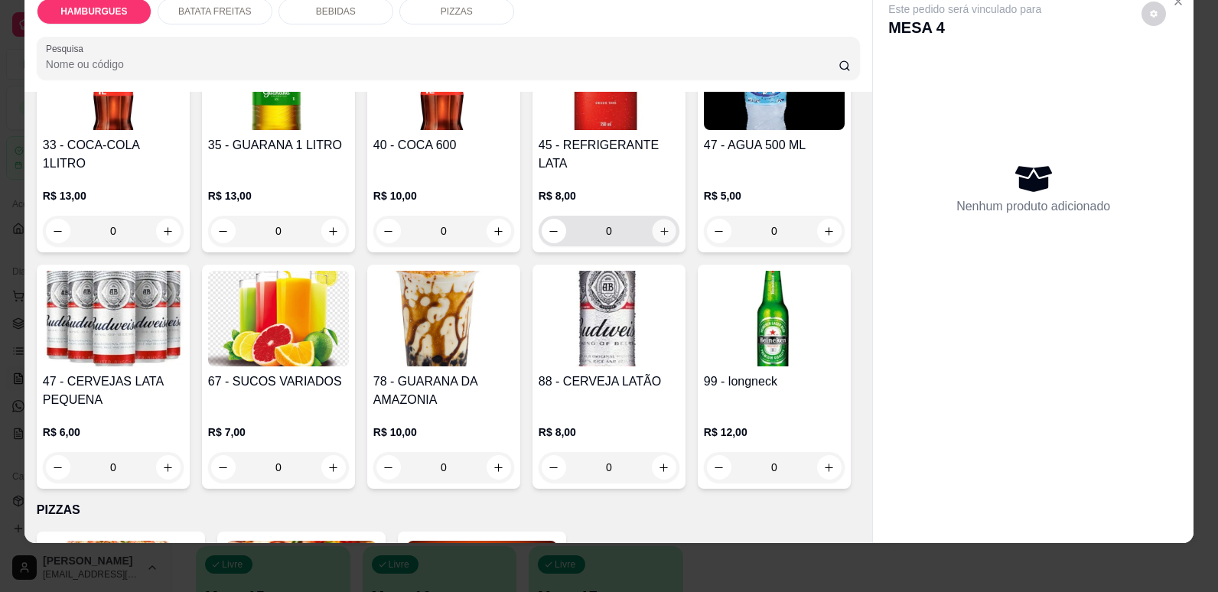
click at [653, 243] on button "increase-product-quantity" at bounding box center [664, 232] width 24 height 24
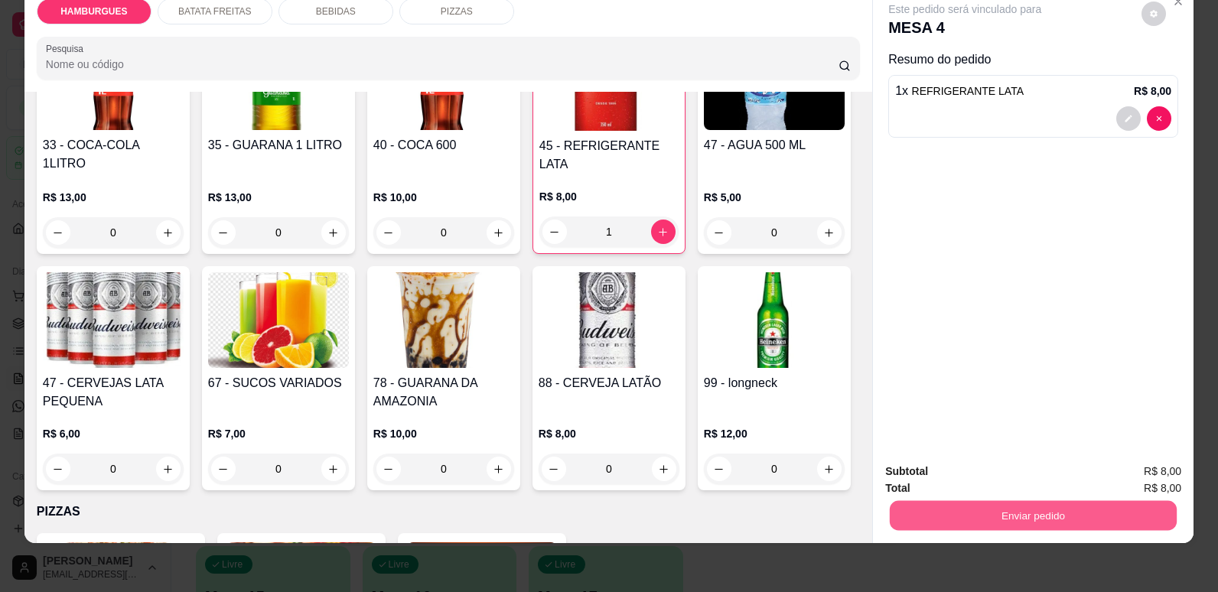
click at [931, 512] on button "Enviar pedido" at bounding box center [1033, 515] width 287 height 30
click at [1038, 522] on button "Enviar pedido" at bounding box center [1033, 515] width 287 height 30
click at [1028, 472] on button "Não registrar e enviar pedido" at bounding box center [983, 477] width 154 height 28
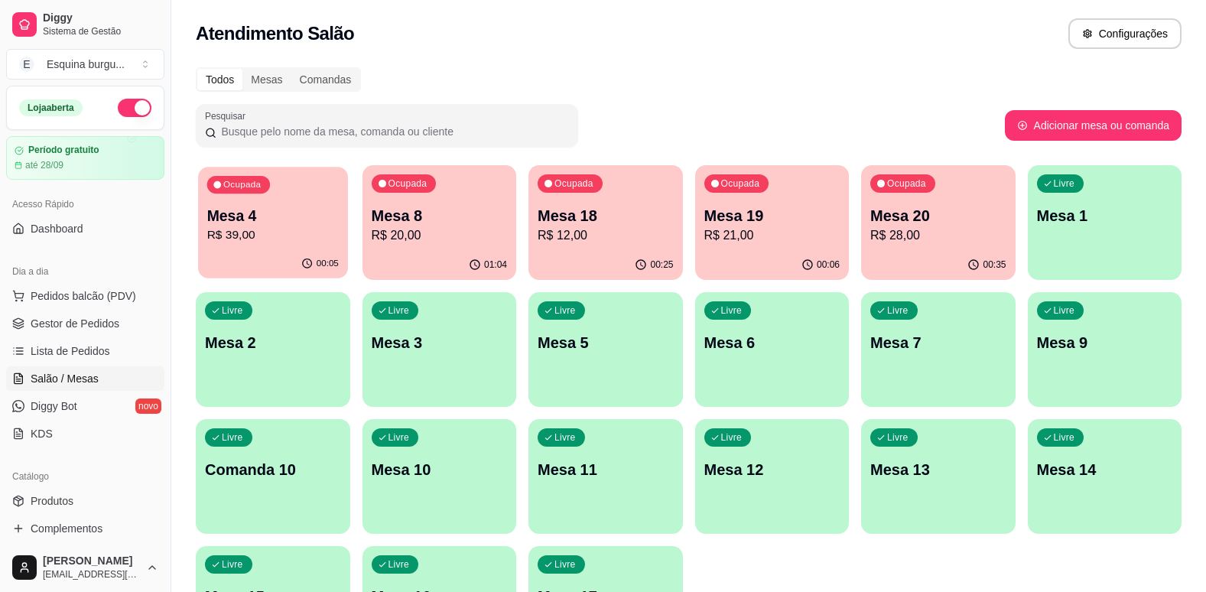
click at [275, 200] on div "Ocupada Mesa 4 R$ 39,00" at bounding box center [272, 208] width 149 height 83
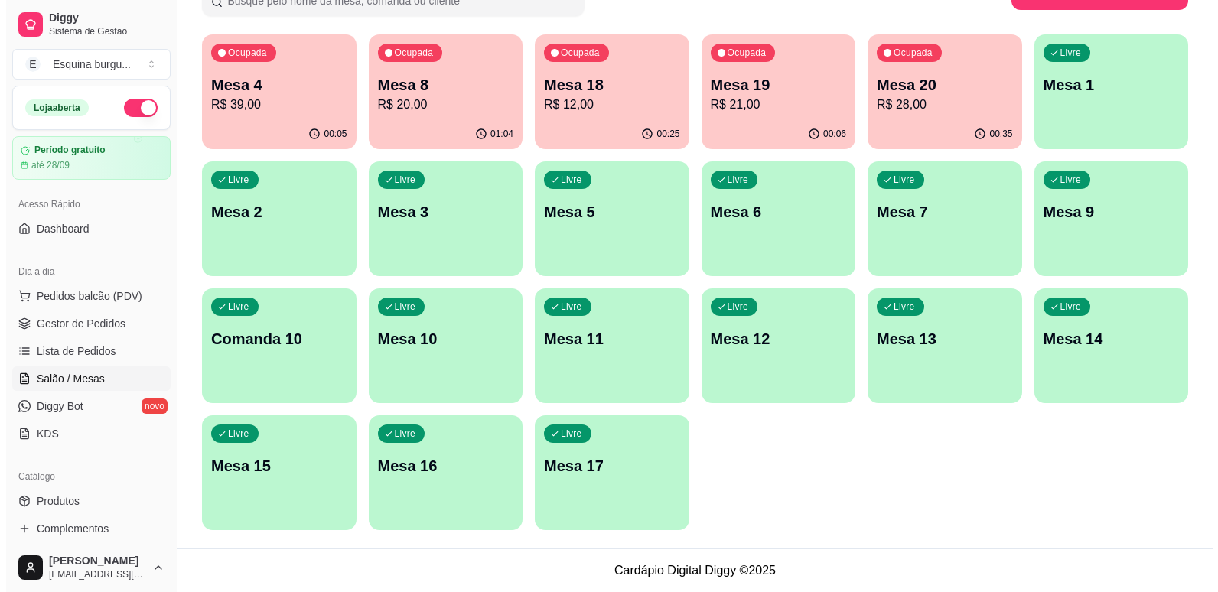
scroll to position [0, 0]
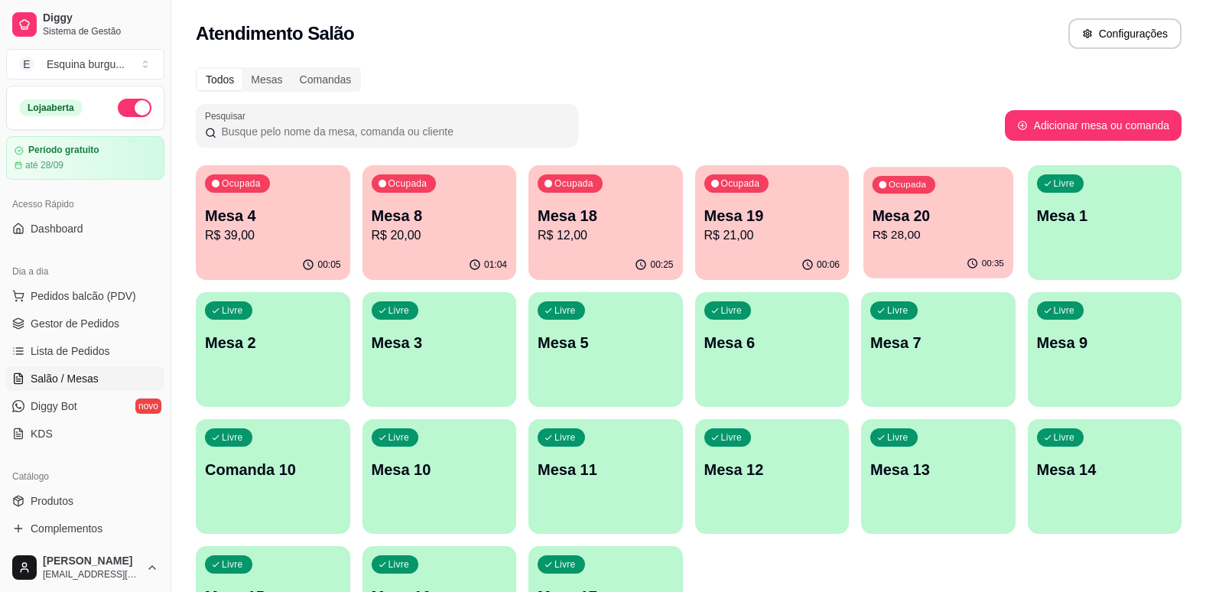
click at [974, 216] on p "Mesa 20" at bounding box center [939, 216] width 132 height 21
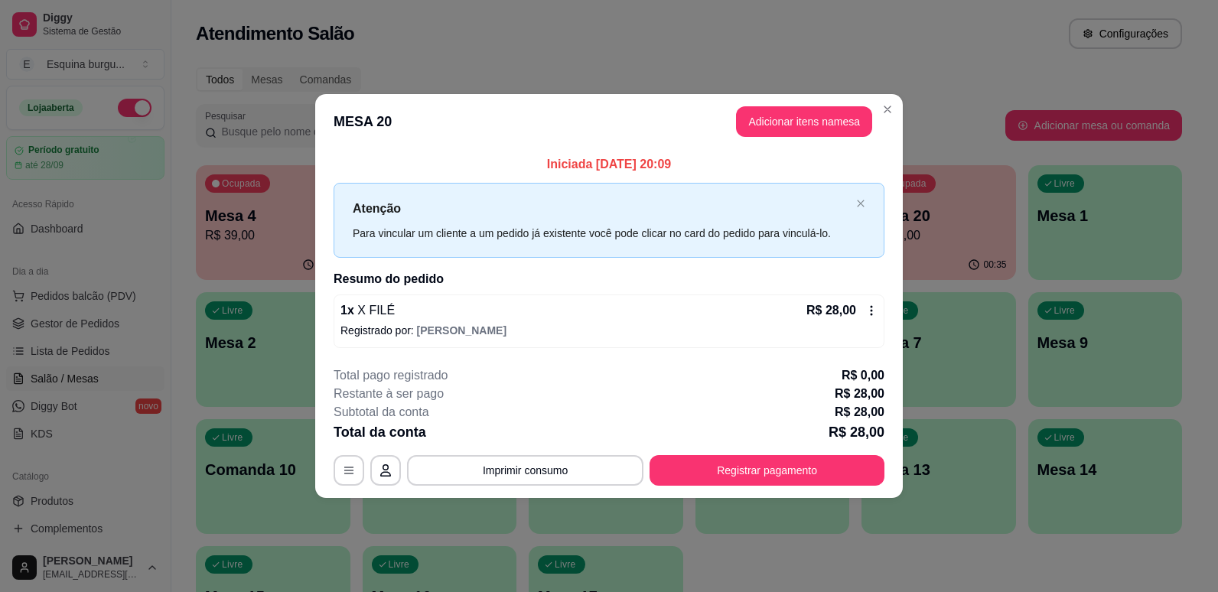
click at [376, 323] on p "Registrado por: [PERSON_NAME]" at bounding box center [608, 330] width 537 height 15
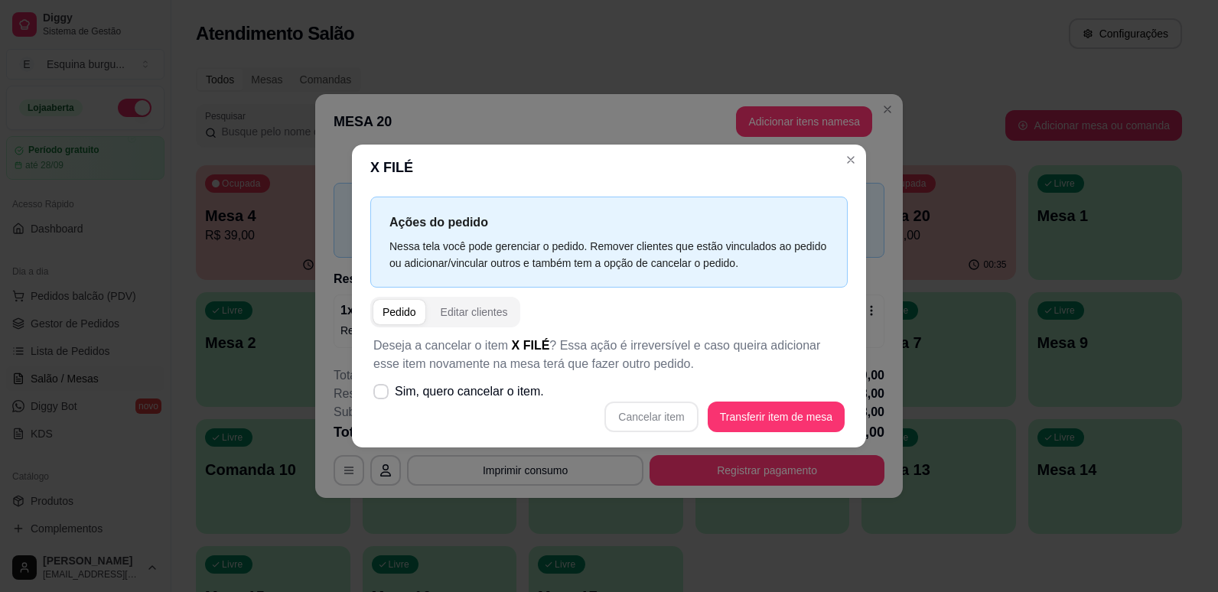
click at [417, 310] on span "button" at bounding box center [399, 312] width 52 height 24
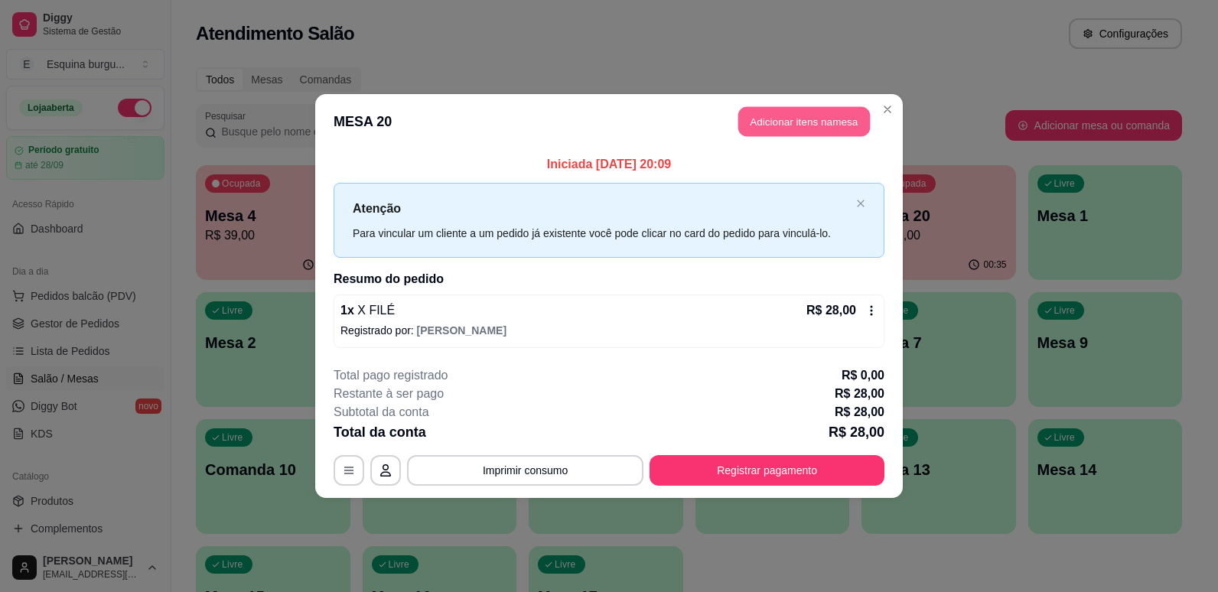
click at [792, 112] on button "Adicionar itens na mesa" at bounding box center [804, 122] width 132 height 30
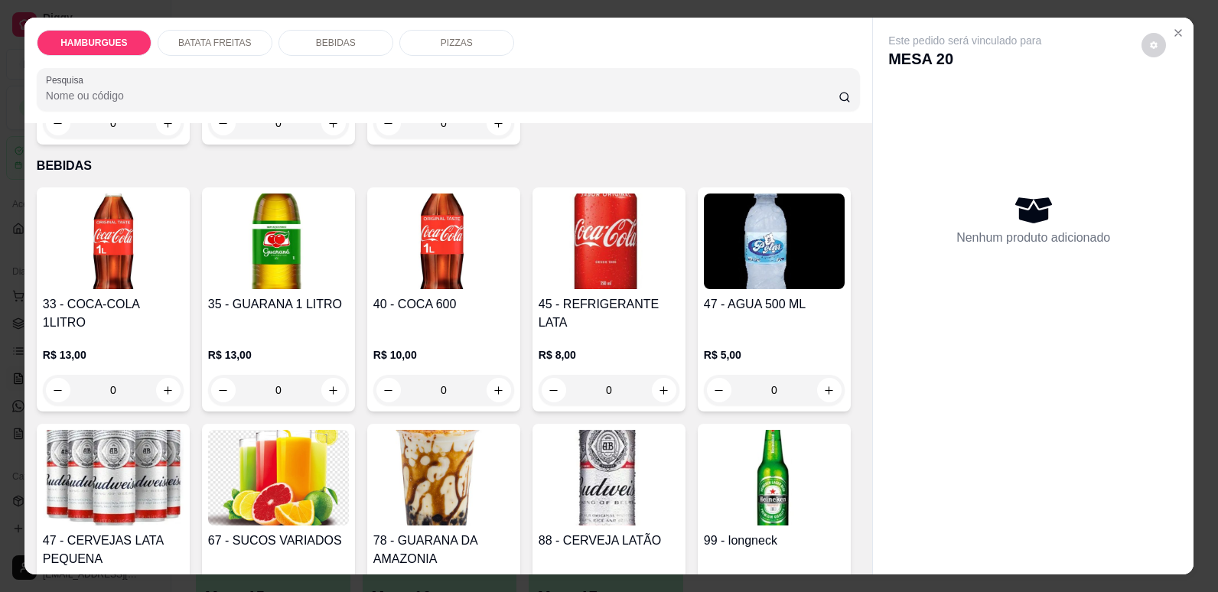
scroll to position [1848, 0]
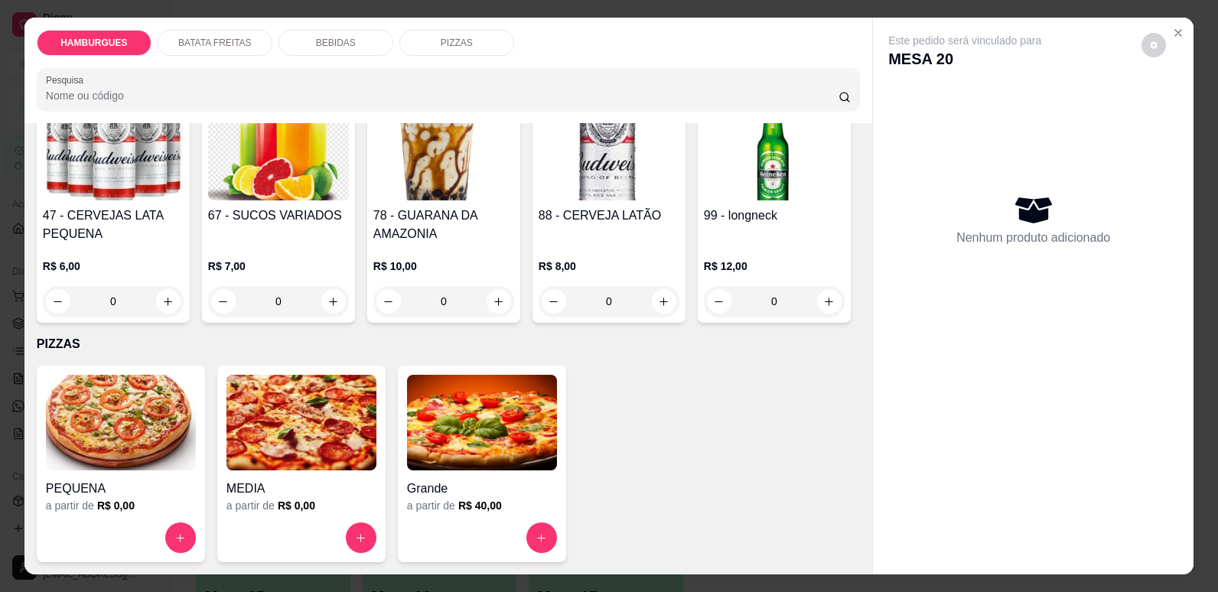
click at [659, 71] on icon "increase-product-quantity" at bounding box center [664, 65] width 11 height 11
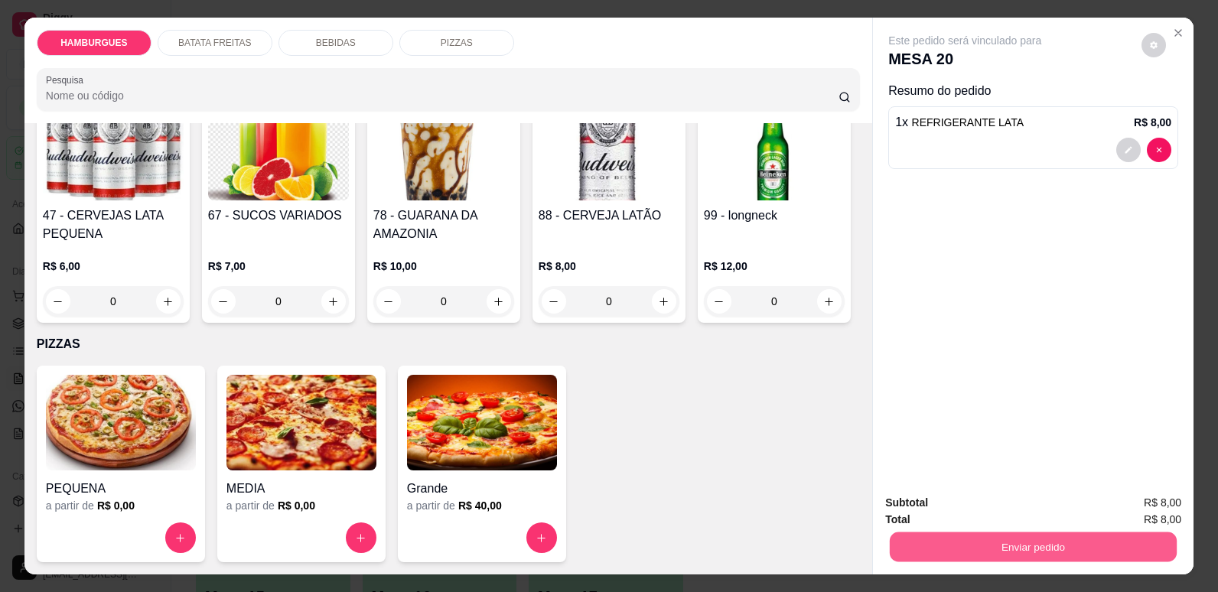
click at [1031, 549] on button "Enviar pedido" at bounding box center [1033, 547] width 287 height 30
click at [1048, 508] on button "Não registrar e enviar pedido" at bounding box center [982, 509] width 159 height 29
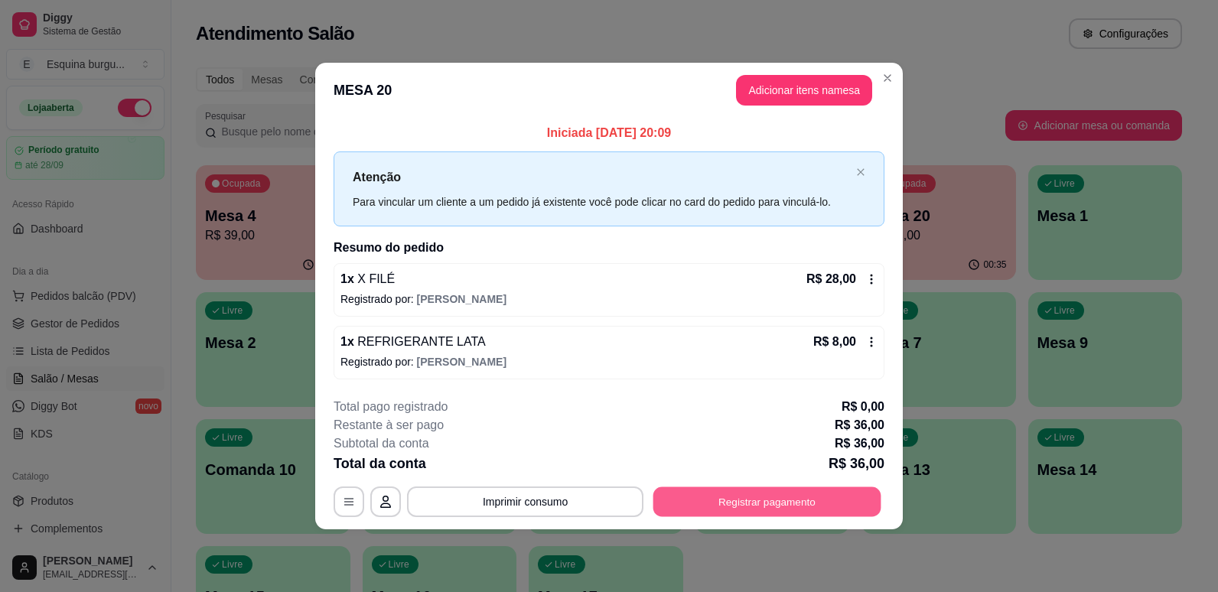
click at [800, 500] on button "Registrar pagamento" at bounding box center [767, 501] width 228 height 30
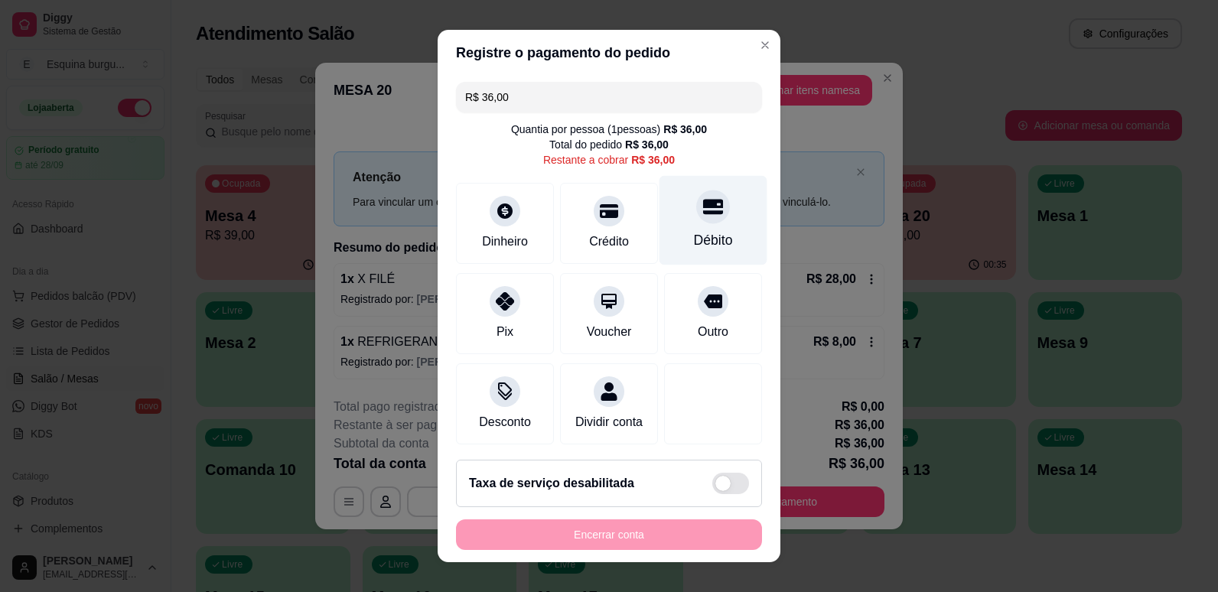
click at [711, 213] on div "Débito" at bounding box center [713, 219] width 108 height 89
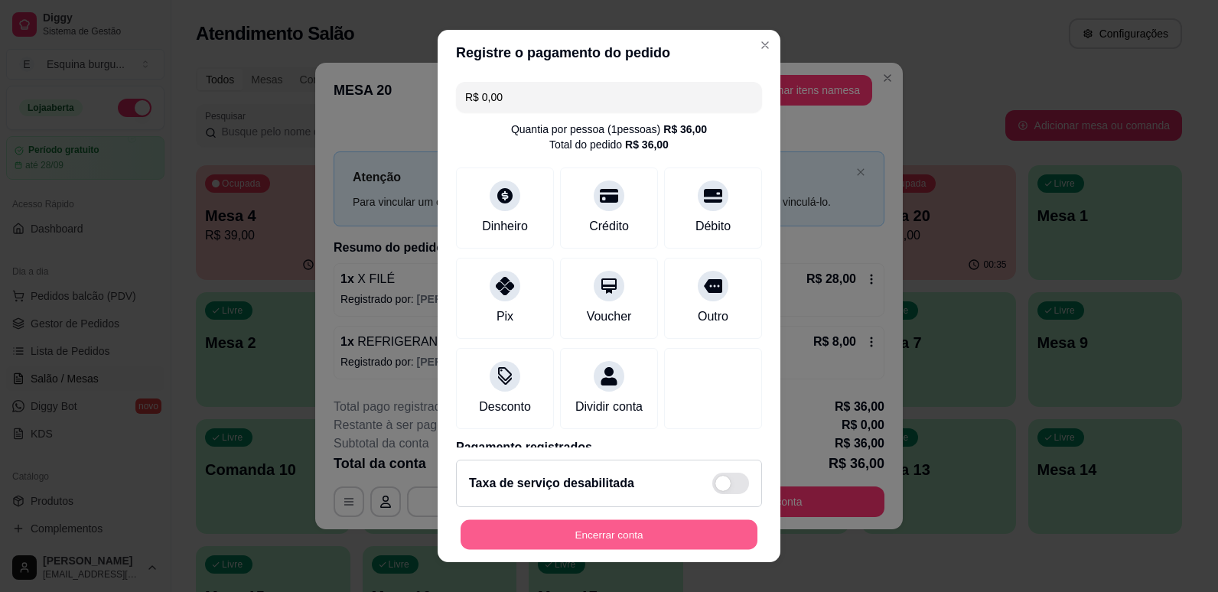
click at [641, 539] on button "Encerrar conta" at bounding box center [608, 535] width 297 height 30
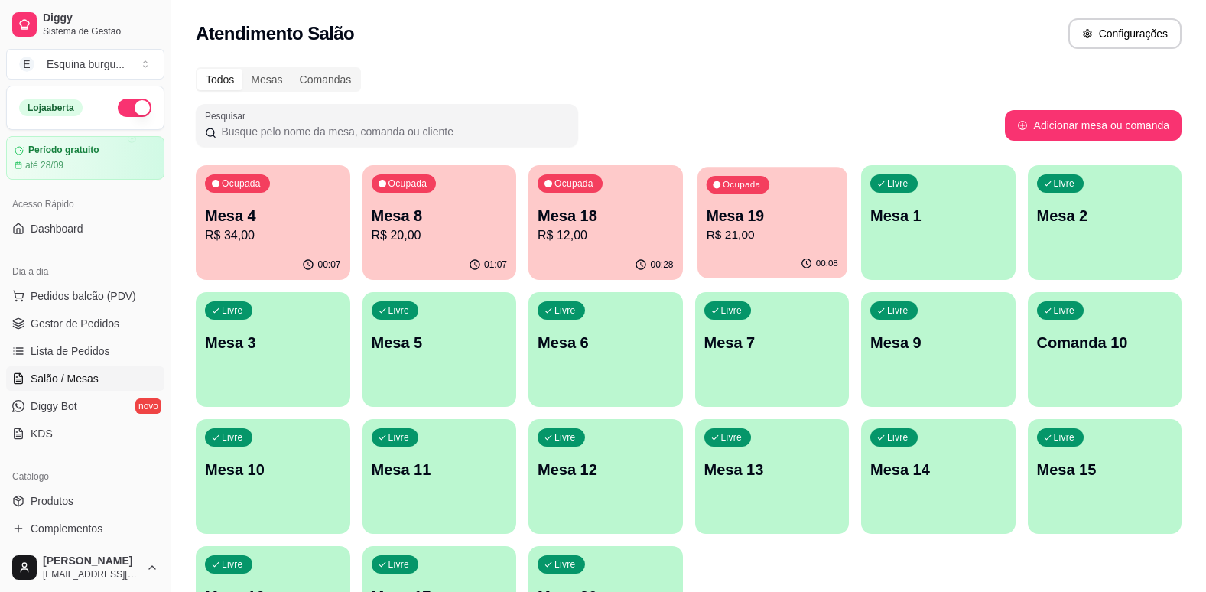
click at [790, 216] on p "Mesa 19" at bounding box center [772, 216] width 132 height 21
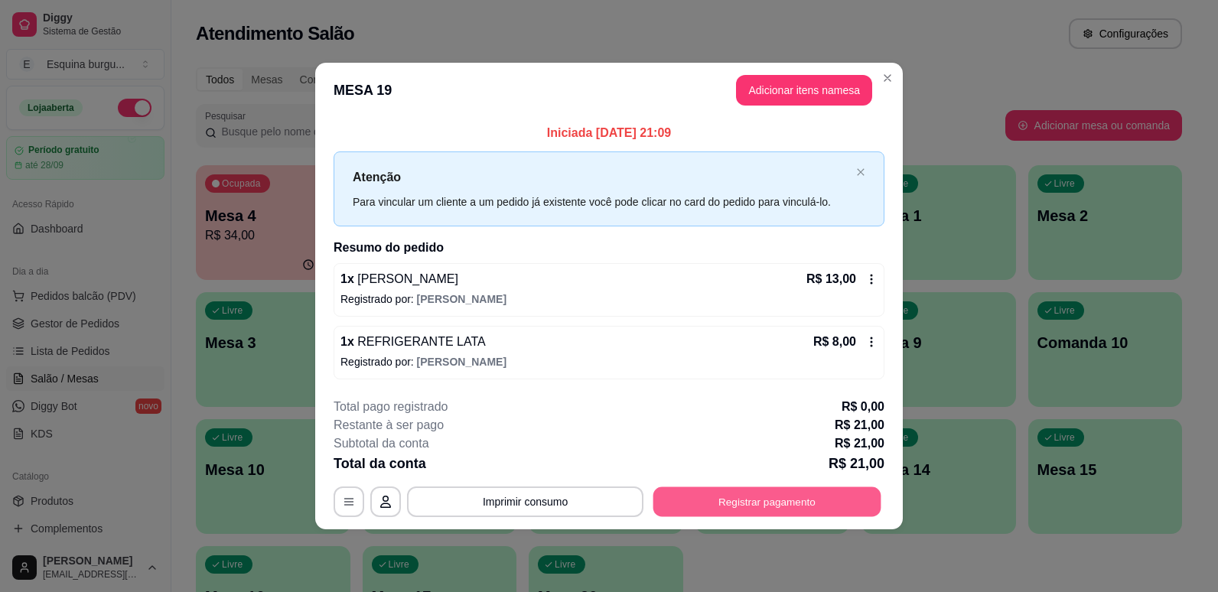
click at [720, 491] on button "Registrar pagamento" at bounding box center [767, 501] width 228 height 30
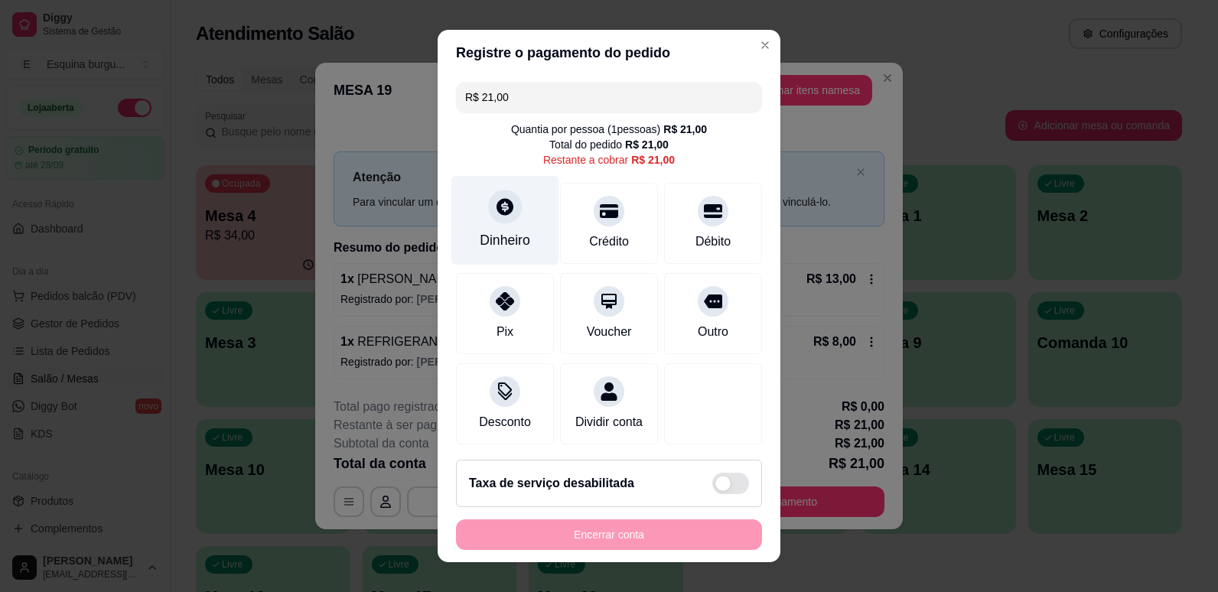
click at [504, 200] on icon at bounding box center [505, 207] width 20 height 20
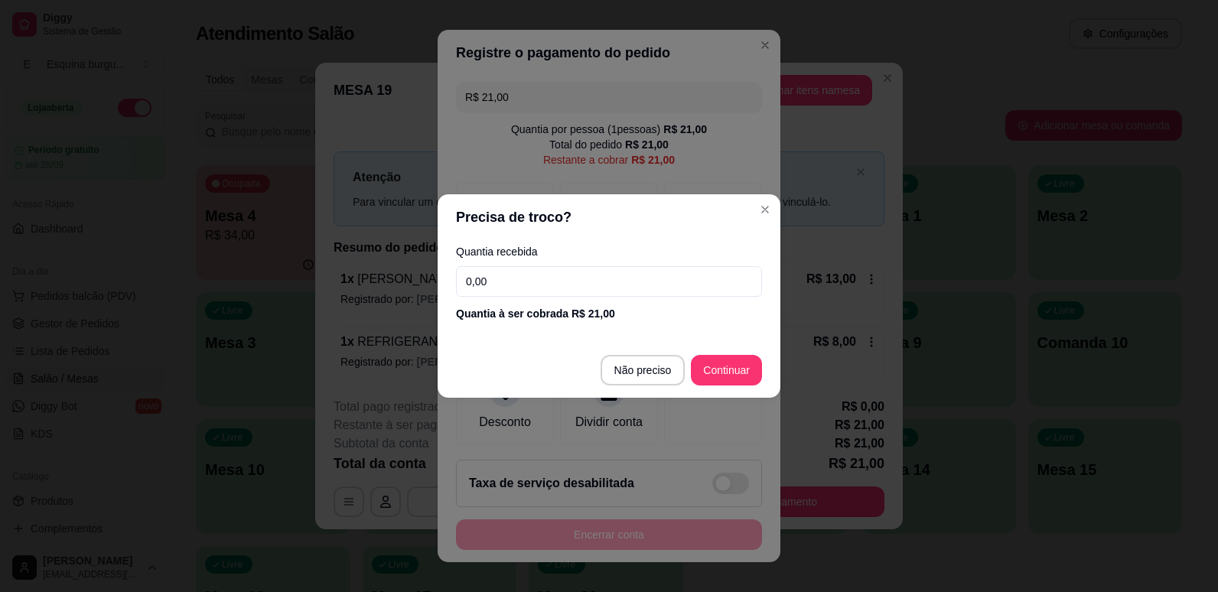
click at [528, 291] on input "0,00" at bounding box center [609, 281] width 306 height 31
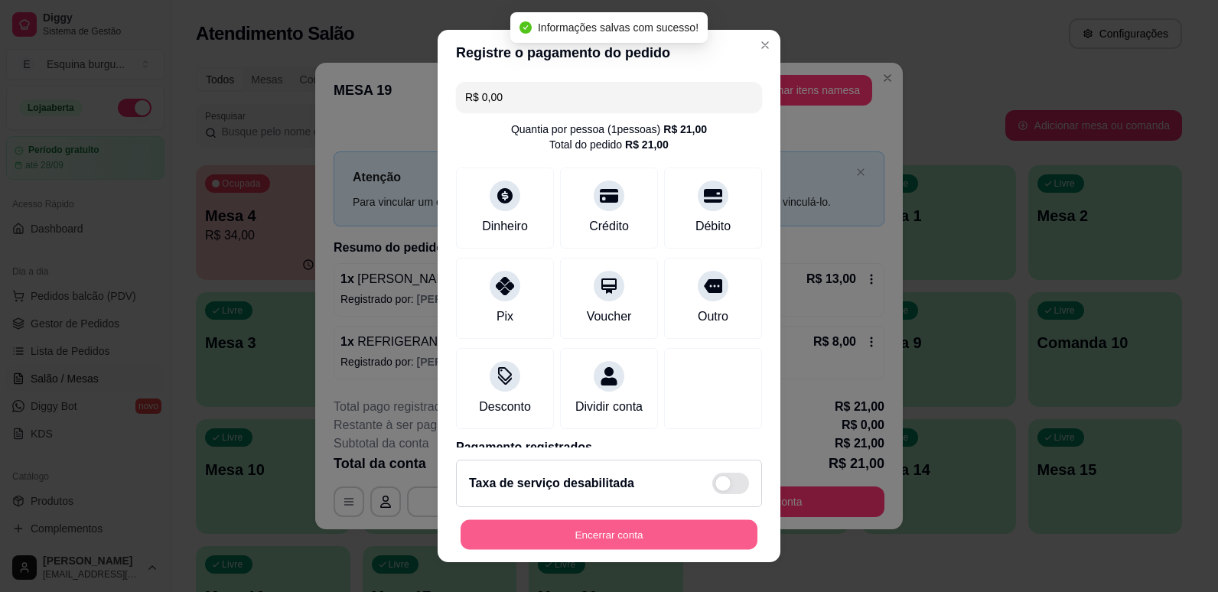
click at [642, 529] on button "Encerrar conta" at bounding box center [608, 535] width 297 height 30
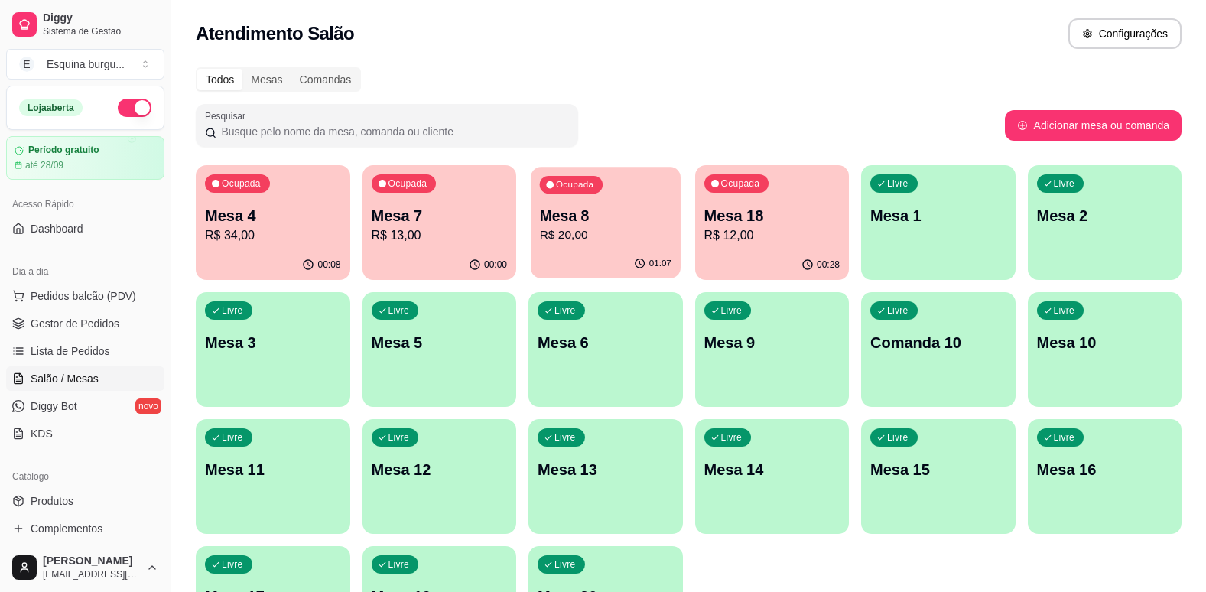
click at [663, 208] on p "Mesa 8" at bounding box center [606, 216] width 132 height 21
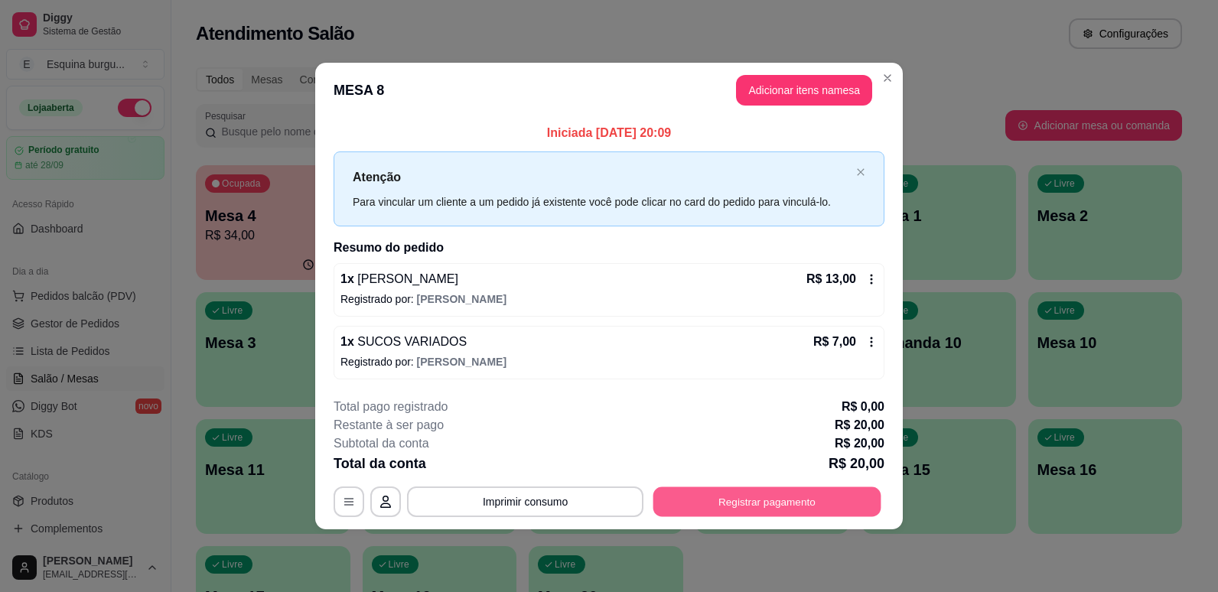
click at [775, 494] on button "Registrar pagamento" at bounding box center [767, 501] width 228 height 30
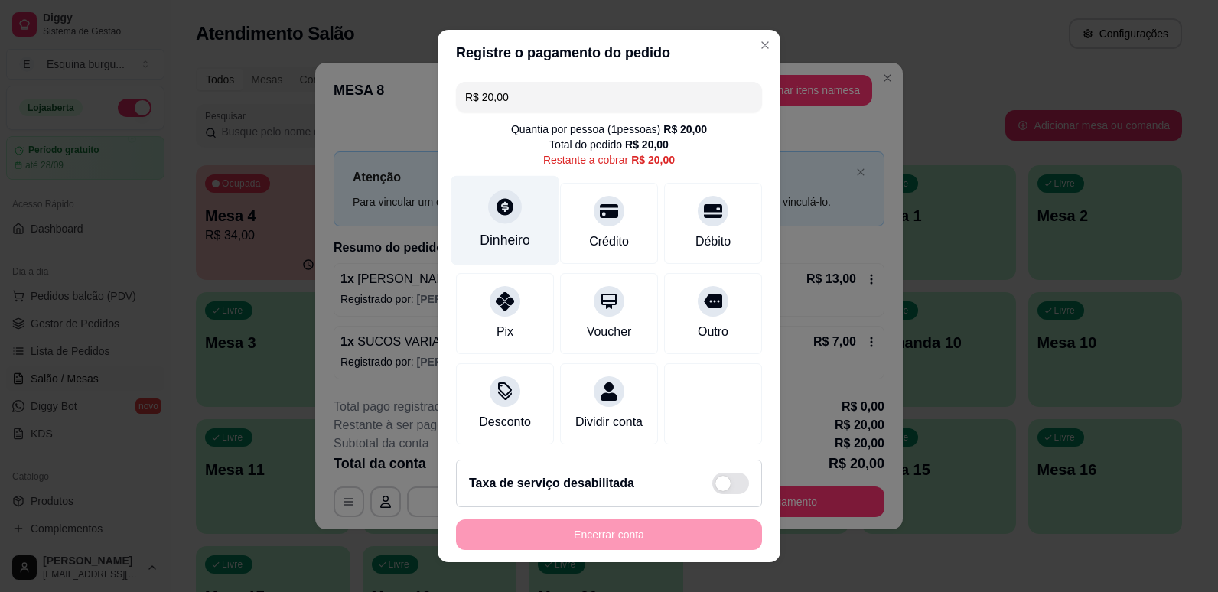
click at [509, 190] on div "Dinheiro" at bounding box center [505, 219] width 108 height 89
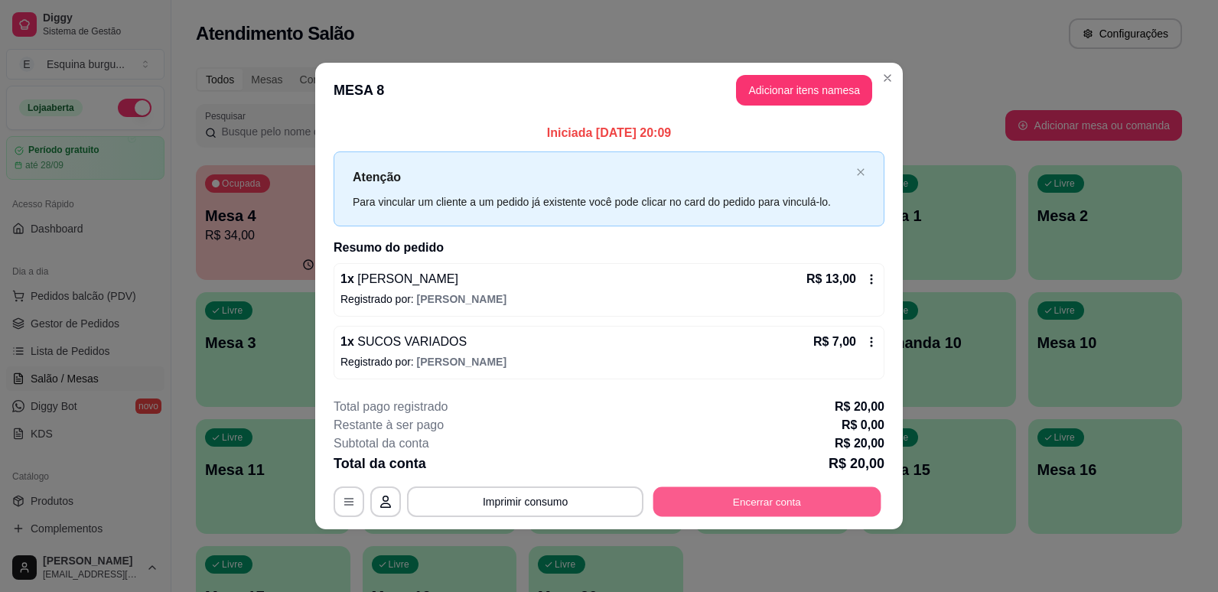
click at [819, 500] on button "Encerrar conta" at bounding box center [767, 501] width 228 height 30
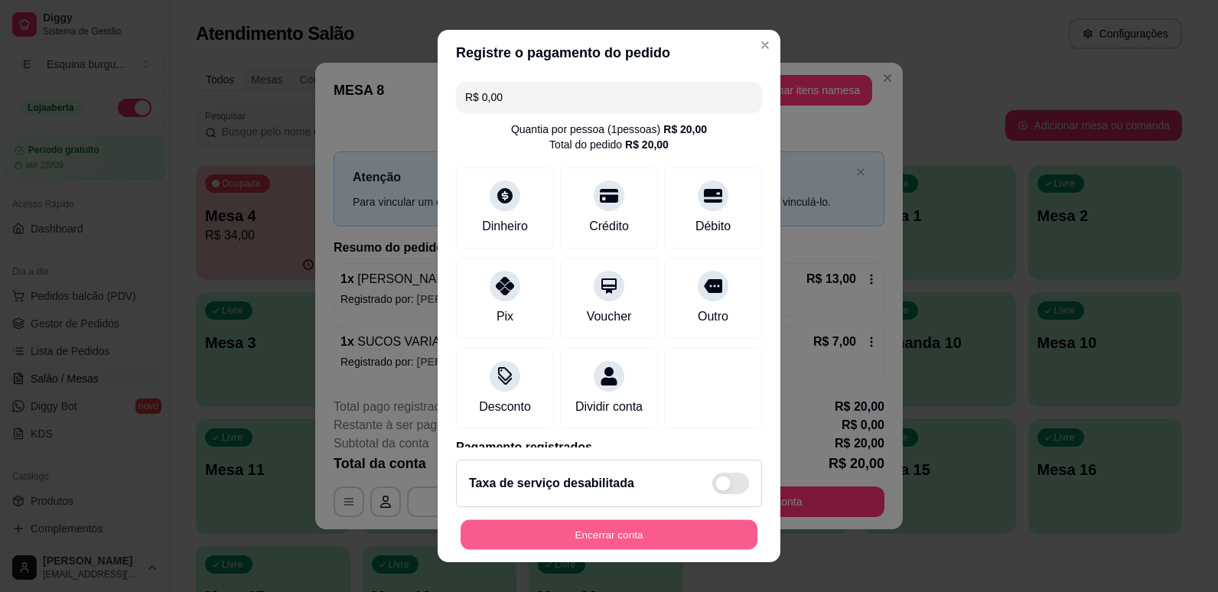
click at [665, 541] on button "Encerrar conta" at bounding box center [608, 535] width 297 height 30
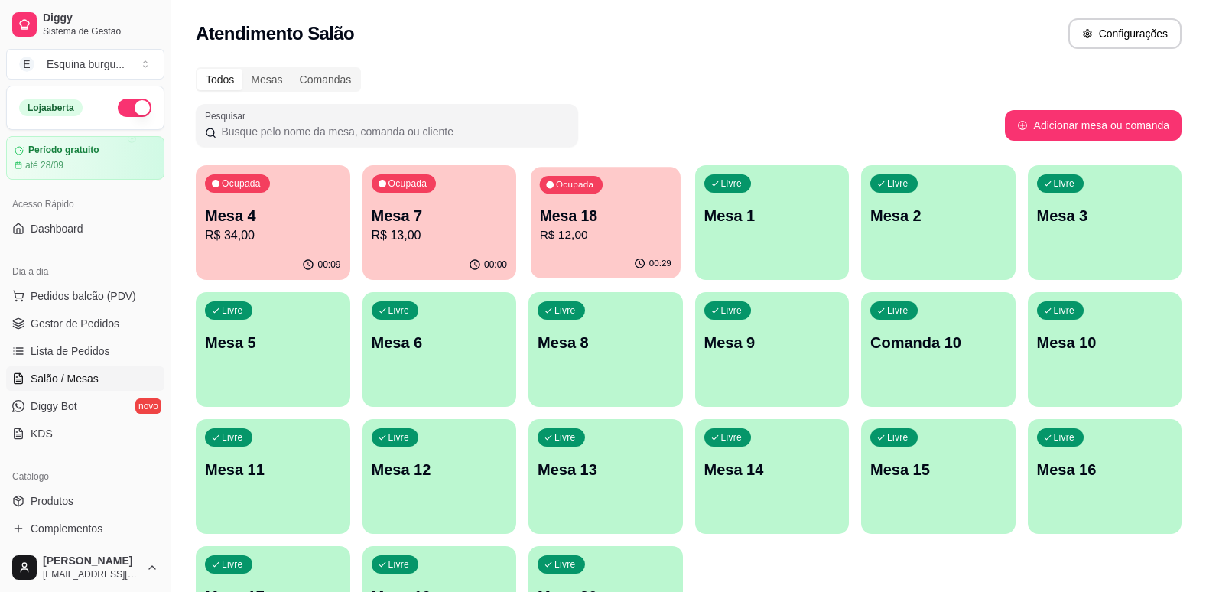
click at [646, 218] on p "Mesa 18" at bounding box center [606, 216] width 132 height 21
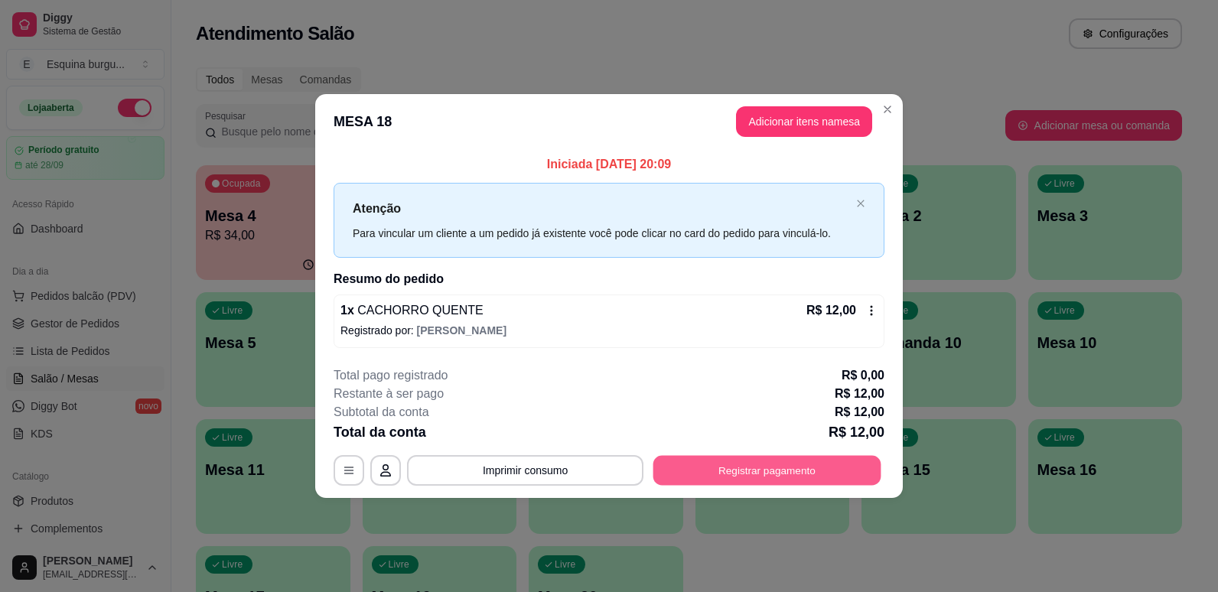
click at [782, 480] on button "Registrar pagamento" at bounding box center [767, 470] width 228 height 30
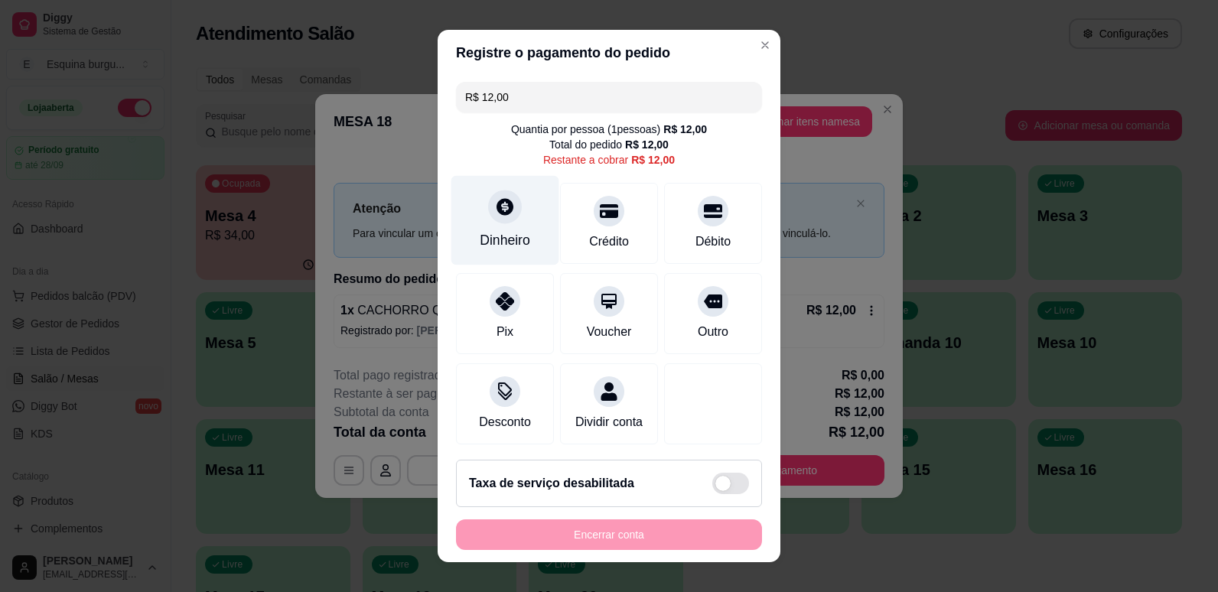
click at [520, 212] on div "Dinheiro" at bounding box center [505, 219] width 108 height 89
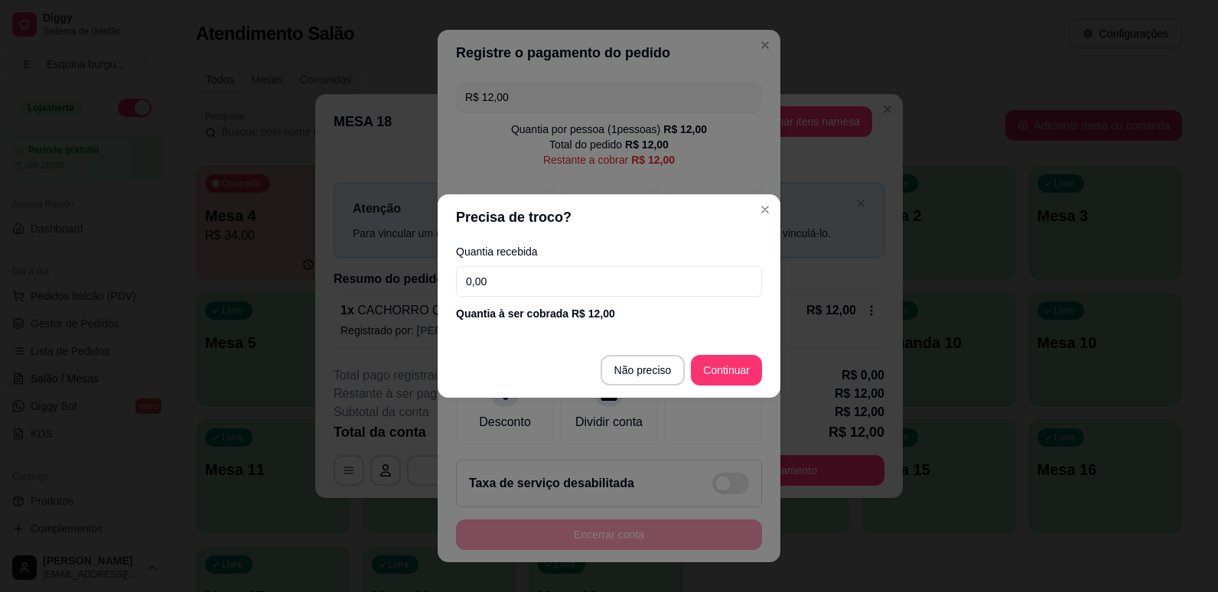
click at [538, 269] on input "0,00" at bounding box center [609, 281] width 306 height 31
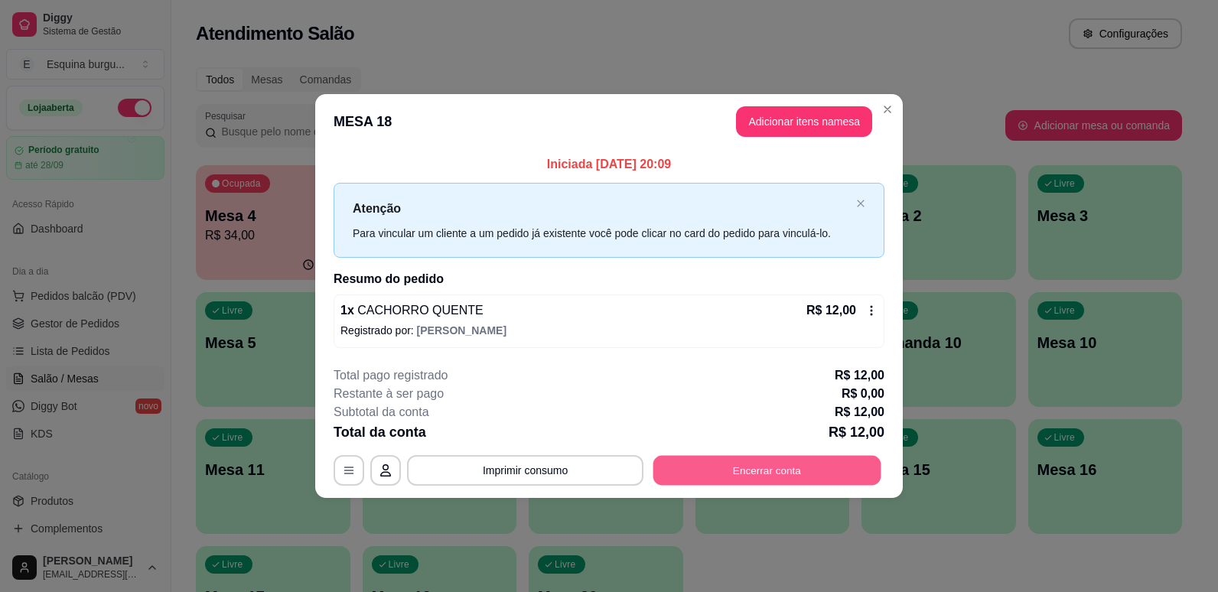
click at [831, 472] on button "Encerrar conta" at bounding box center [767, 470] width 228 height 30
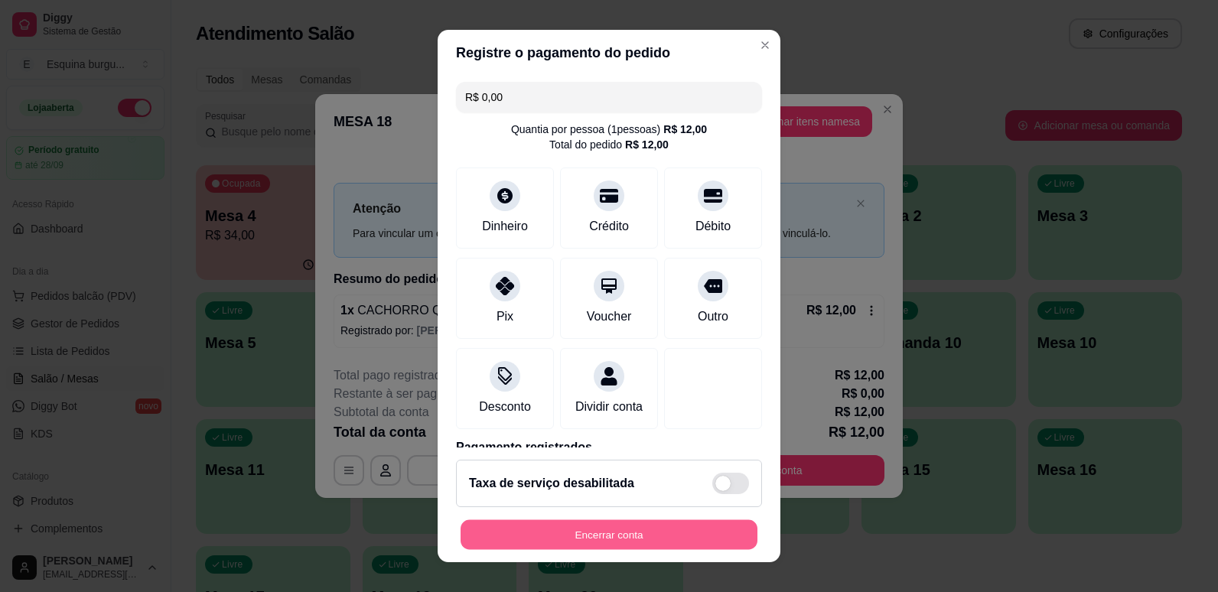
click at [662, 539] on button "Encerrar conta" at bounding box center [608, 535] width 297 height 30
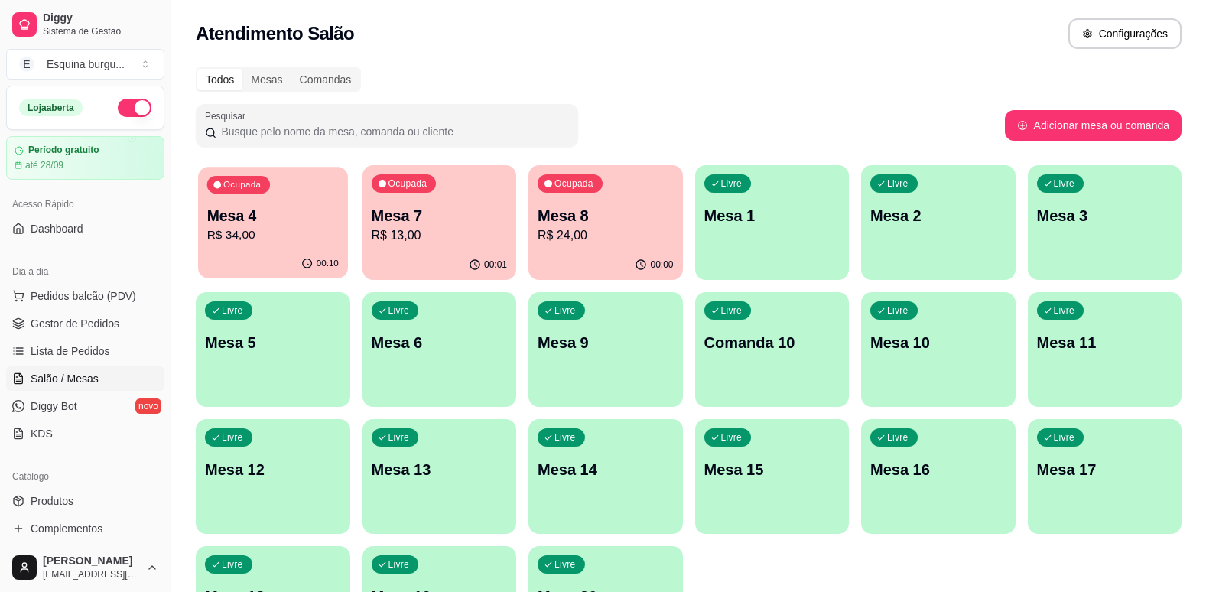
click at [290, 217] on p "Mesa 4" at bounding box center [273, 216] width 132 height 21
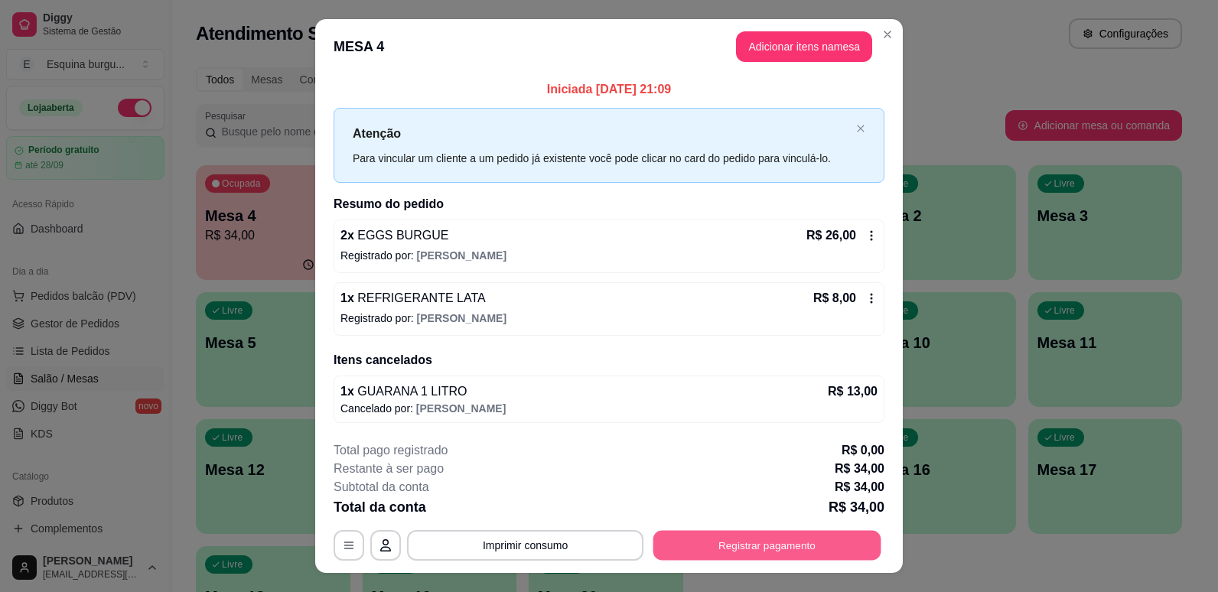
click at [766, 545] on button "Registrar pagamento" at bounding box center [767, 545] width 228 height 30
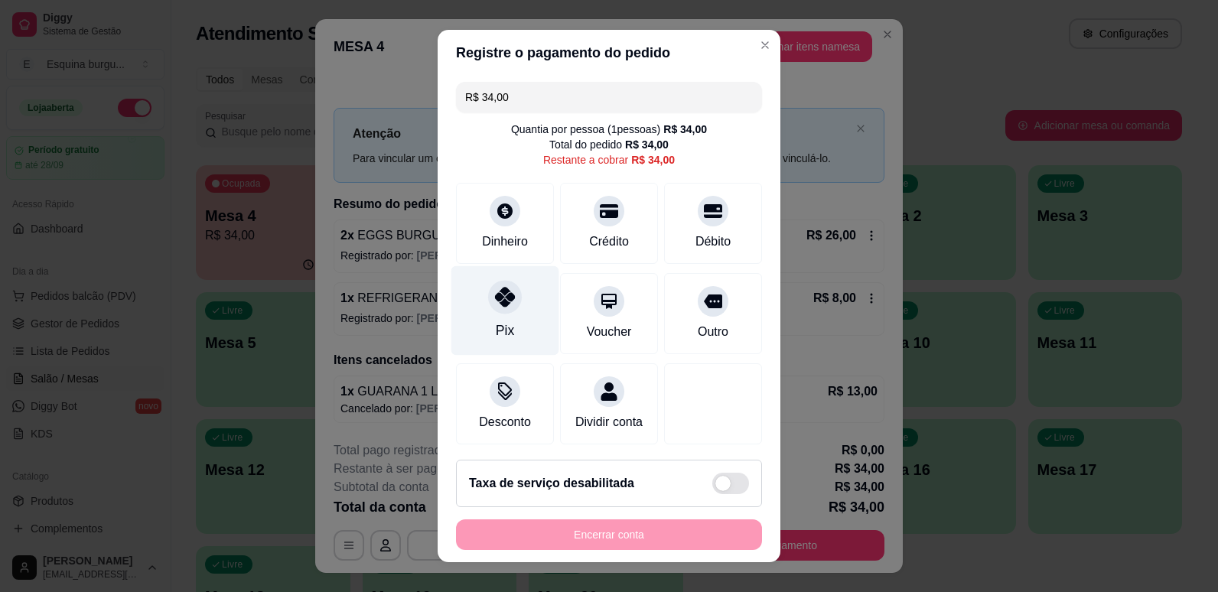
click at [495, 291] on icon at bounding box center [505, 297] width 20 height 20
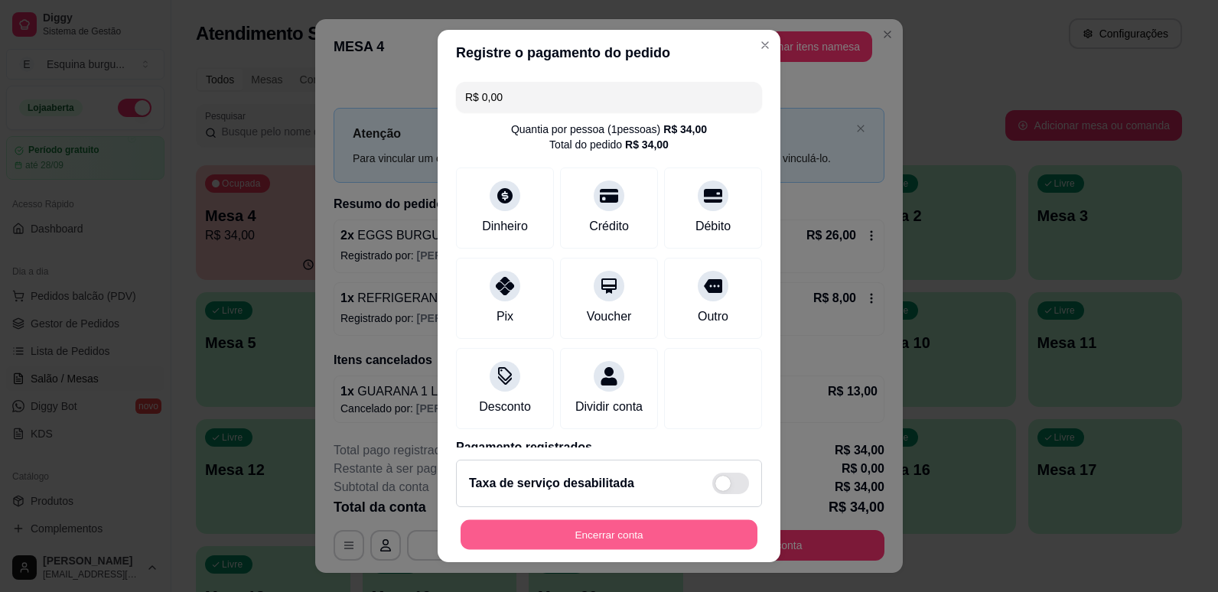
click at [672, 535] on button "Encerrar conta" at bounding box center [608, 535] width 297 height 30
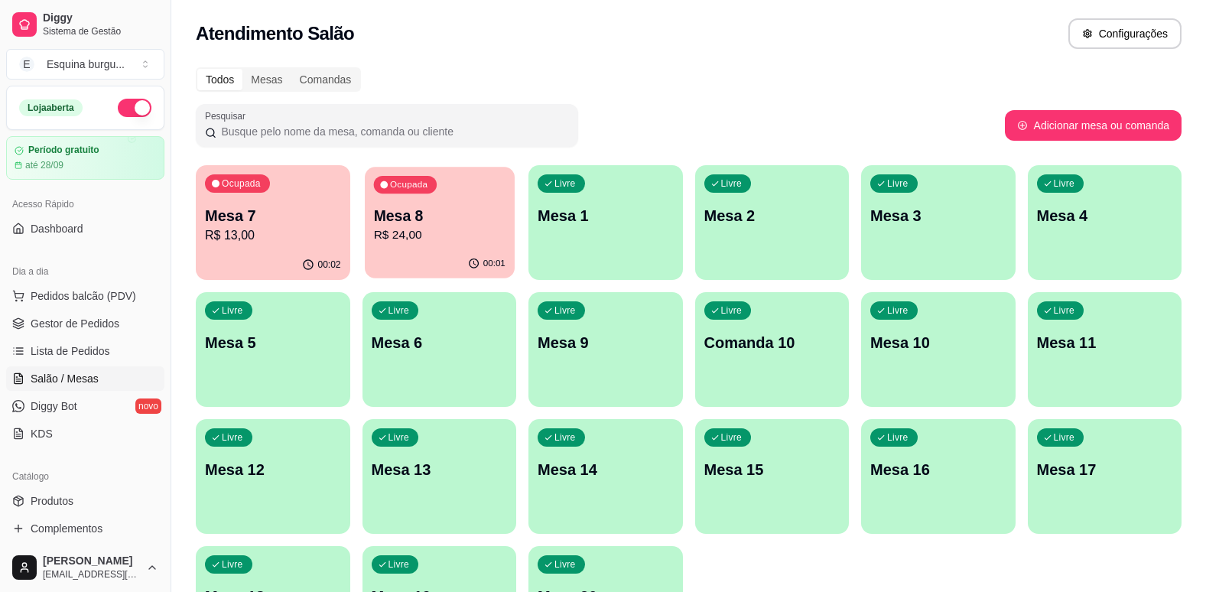
click at [463, 211] on p "Mesa 8" at bounding box center [439, 216] width 132 height 21
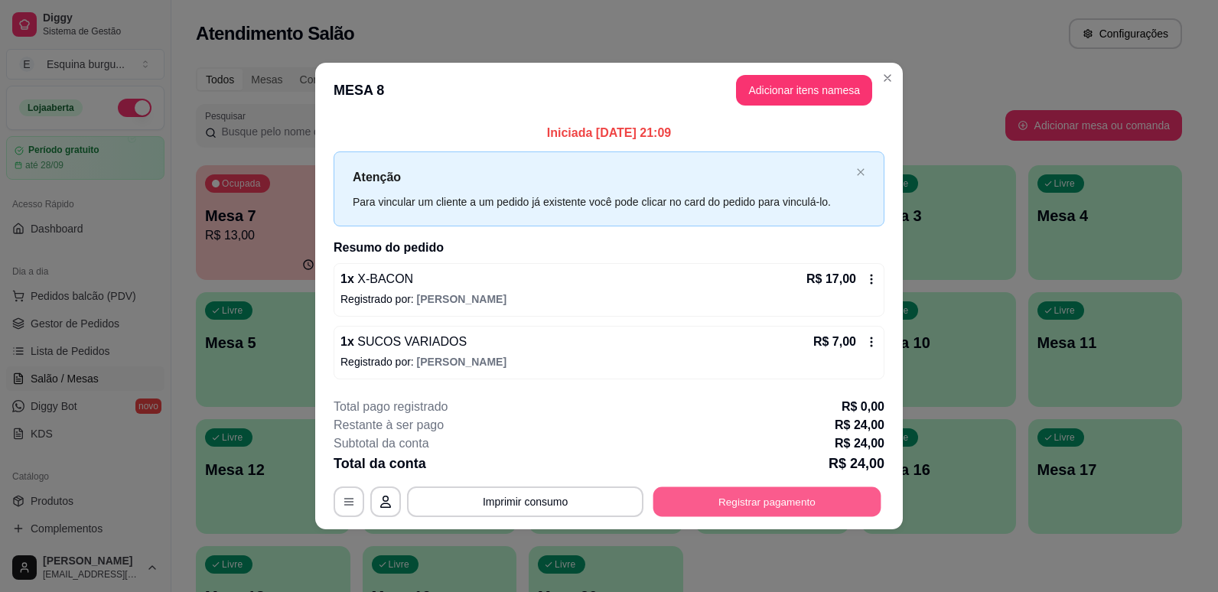
click at [763, 490] on button "Registrar pagamento" at bounding box center [767, 501] width 228 height 30
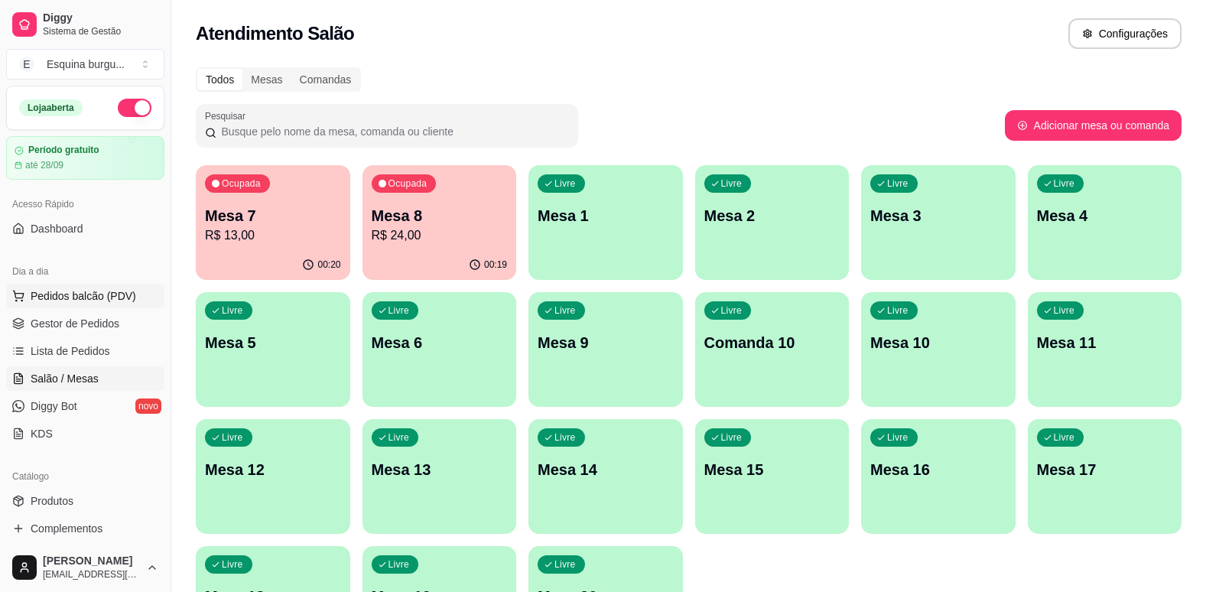
click at [76, 297] on span "Pedidos balcão (PDV)" at bounding box center [84, 295] width 106 height 15
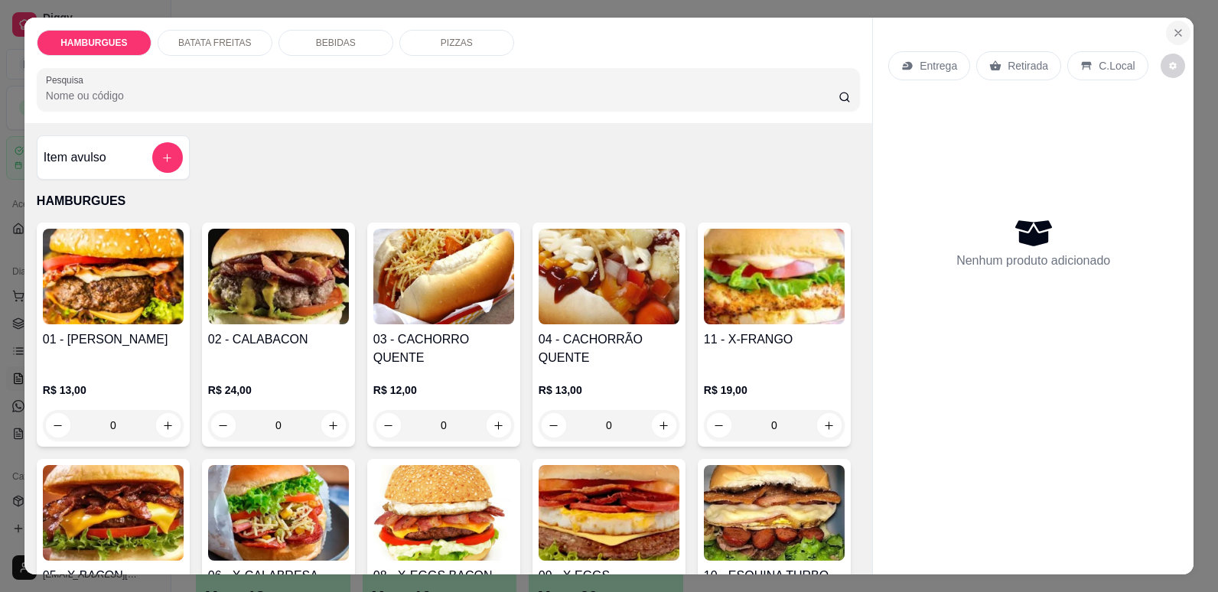
click at [1174, 37] on icon "Close" at bounding box center [1178, 33] width 12 height 12
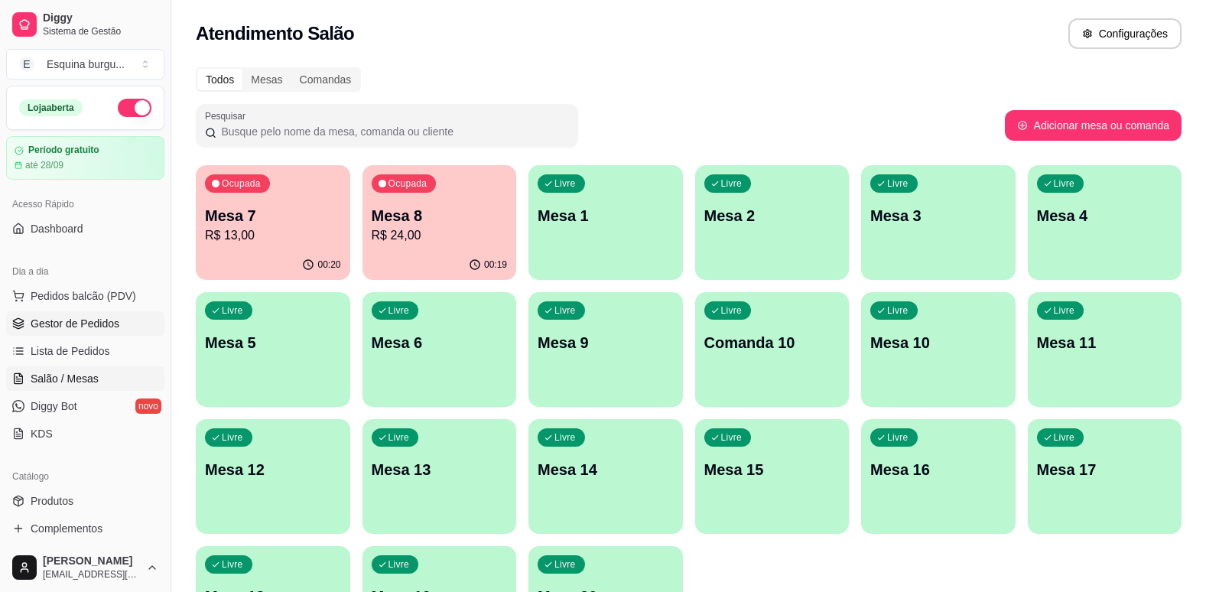
click at [81, 323] on span "Gestor de Pedidos" at bounding box center [75, 323] width 89 height 15
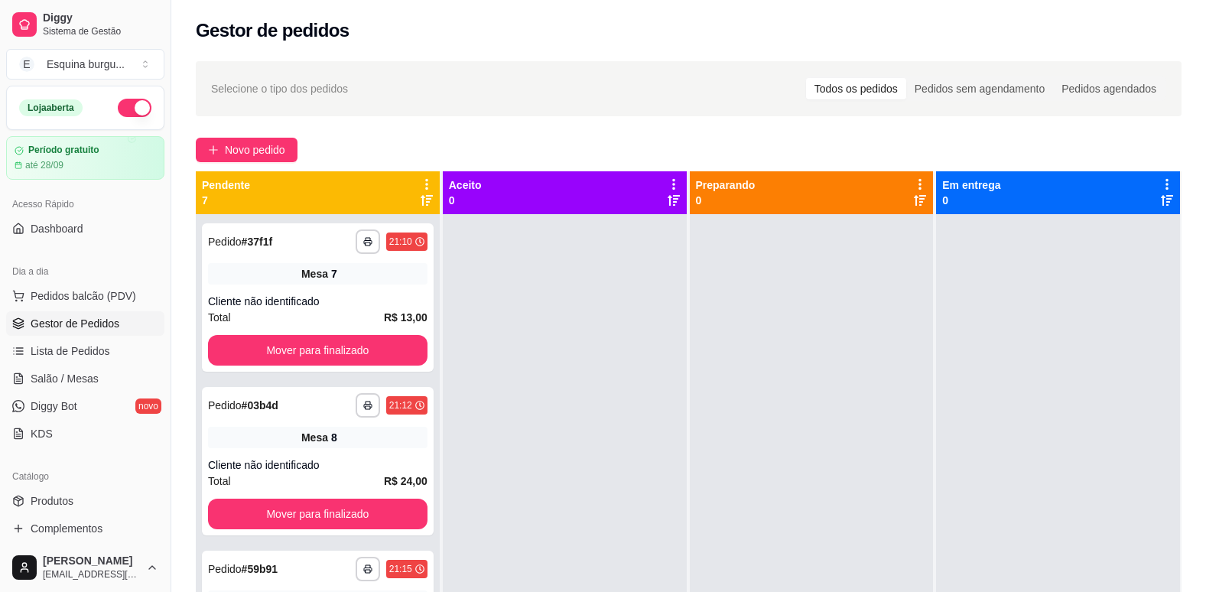
click at [422, 180] on icon at bounding box center [427, 184] width 14 height 14
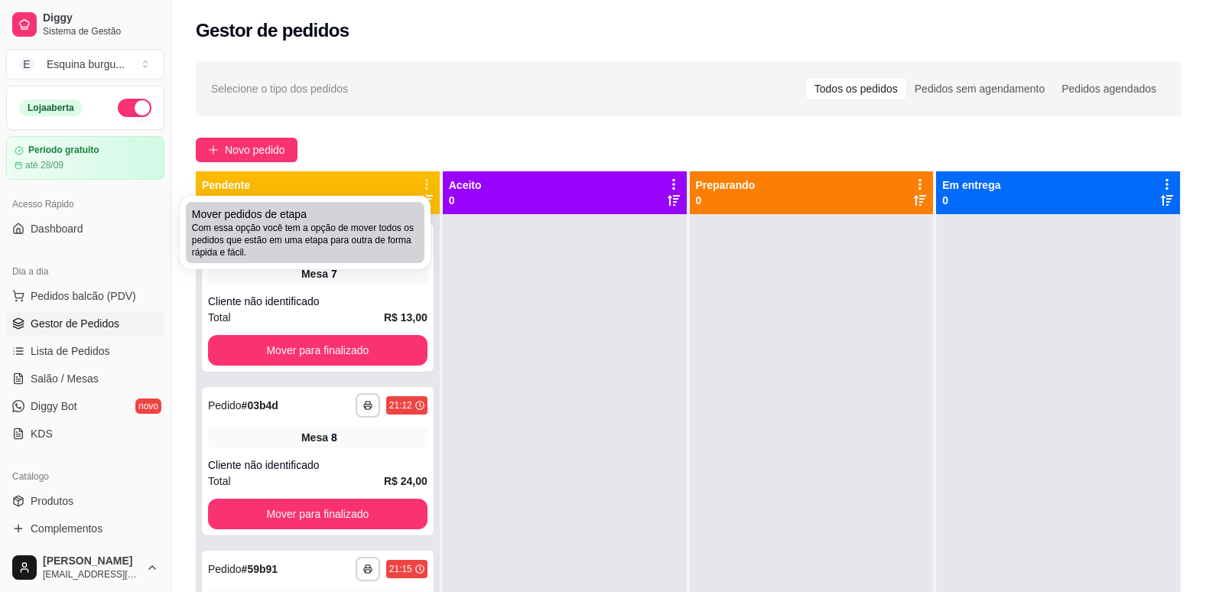
click at [316, 233] on span "Com essa opção você tem a opção de mover todos os pedidos que estão em uma etap…" at bounding box center [305, 240] width 226 height 37
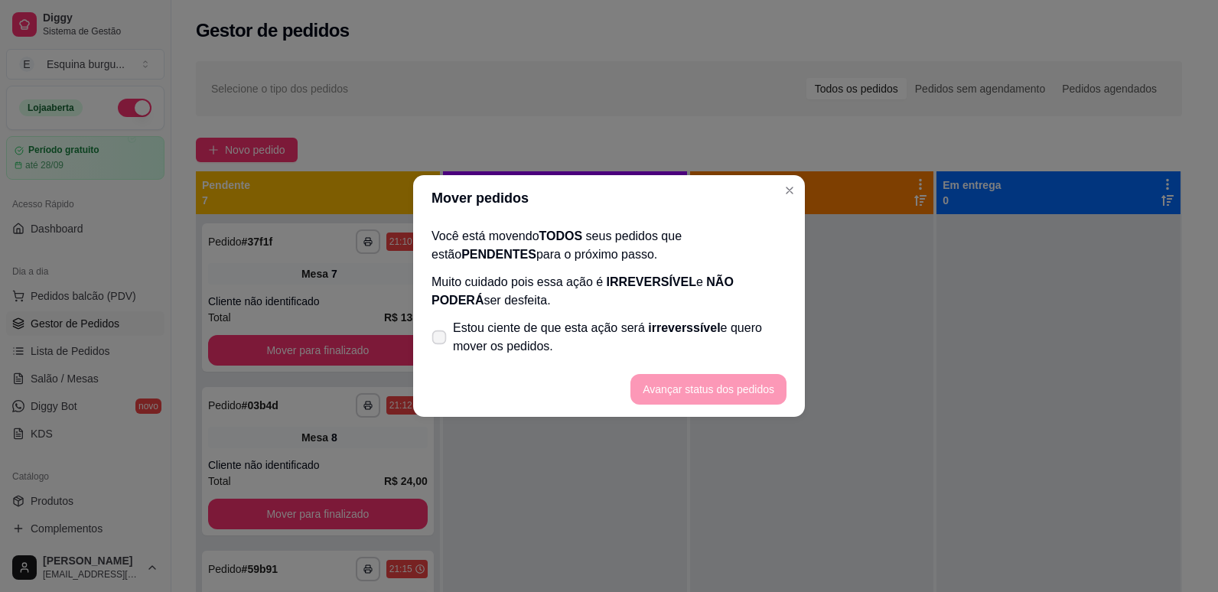
click at [437, 338] on icon at bounding box center [438, 337] width 11 height 8
click at [437, 340] on input "Estou ciente de que esta ação será irreverssível e quero mover os pedidos." at bounding box center [436, 345] width 10 height 10
click at [695, 382] on button "Avançar status dos pedidos" at bounding box center [708, 390] width 151 height 30
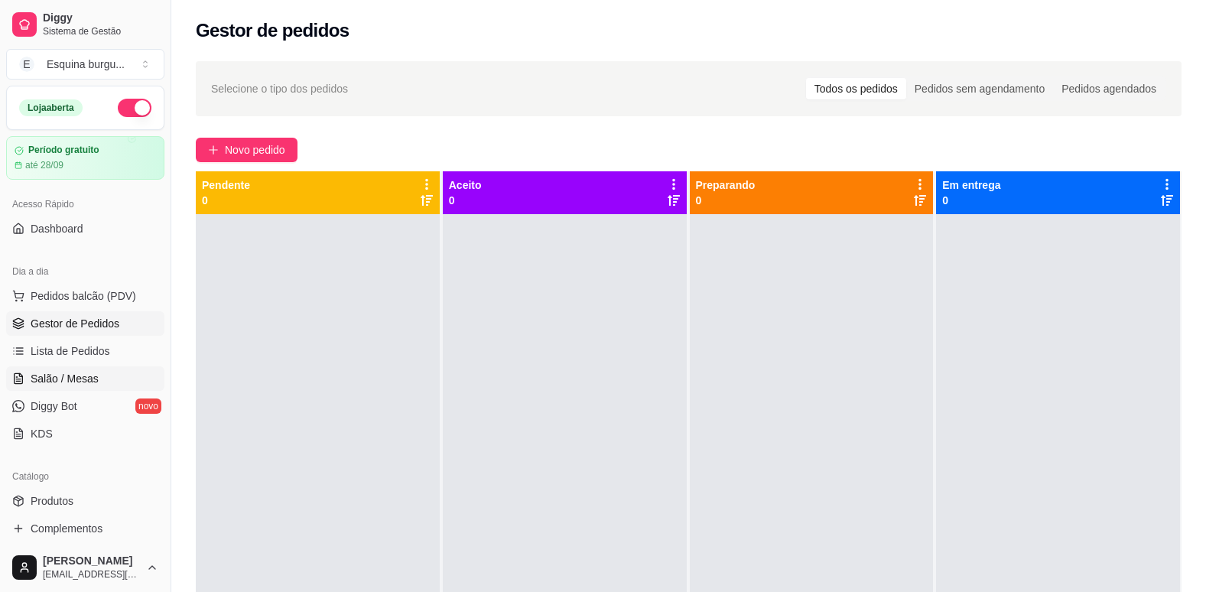
click at [58, 373] on span "Salão / Mesas" at bounding box center [65, 378] width 68 height 15
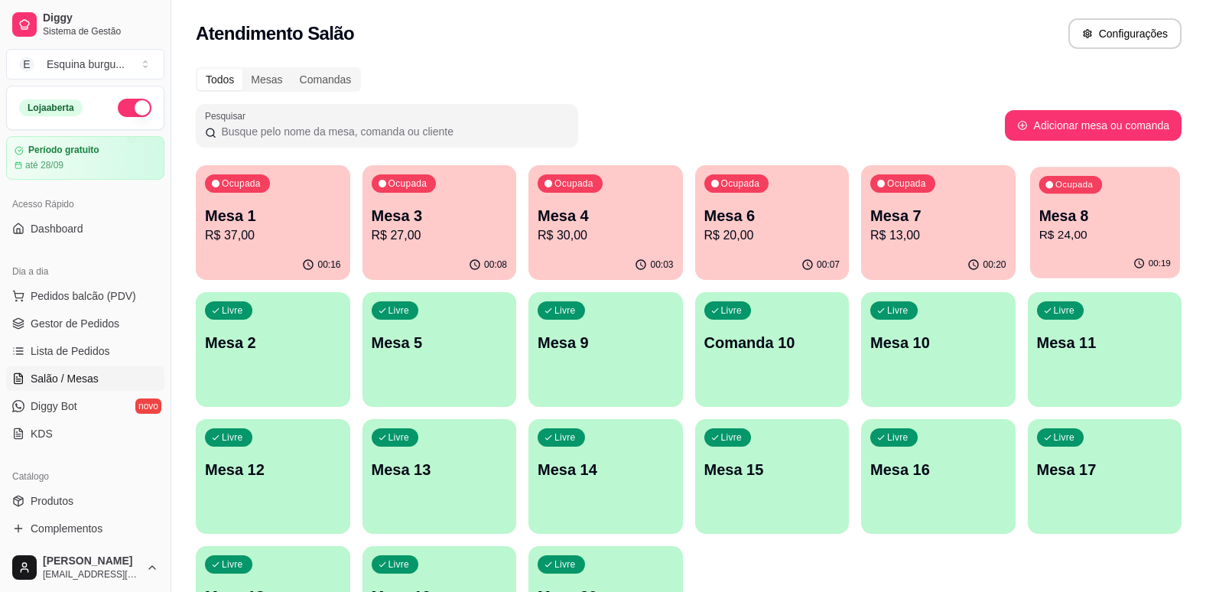
click at [1125, 244] on p "R$ 24,00" at bounding box center [1105, 235] width 132 height 18
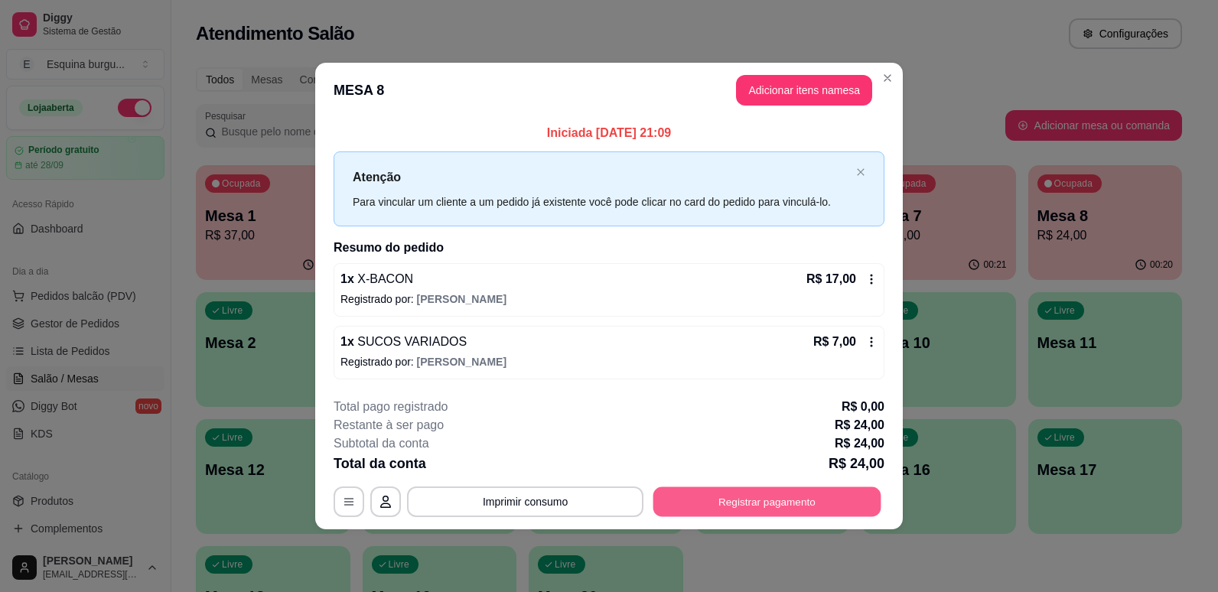
click at [794, 509] on button "Registrar pagamento" at bounding box center [767, 501] width 228 height 30
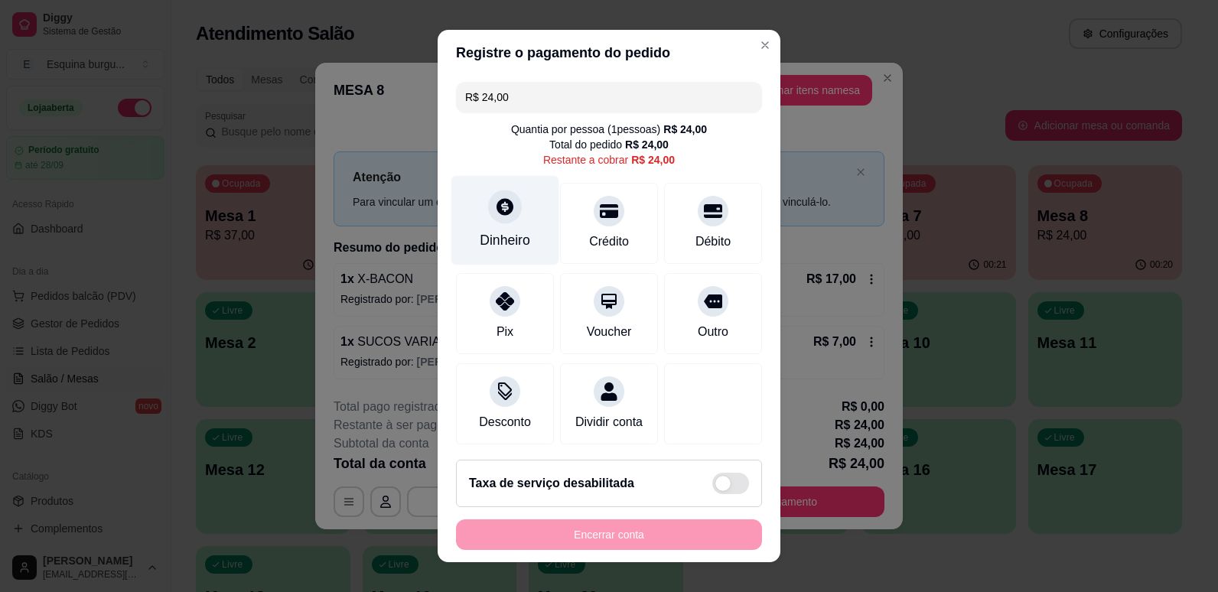
click at [506, 247] on div "Dinheiro" at bounding box center [505, 240] width 50 height 20
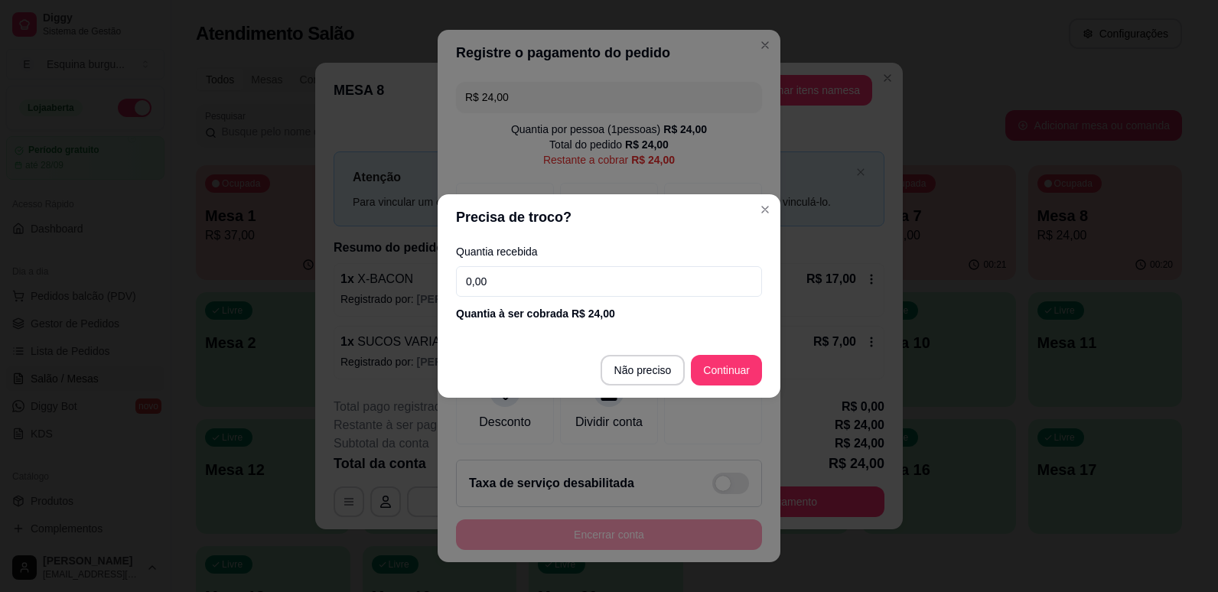
click at [545, 272] on input "0,00" at bounding box center [609, 281] width 306 height 31
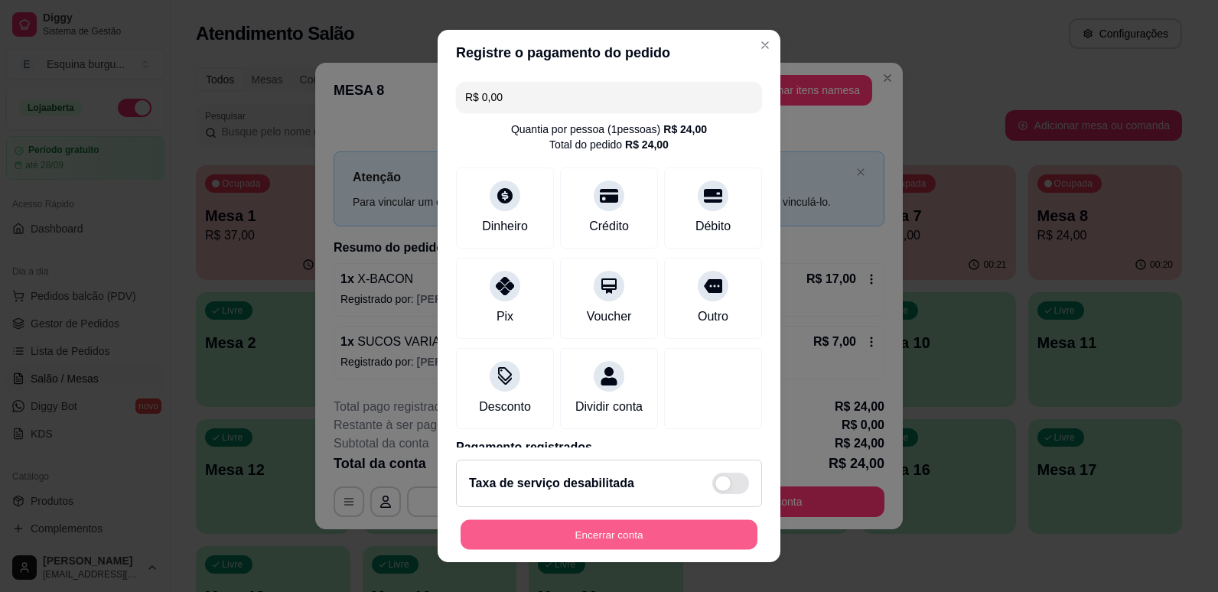
click at [630, 537] on button "Encerrar conta" at bounding box center [608, 535] width 297 height 30
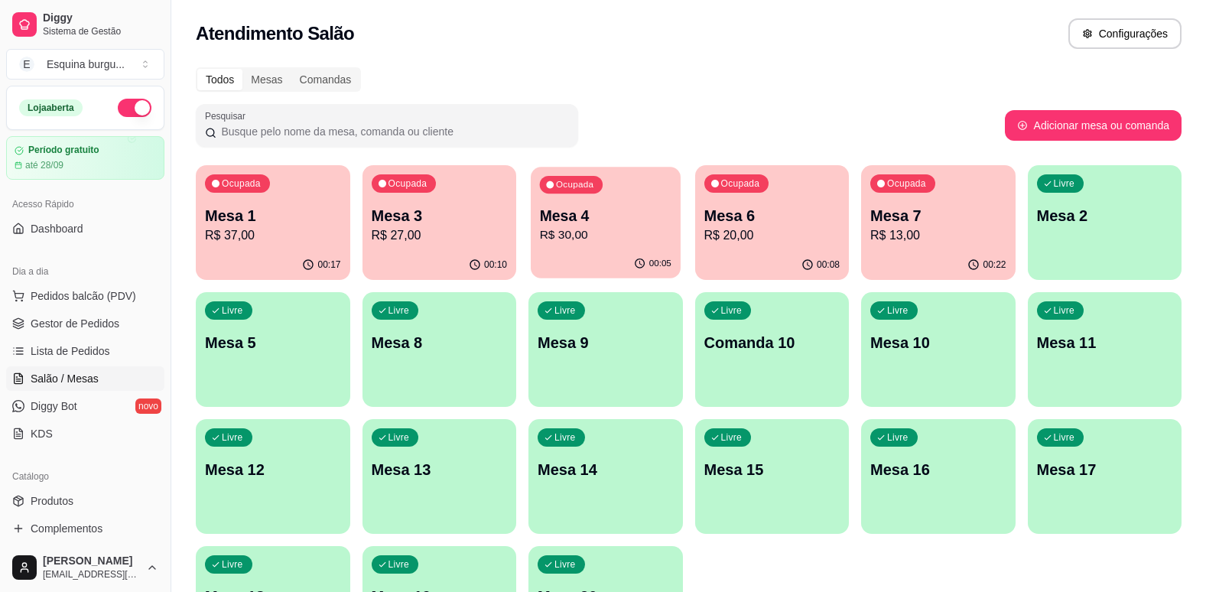
click at [659, 222] on p "Mesa 4" at bounding box center [606, 216] width 132 height 21
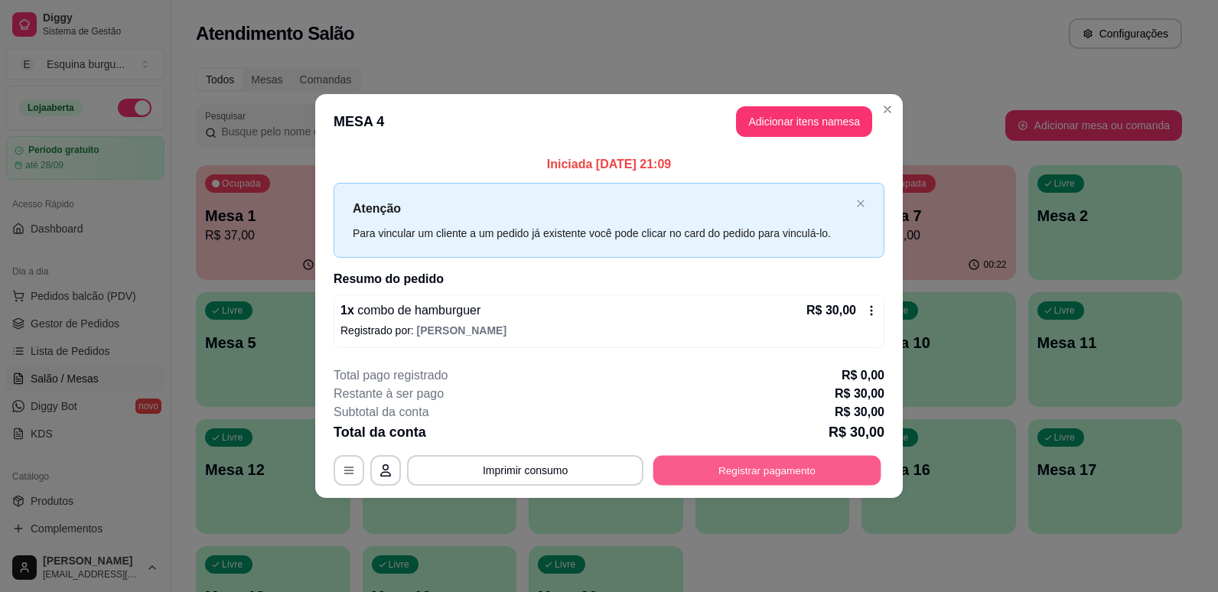
click at [763, 470] on button "Registrar pagamento" at bounding box center [767, 470] width 228 height 30
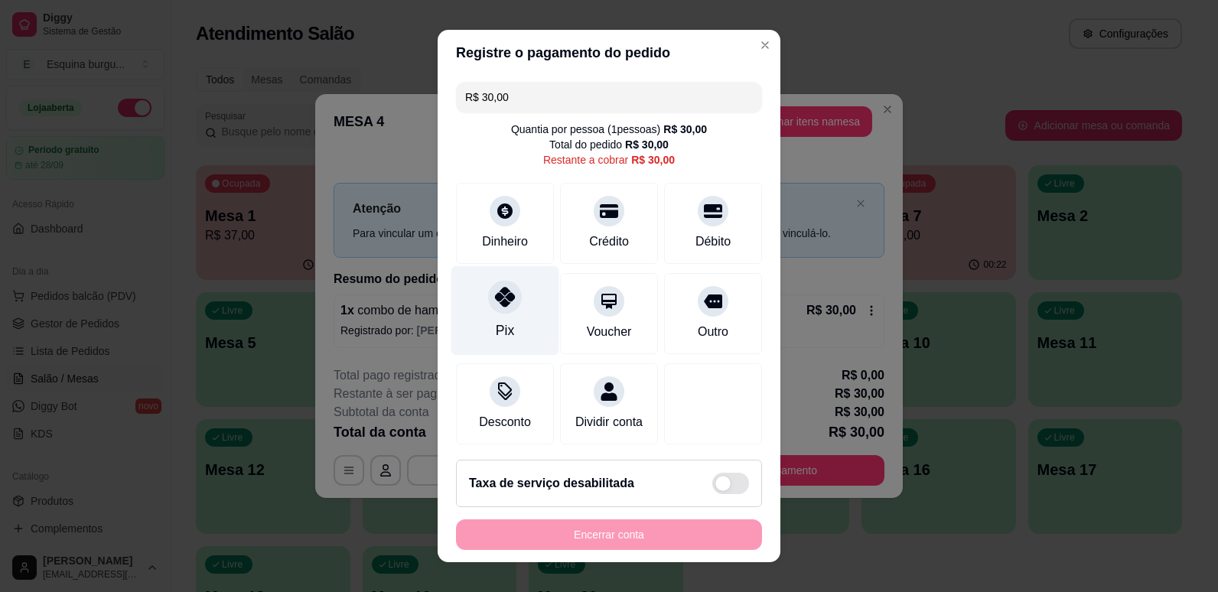
click at [516, 303] on div "Pix" at bounding box center [505, 309] width 108 height 89
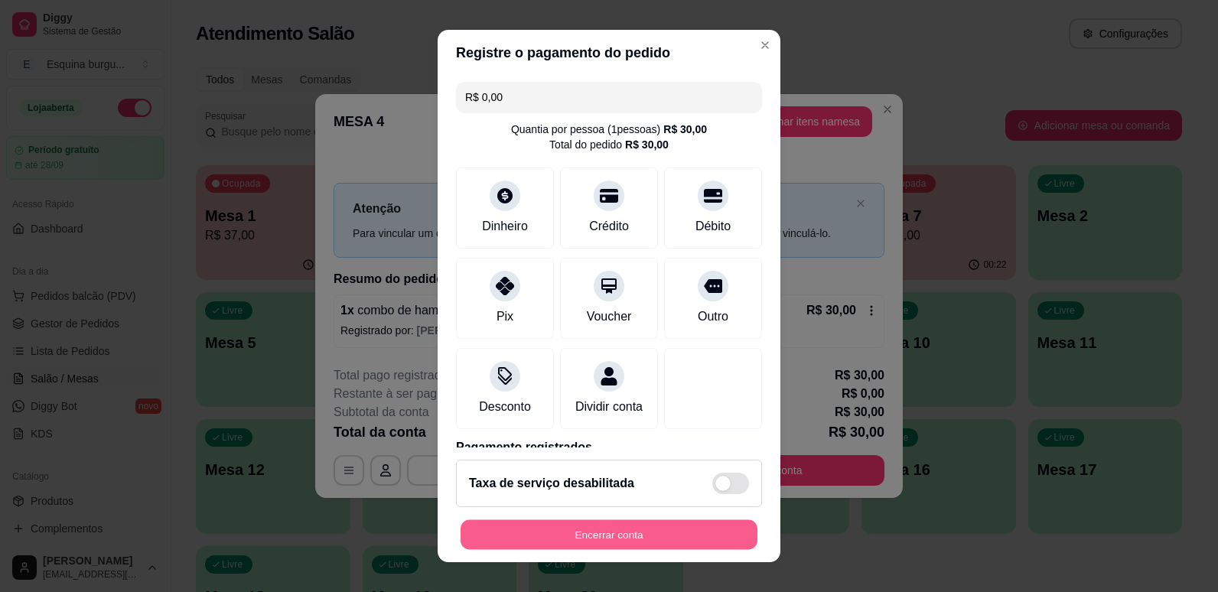
click at [643, 529] on button "Encerrar conta" at bounding box center [608, 535] width 297 height 30
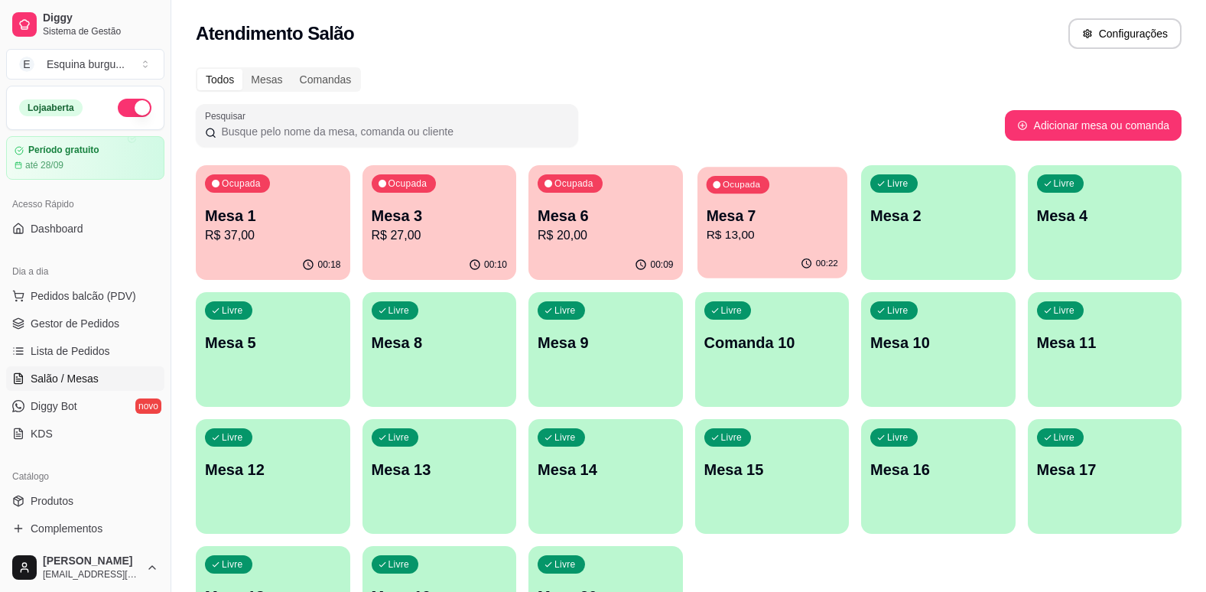
click at [766, 203] on div "Ocupada Mesa 7 R$ 13,00" at bounding box center [772, 208] width 149 height 83
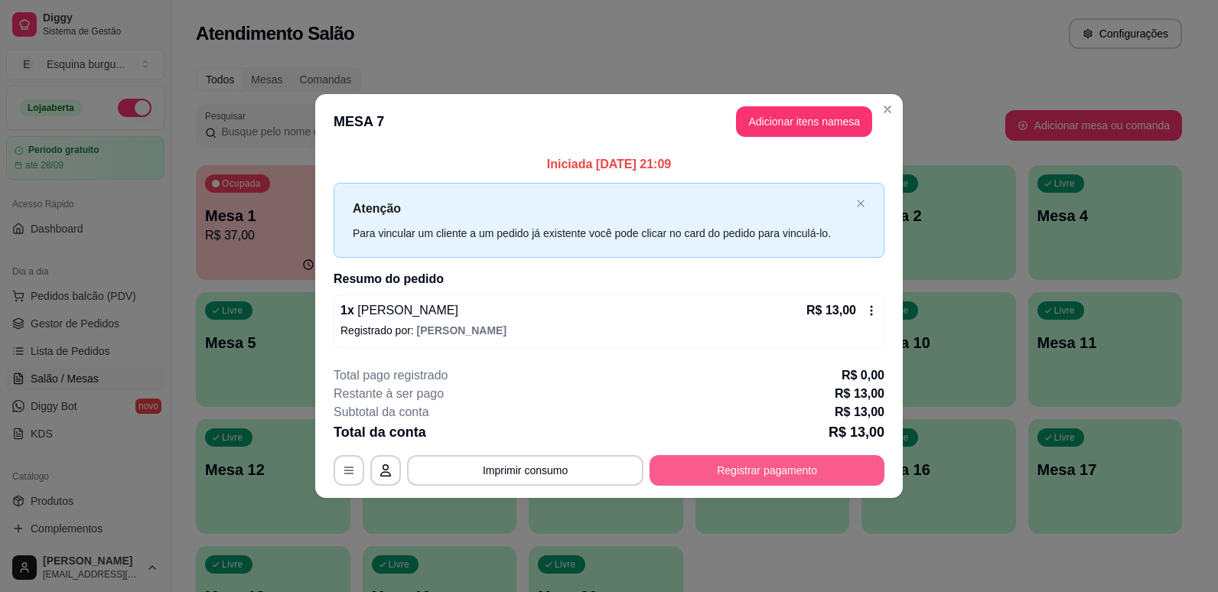
click at [789, 469] on button "Registrar pagamento" at bounding box center [766, 470] width 235 height 31
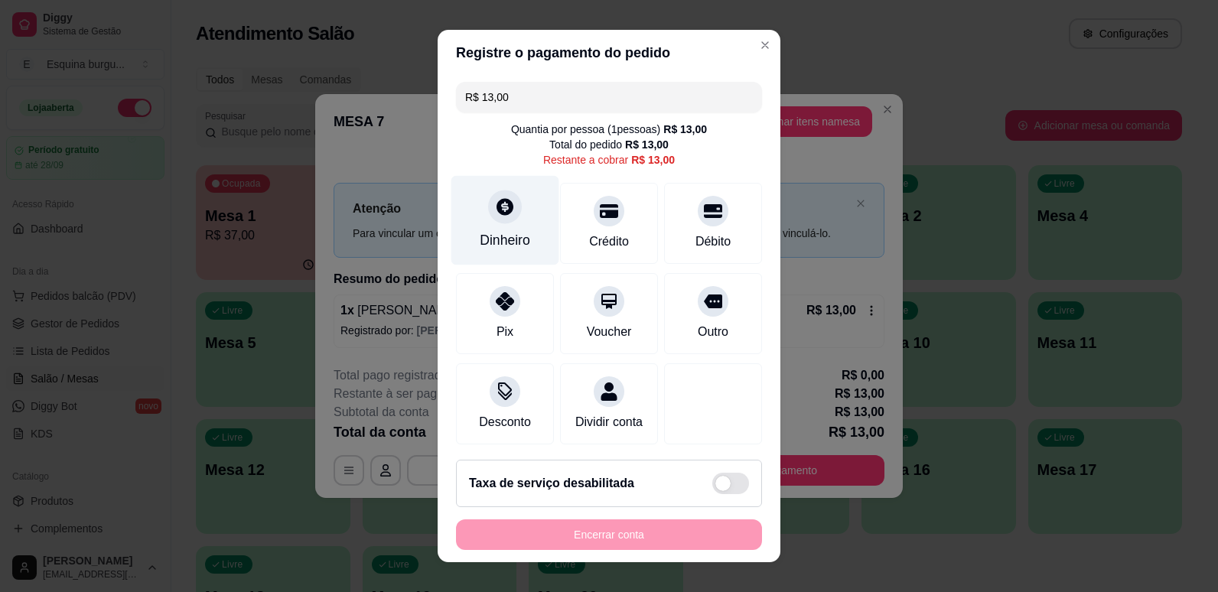
click at [504, 229] on div "Dinheiro" at bounding box center [505, 219] width 108 height 89
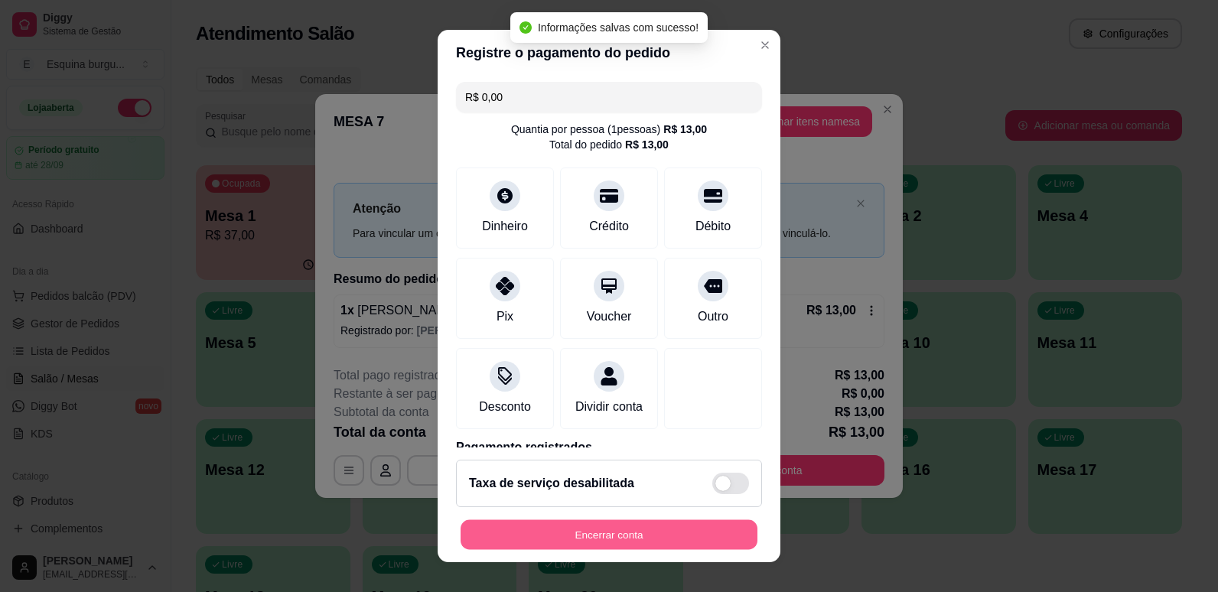
click at [683, 537] on button "Encerrar conta" at bounding box center [608, 535] width 297 height 30
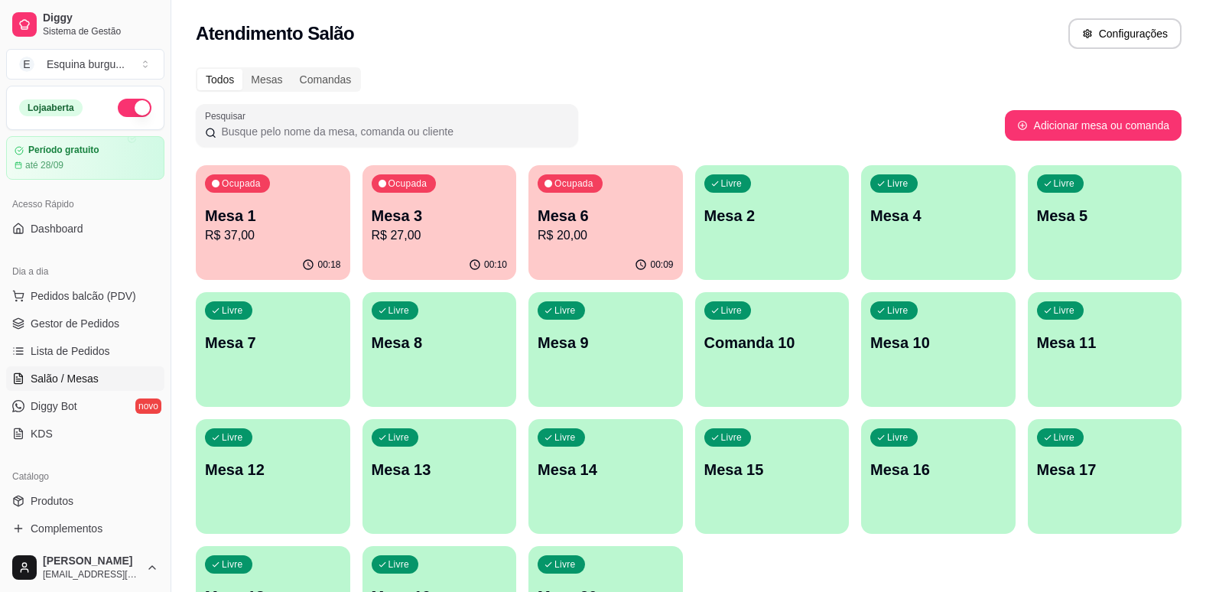
click at [762, 80] on div "Todos Mesas Comandas" at bounding box center [689, 79] width 986 height 24
click at [489, 249] on button "Ocupada Mesa 3 R$ 27,00 00:10" at bounding box center [439, 223] width 149 height 112
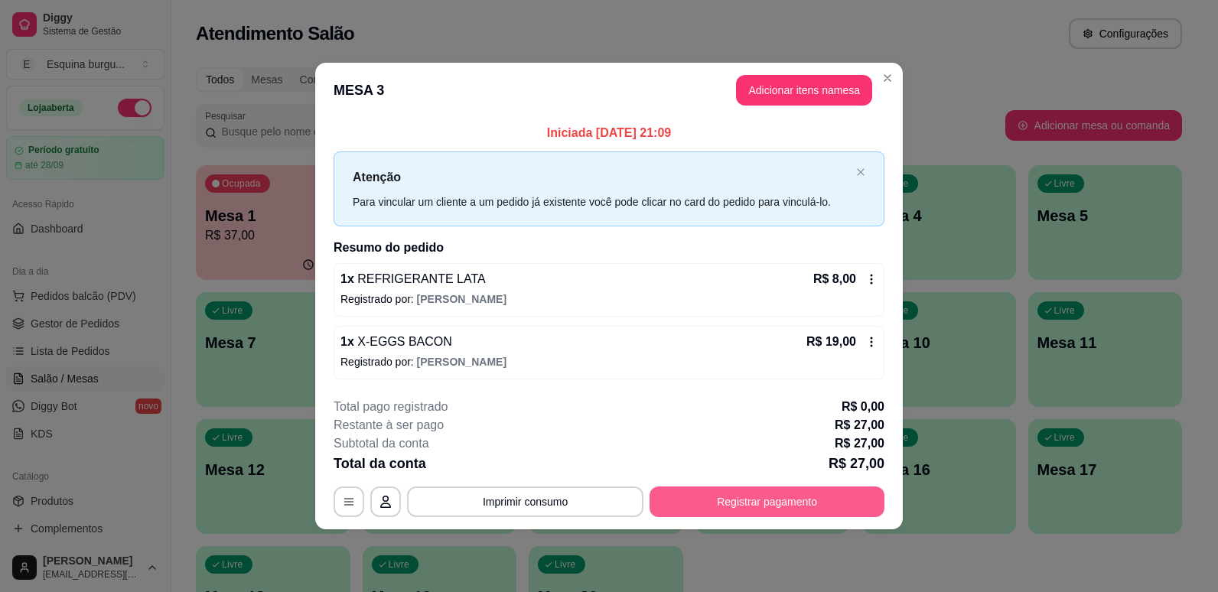
click at [789, 502] on button "Registrar pagamento" at bounding box center [766, 501] width 235 height 31
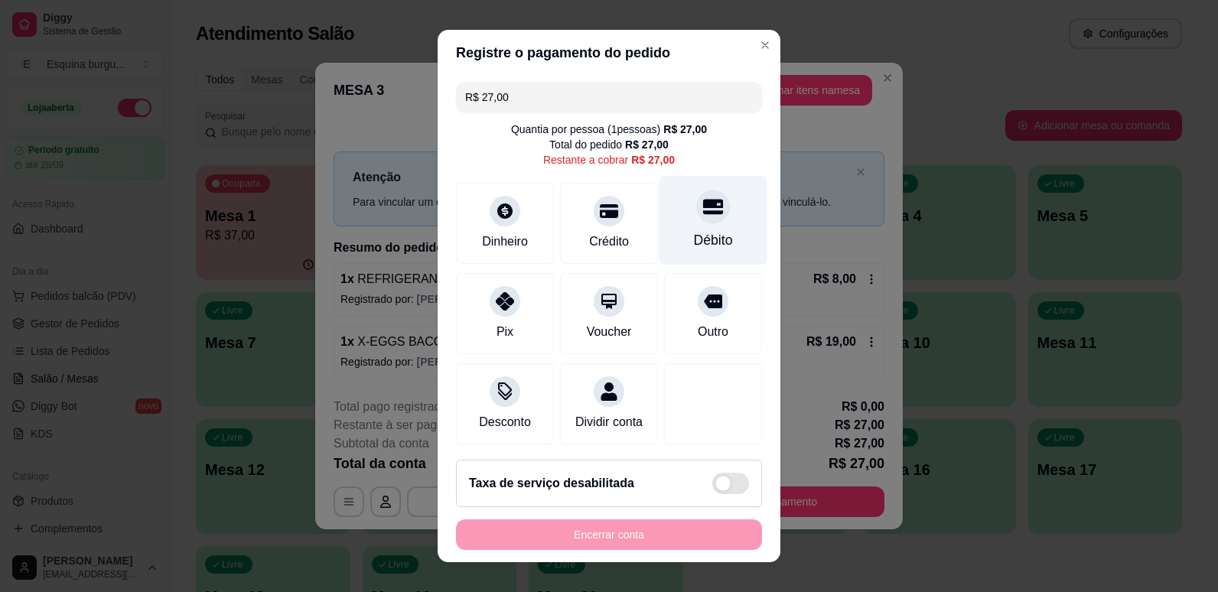
click at [665, 246] on div "Débito" at bounding box center [713, 219] width 108 height 89
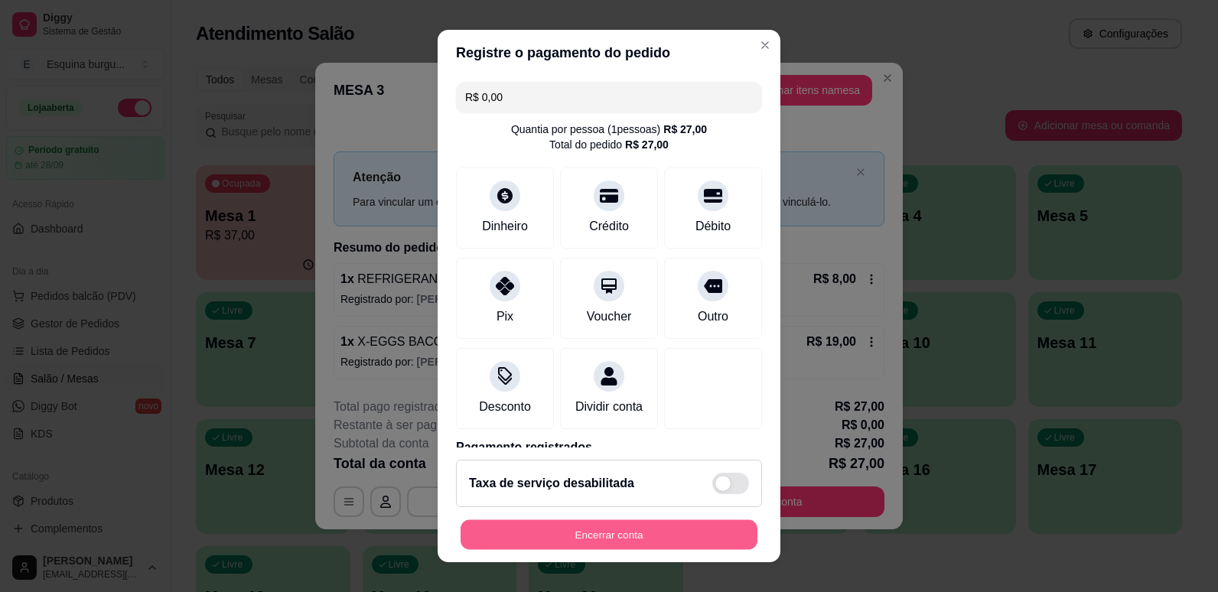
click at [627, 527] on button "Encerrar conta" at bounding box center [608, 535] width 297 height 30
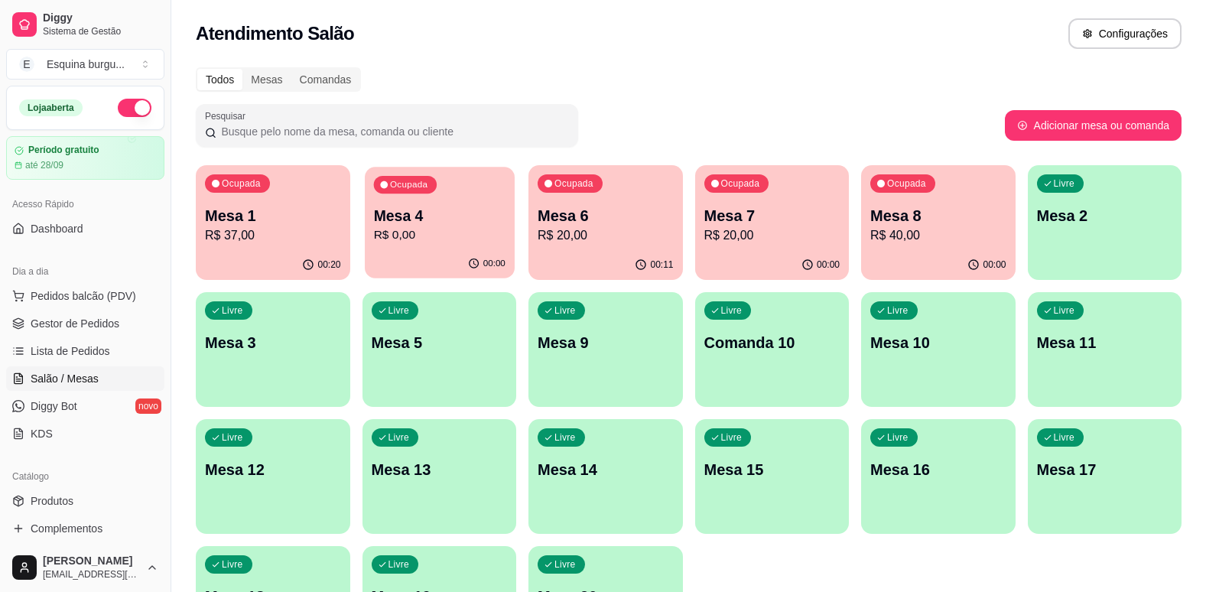
click at [424, 216] on p "Mesa 4" at bounding box center [439, 216] width 132 height 21
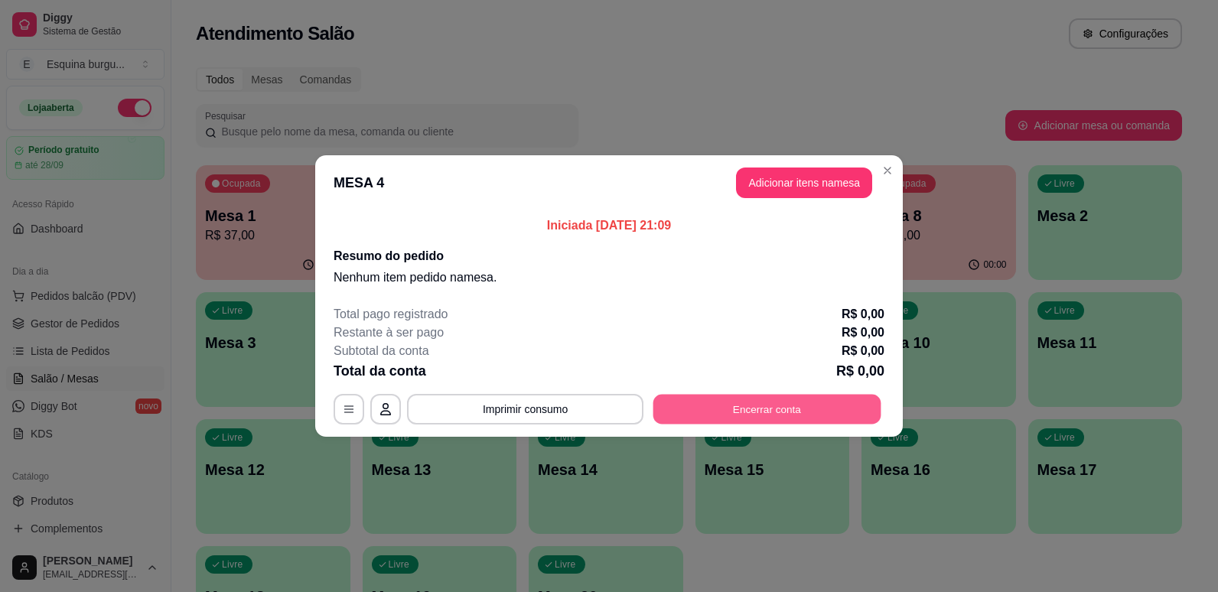
click at [776, 416] on button "Encerrar conta" at bounding box center [767, 410] width 228 height 30
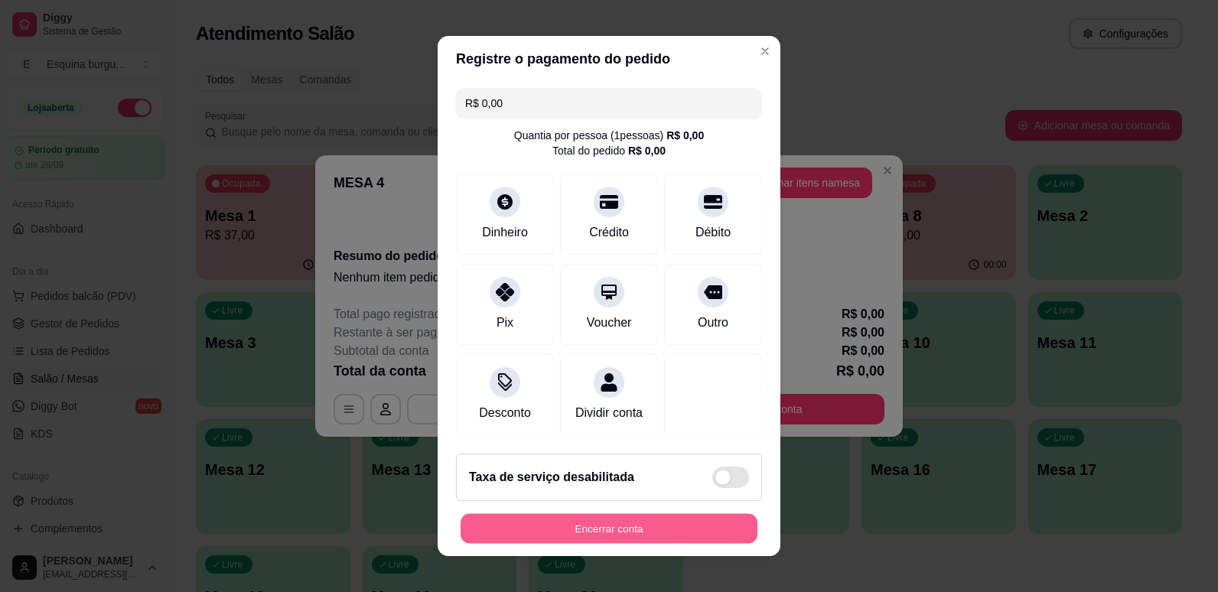
click at [651, 529] on button "Encerrar conta" at bounding box center [608, 529] width 297 height 30
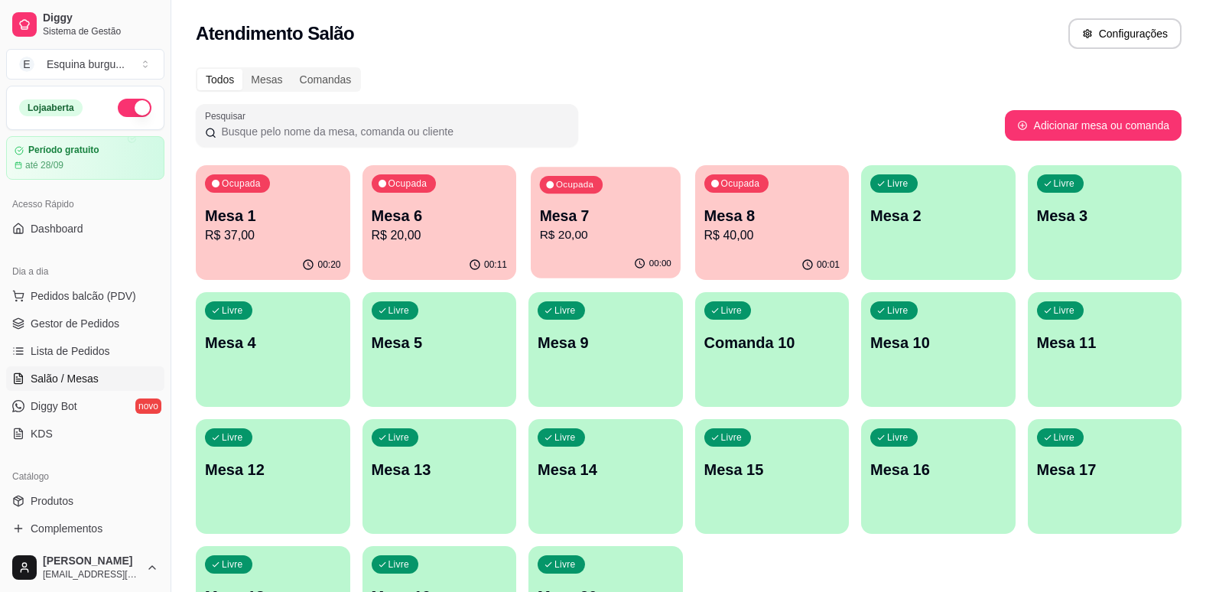
click at [647, 229] on p "R$ 20,00" at bounding box center [606, 235] width 132 height 18
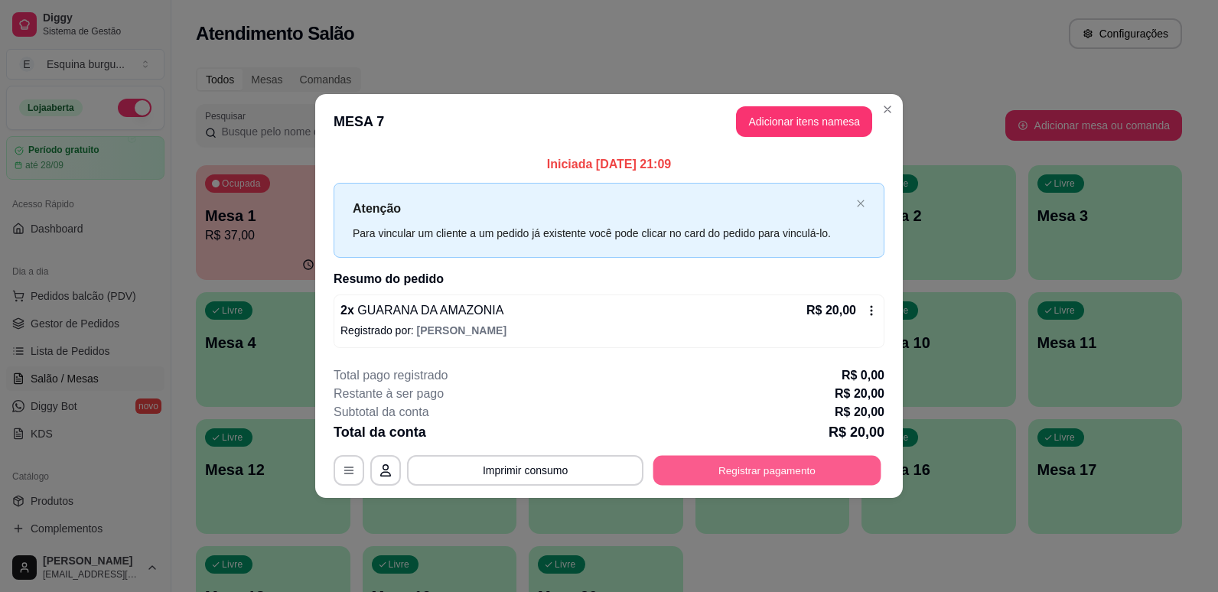
click at [818, 476] on button "Registrar pagamento" at bounding box center [767, 470] width 228 height 30
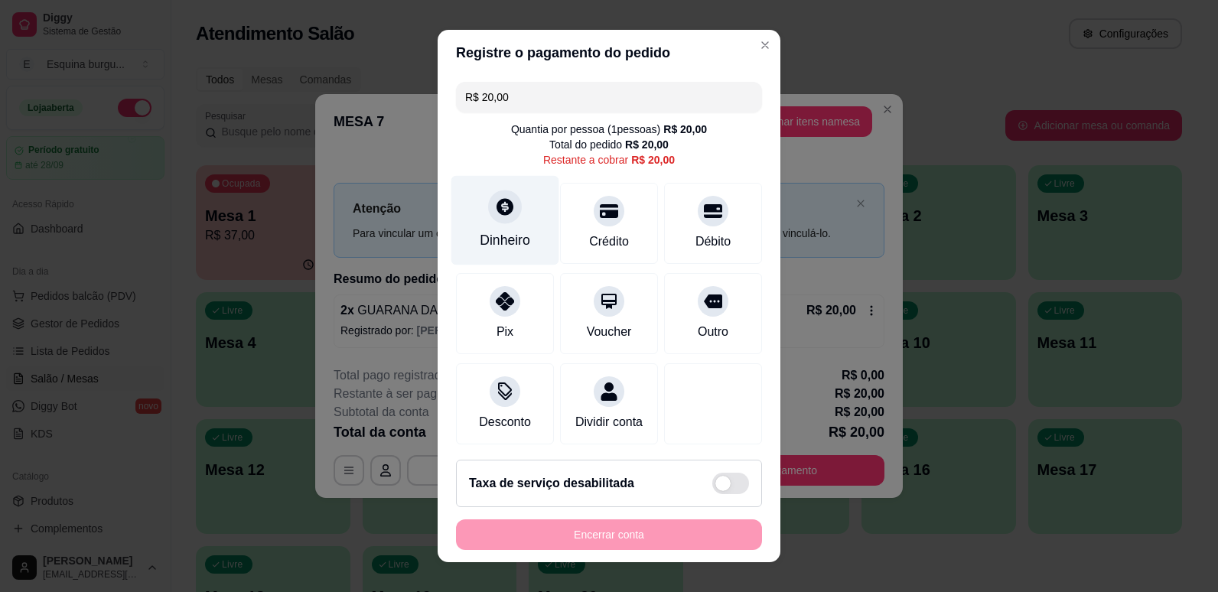
click at [480, 236] on div "Dinheiro" at bounding box center [505, 240] width 50 height 20
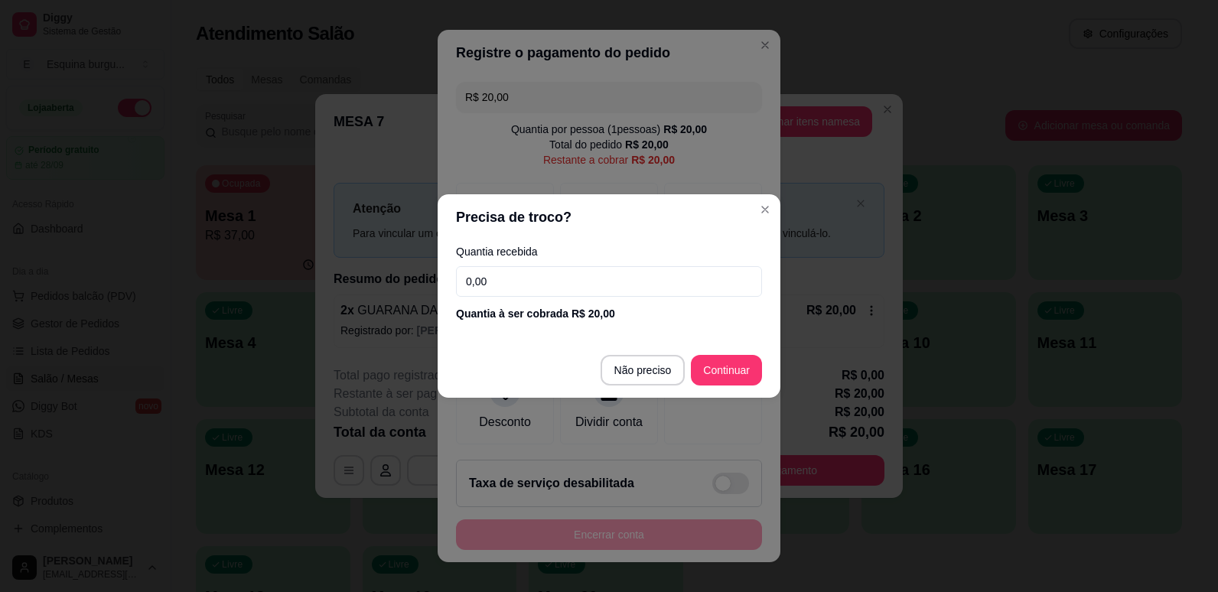
click at [488, 275] on input "0,00" at bounding box center [609, 281] width 306 height 31
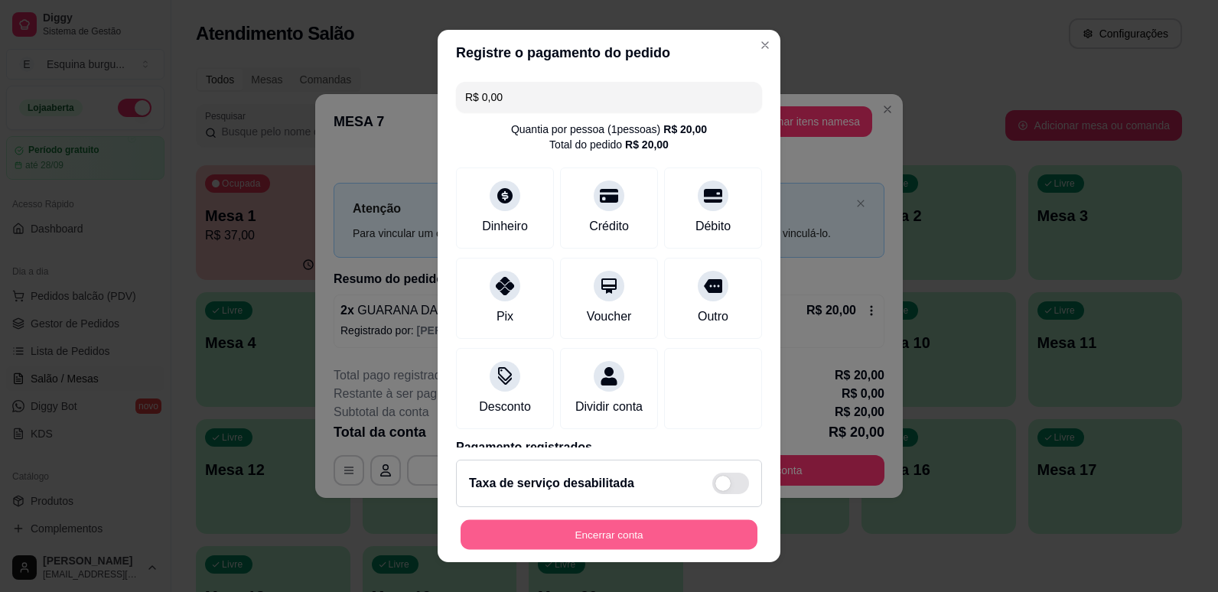
click at [639, 535] on button "Encerrar conta" at bounding box center [608, 535] width 297 height 30
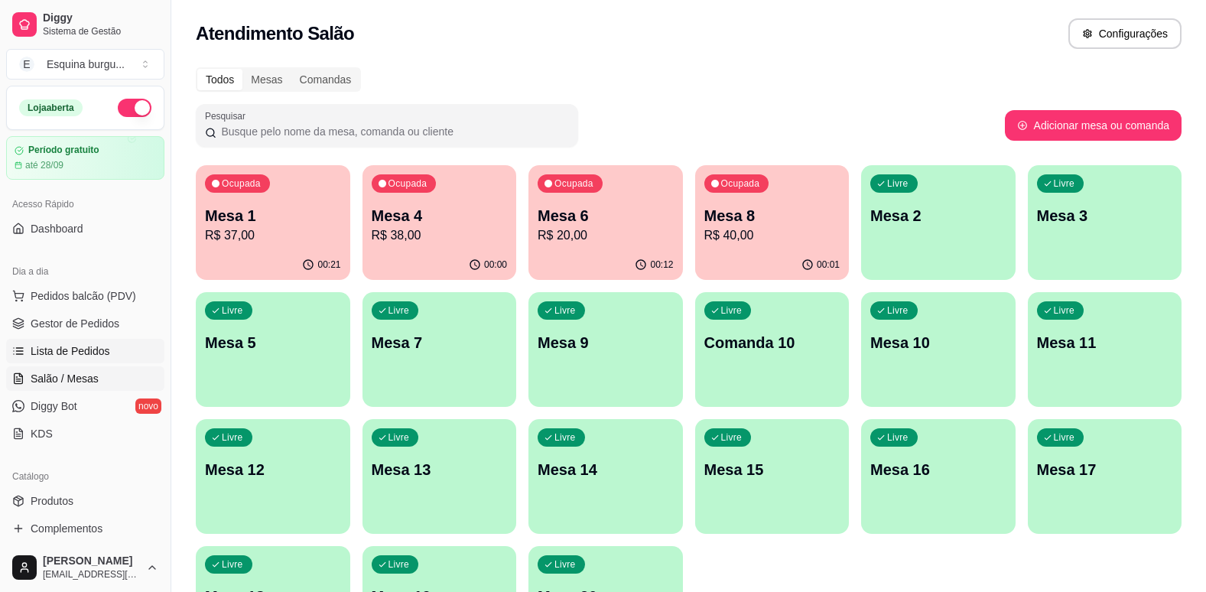
click at [117, 358] on link "Lista de Pedidos" at bounding box center [85, 351] width 158 height 24
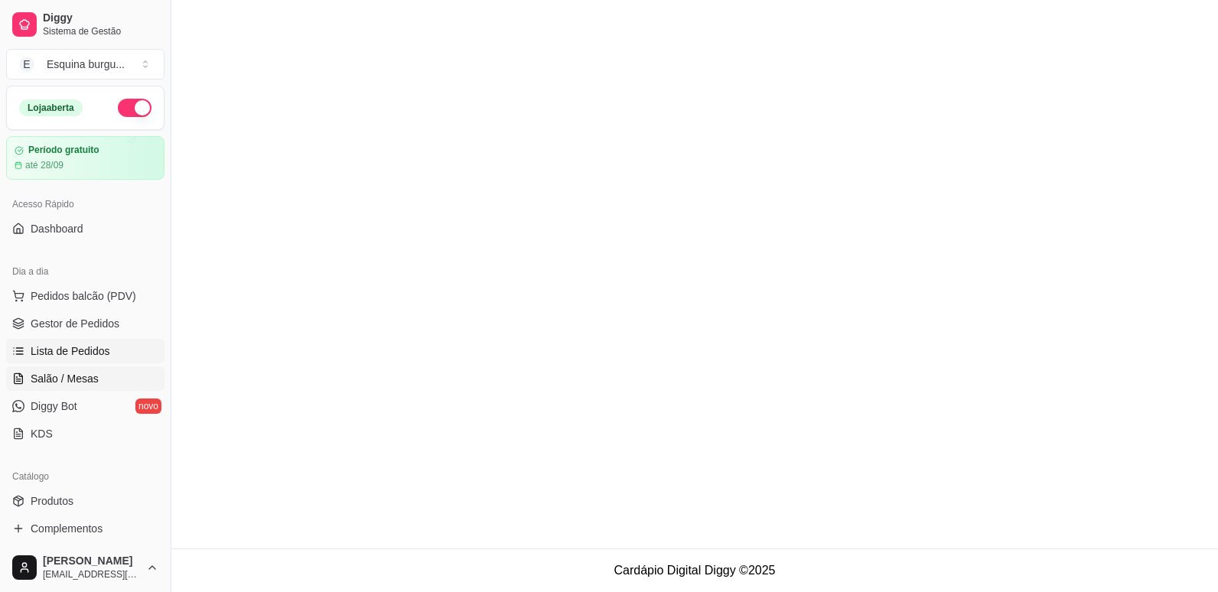
click at [110, 383] on link "Salão / Mesas" at bounding box center [85, 378] width 158 height 24
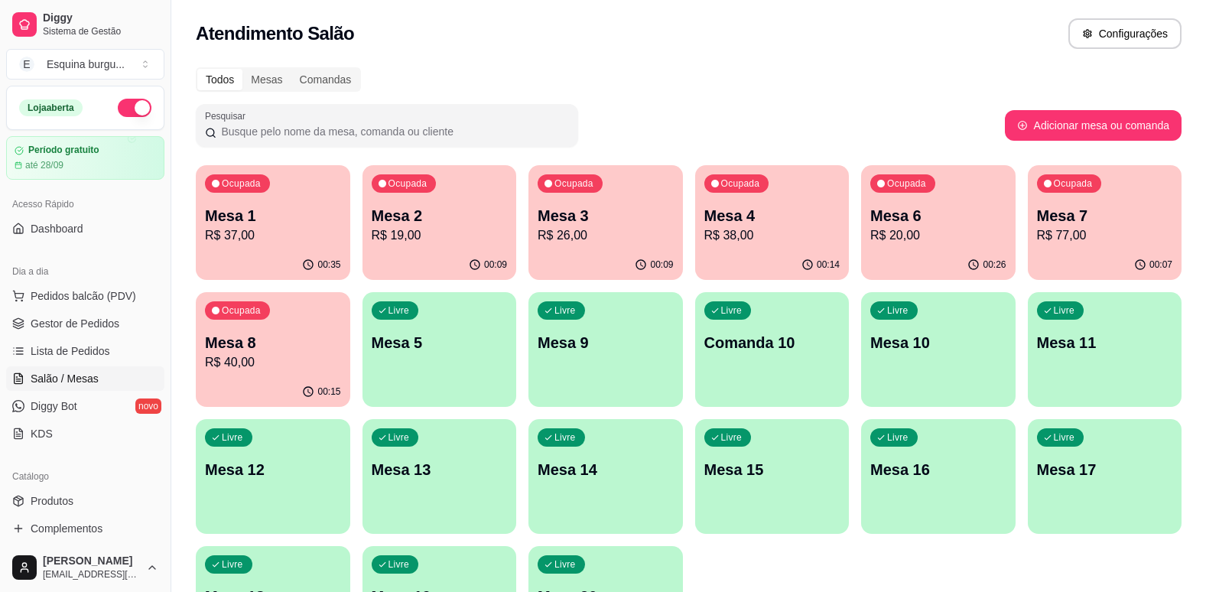
click at [590, 237] on p "R$ 26,00" at bounding box center [606, 235] width 136 height 18
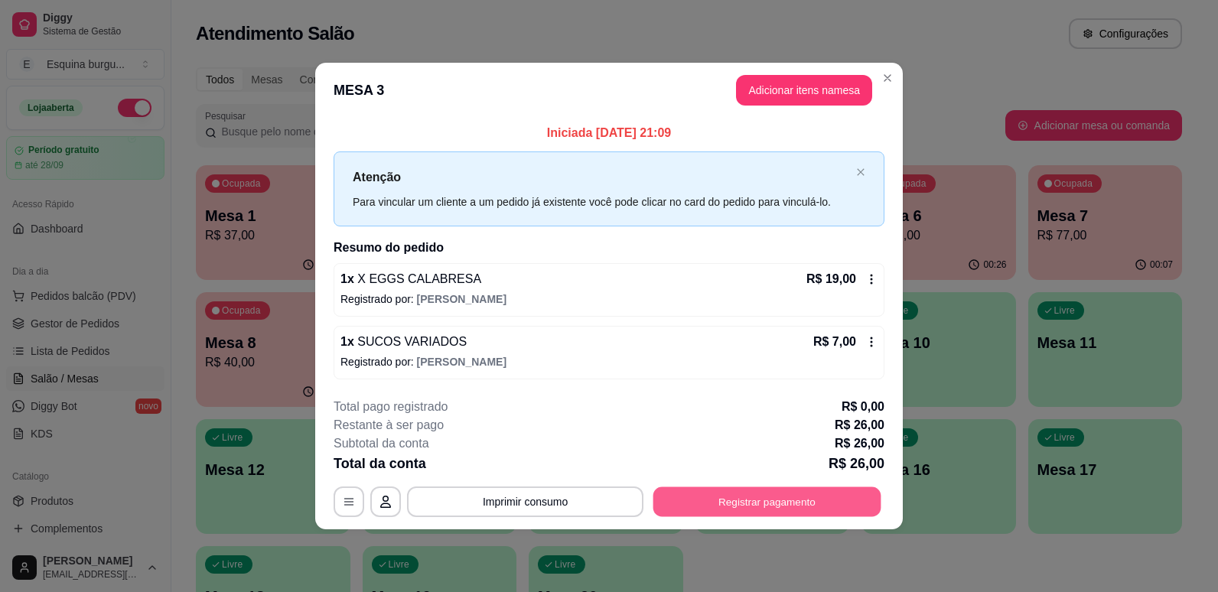
click at [766, 492] on button "Registrar pagamento" at bounding box center [767, 501] width 228 height 30
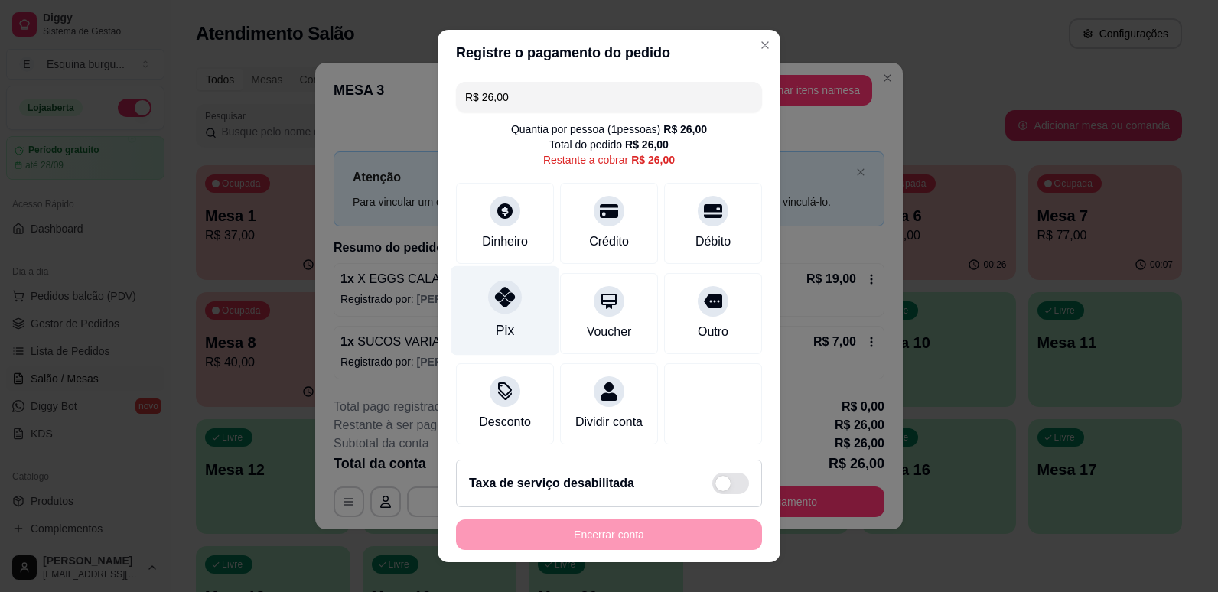
click at [517, 308] on div "Pix" at bounding box center [505, 309] width 108 height 89
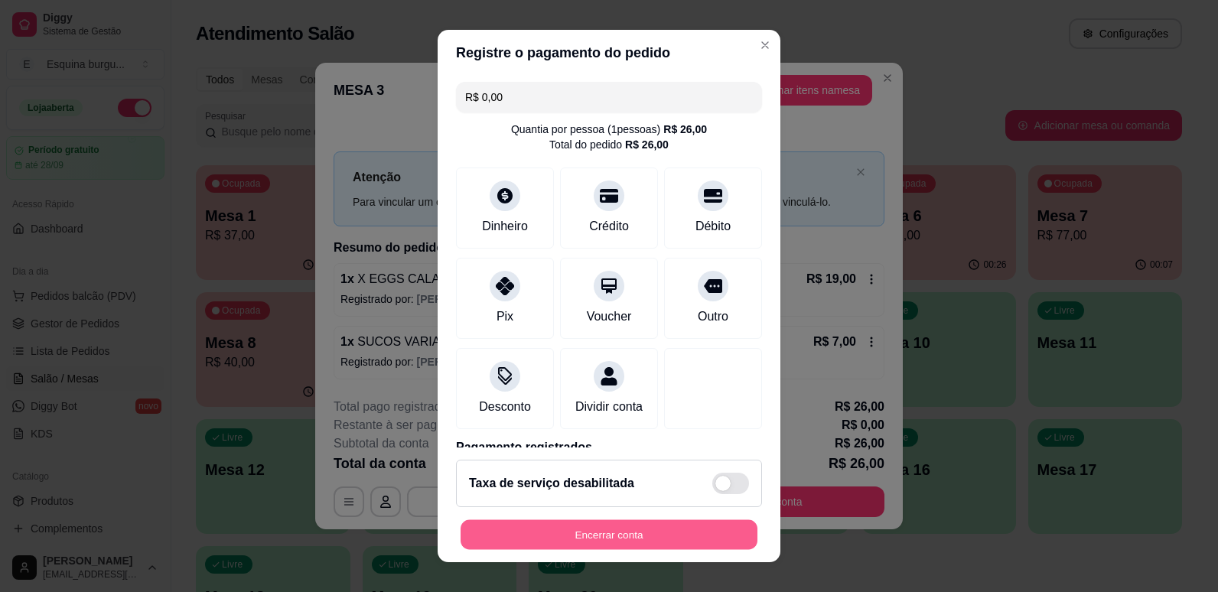
click at [620, 538] on button "Encerrar conta" at bounding box center [608, 535] width 297 height 30
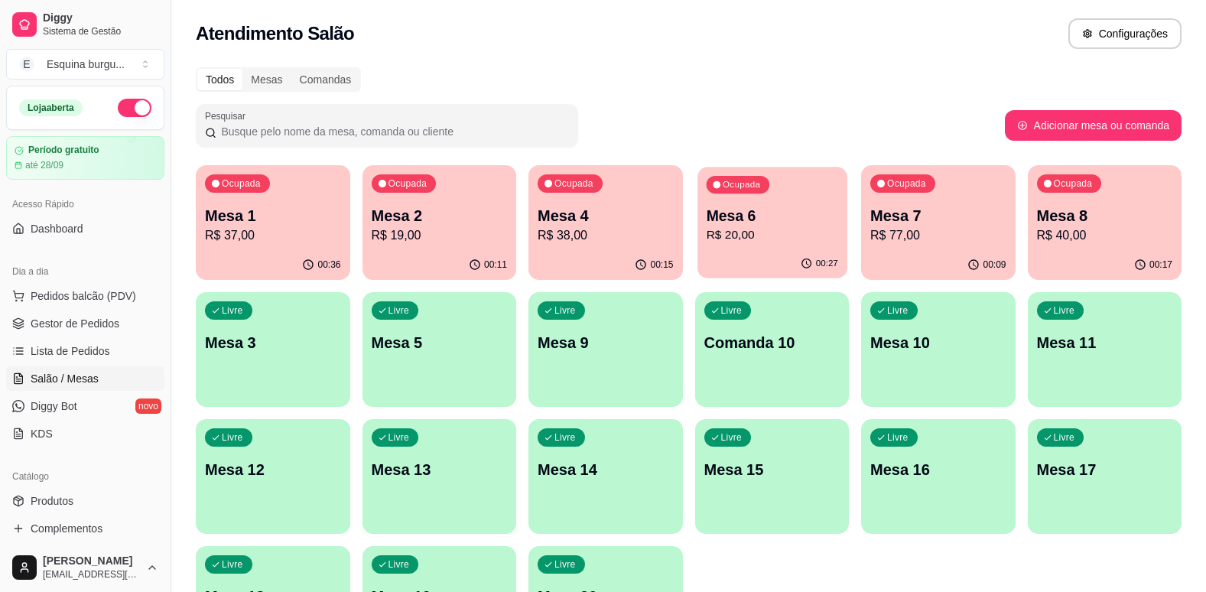
click at [785, 227] on p "R$ 20,00" at bounding box center [772, 235] width 132 height 18
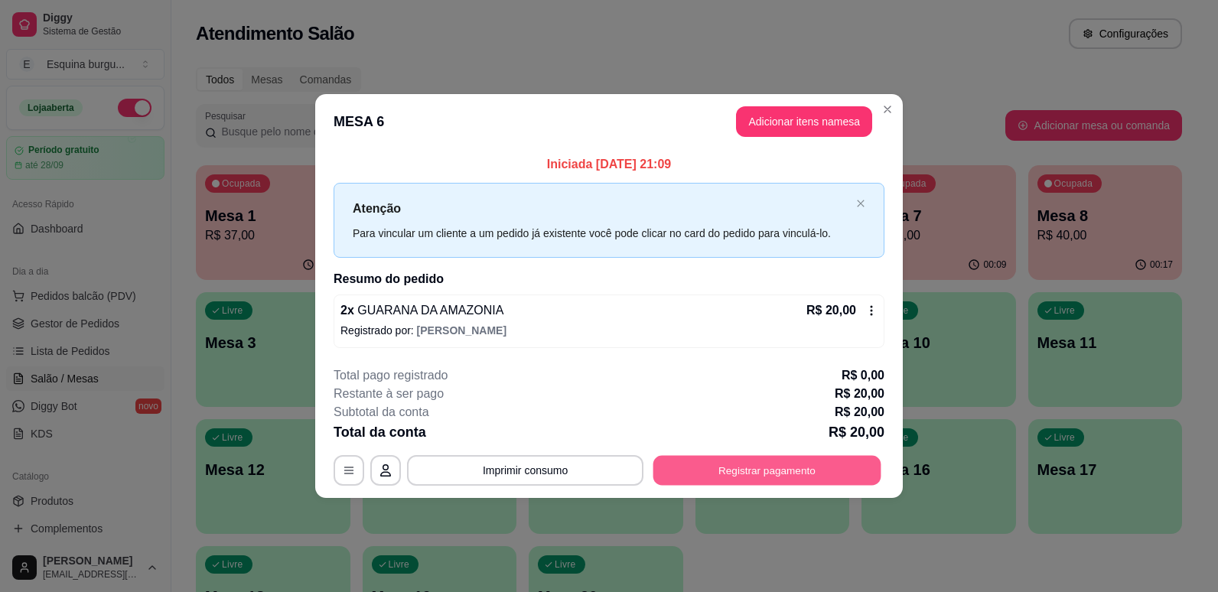
click at [763, 480] on button "Registrar pagamento" at bounding box center [767, 470] width 228 height 30
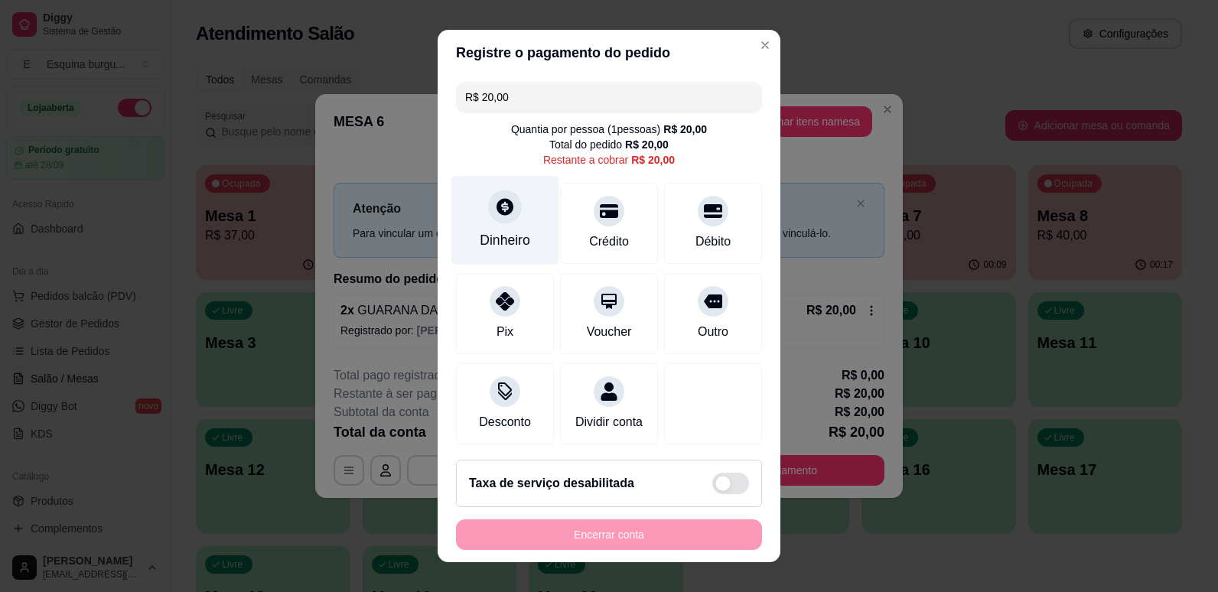
click at [496, 210] on icon at bounding box center [504, 206] width 17 height 17
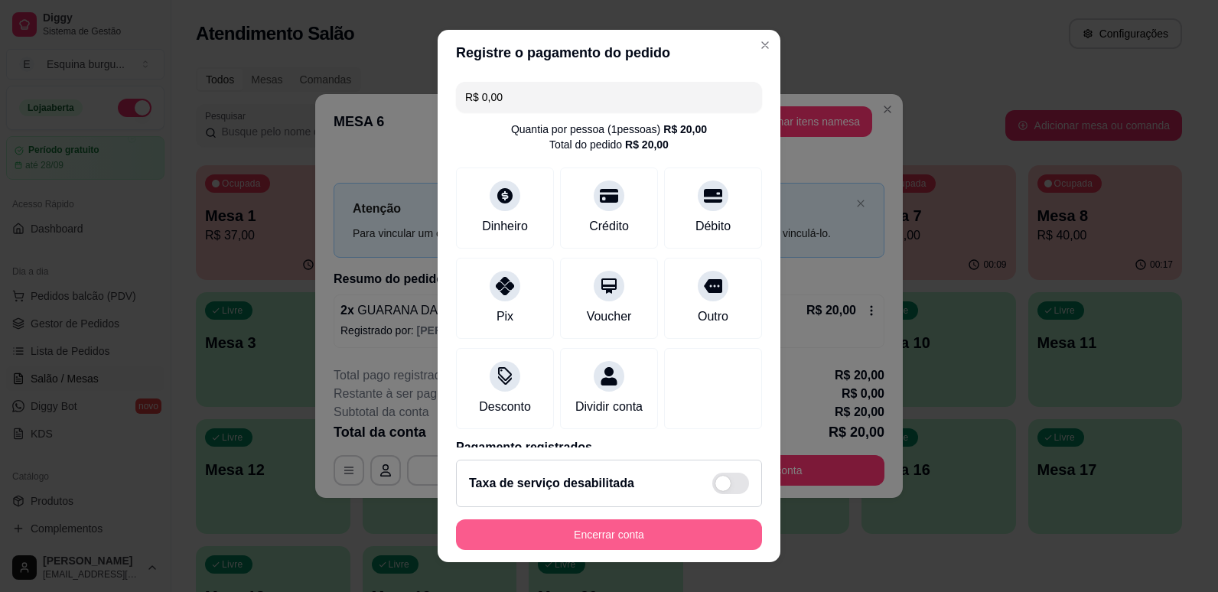
click at [680, 542] on button "Encerrar conta" at bounding box center [609, 534] width 306 height 31
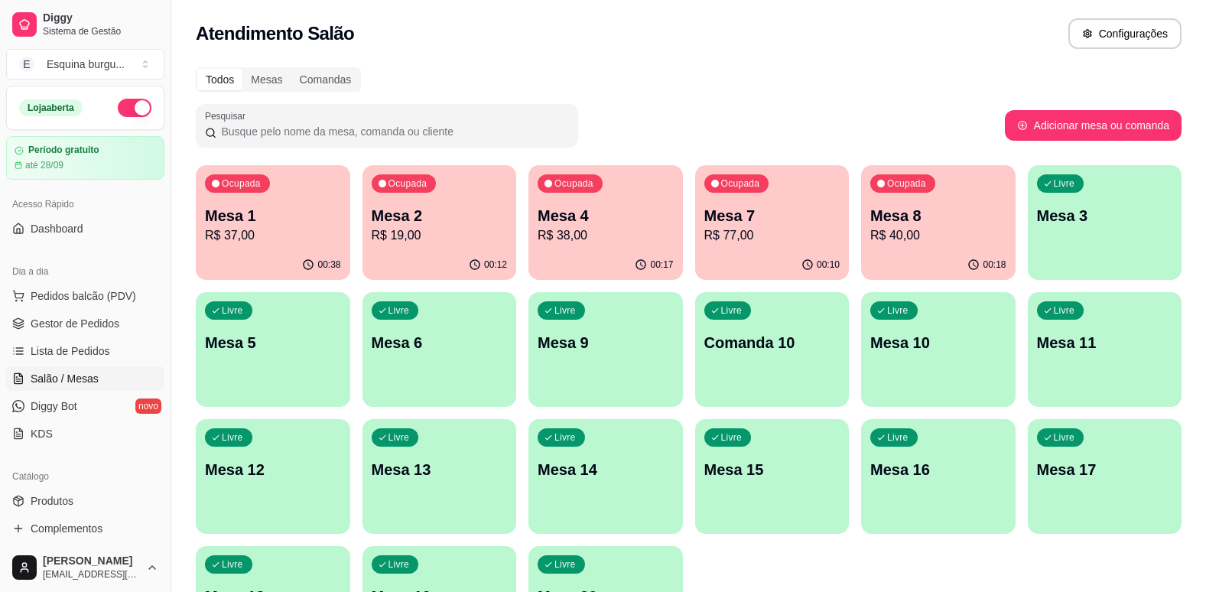
click at [917, 86] on div "Todos Mesas Comandas" at bounding box center [689, 79] width 986 height 24
click at [281, 212] on p "Mesa 1" at bounding box center [273, 216] width 132 height 21
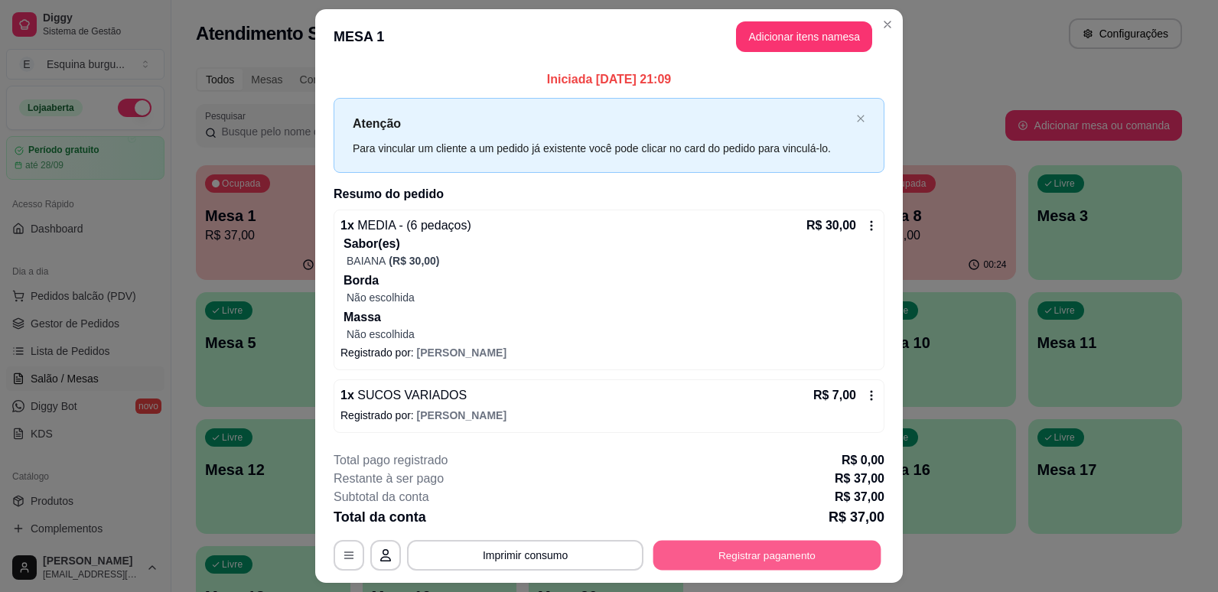
click at [743, 548] on button "Registrar pagamento" at bounding box center [767, 555] width 228 height 30
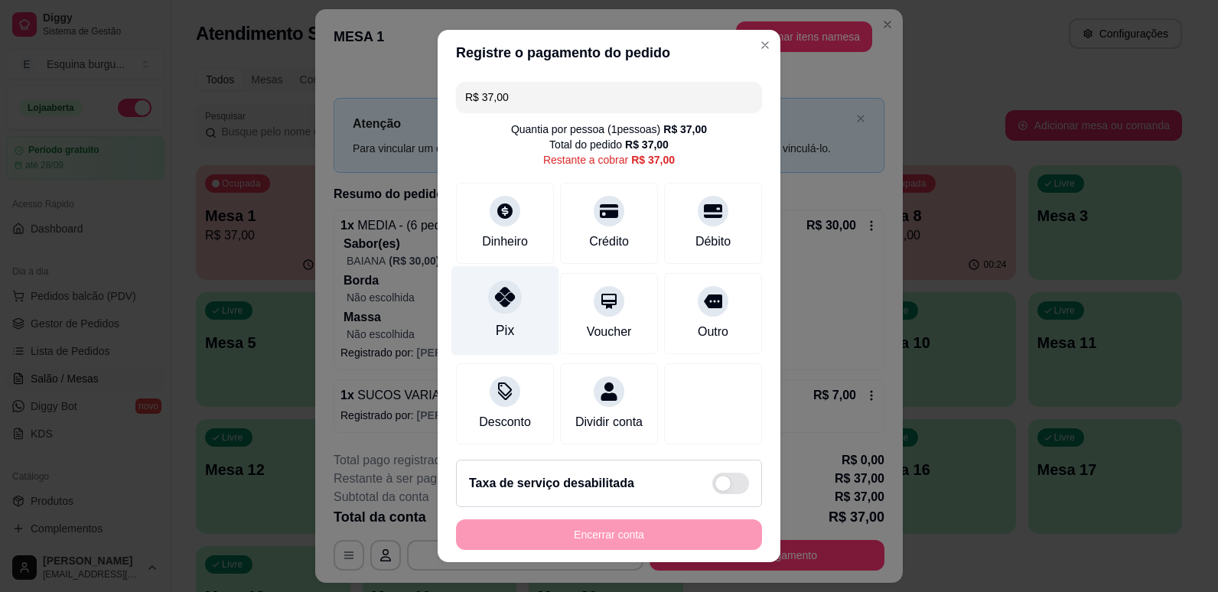
click at [490, 315] on div "Pix" at bounding box center [505, 309] width 108 height 89
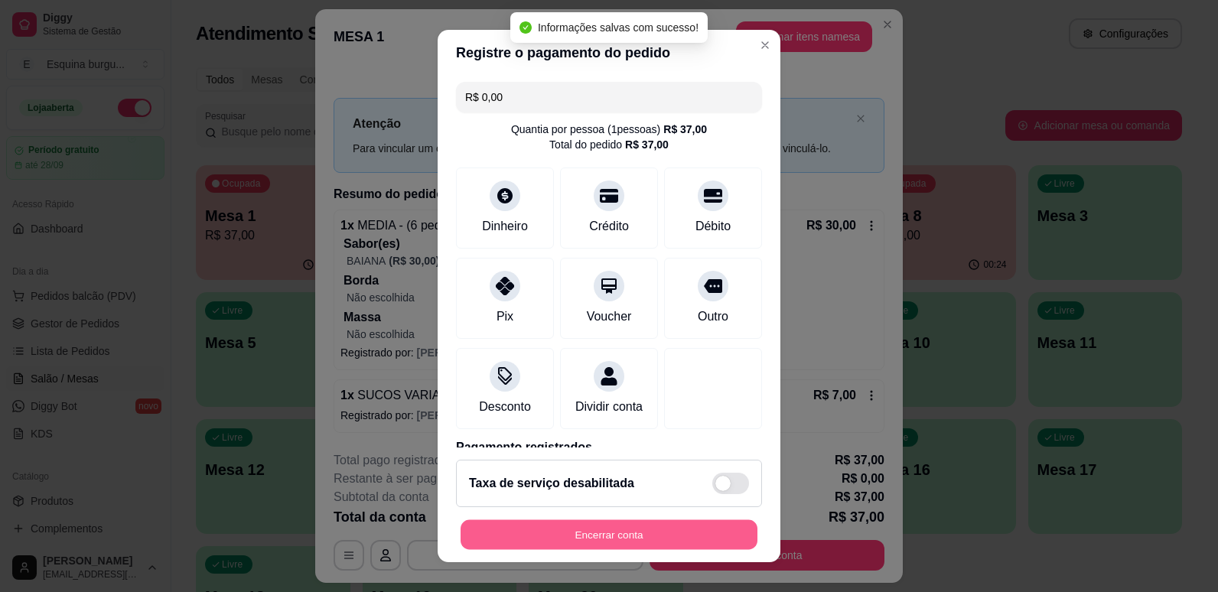
click at [694, 528] on button "Encerrar conta" at bounding box center [608, 535] width 297 height 30
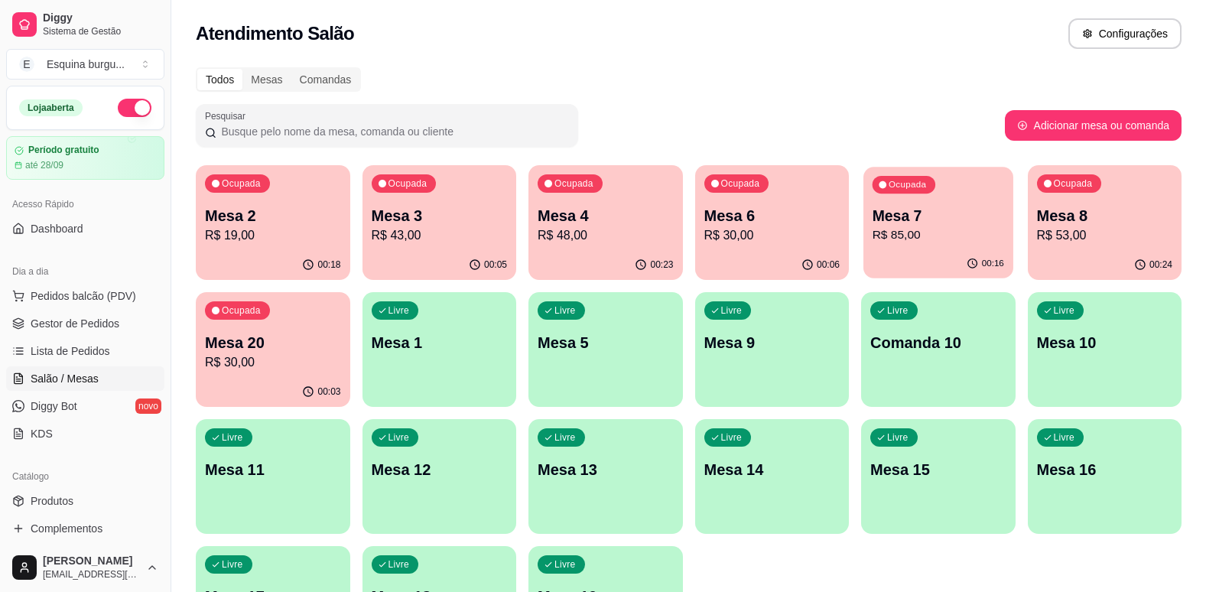
click at [933, 242] on p "R$ 85,00" at bounding box center [939, 235] width 132 height 18
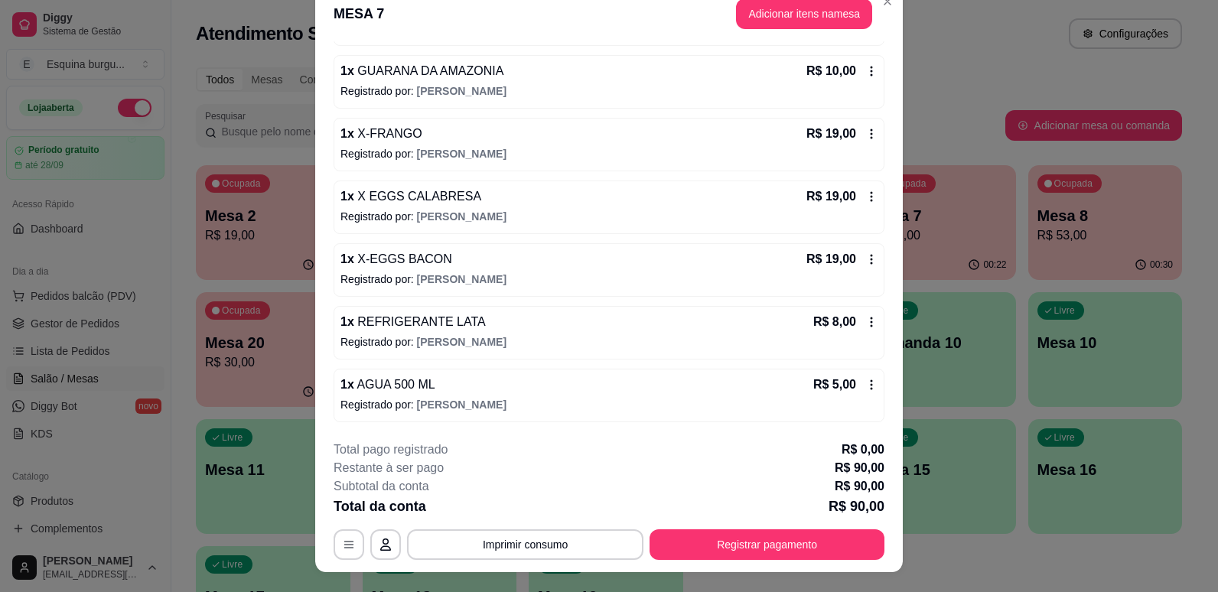
scroll to position [46, 0]
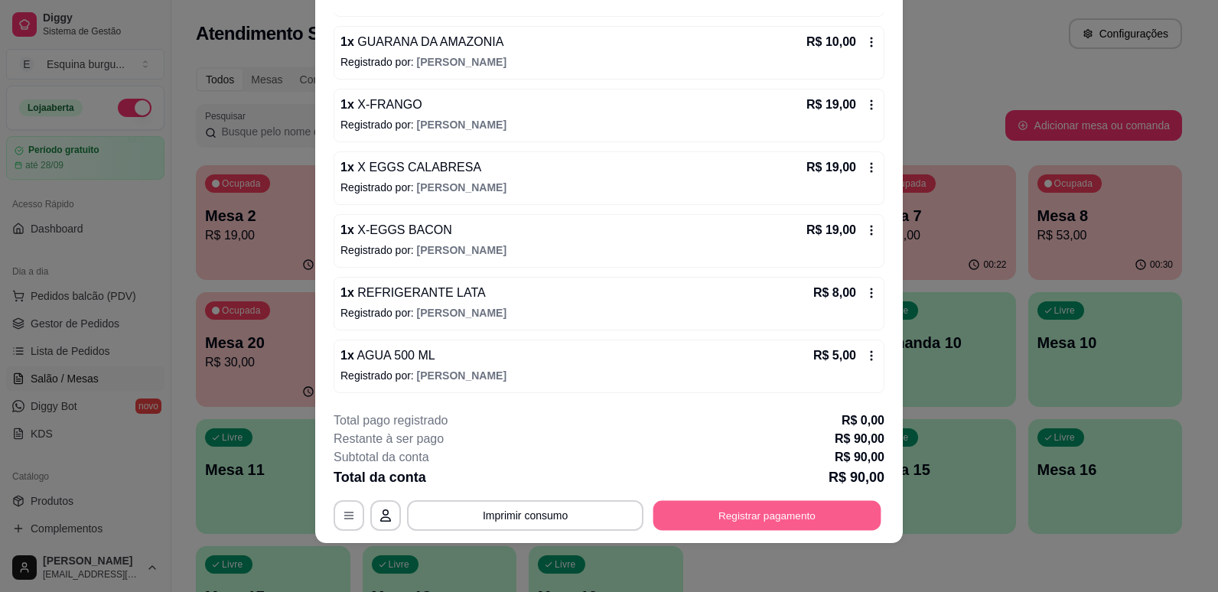
click at [759, 512] on button "Registrar pagamento" at bounding box center [767, 516] width 228 height 30
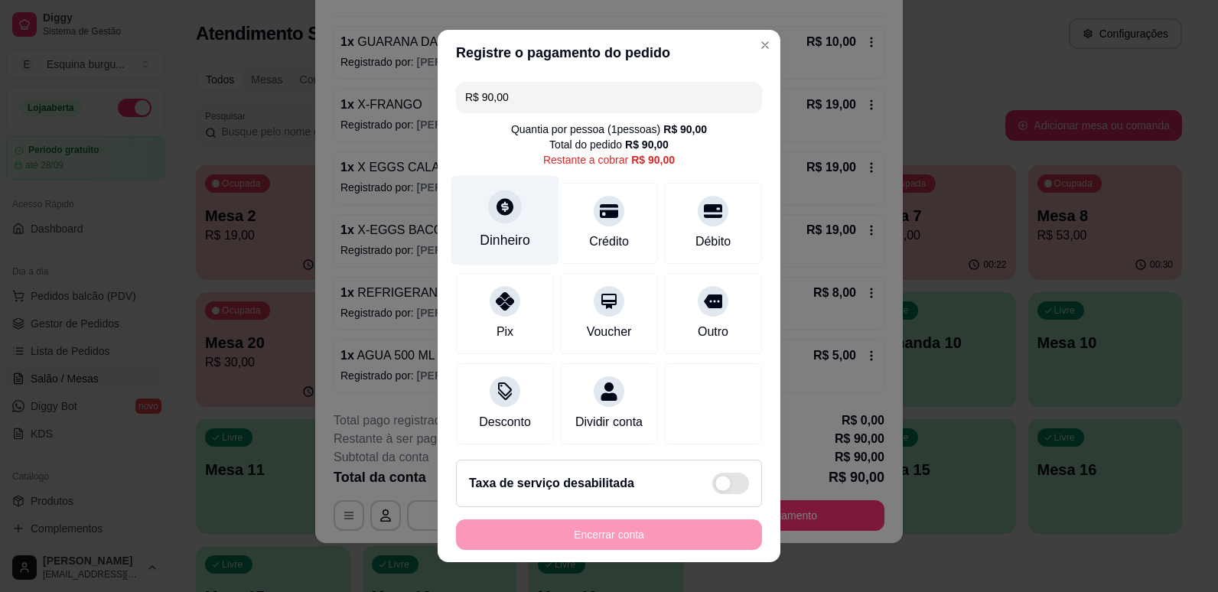
click at [496, 234] on div "Dinheiro" at bounding box center [505, 240] width 50 height 20
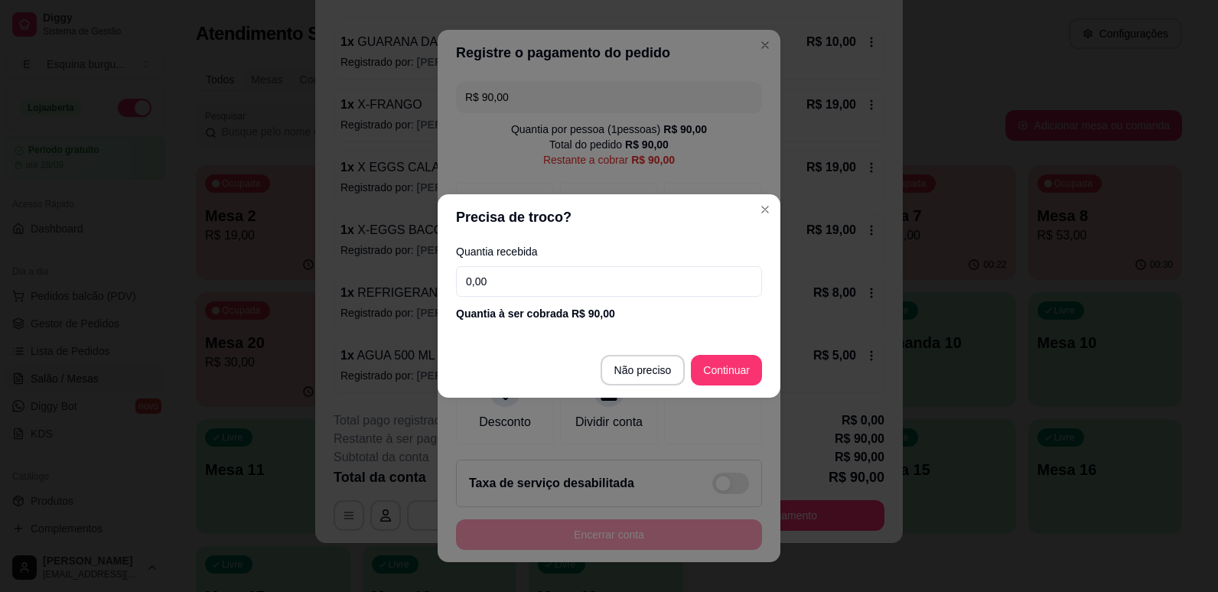
click at [505, 273] on input "0,00" at bounding box center [609, 281] width 306 height 31
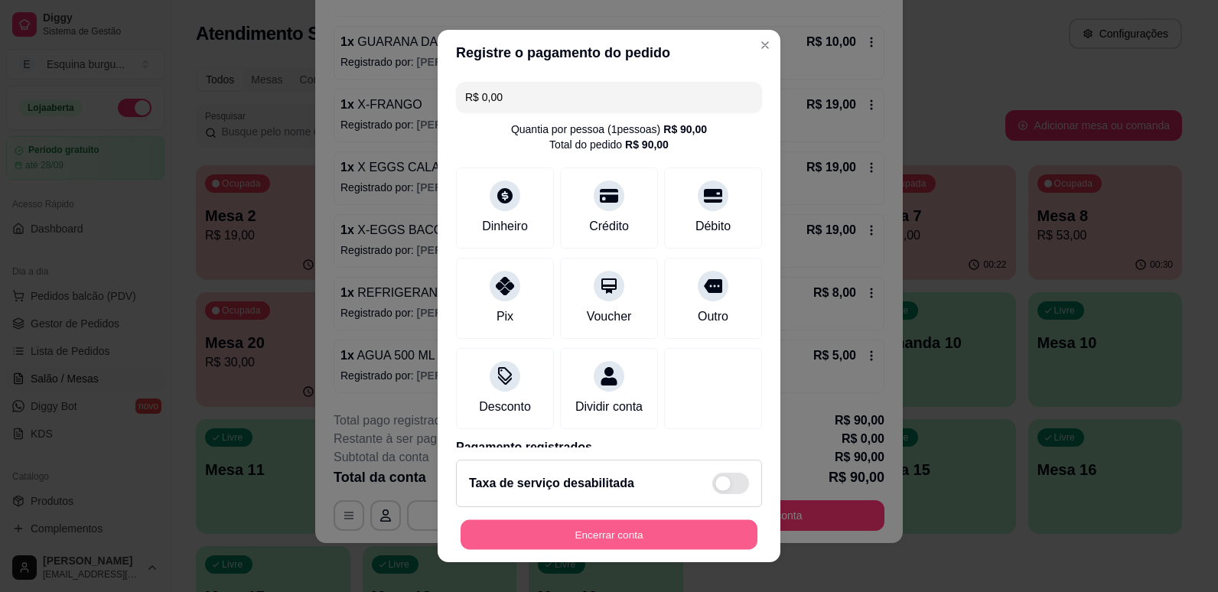
click at [687, 534] on button "Encerrar conta" at bounding box center [608, 535] width 297 height 30
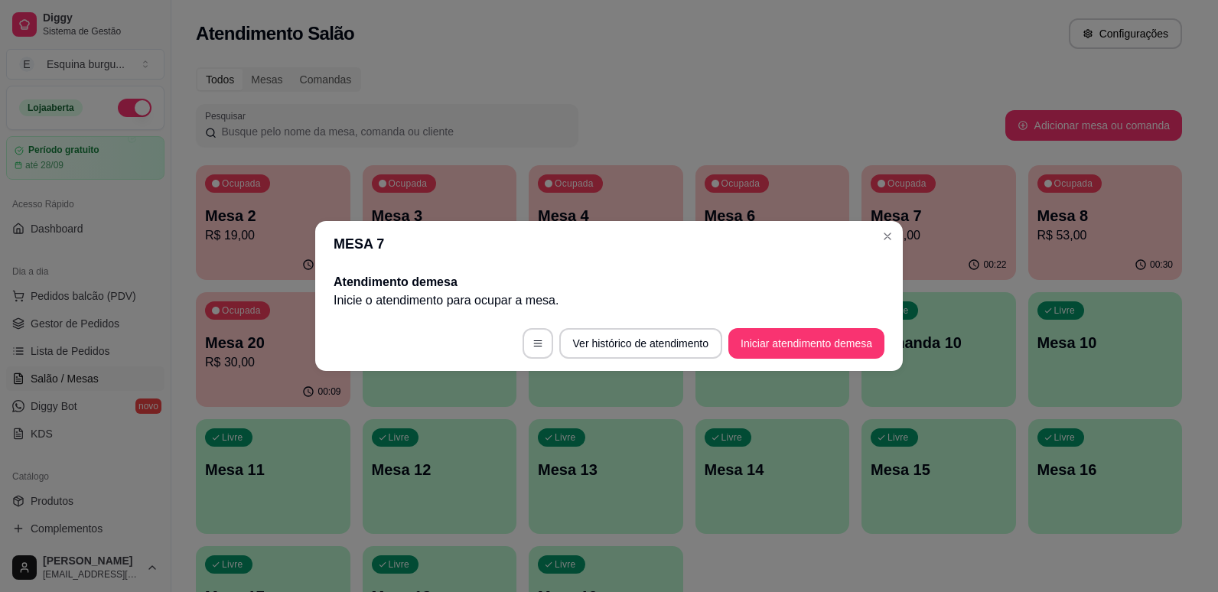
scroll to position [0, 0]
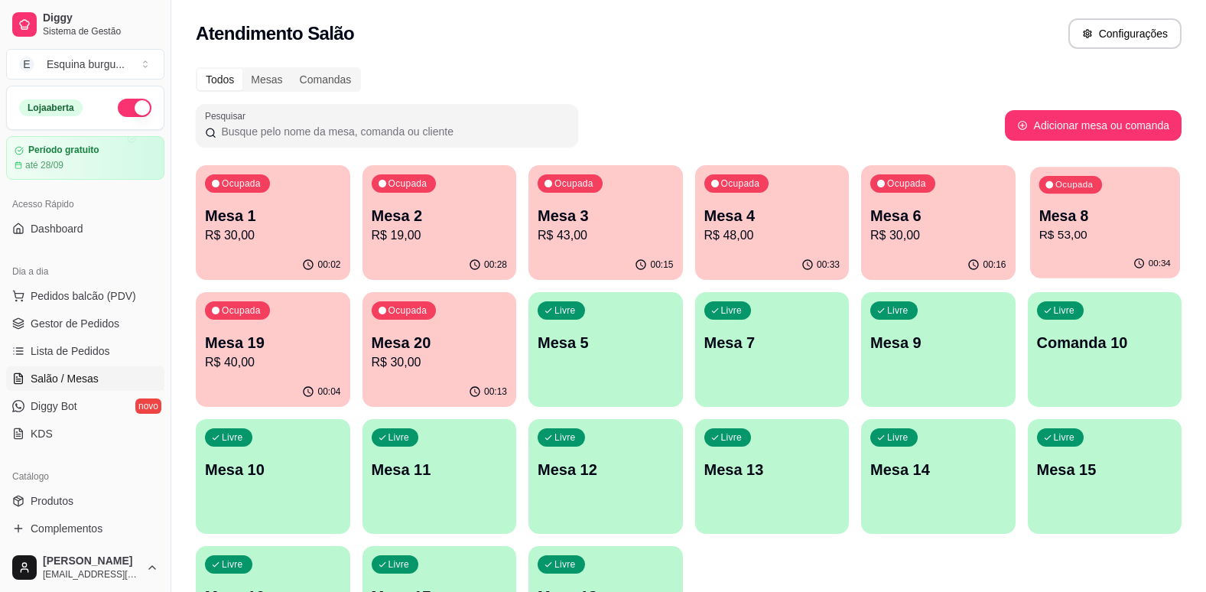
click at [1067, 228] on p "R$ 53,00" at bounding box center [1105, 235] width 132 height 18
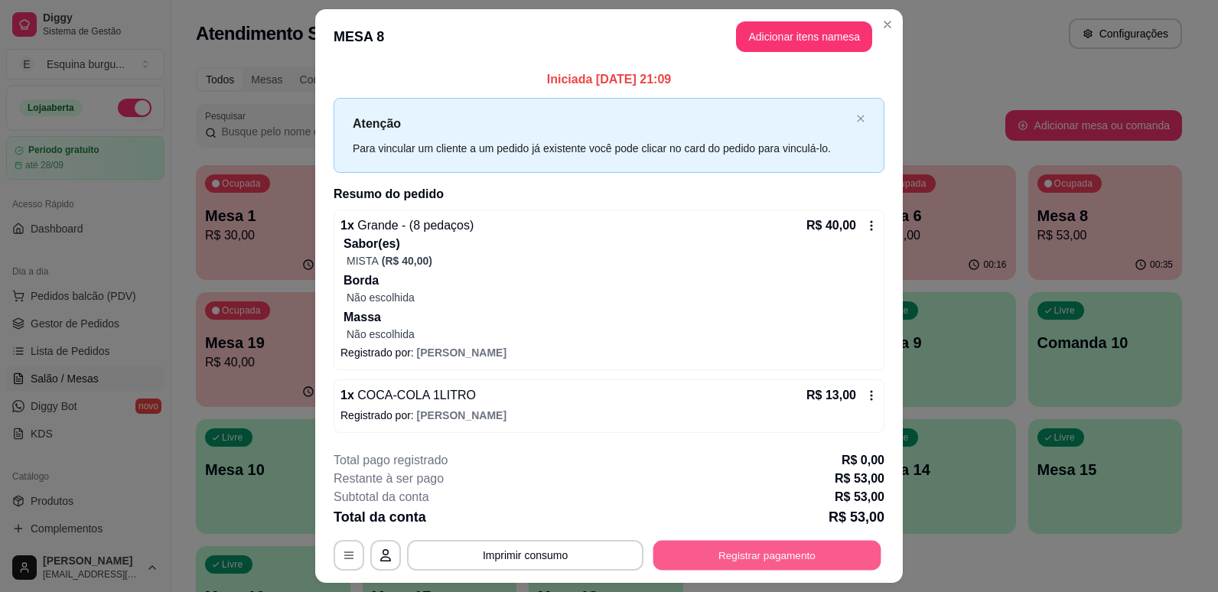
click at [851, 564] on button "Registrar pagamento" at bounding box center [767, 555] width 228 height 30
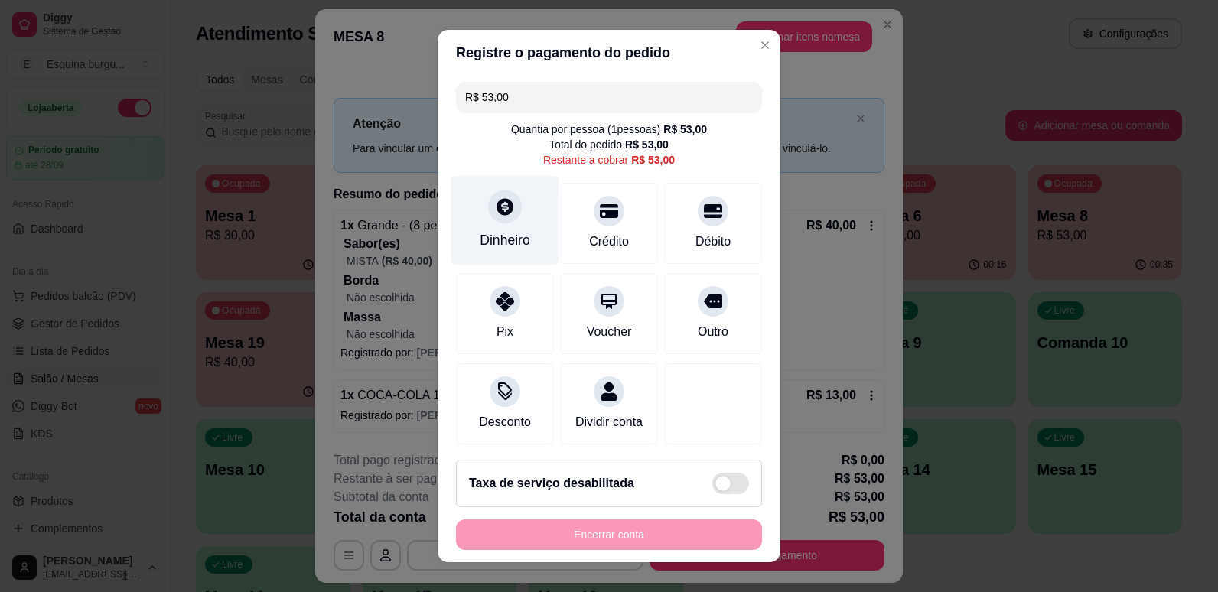
click at [500, 252] on div "Dinheiro" at bounding box center [505, 219] width 108 height 89
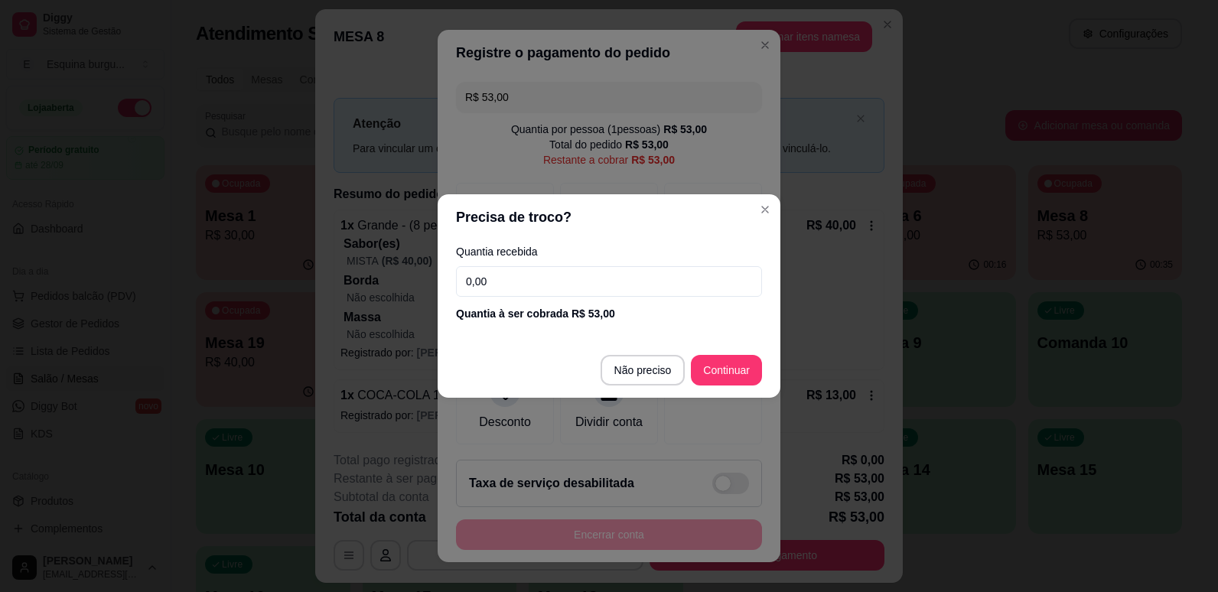
click at [509, 285] on input "0,00" at bounding box center [609, 281] width 306 height 31
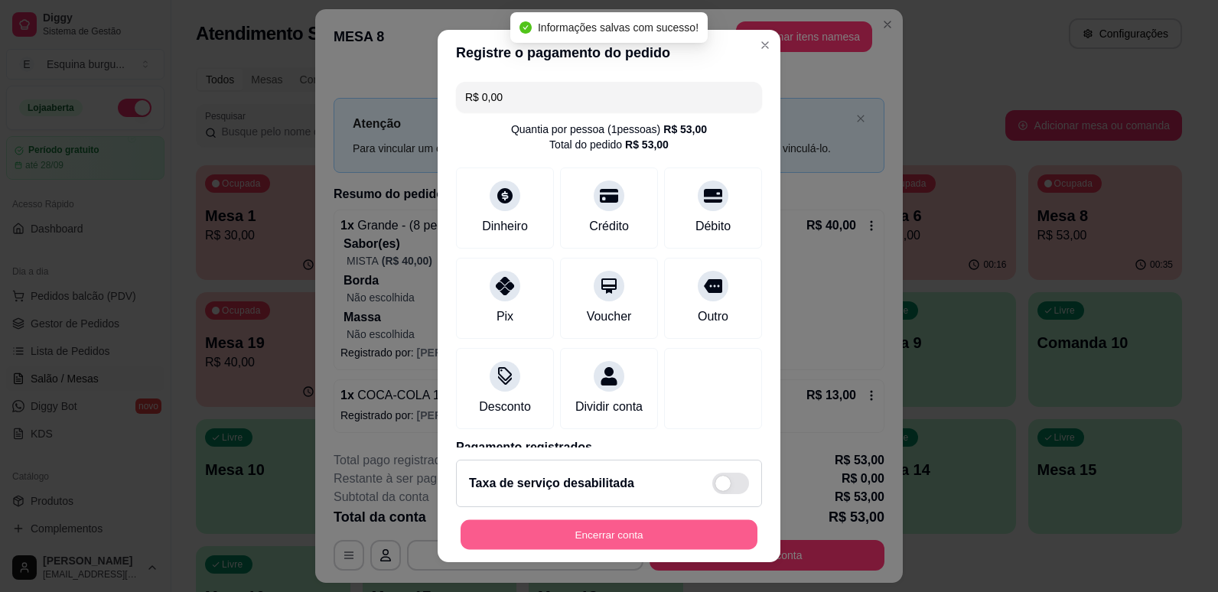
click at [662, 529] on button "Encerrar conta" at bounding box center [608, 535] width 297 height 30
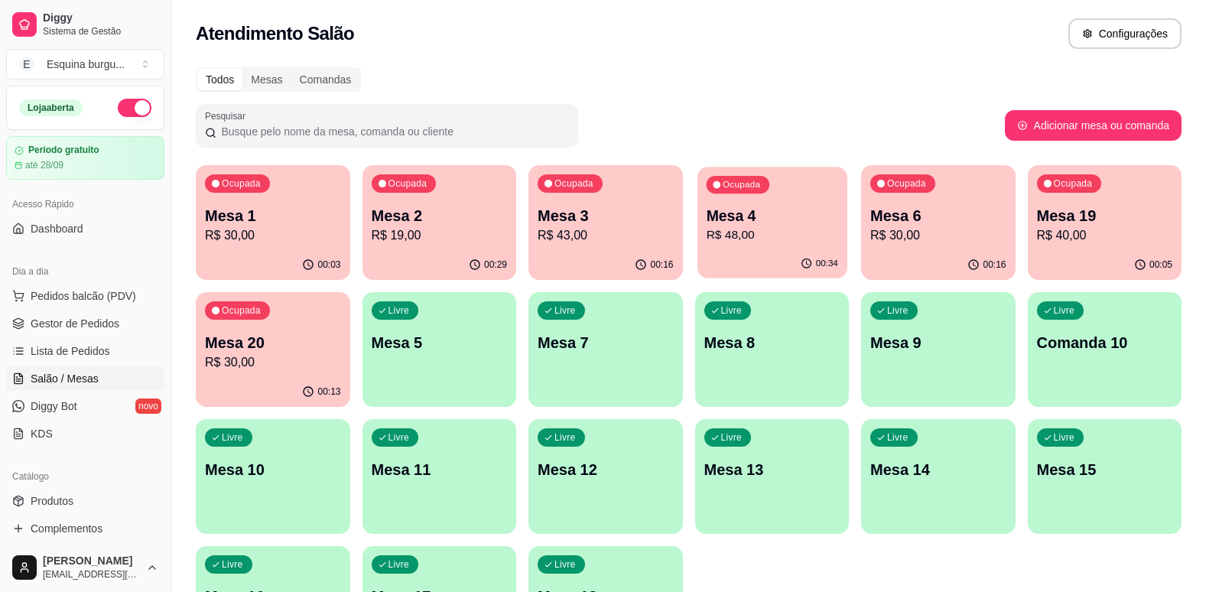
click at [761, 236] on p "R$ 48,00" at bounding box center [772, 235] width 132 height 18
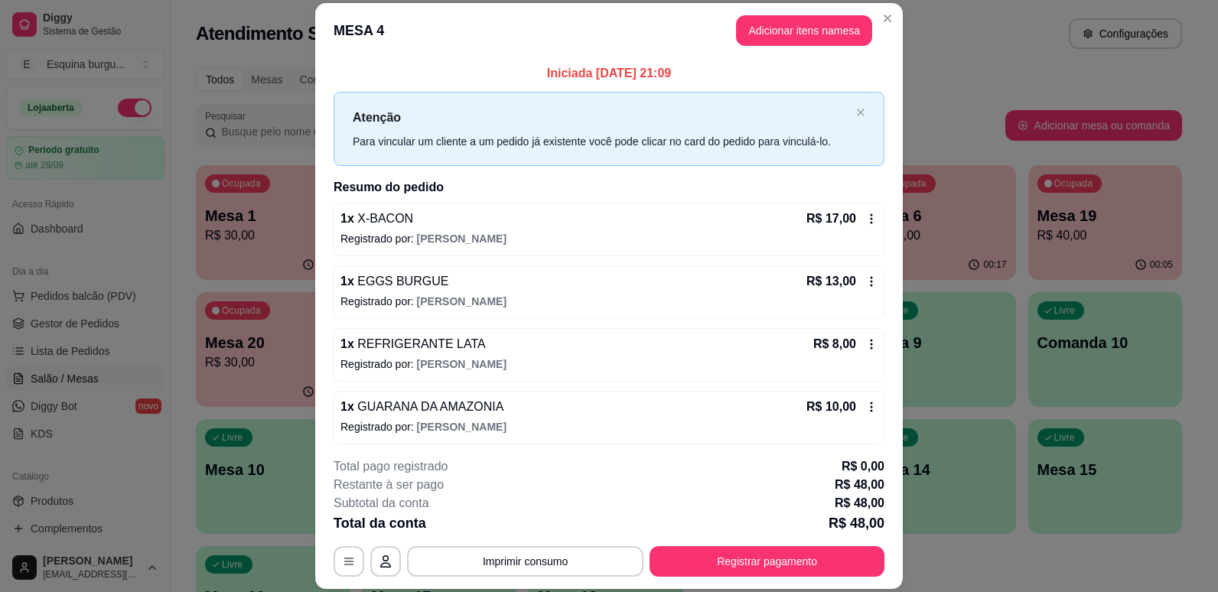
scroll to position [5, 0]
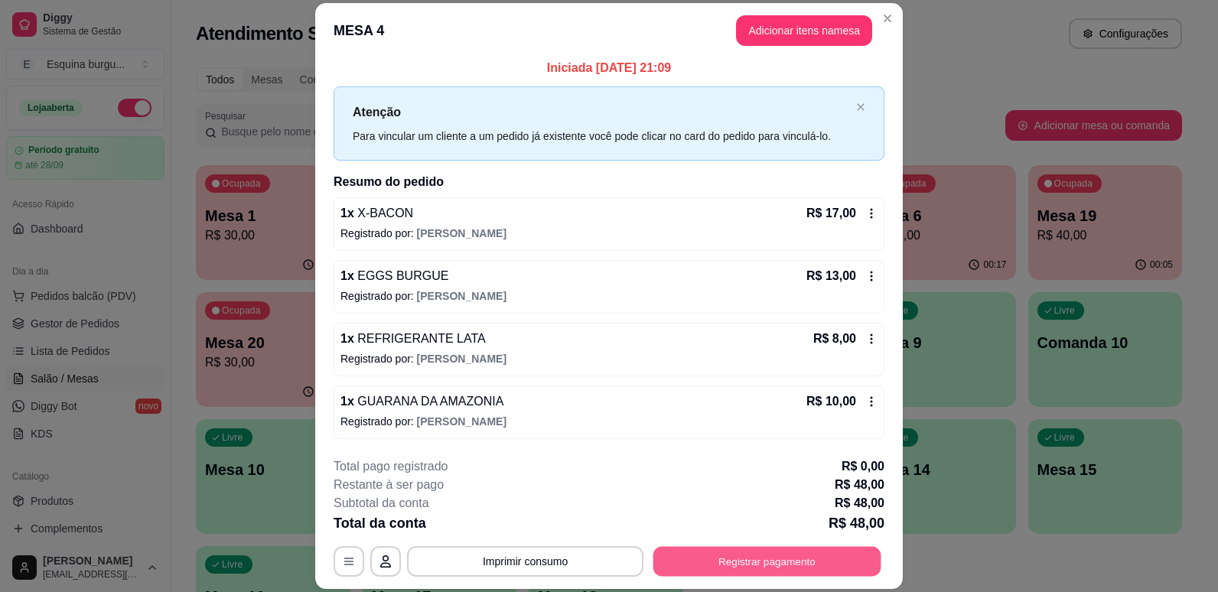
click at [834, 550] on button "Registrar pagamento" at bounding box center [767, 562] width 228 height 30
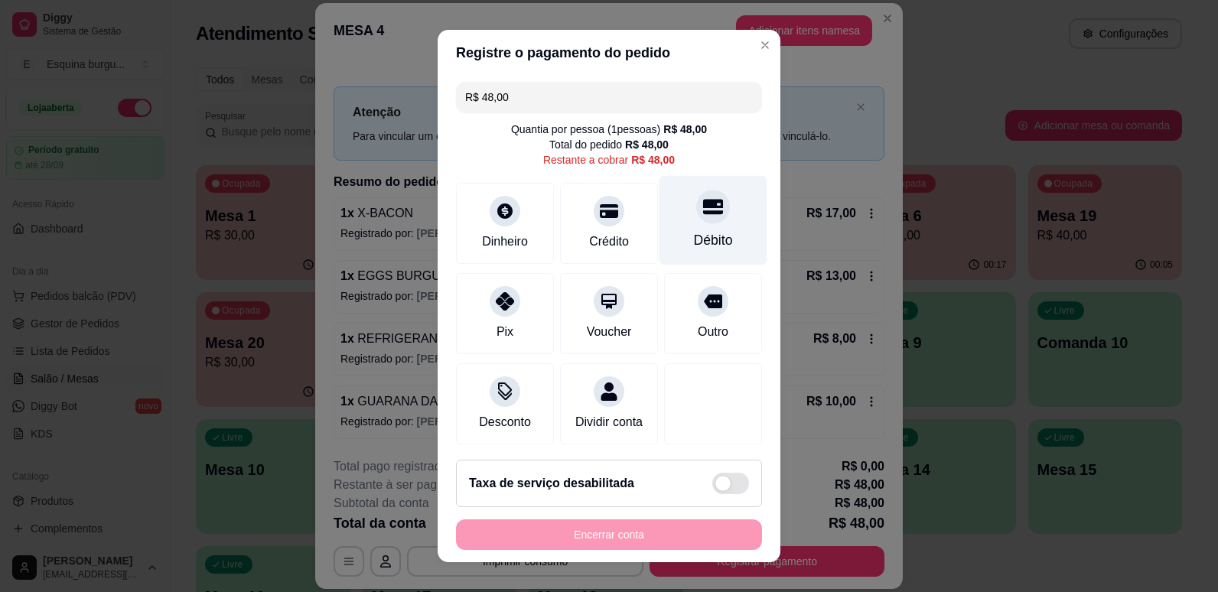
click at [694, 232] on div "Débito" at bounding box center [713, 240] width 39 height 20
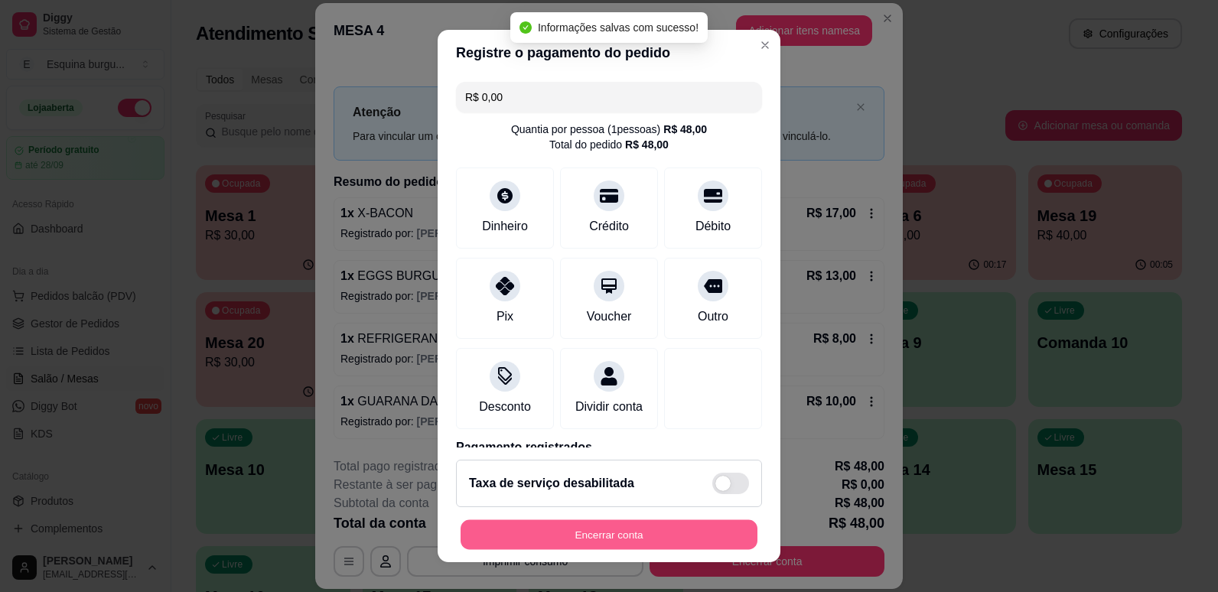
click at [689, 532] on button "Encerrar conta" at bounding box center [608, 535] width 297 height 30
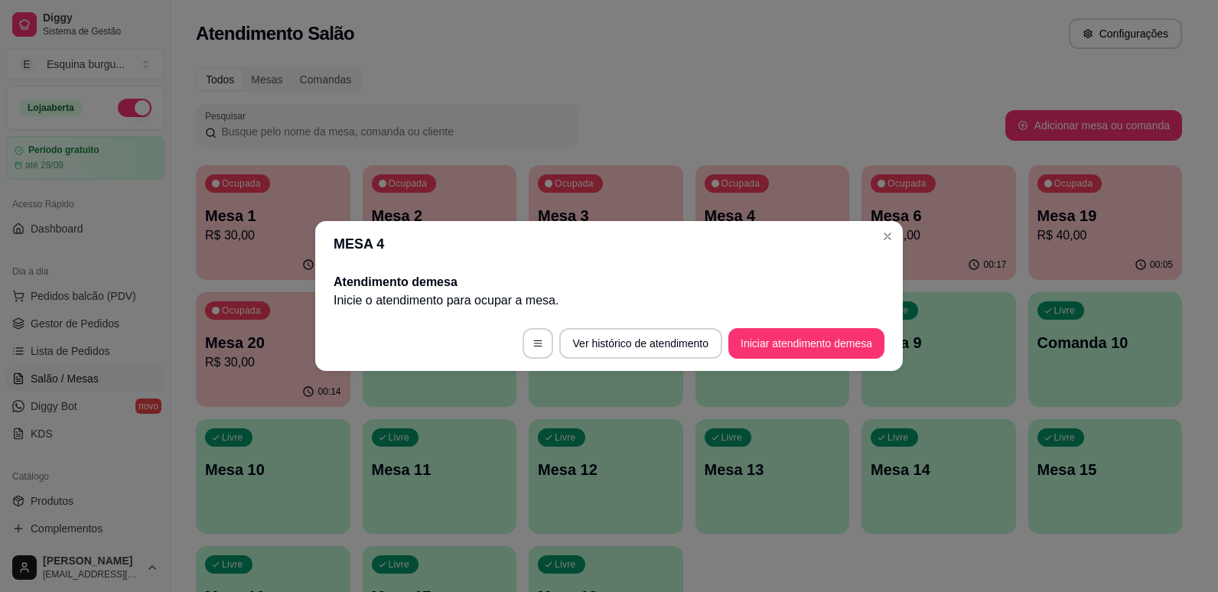
scroll to position [0, 0]
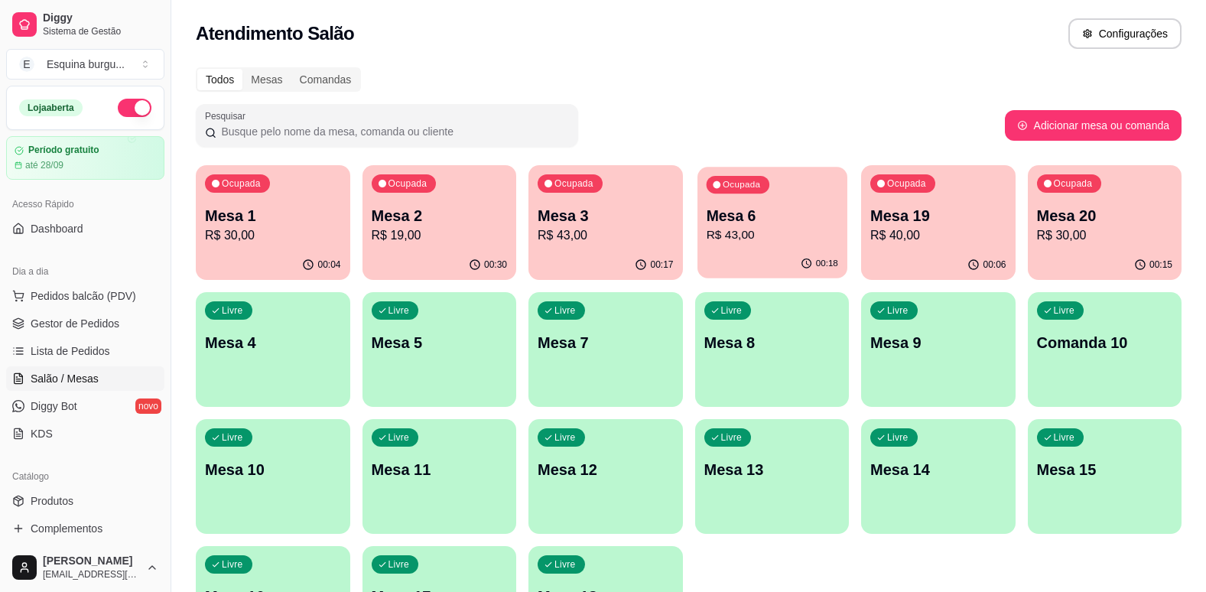
click at [794, 219] on p "Mesa 6" at bounding box center [772, 216] width 132 height 21
click at [596, 234] on p "R$ 43,00" at bounding box center [606, 235] width 136 height 18
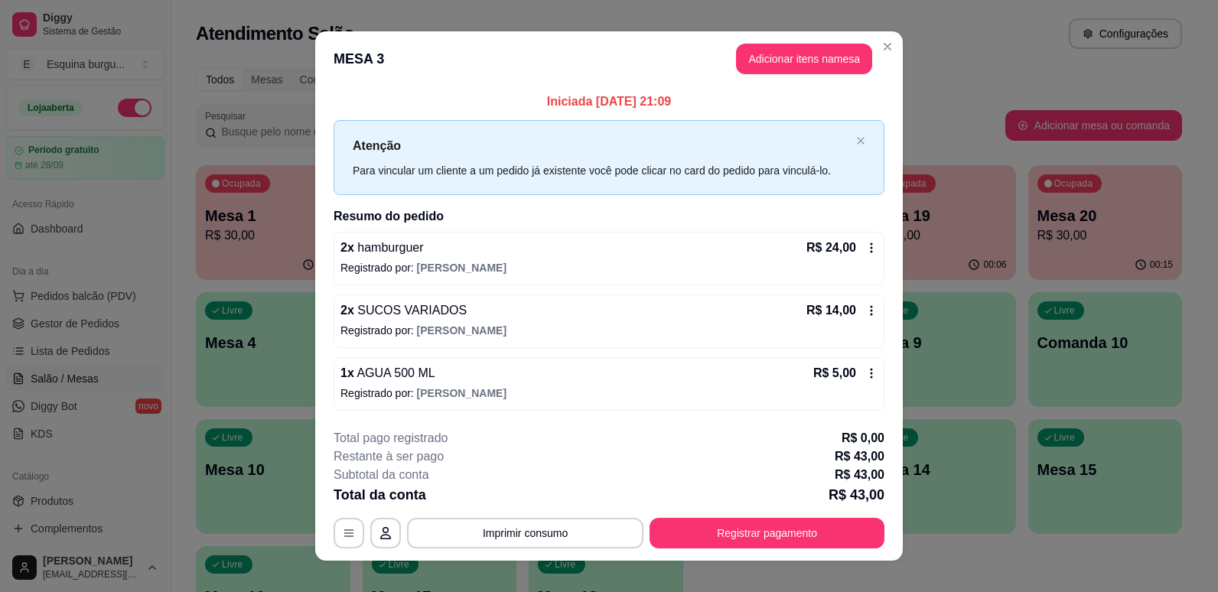
scroll to position [18, 0]
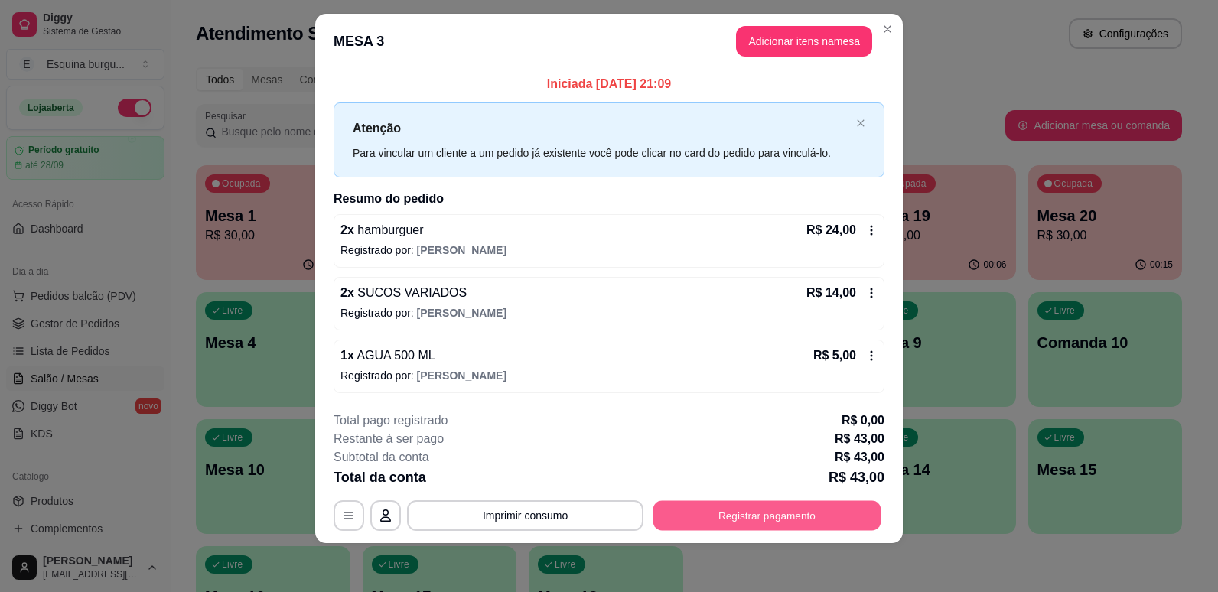
click at [854, 504] on button "Registrar pagamento" at bounding box center [767, 515] width 228 height 30
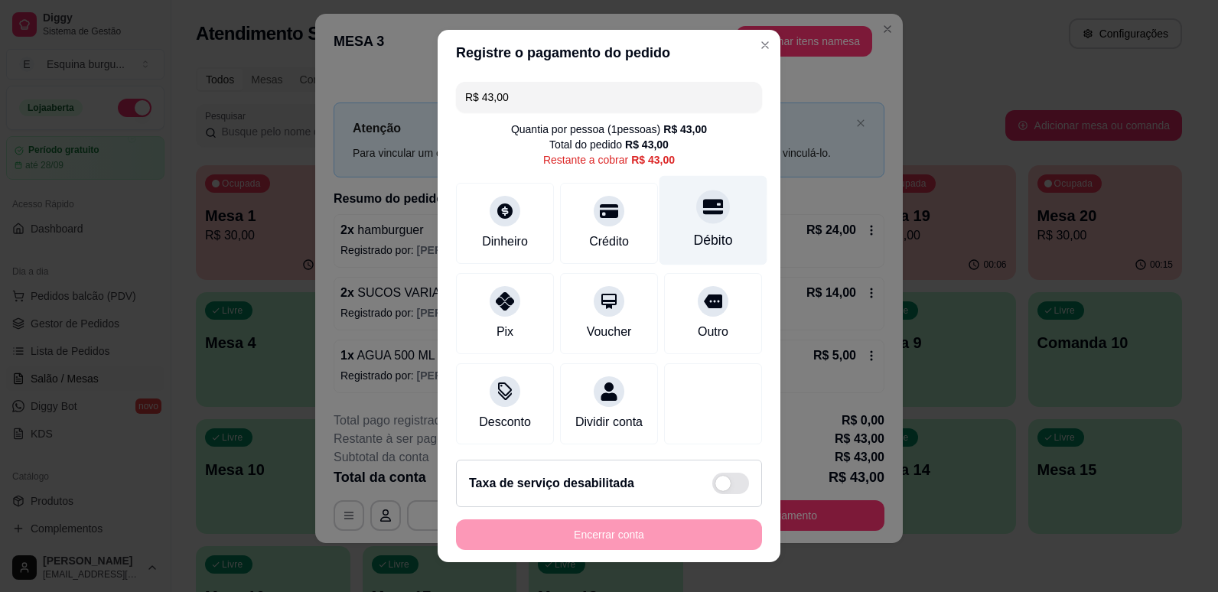
click at [696, 220] on div at bounding box center [713, 207] width 34 height 34
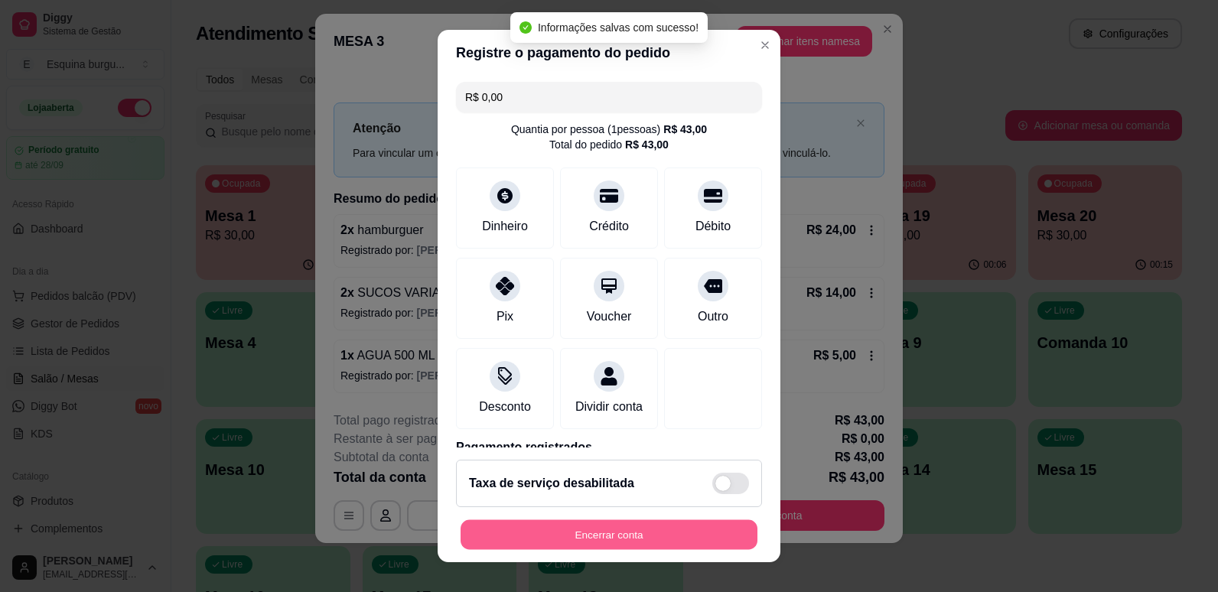
click at [697, 526] on button "Encerrar conta" at bounding box center [608, 535] width 297 height 30
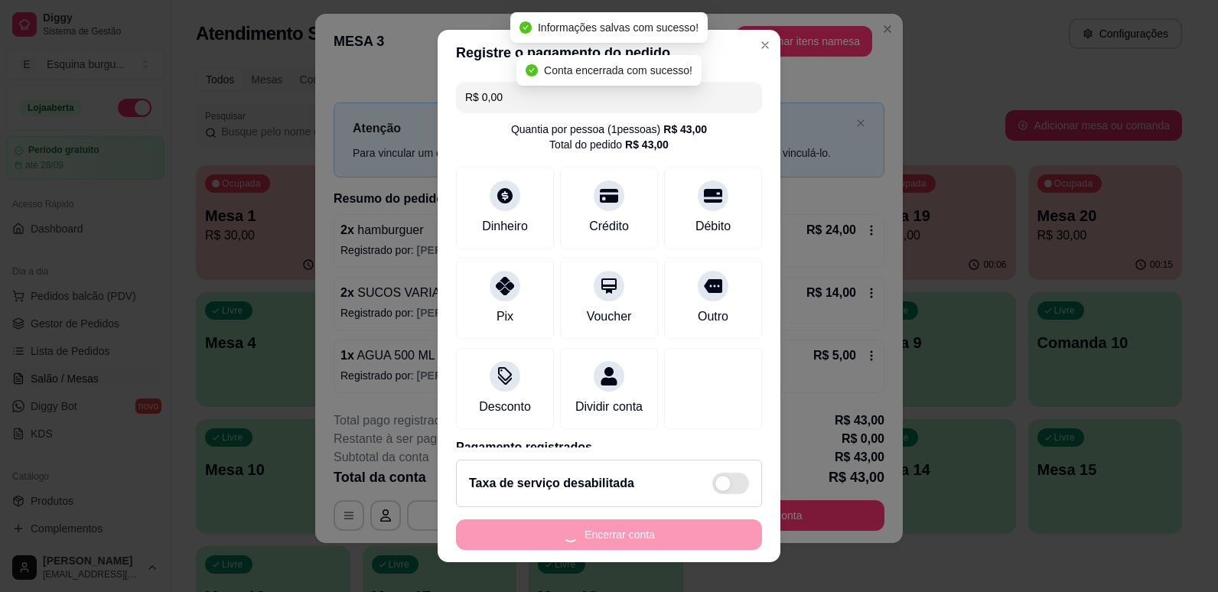
scroll to position [0, 0]
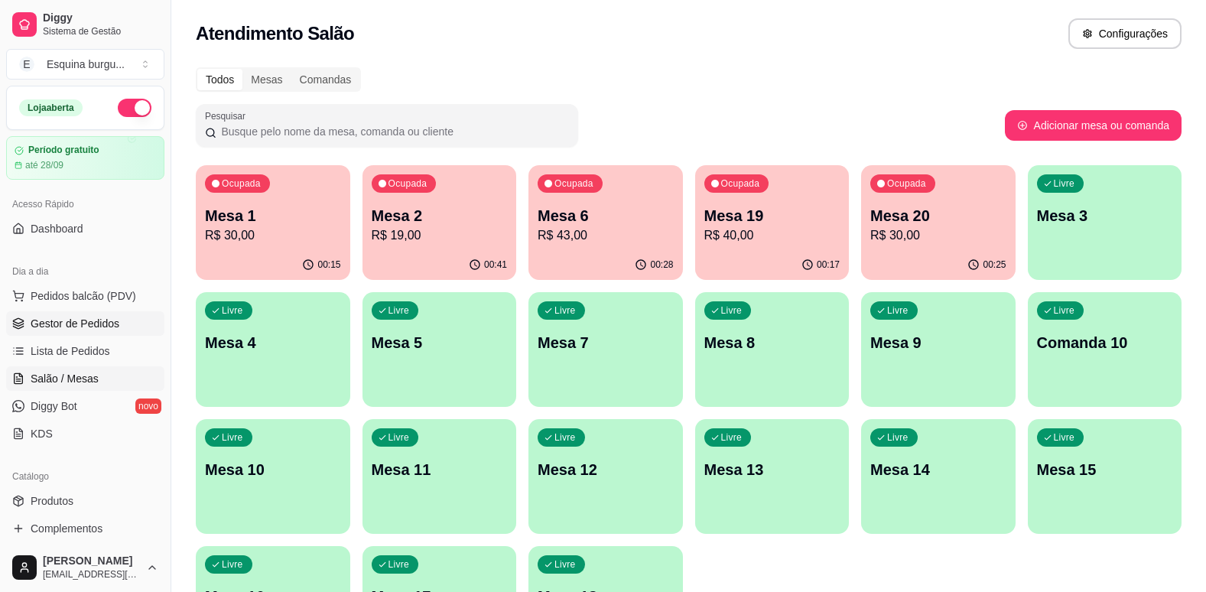
click at [110, 326] on span "Gestor de Pedidos" at bounding box center [75, 323] width 89 height 15
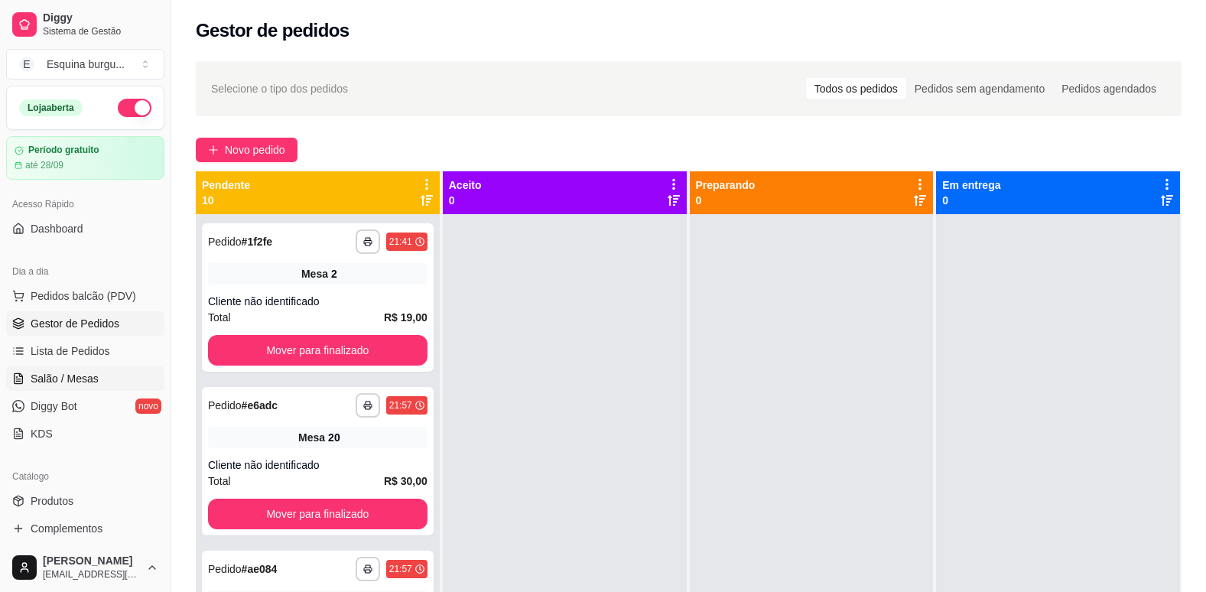
click at [94, 386] on link "Salão / Mesas" at bounding box center [85, 378] width 158 height 24
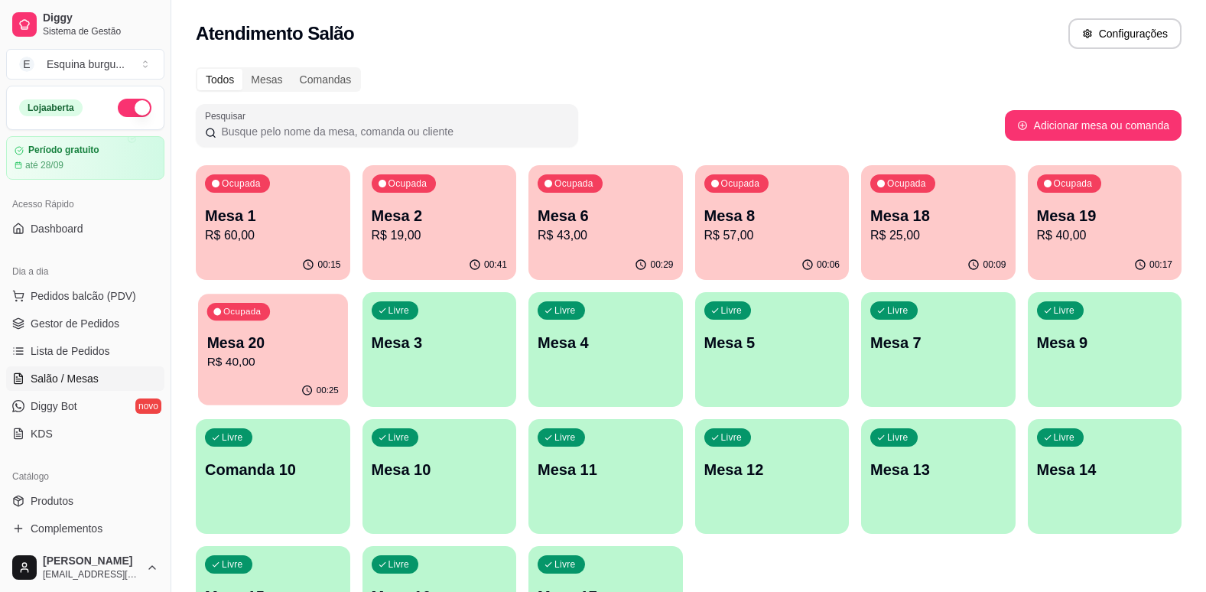
click at [301, 335] on p "Mesa 20" at bounding box center [273, 343] width 132 height 21
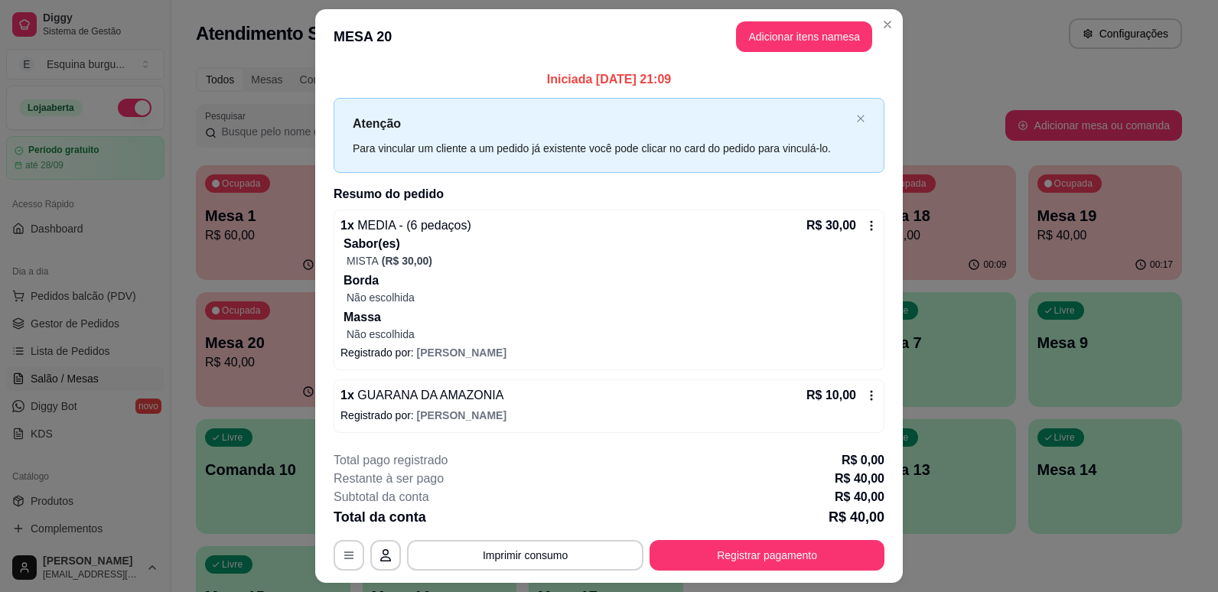
scroll to position [40, 0]
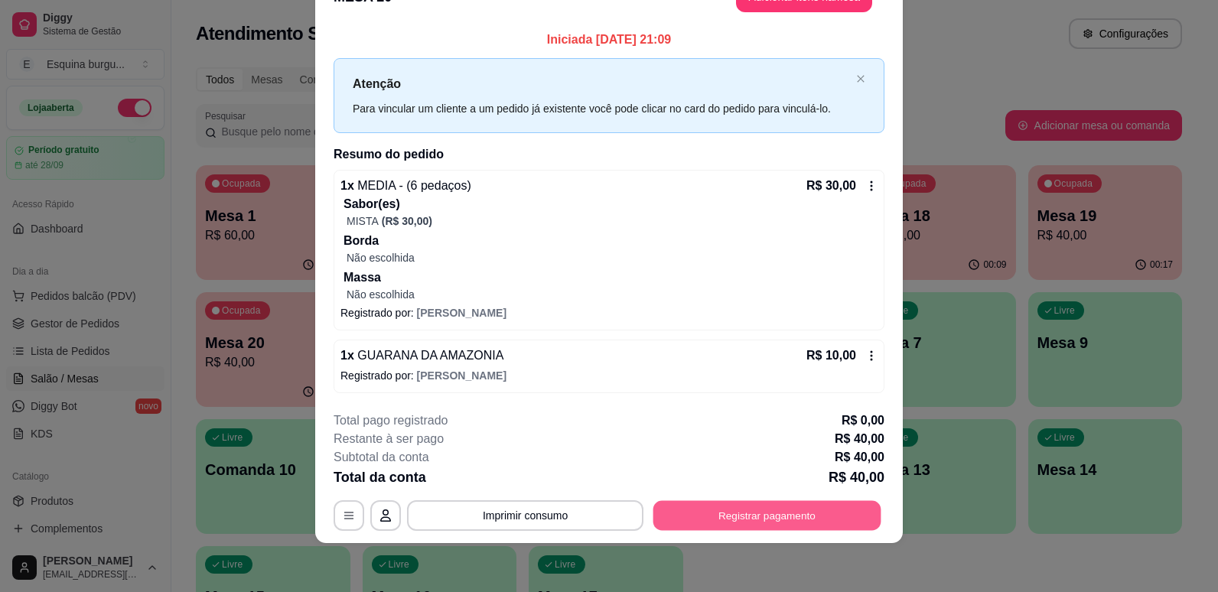
click at [764, 525] on button "Registrar pagamento" at bounding box center [767, 515] width 228 height 30
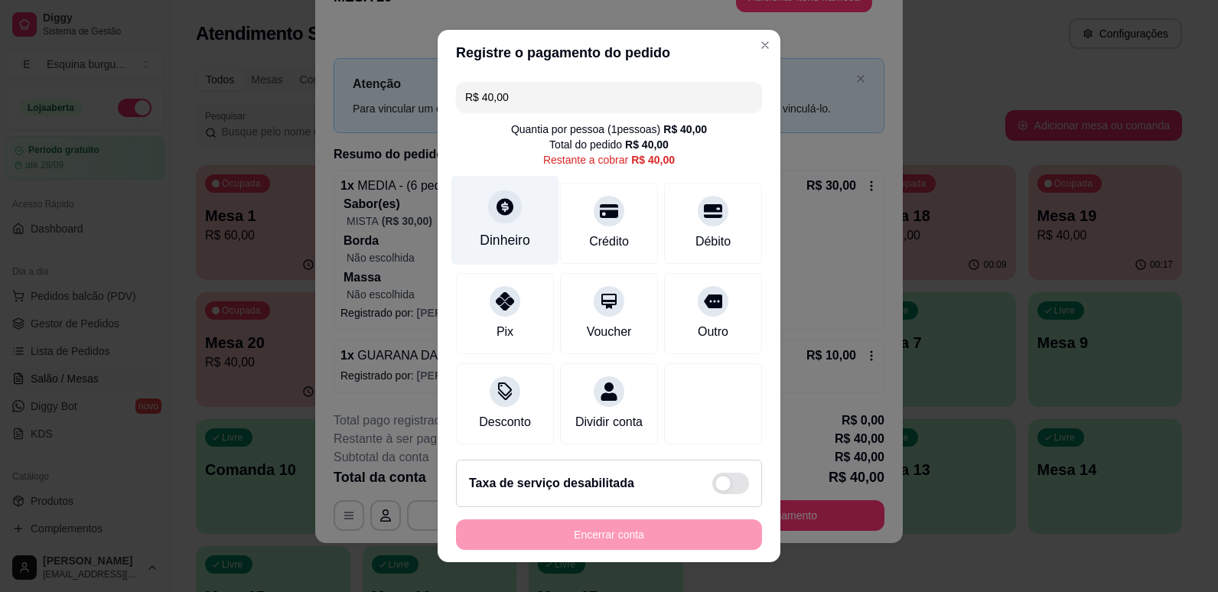
click at [503, 240] on div "Dinheiro" at bounding box center [505, 240] width 50 height 20
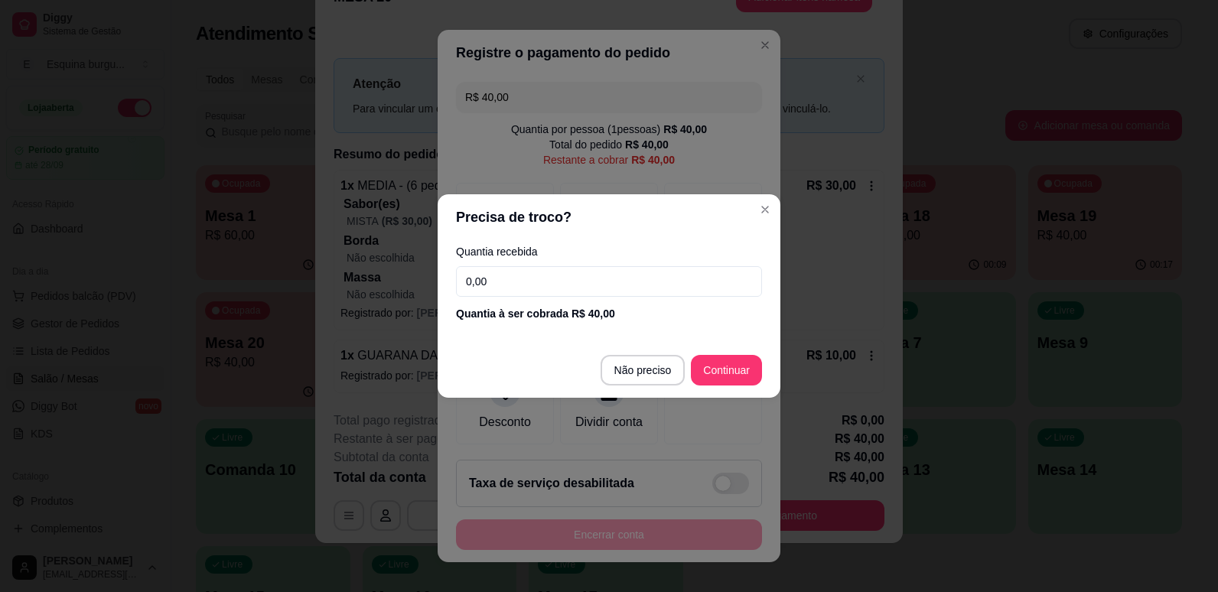
click at [521, 285] on input "0,00" at bounding box center [609, 281] width 306 height 31
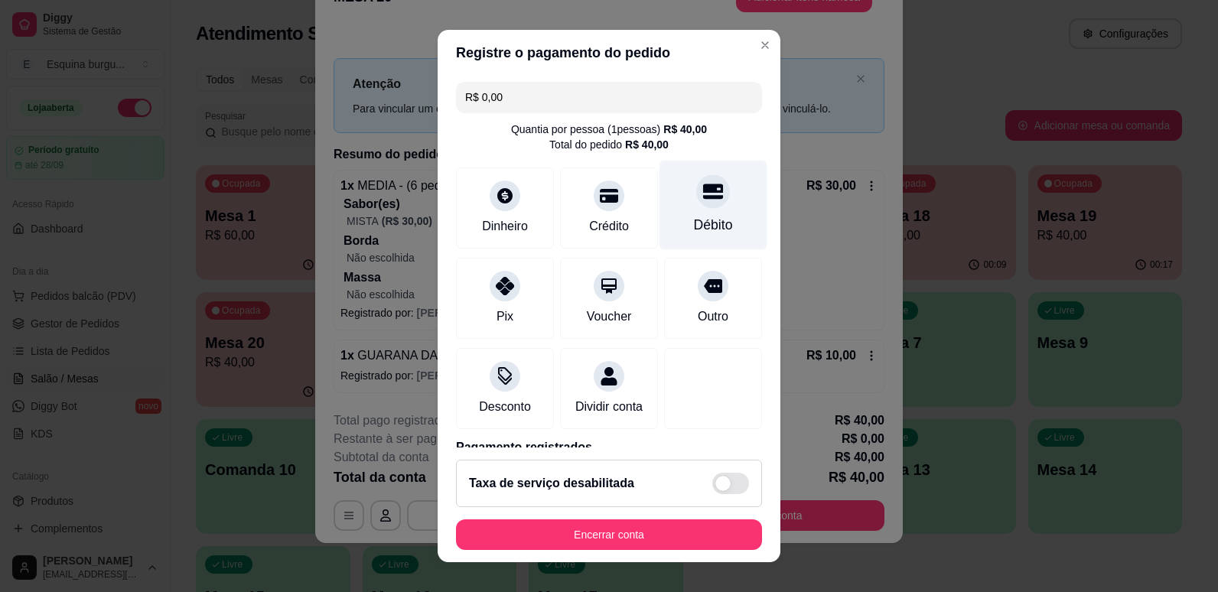
click at [694, 220] on div "Débito" at bounding box center [713, 225] width 39 height 20
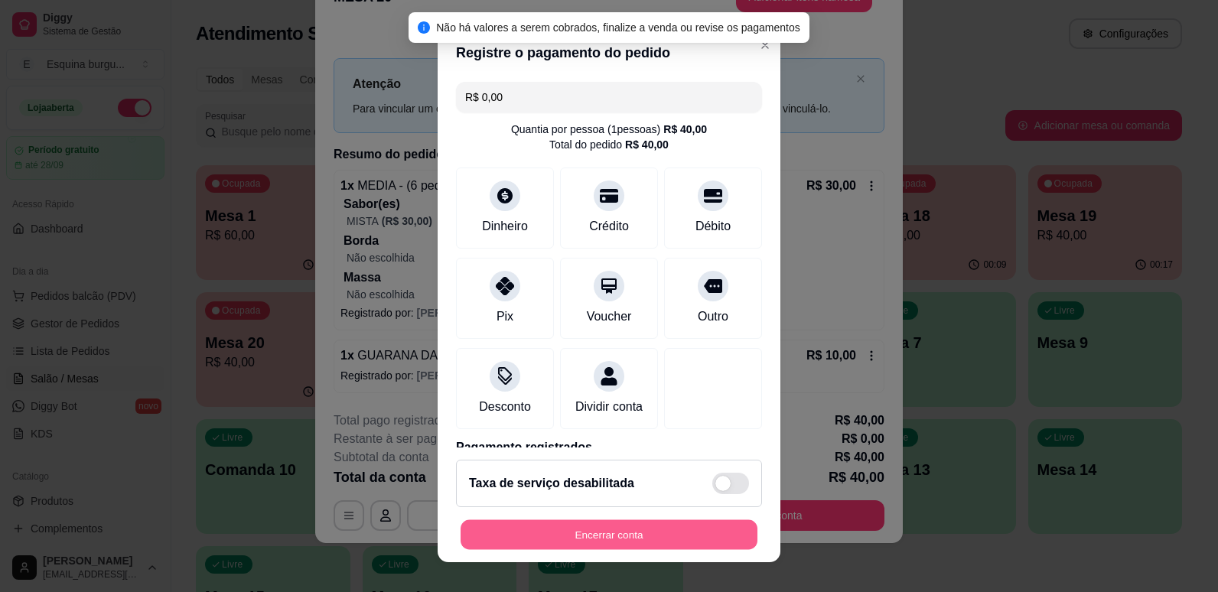
click at [679, 529] on button "Encerrar conta" at bounding box center [608, 535] width 297 height 30
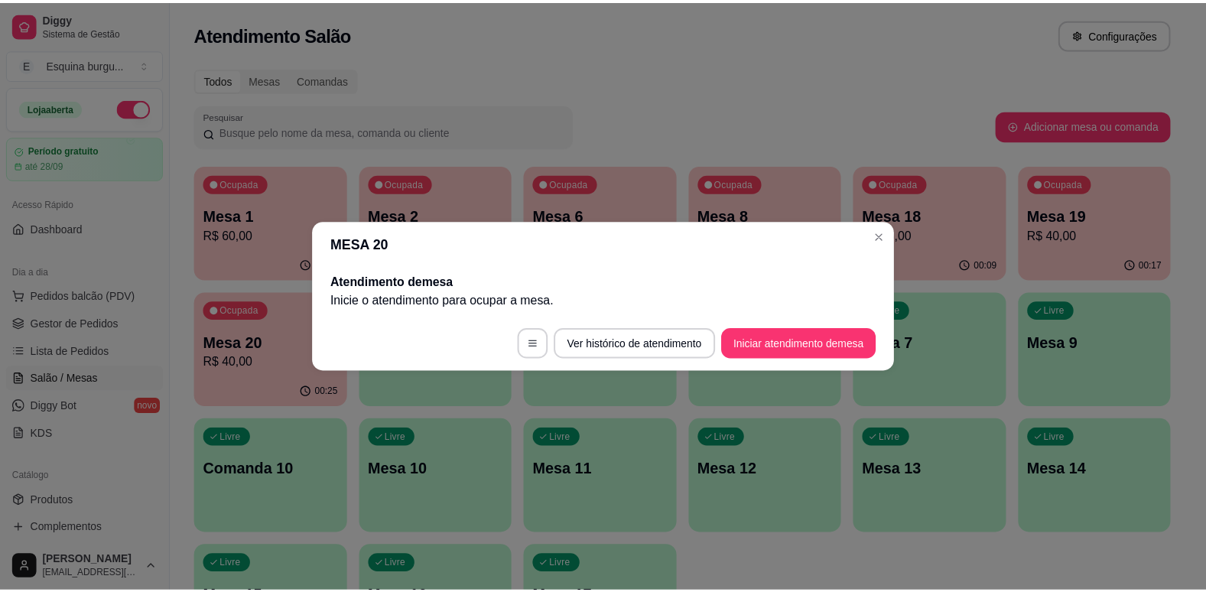
scroll to position [0, 0]
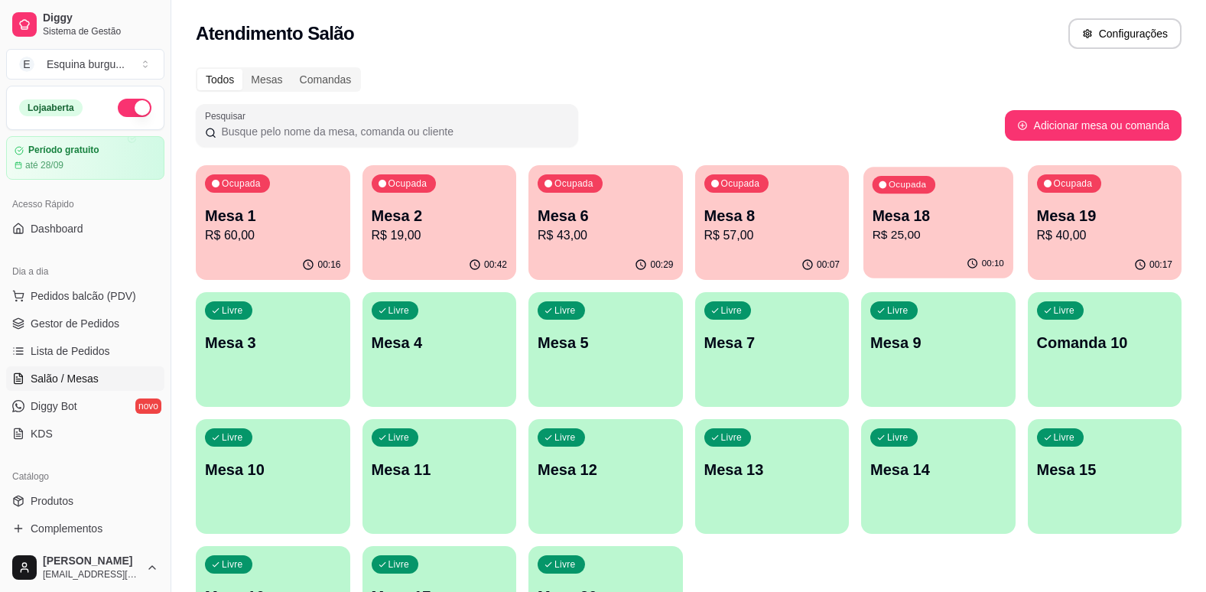
click at [957, 233] on p "R$ 25,00" at bounding box center [939, 235] width 132 height 18
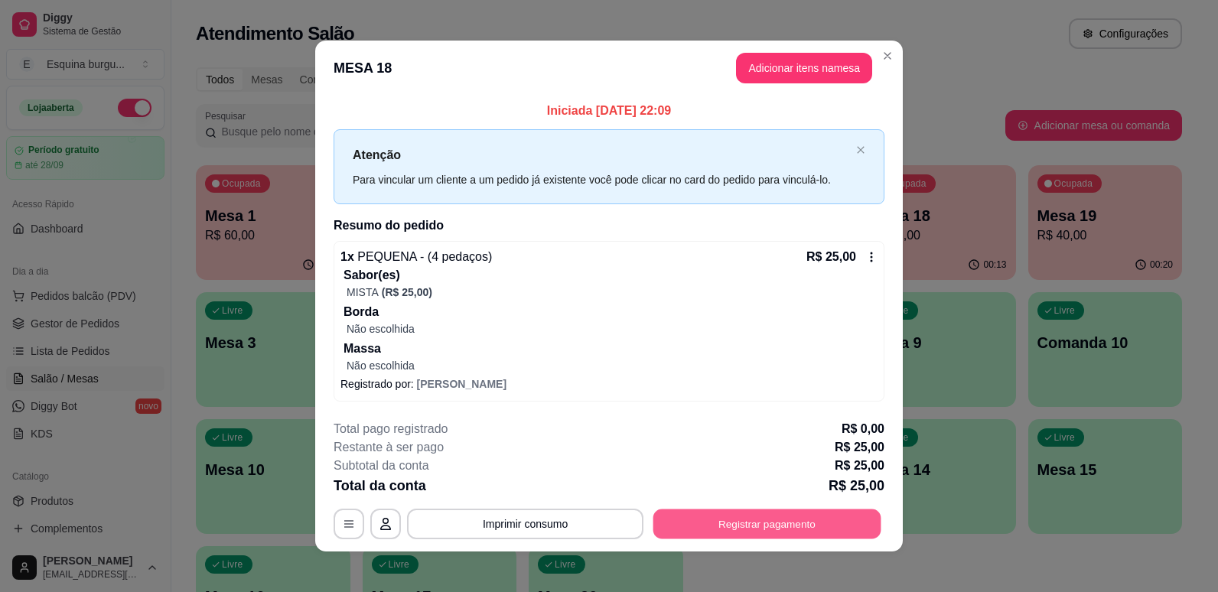
click at [759, 519] on button "Registrar pagamento" at bounding box center [767, 524] width 228 height 30
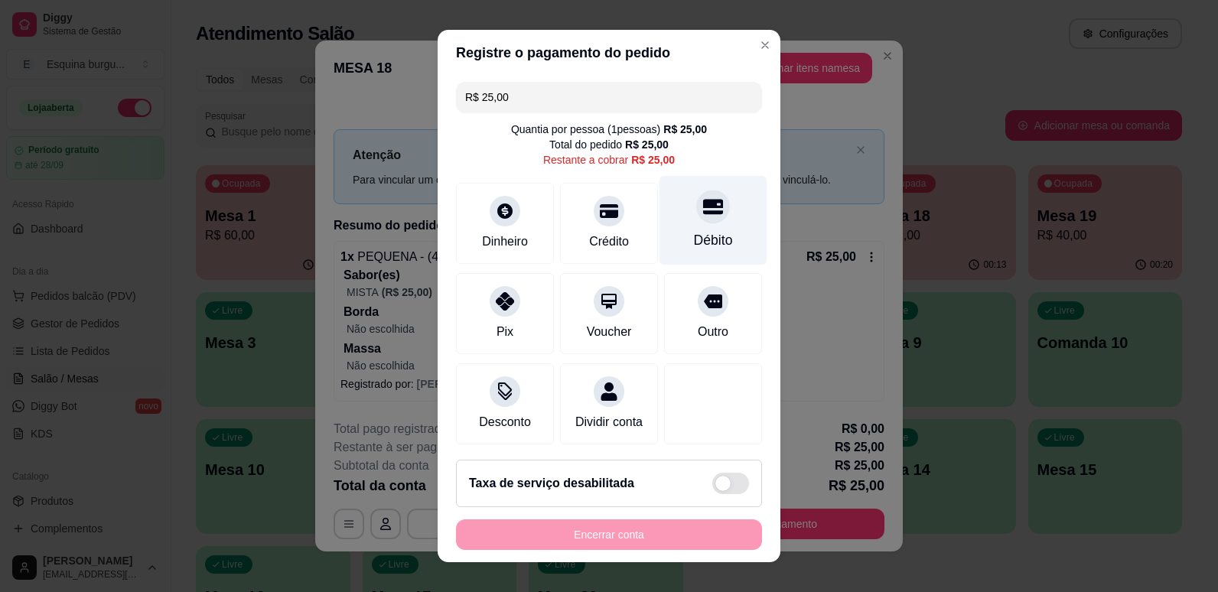
click at [703, 216] on icon at bounding box center [713, 207] width 20 height 20
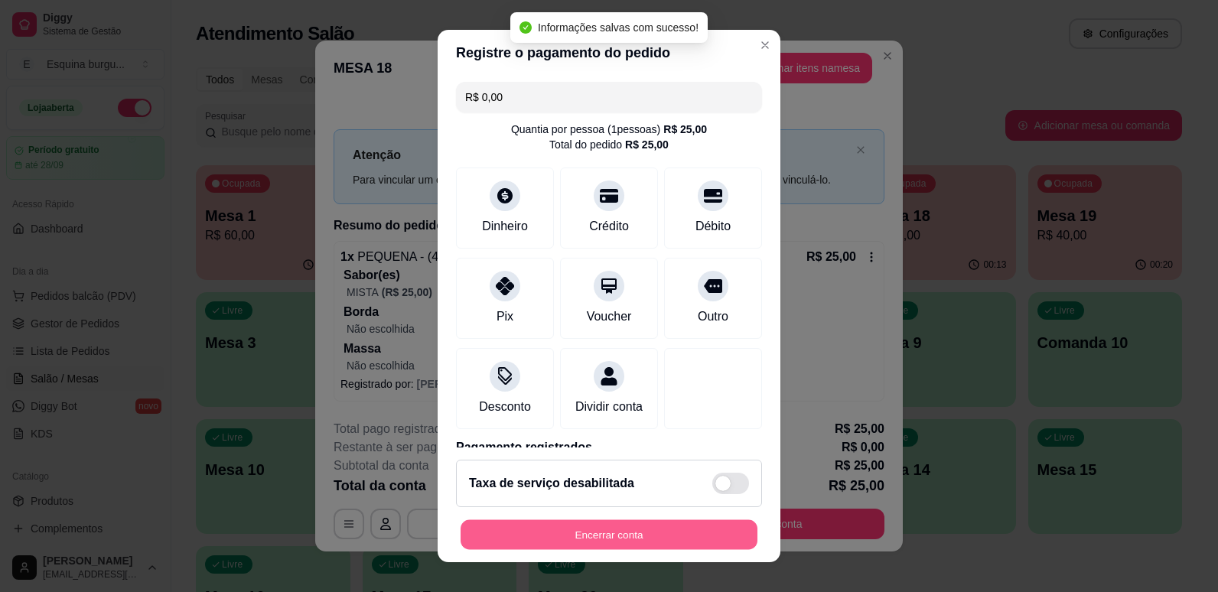
click at [651, 534] on button "Encerrar conta" at bounding box center [608, 535] width 297 height 30
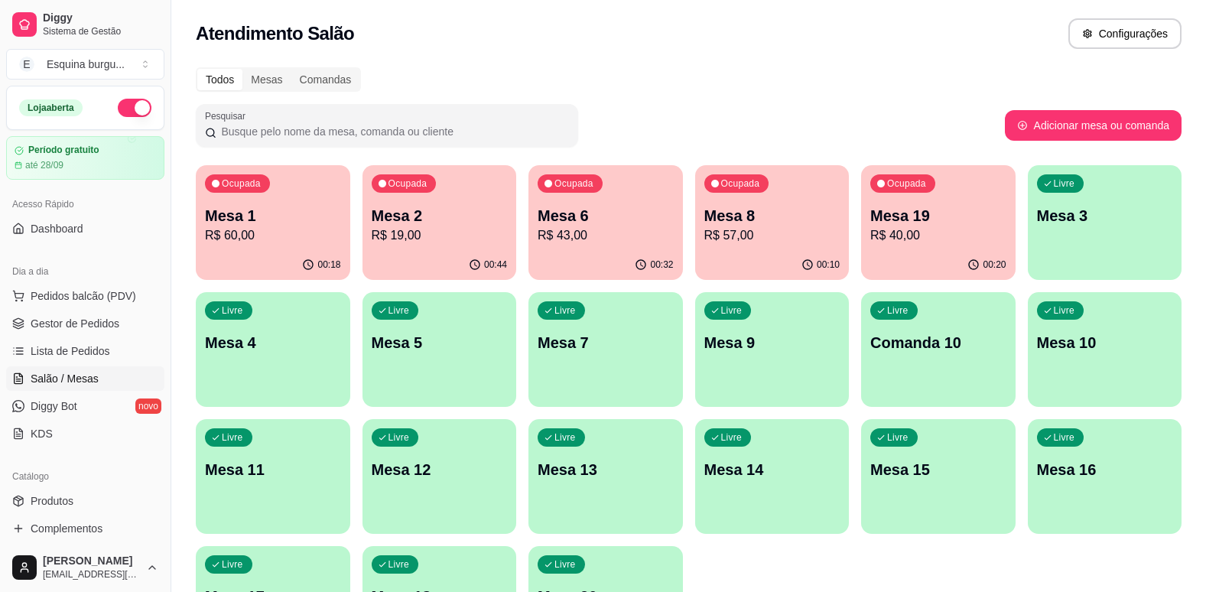
click at [866, 108] on div "Pesquisar" at bounding box center [600, 125] width 809 height 43
click at [804, 224] on p "Mesa 8" at bounding box center [772, 216] width 132 height 21
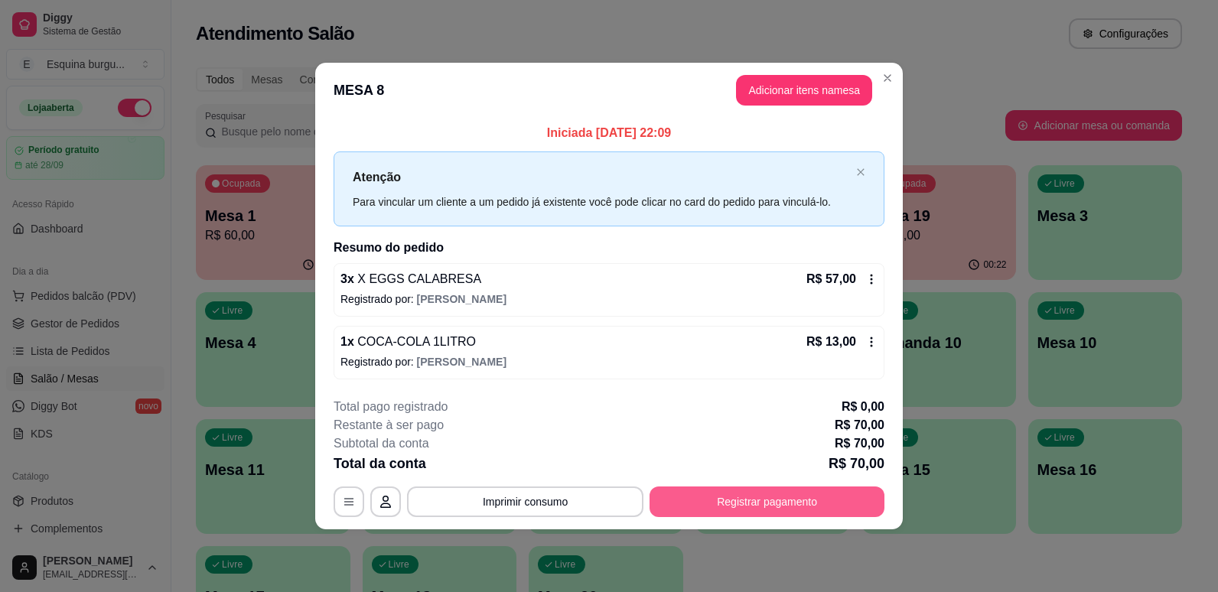
click at [790, 492] on button "Registrar pagamento" at bounding box center [766, 501] width 235 height 31
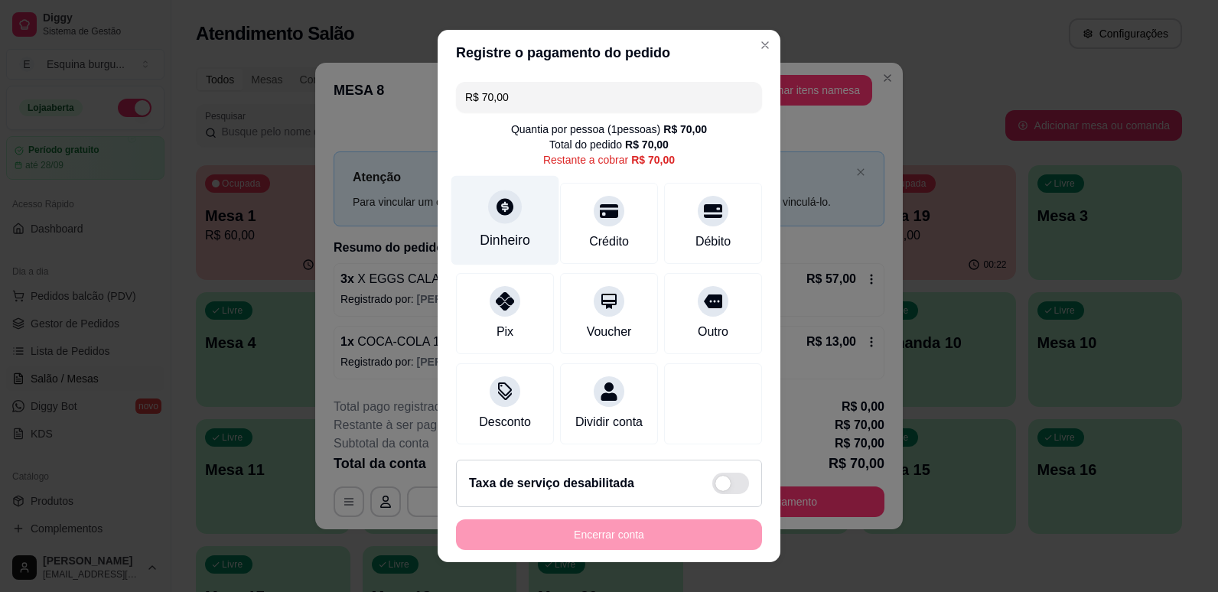
click at [512, 231] on div "Dinheiro" at bounding box center [505, 240] width 50 height 20
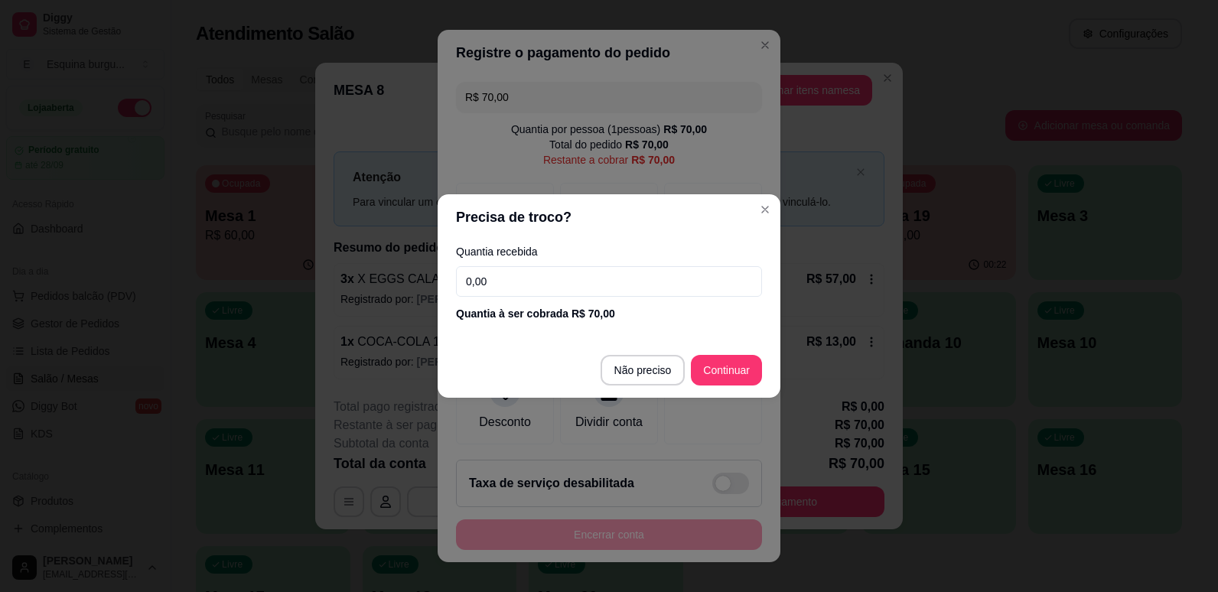
click at [522, 289] on input "0,00" at bounding box center [609, 281] width 306 height 31
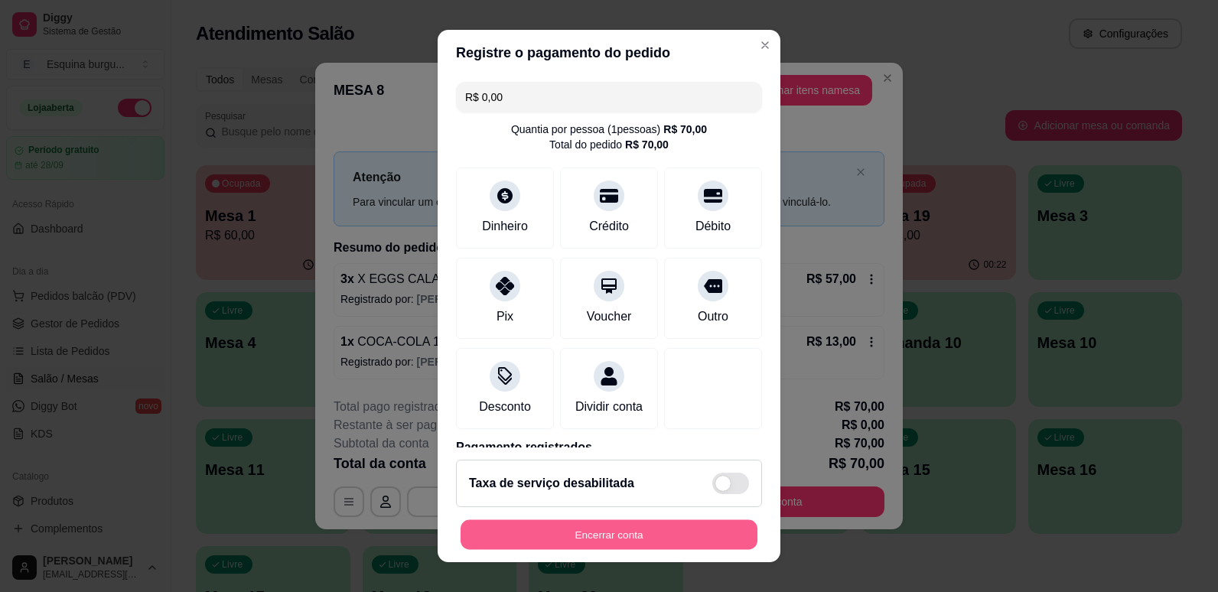
click at [664, 528] on button "Encerrar conta" at bounding box center [608, 535] width 297 height 30
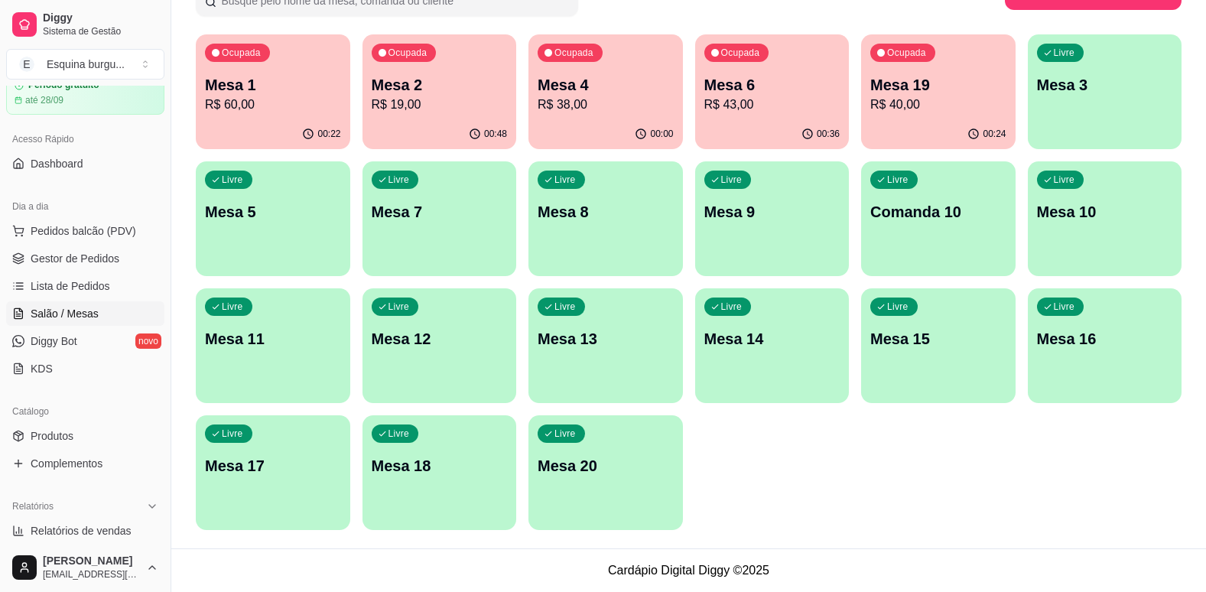
scroll to position [68, 0]
click at [106, 530] on span "Relatórios de vendas" at bounding box center [81, 527] width 101 height 15
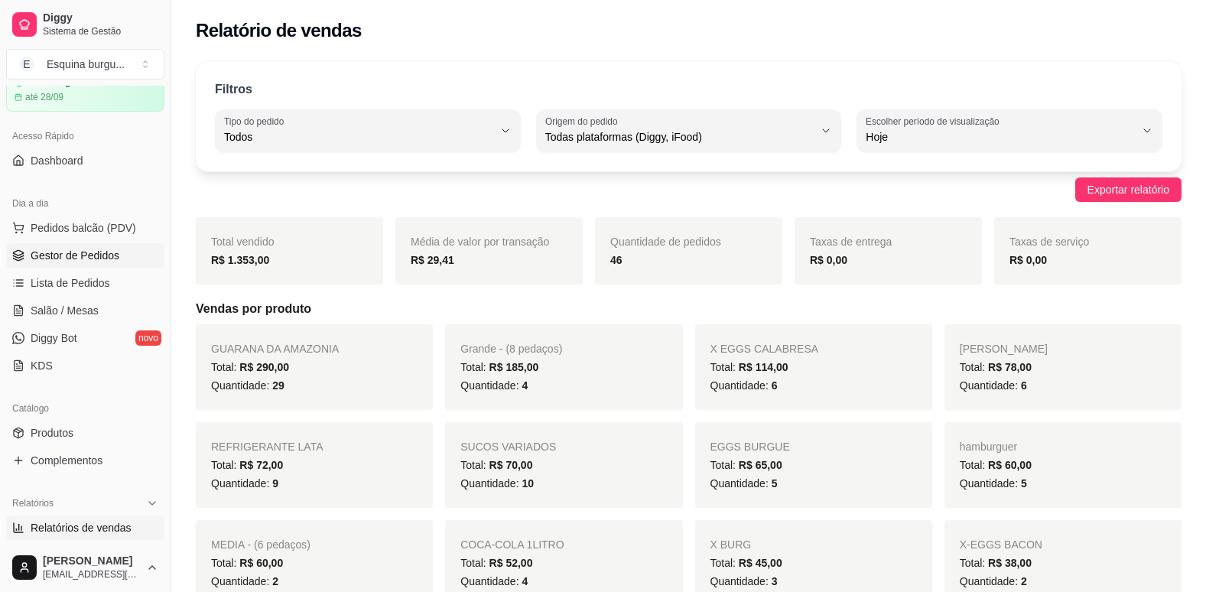
click at [83, 261] on span "Gestor de Pedidos" at bounding box center [75, 255] width 89 height 15
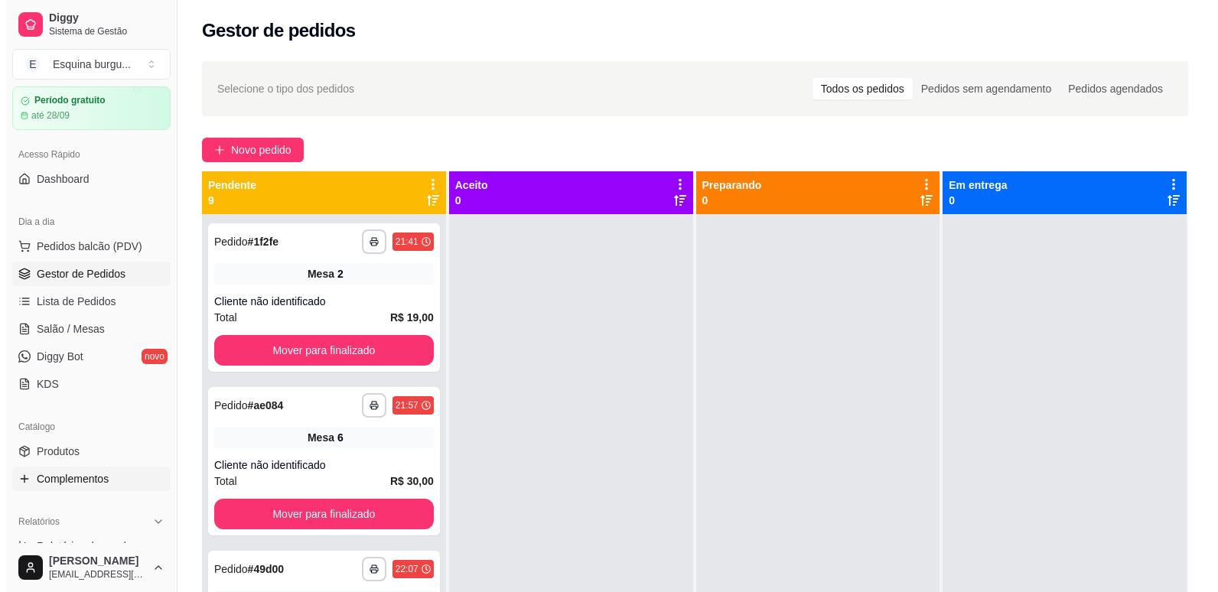
scroll to position [47, 0]
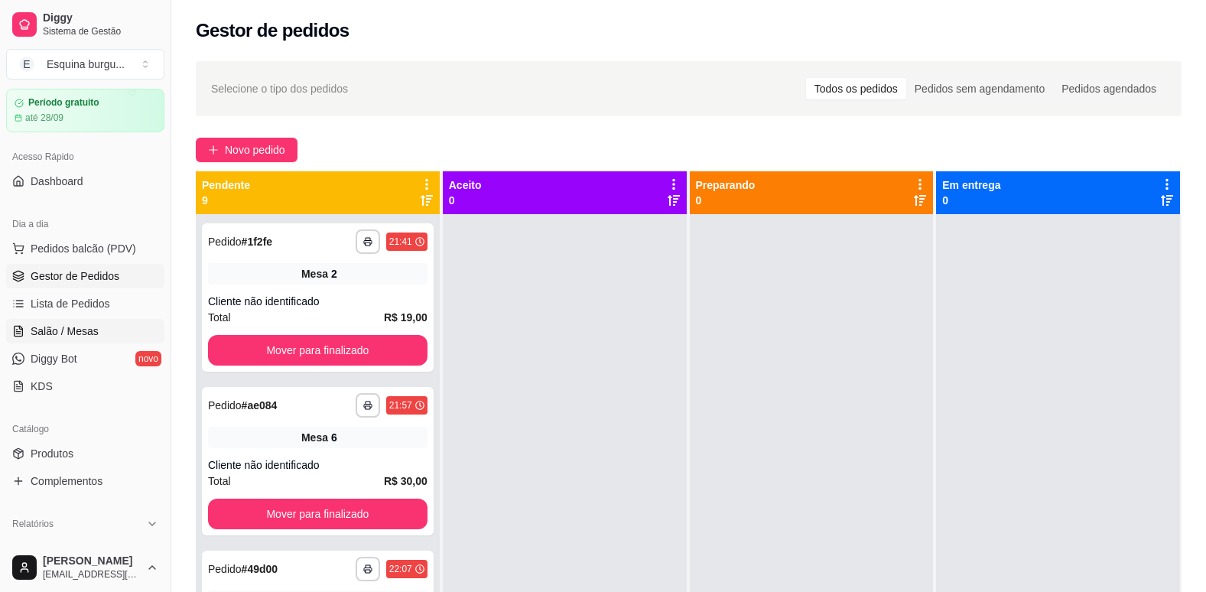
click at [73, 337] on span "Salão / Mesas" at bounding box center [65, 331] width 68 height 15
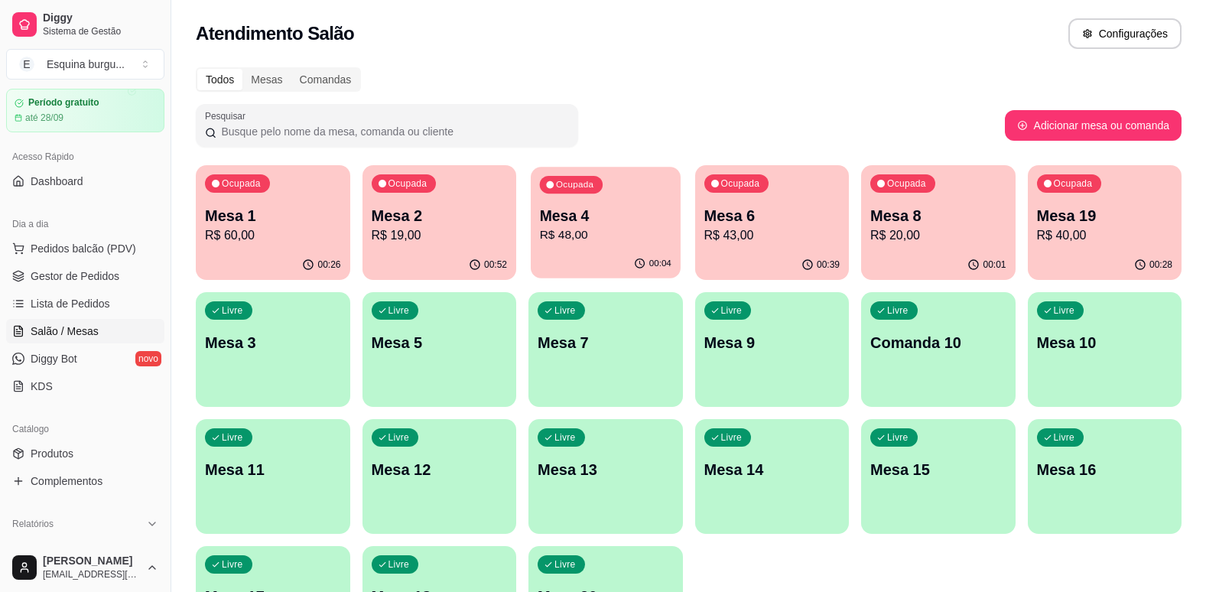
click at [639, 223] on p "Mesa 4" at bounding box center [606, 216] width 132 height 21
click at [974, 223] on p "Mesa 8" at bounding box center [939, 216] width 132 height 21
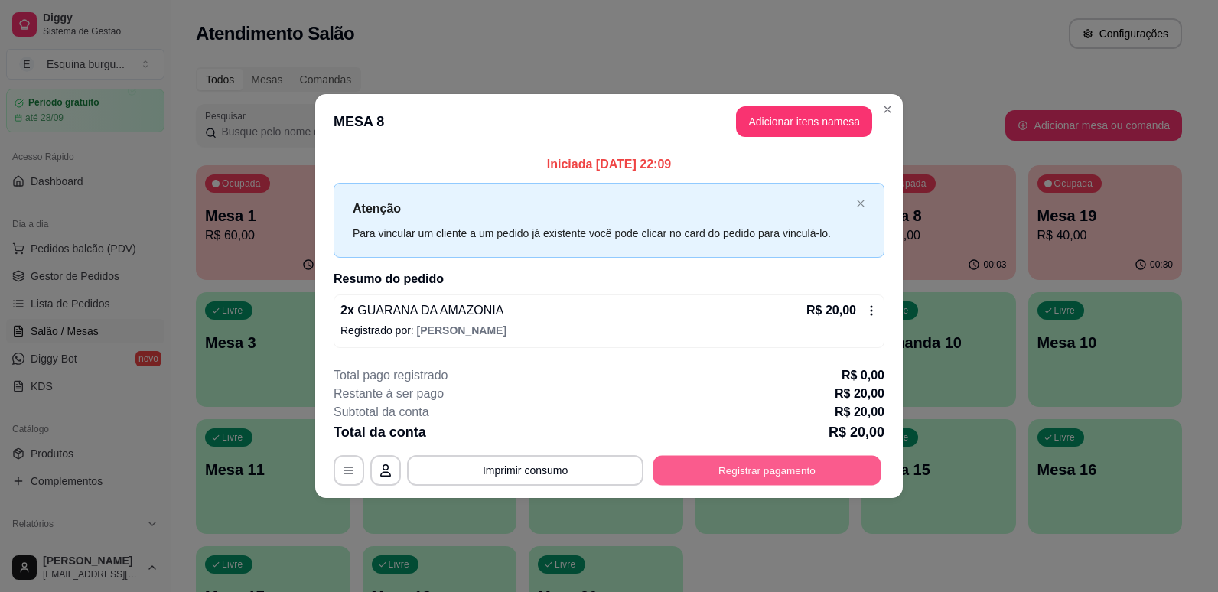
click at [761, 464] on button "Registrar pagamento" at bounding box center [767, 470] width 228 height 30
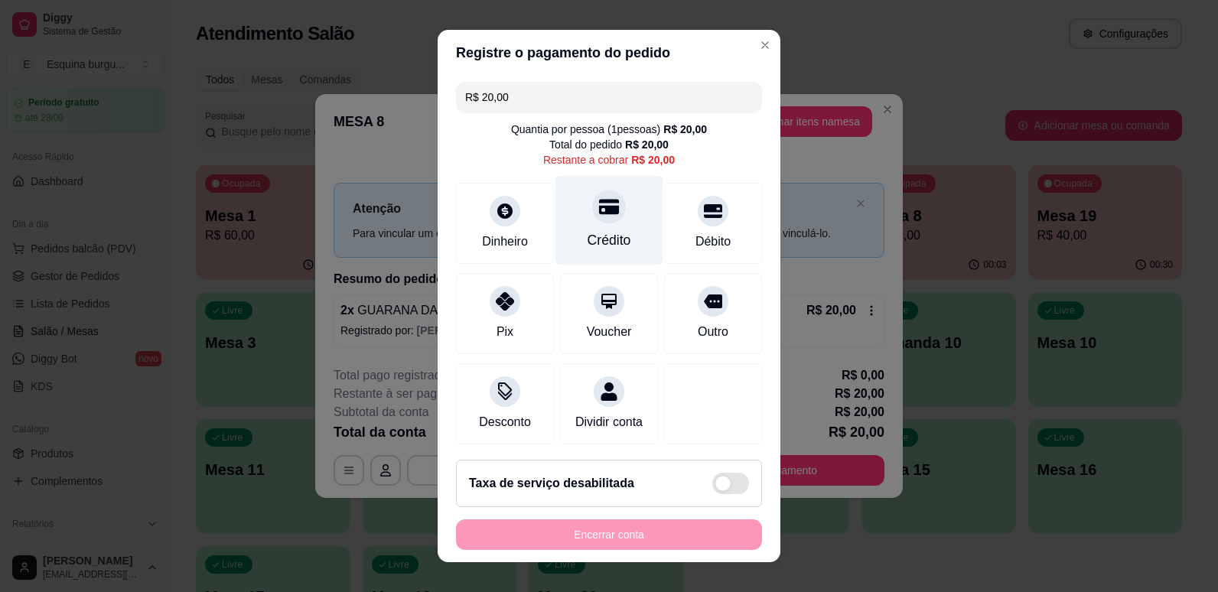
click at [610, 226] on div "Crédito" at bounding box center [609, 219] width 108 height 89
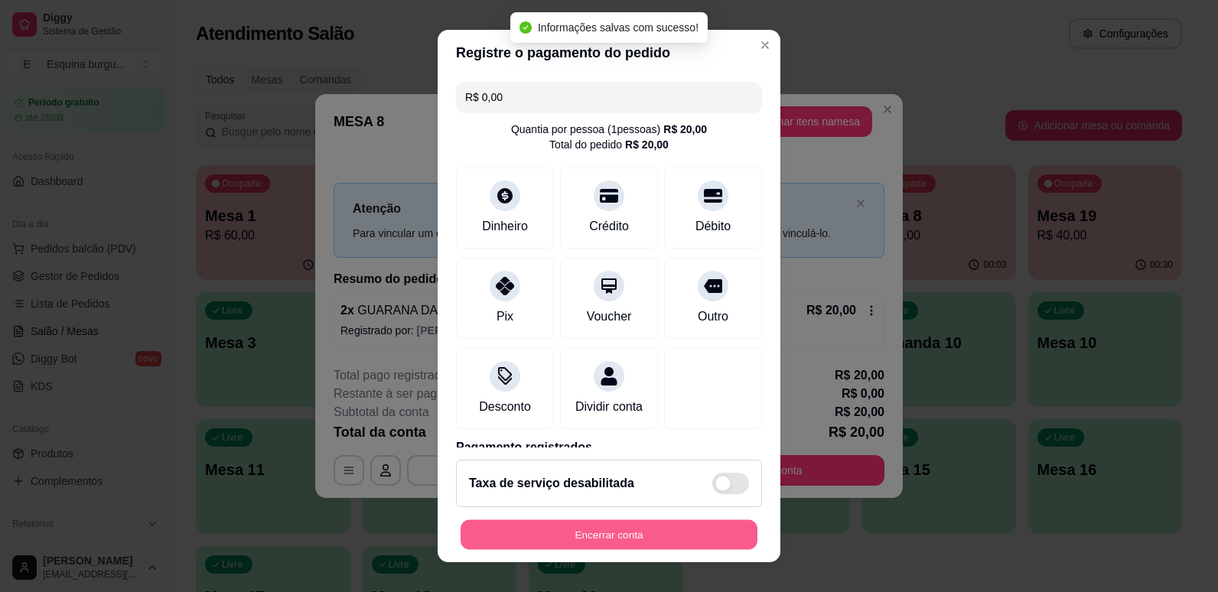
click at [675, 532] on button "Encerrar conta" at bounding box center [608, 535] width 297 height 30
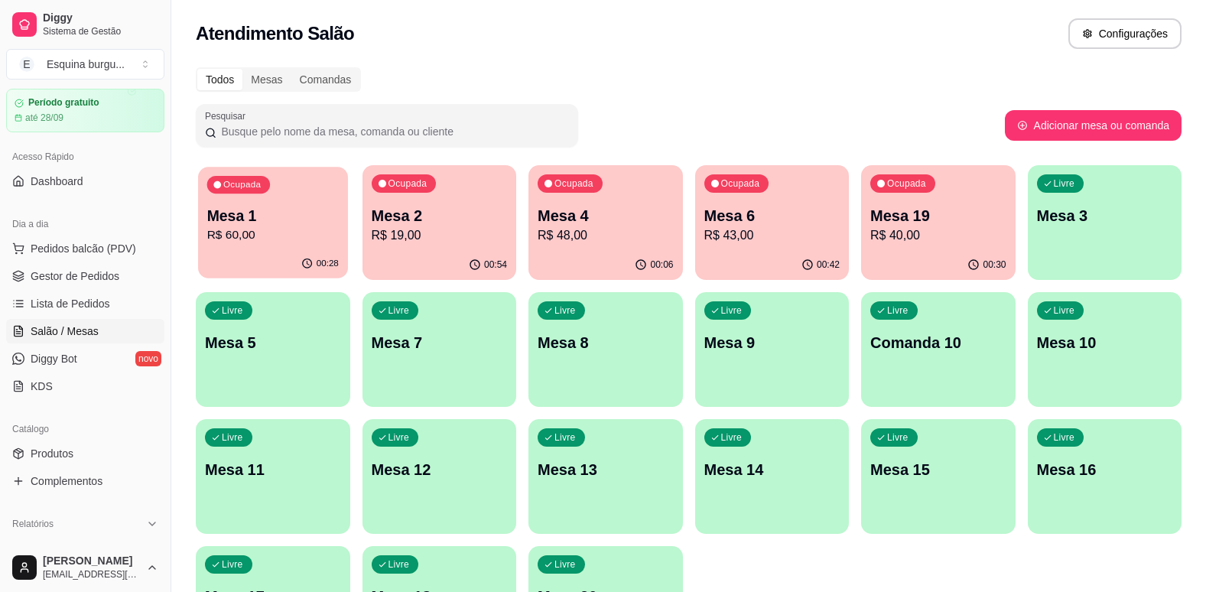
click at [301, 187] on div "Ocupada Mesa 1 R$ 60,00" at bounding box center [272, 208] width 149 height 83
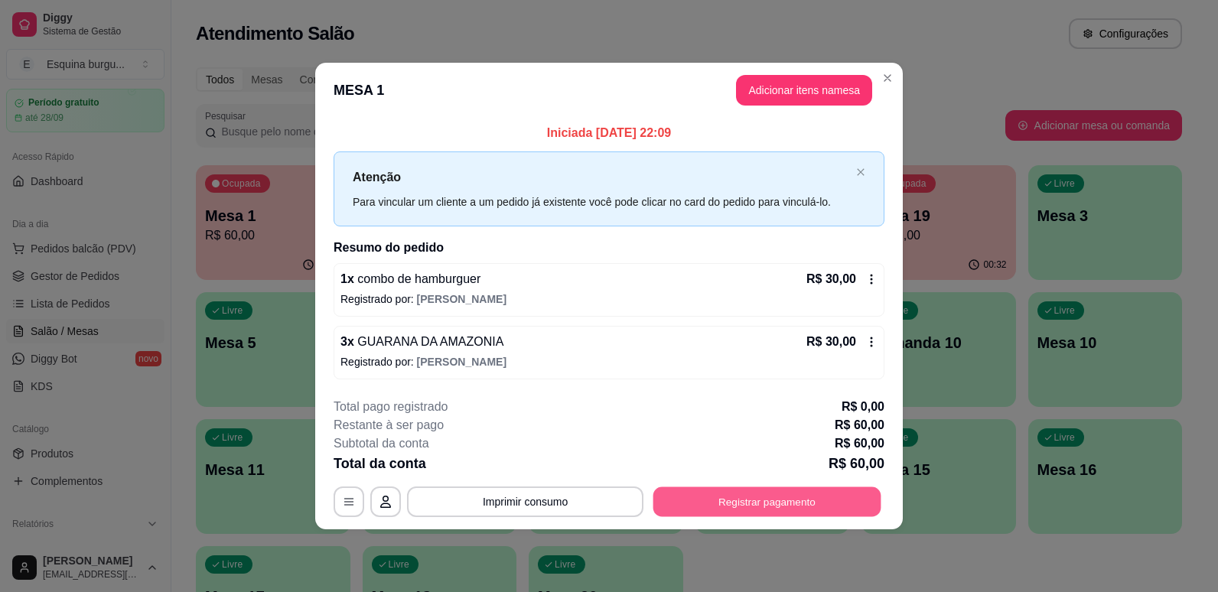
click at [730, 504] on button "Registrar pagamento" at bounding box center [767, 501] width 228 height 30
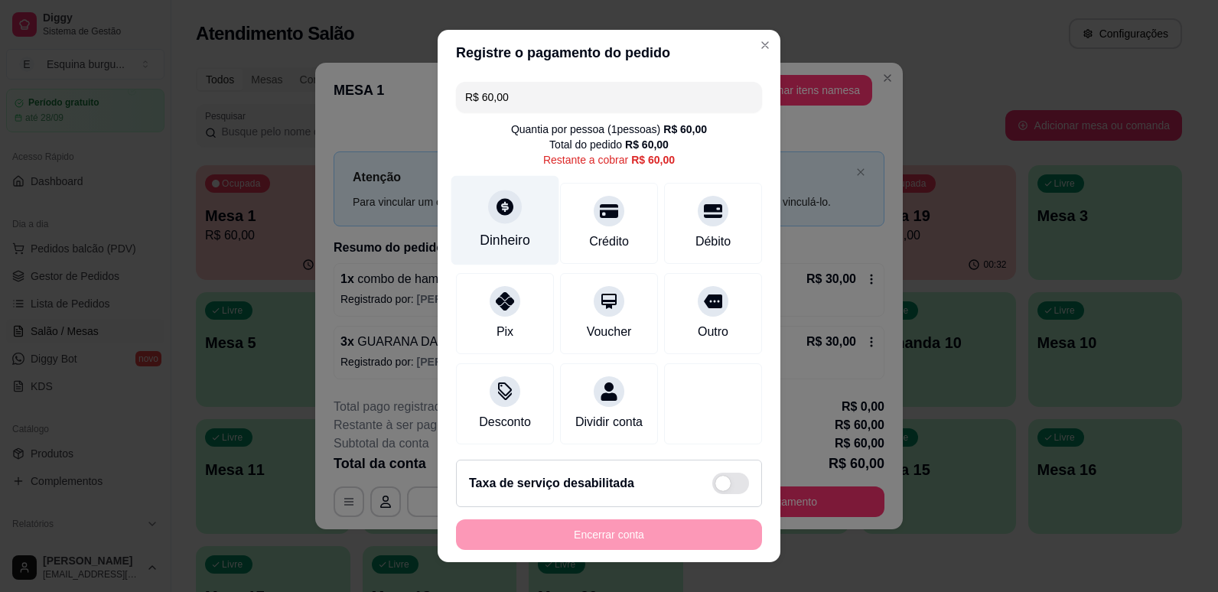
click at [518, 226] on div "Dinheiro" at bounding box center [505, 219] width 108 height 89
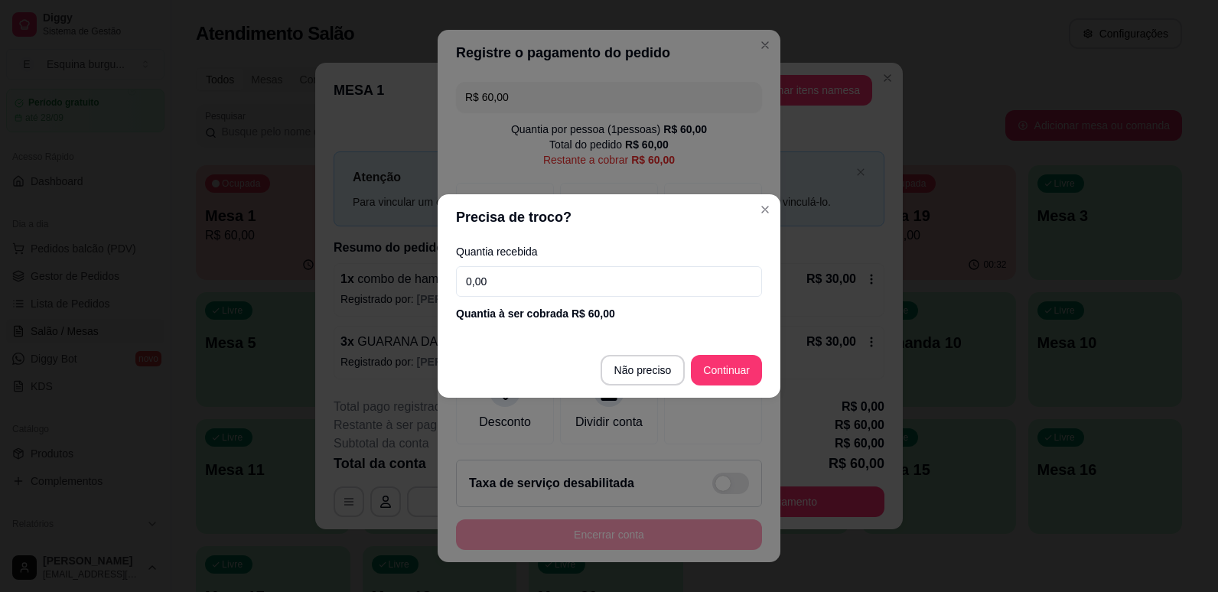
click at [512, 284] on input "0,00" at bounding box center [609, 281] width 306 height 31
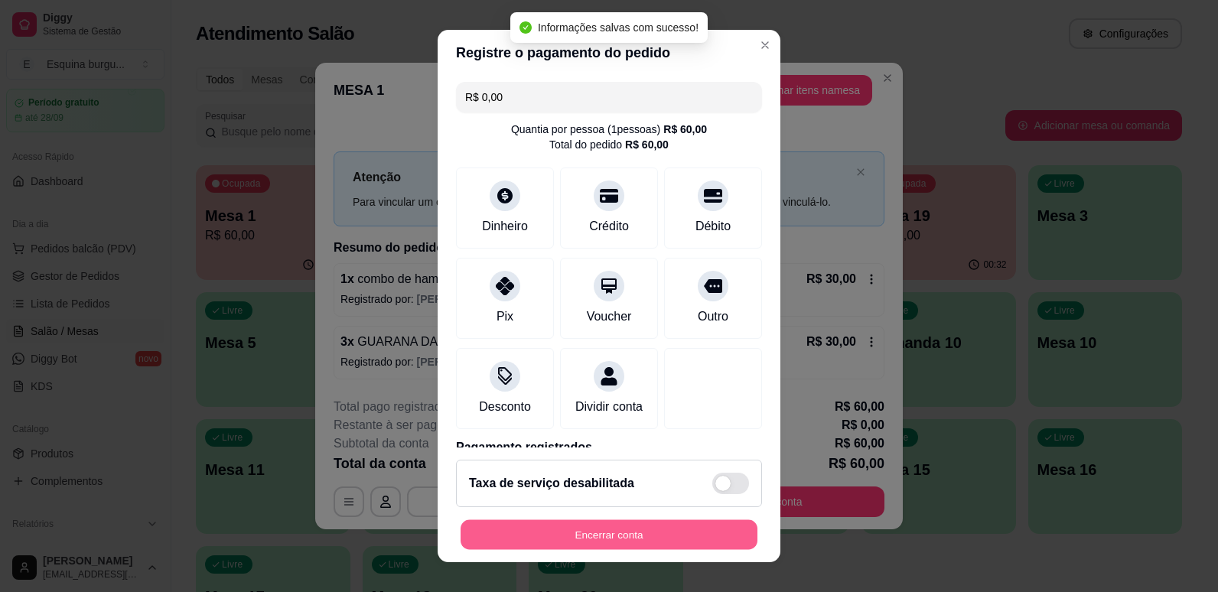
click at [652, 535] on button "Encerrar conta" at bounding box center [608, 535] width 297 height 30
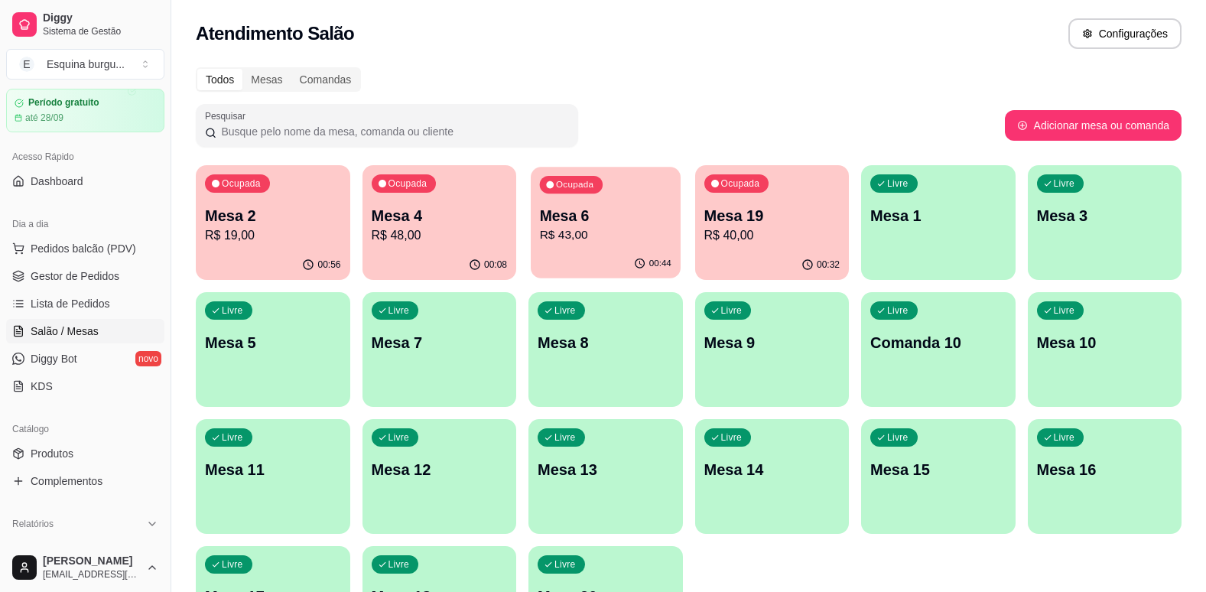
click at [648, 191] on div "Ocupada Mesa 6 R$ 43,00" at bounding box center [605, 208] width 149 height 83
click at [444, 224] on p "Mesa 4" at bounding box center [439, 216] width 132 height 21
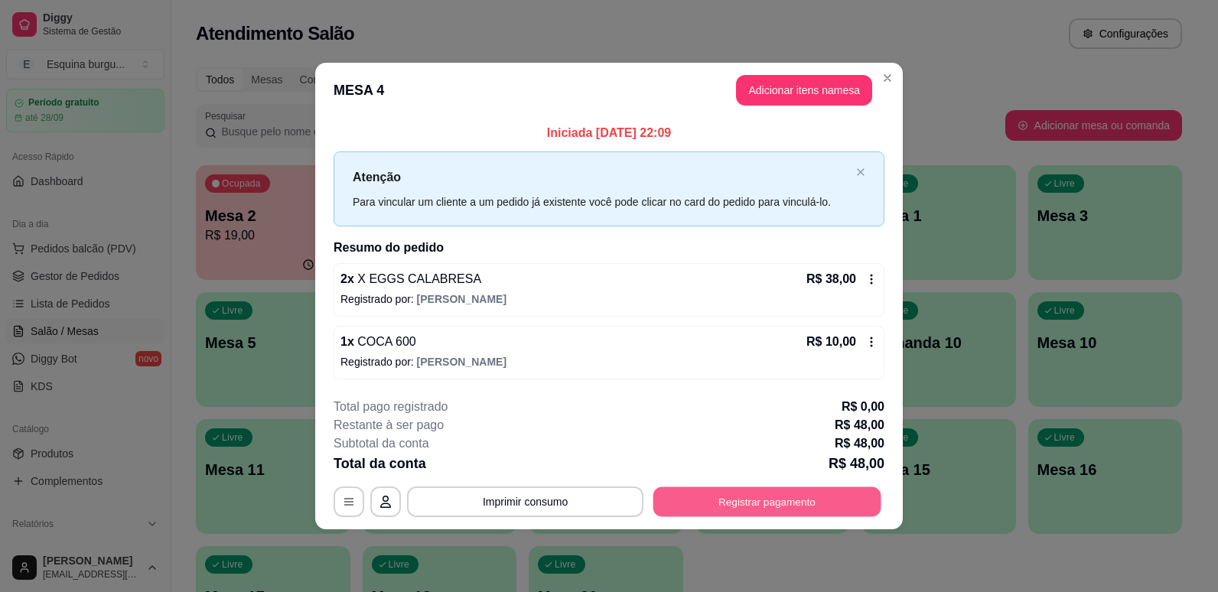
click at [837, 506] on button "Registrar pagamento" at bounding box center [767, 501] width 228 height 30
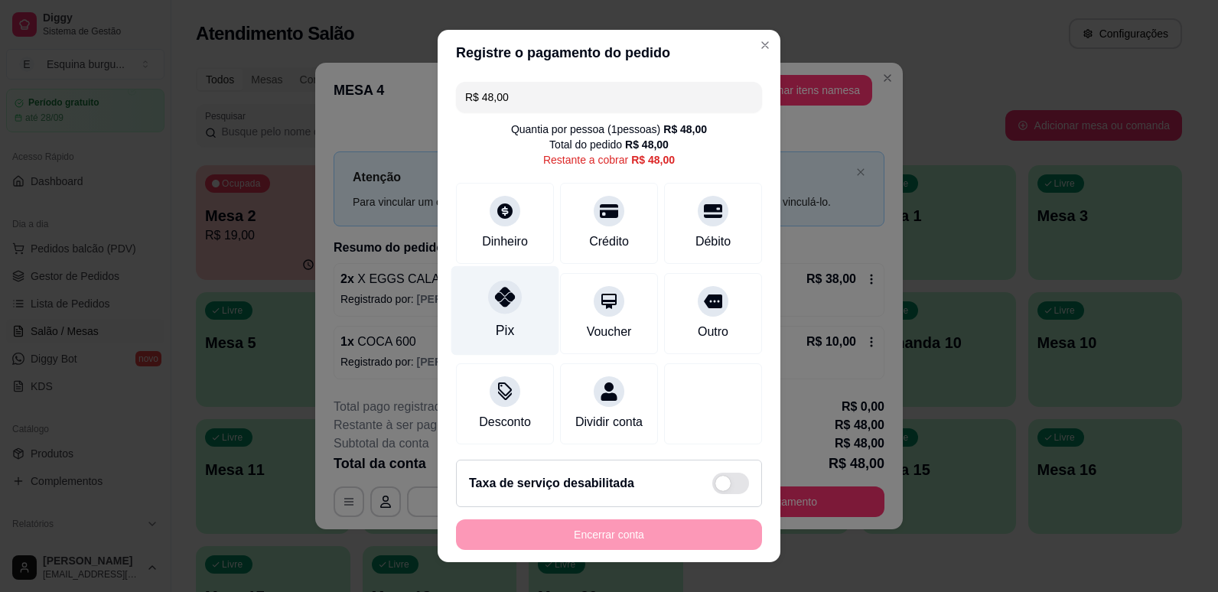
click at [519, 295] on div "Pix" at bounding box center [505, 309] width 108 height 89
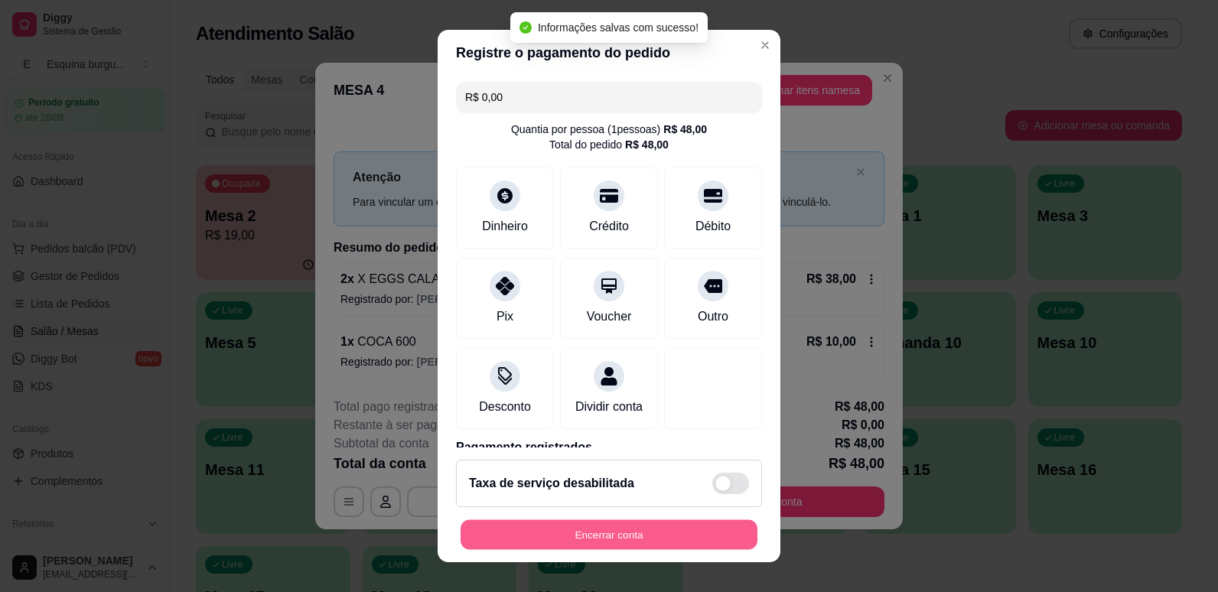
click at [596, 528] on button "Encerrar conta" at bounding box center [608, 535] width 297 height 30
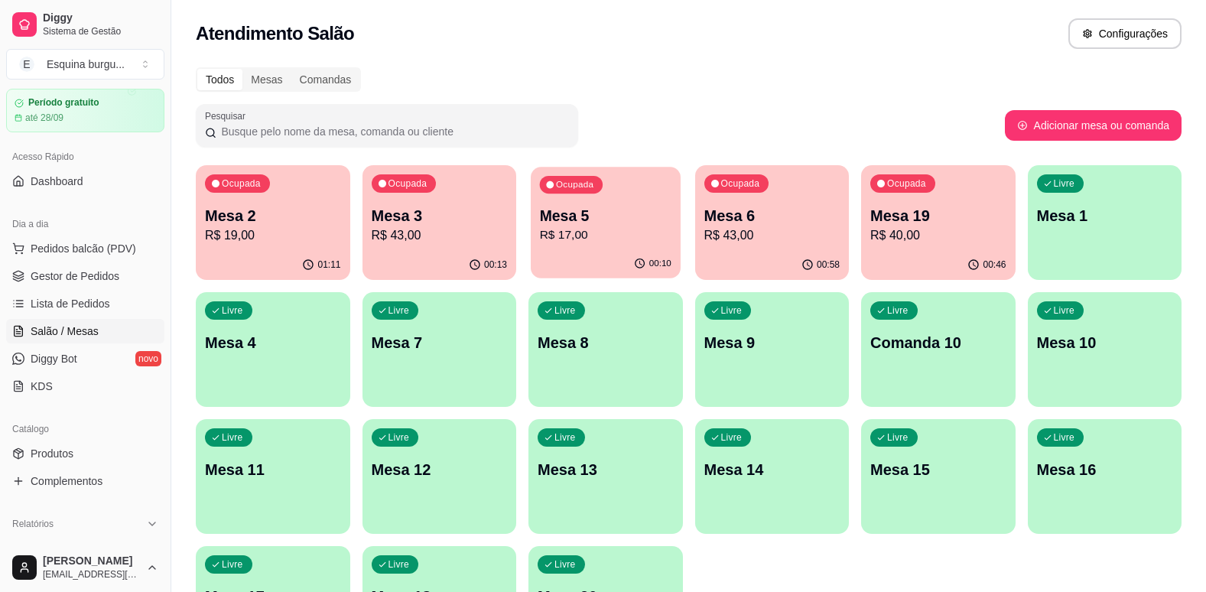
click at [678, 217] on div "Ocupada Mesa 5 R$ 17,00" at bounding box center [605, 208] width 149 height 83
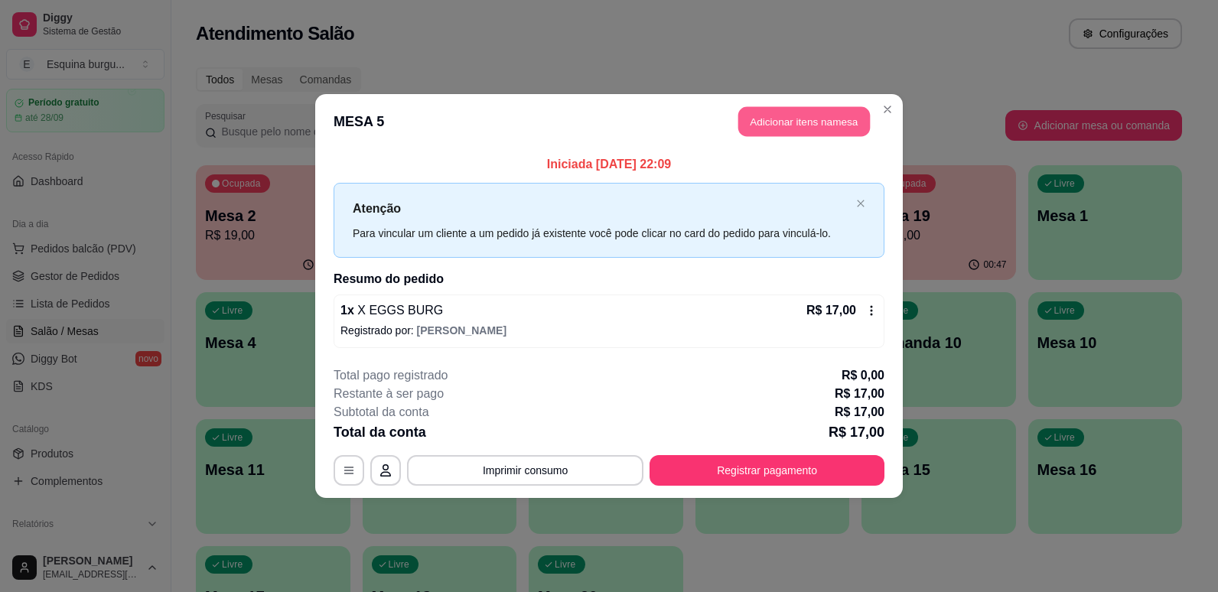
click at [819, 127] on button "Adicionar itens na mesa" at bounding box center [804, 122] width 132 height 30
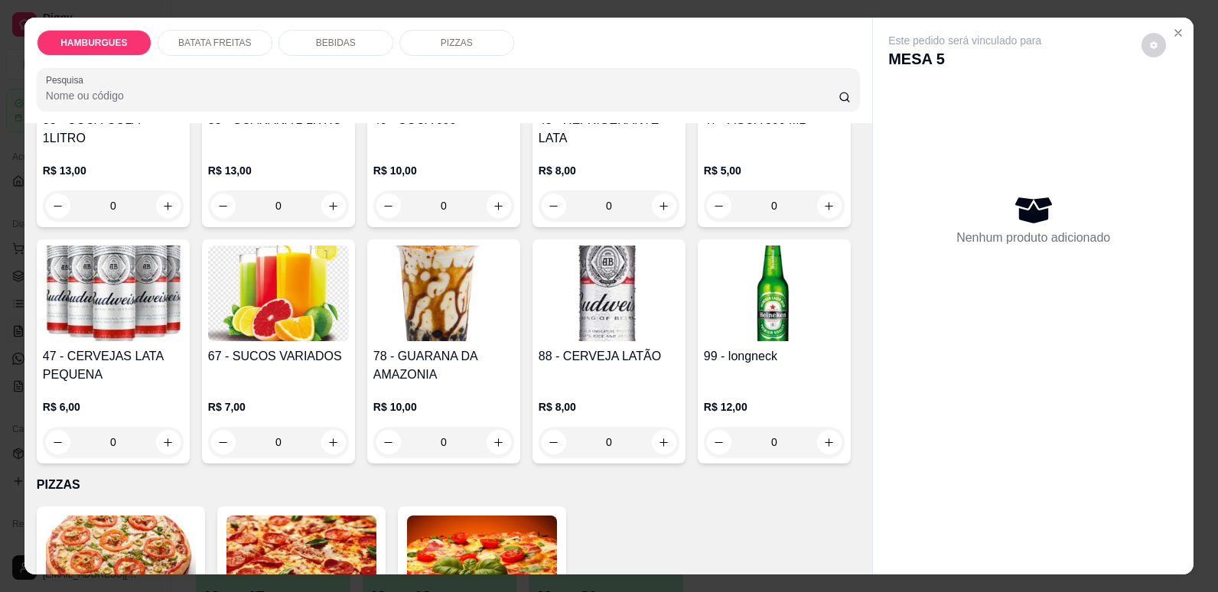
scroll to position [1708, 0]
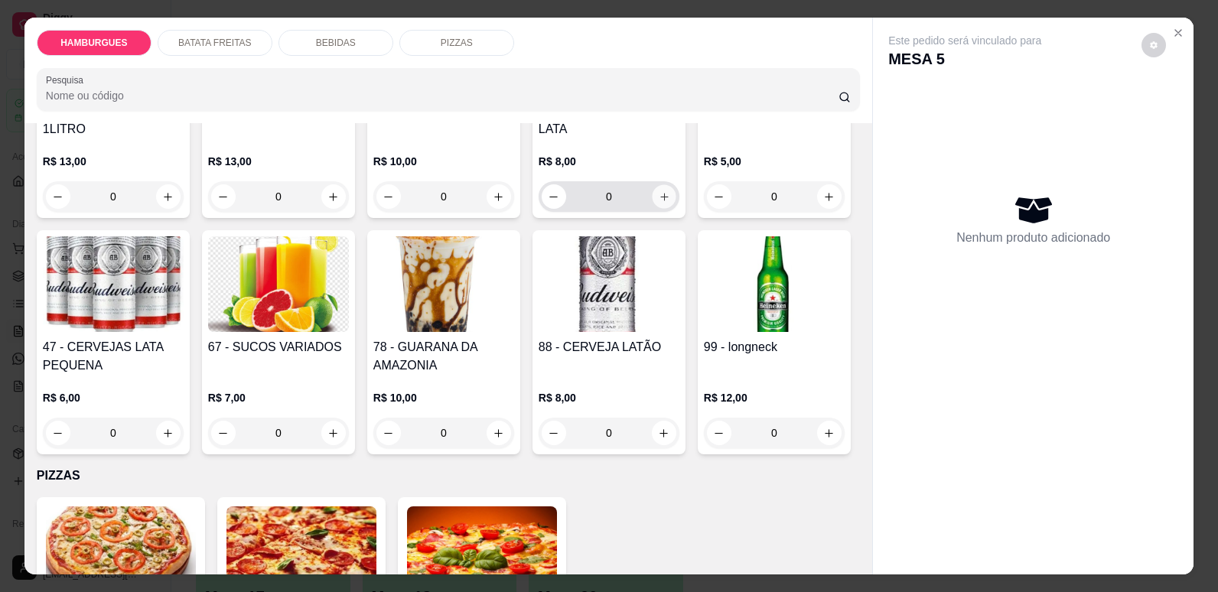
click at [665, 209] on button "increase-product-quantity" at bounding box center [664, 197] width 24 height 24
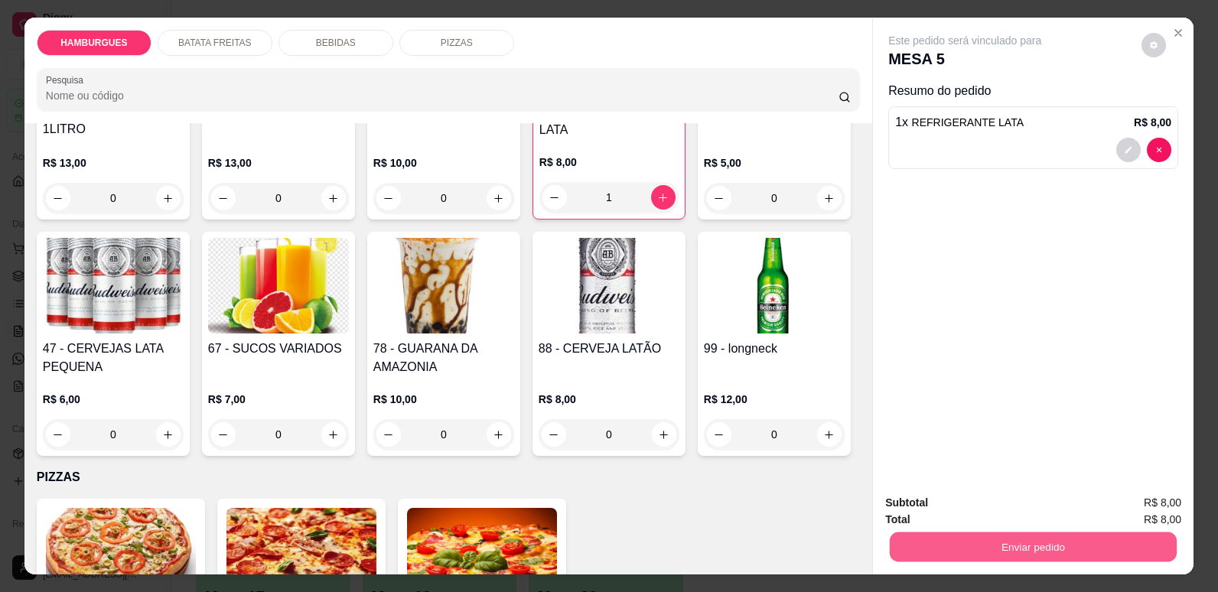
click at [996, 549] on button "Enviar pedido" at bounding box center [1033, 547] width 287 height 30
click at [994, 518] on button "Não registrar e enviar pedido" at bounding box center [983, 509] width 154 height 28
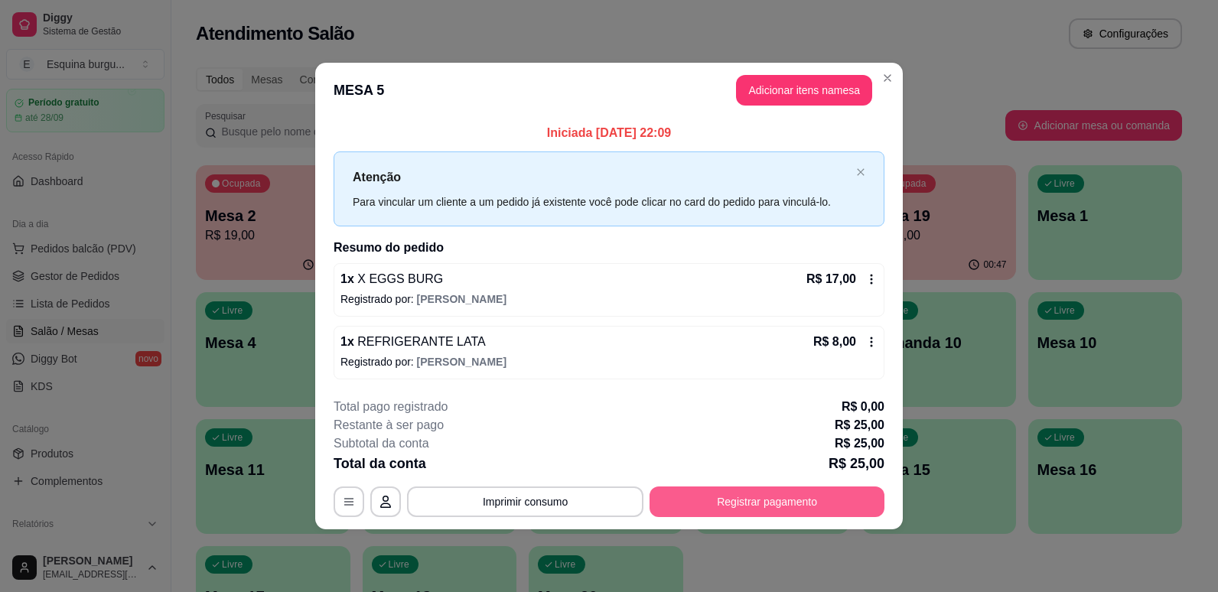
click at [795, 510] on button "Registrar pagamento" at bounding box center [766, 501] width 235 height 31
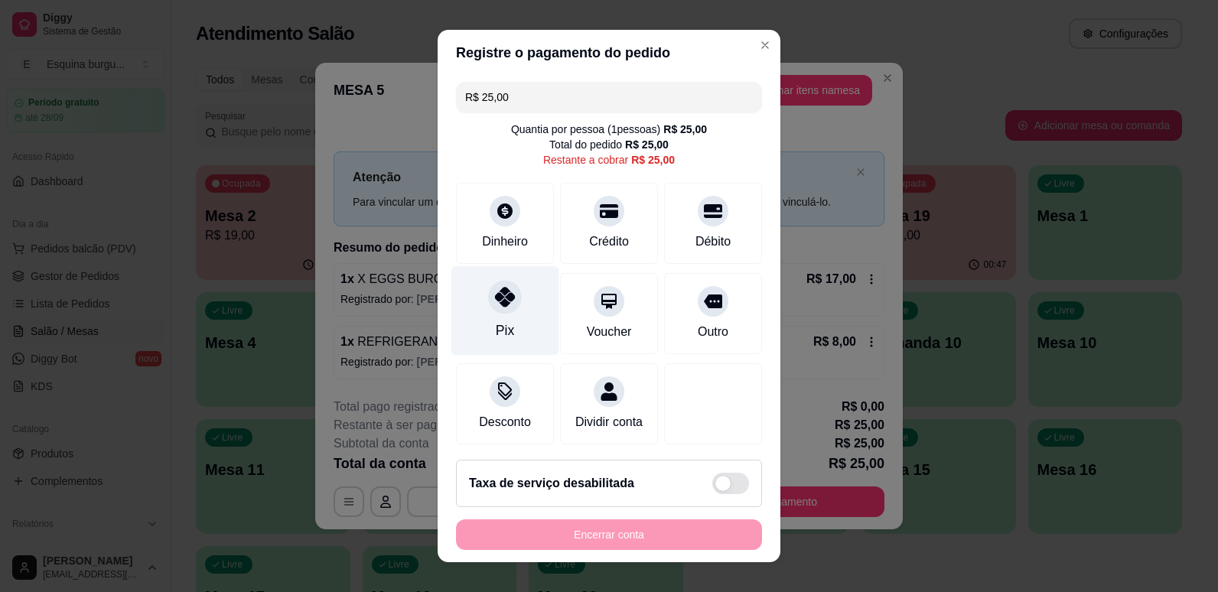
click at [503, 309] on div at bounding box center [505, 297] width 34 height 34
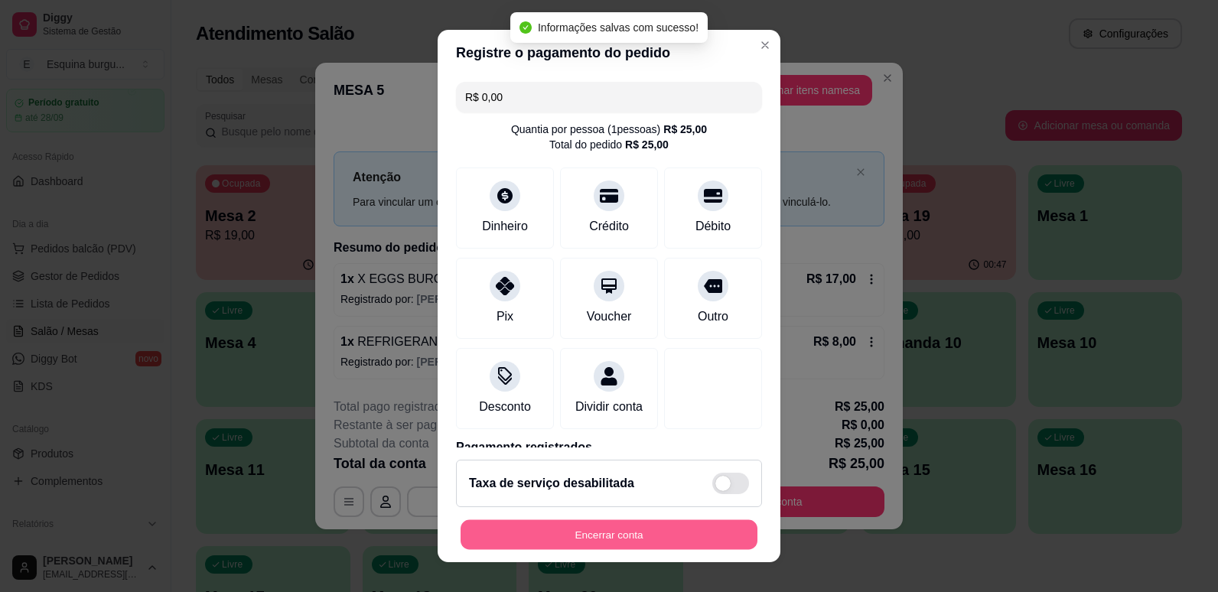
click at [618, 531] on button "Encerrar conta" at bounding box center [608, 535] width 297 height 30
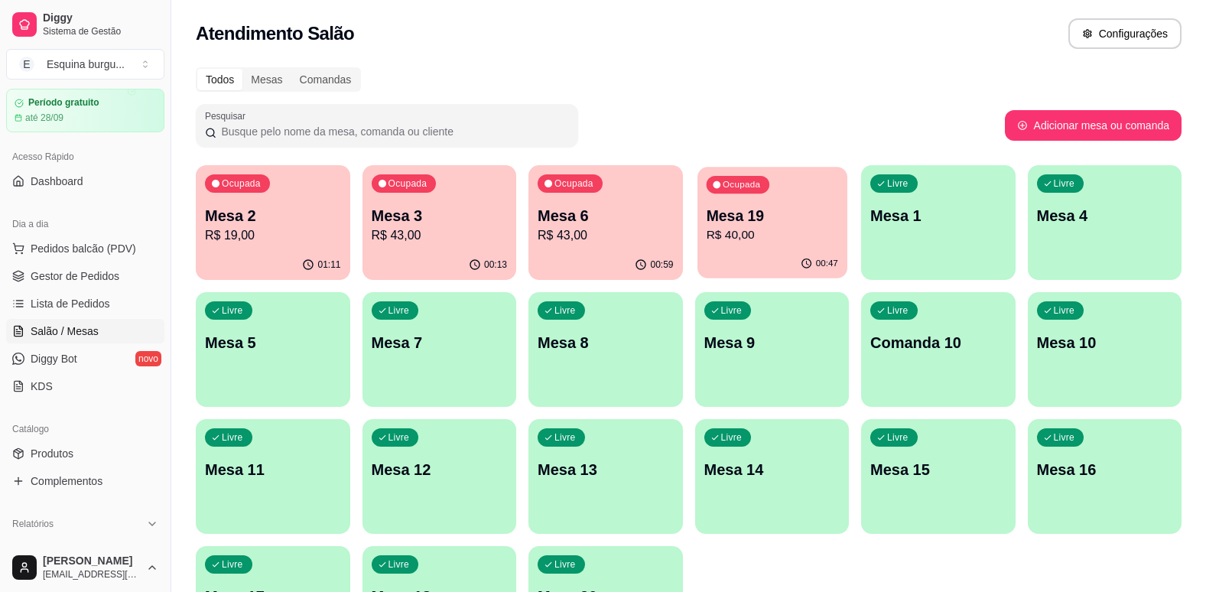
click at [798, 221] on p "Mesa 19" at bounding box center [772, 216] width 132 height 21
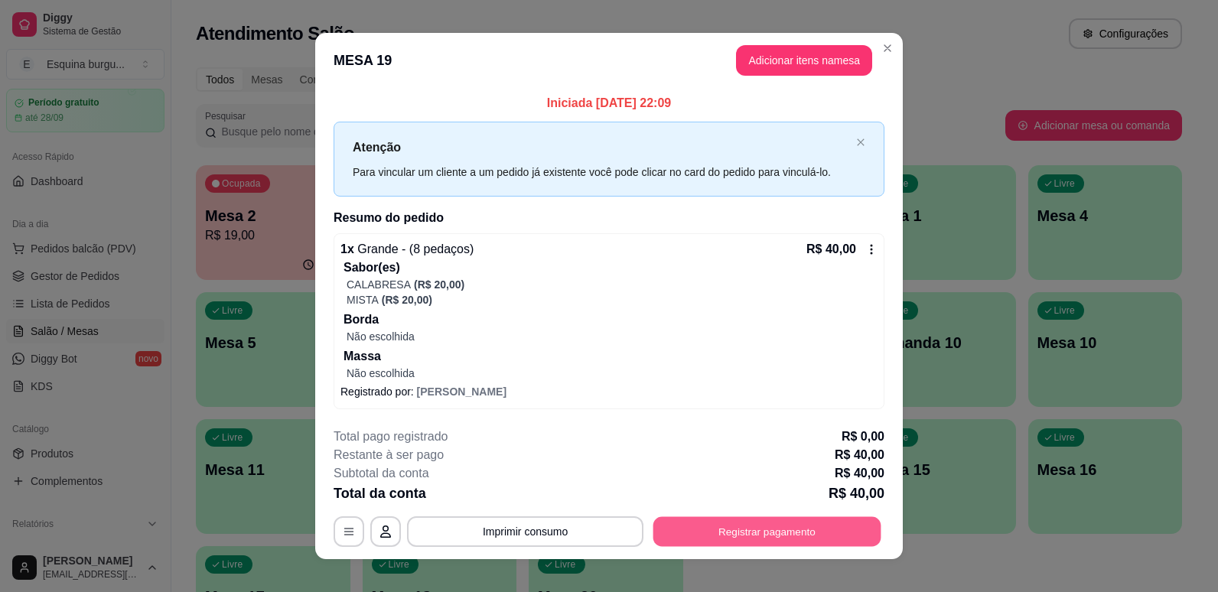
click at [806, 517] on button "Registrar pagamento" at bounding box center [767, 531] width 228 height 30
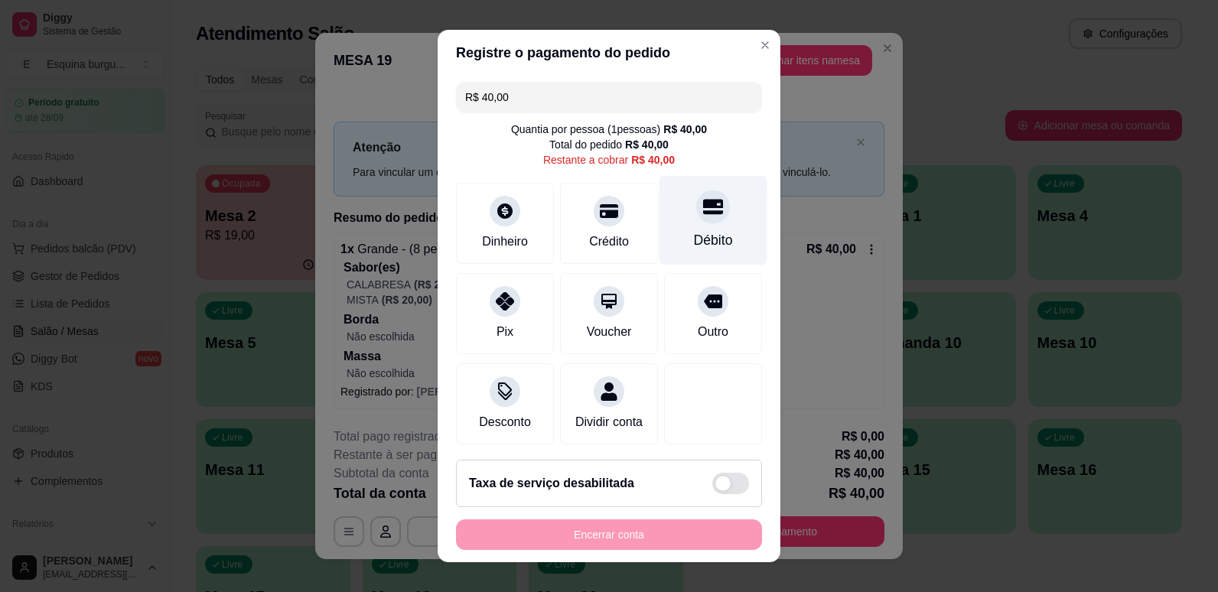
click at [696, 193] on div at bounding box center [713, 207] width 34 height 34
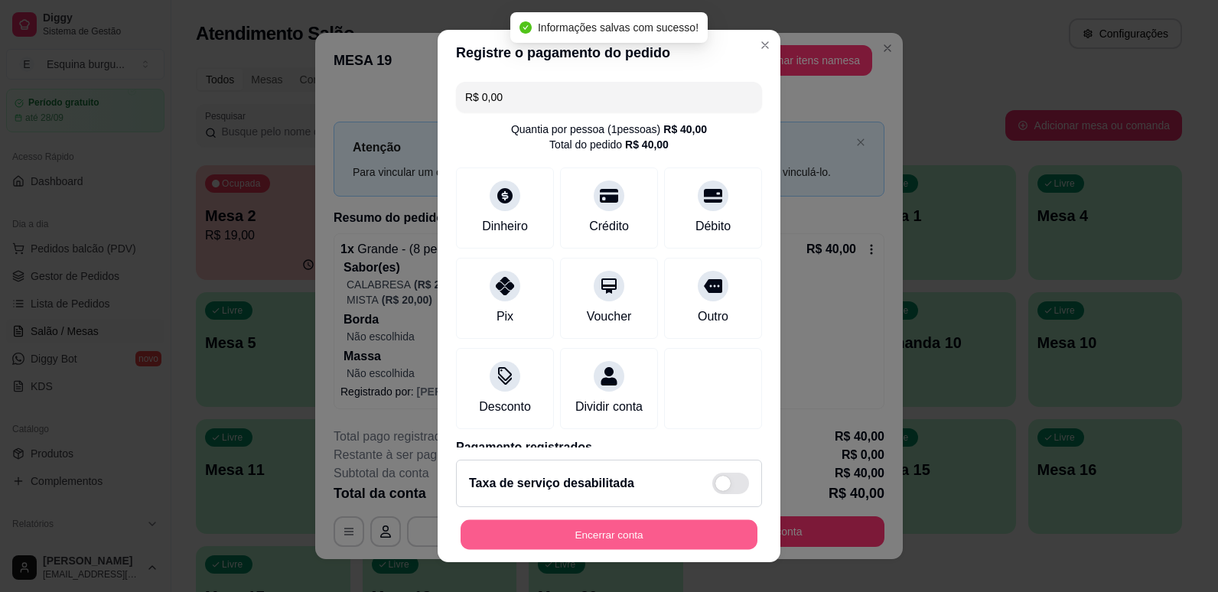
click at [610, 539] on button "Encerrar conta" at bounding box center [608, 535] width 297 height 30
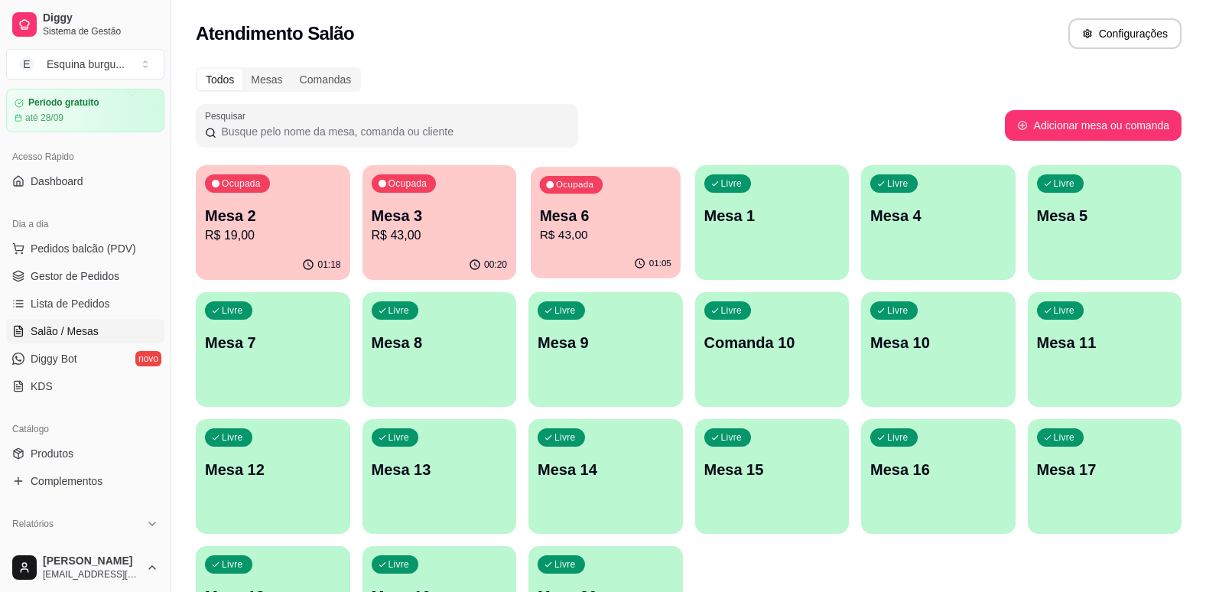
click at [644, 175] on div "Ocupada Mesa 6 R$ 43,00" at bounding box center [605, 208] width 149 height 83
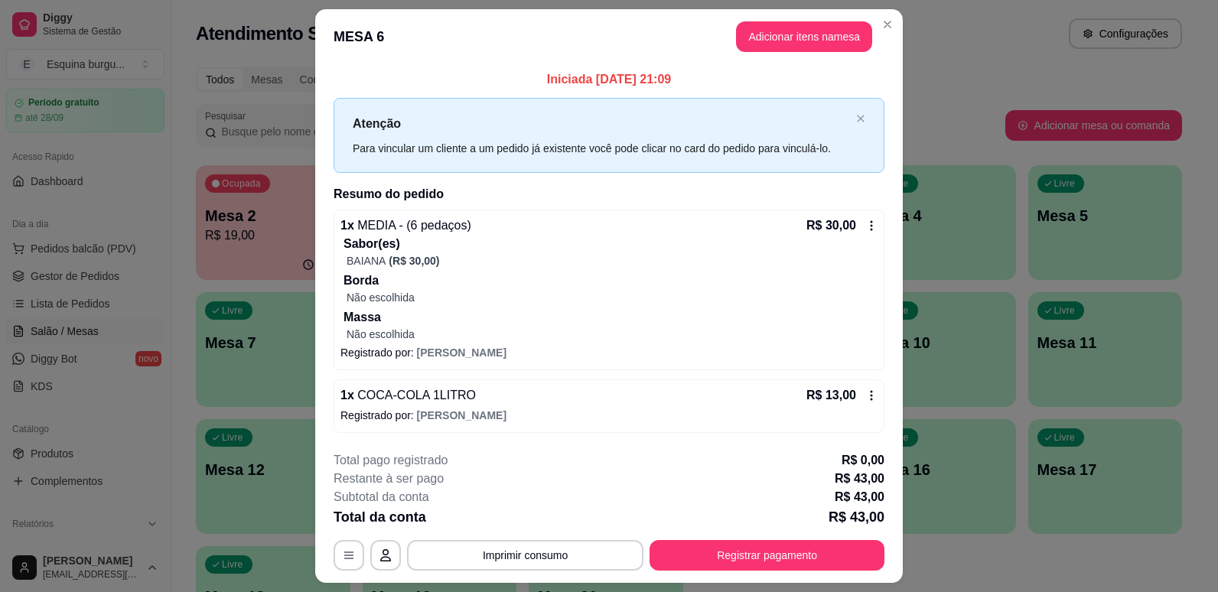
scroll to position [40, 0]
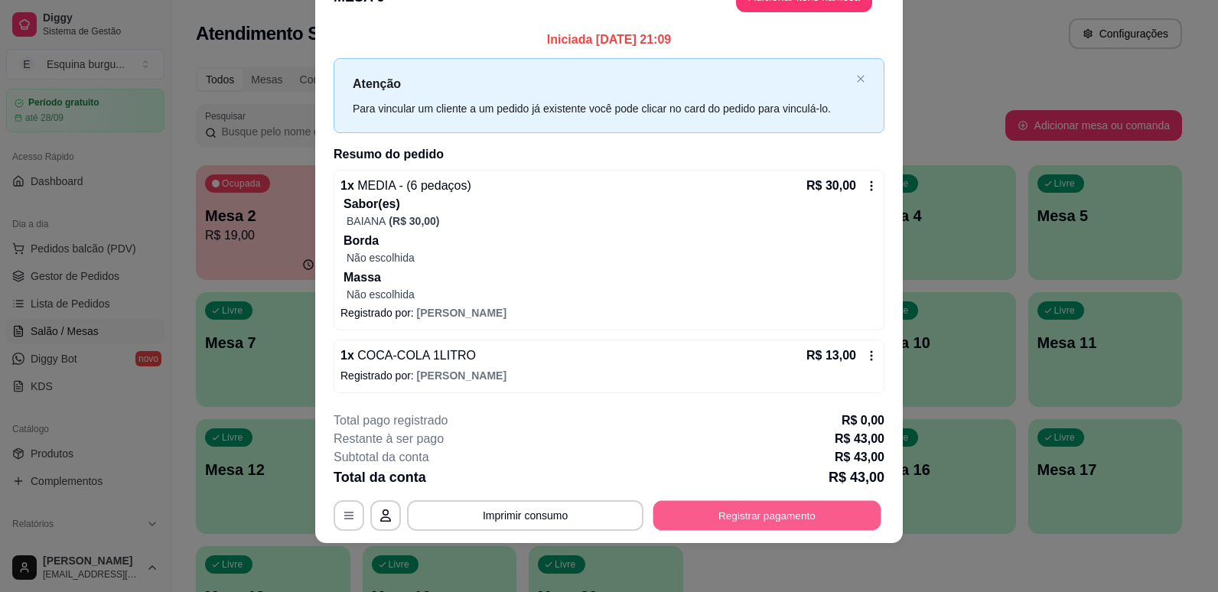
click at [782, 514] on button "Registrar pagamento" at bounding box center [767, 515] width 228 height 30
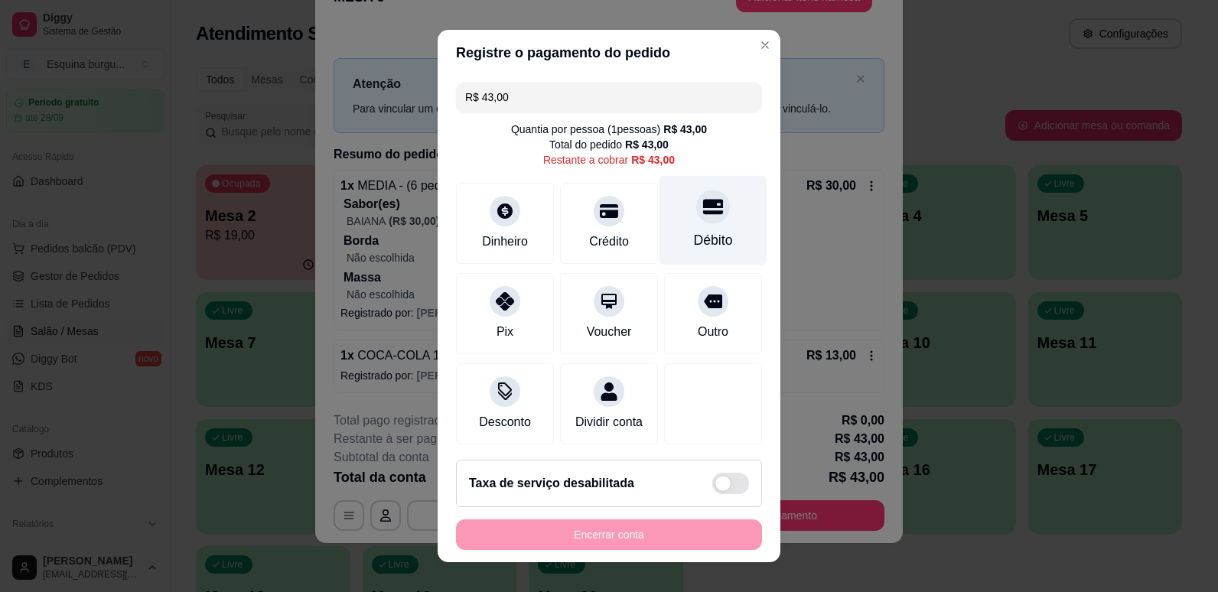
click at [694, 237] on div "Débito" at bounding box center [713, 240] width 39 height 20
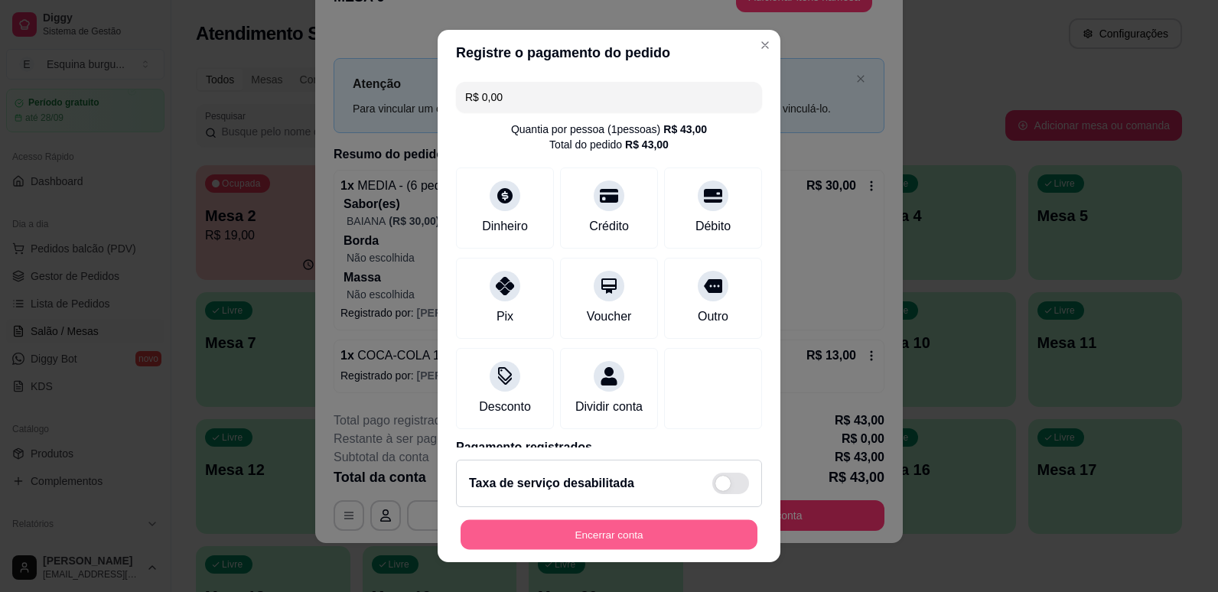
click at [561, 528] on button "Encerrar conta" at bounding box center [608, 535] width 297 height 30
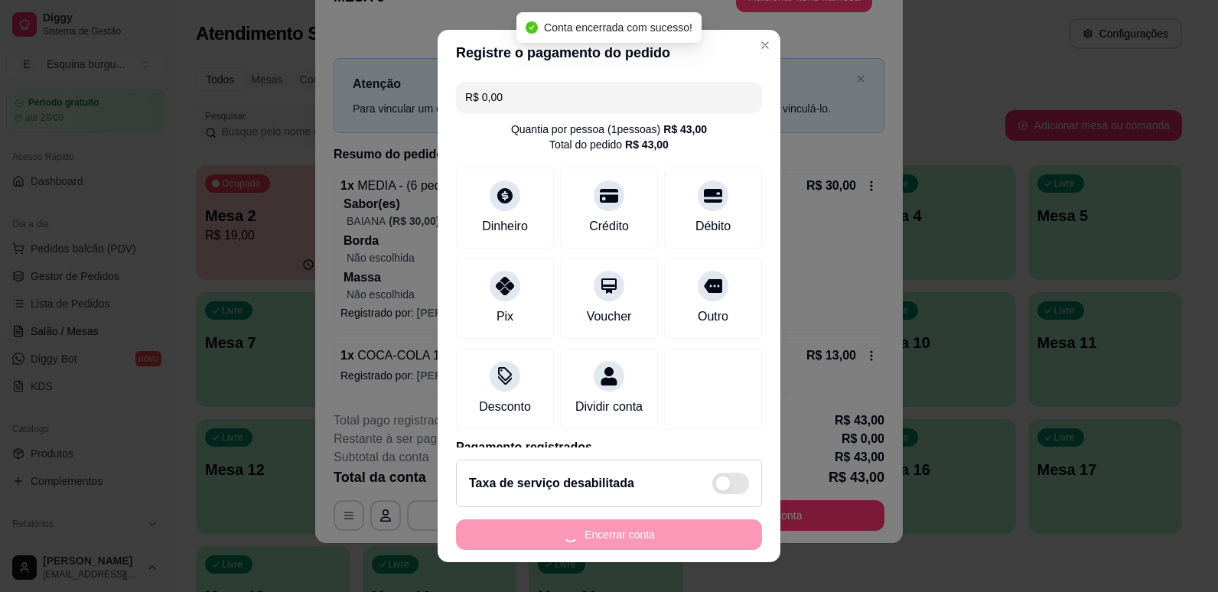
scroll to position [0, 0]
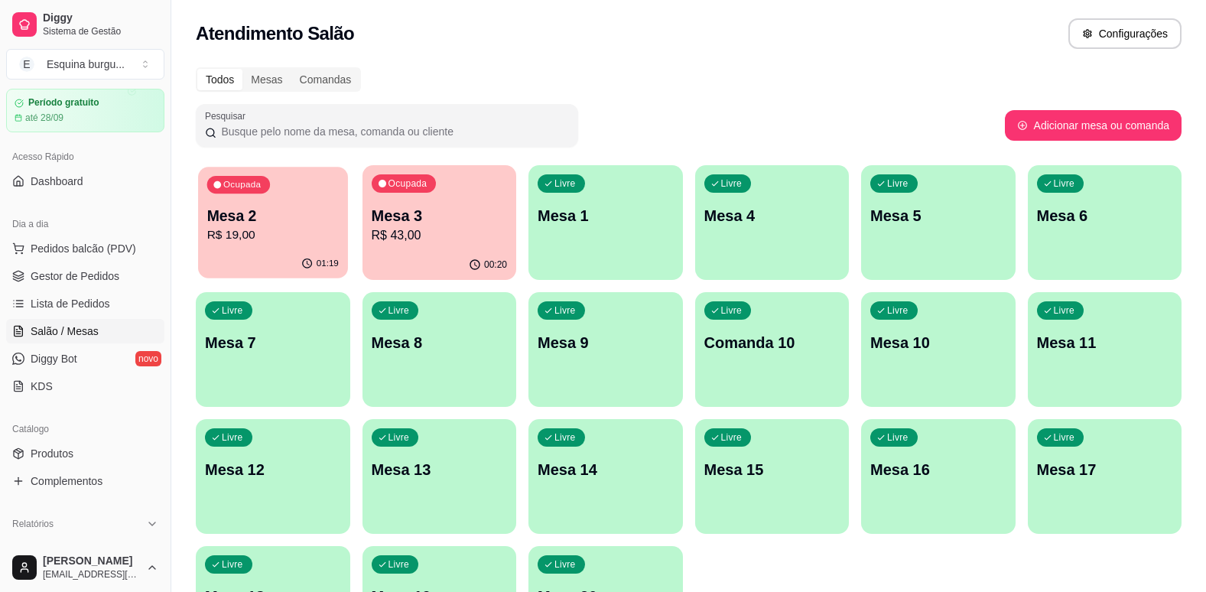
click at [327, 207] on p "Mesa 2" at bounding box center [273, 216] width 132 height 21
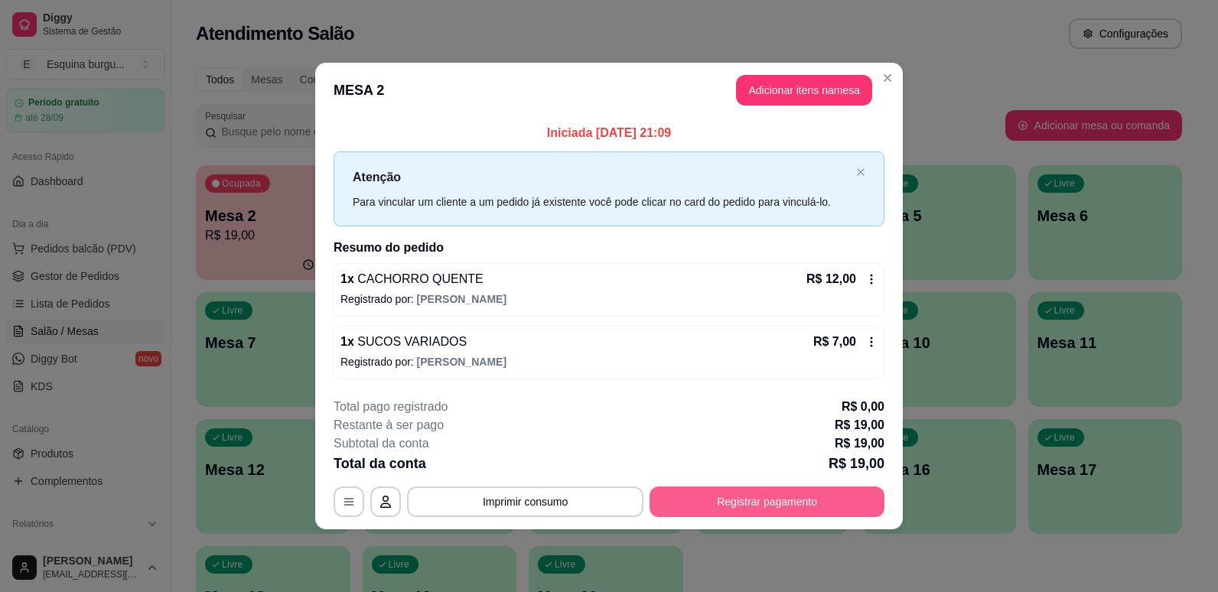
click at [818, 515] on button "Registrar pagamento" at bounding box center [766, 501] width 235 height 31
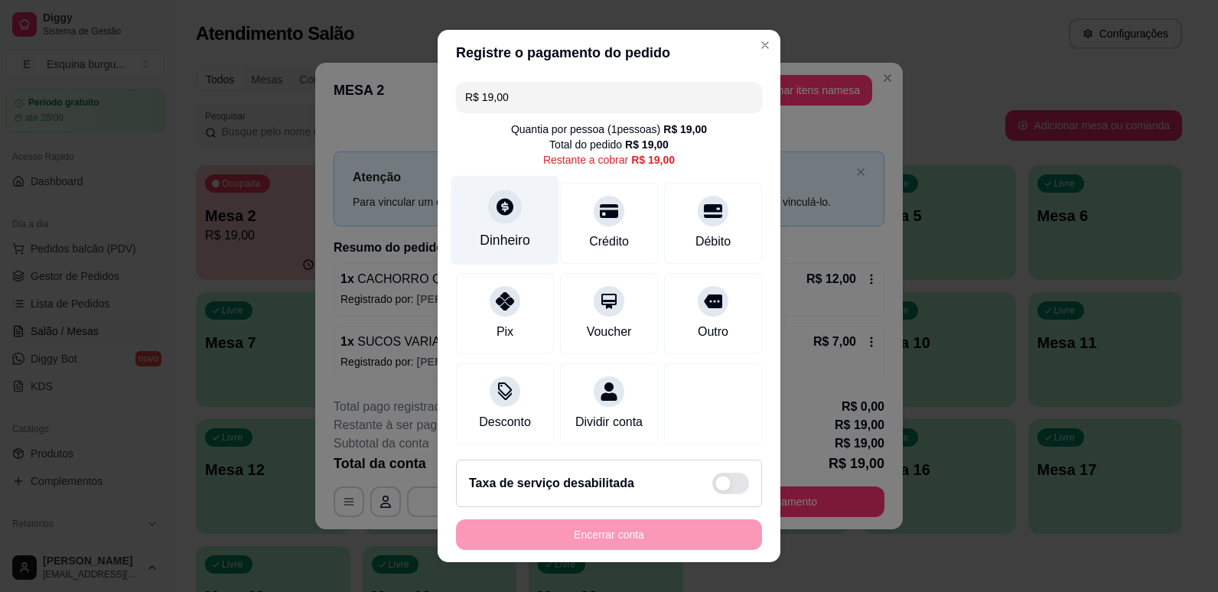
click at [525, 201] on div "Dinheiro" at bounding box center [505, 219] width 108 height 89
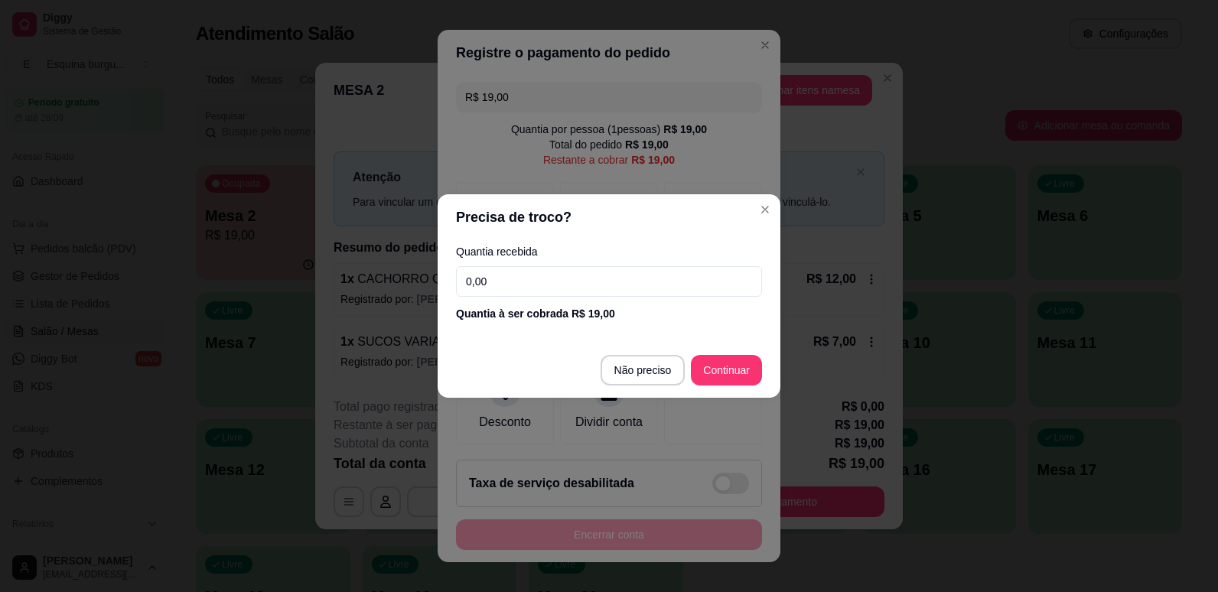
click at [522, 276] on input "0,00" at bounding box center [609, 281] width 306 height 31
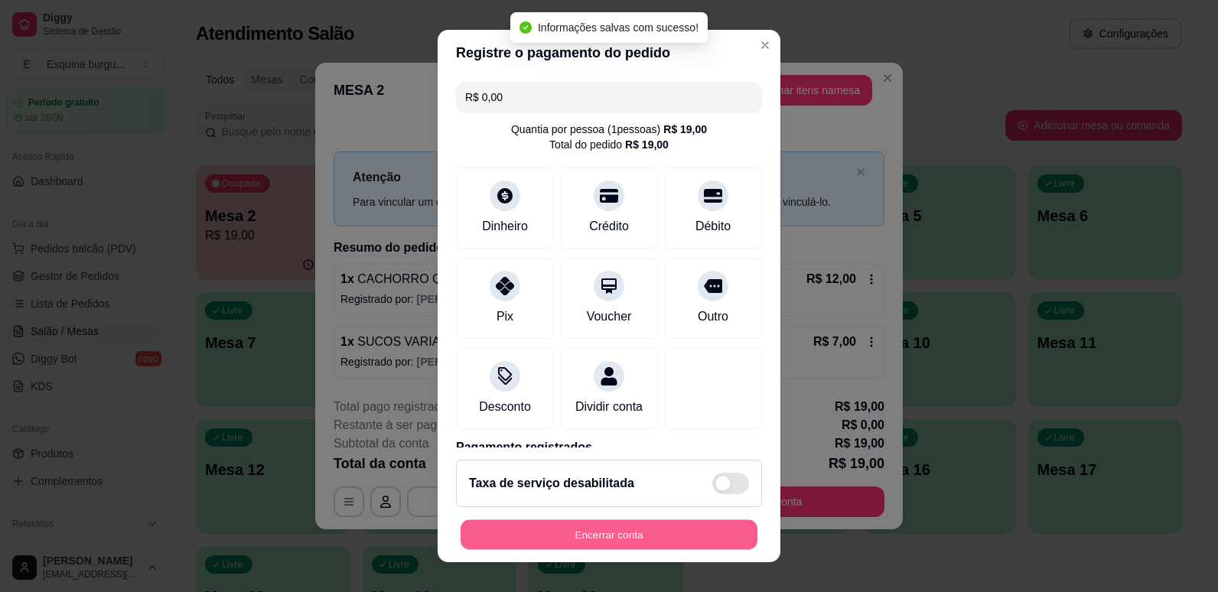
click at [714, 545] on button "Encerrar conta" at bounding box center [608, 535] width 297 height 30
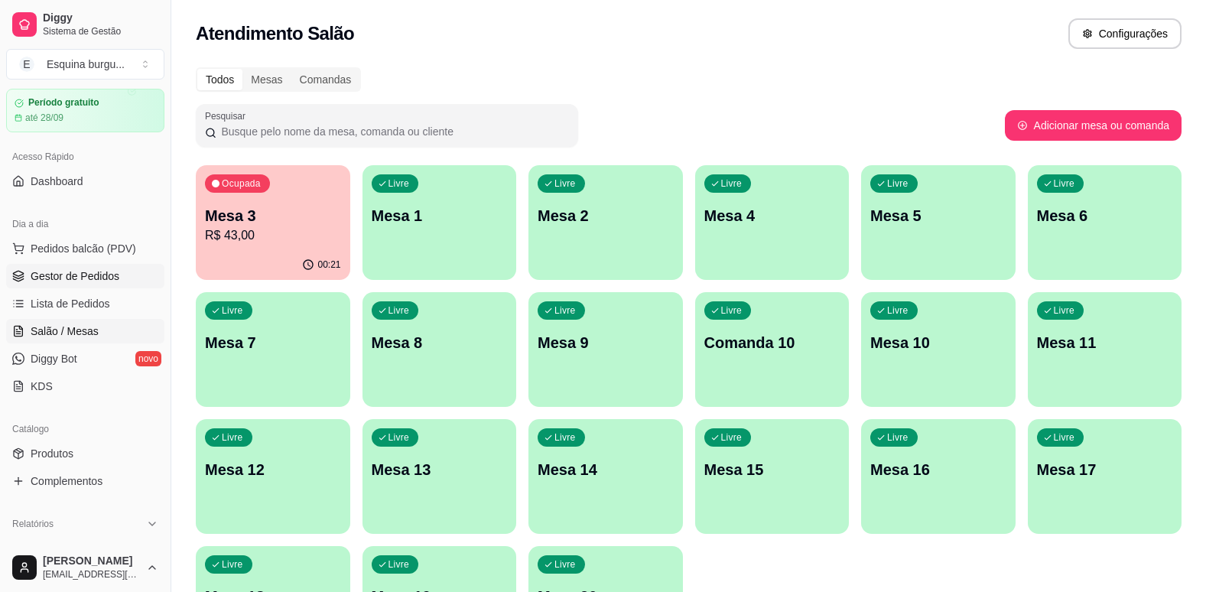
click at [88, 283] on span "Gestor de Pedidos" at bounding box center [75, 275] width 89 height 15
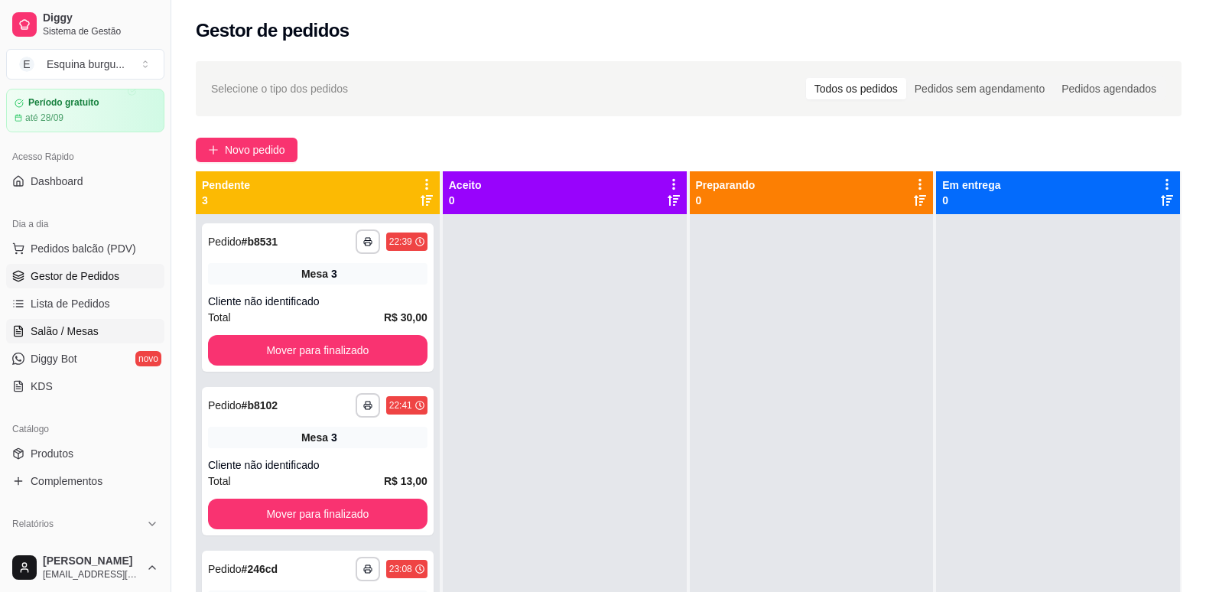
click at [106, 336] on link "Salão / Mesas" at bounding box center [85, 331] width 158 height 24
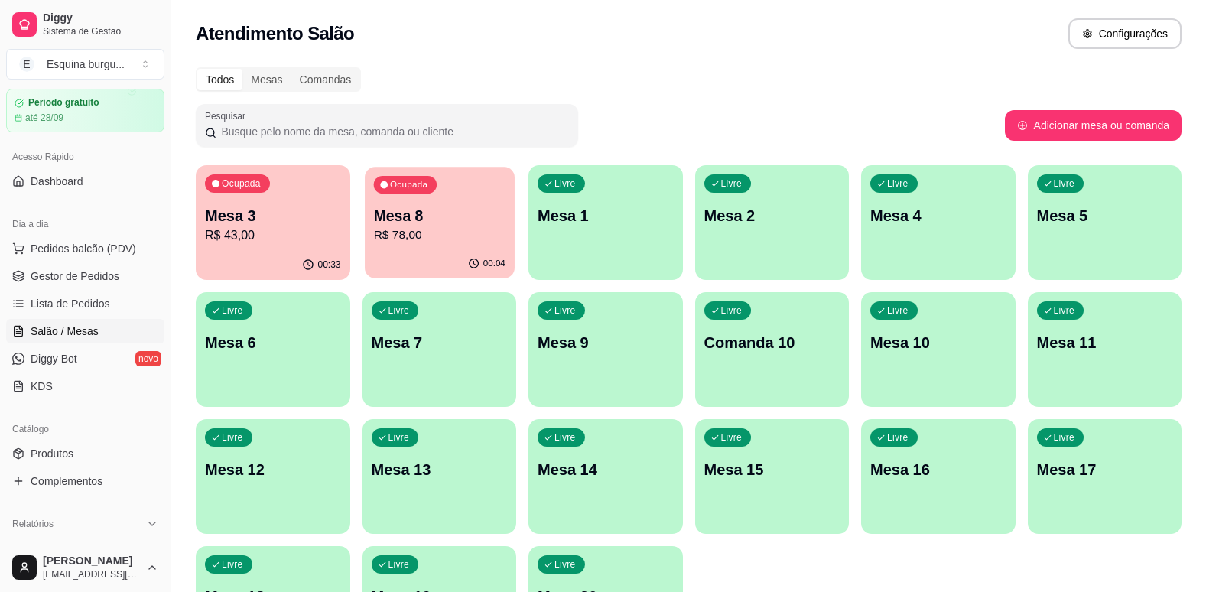
click at [435, 206] on p "Mesa 8" at bounding box center [439, 216] width 132 height 21
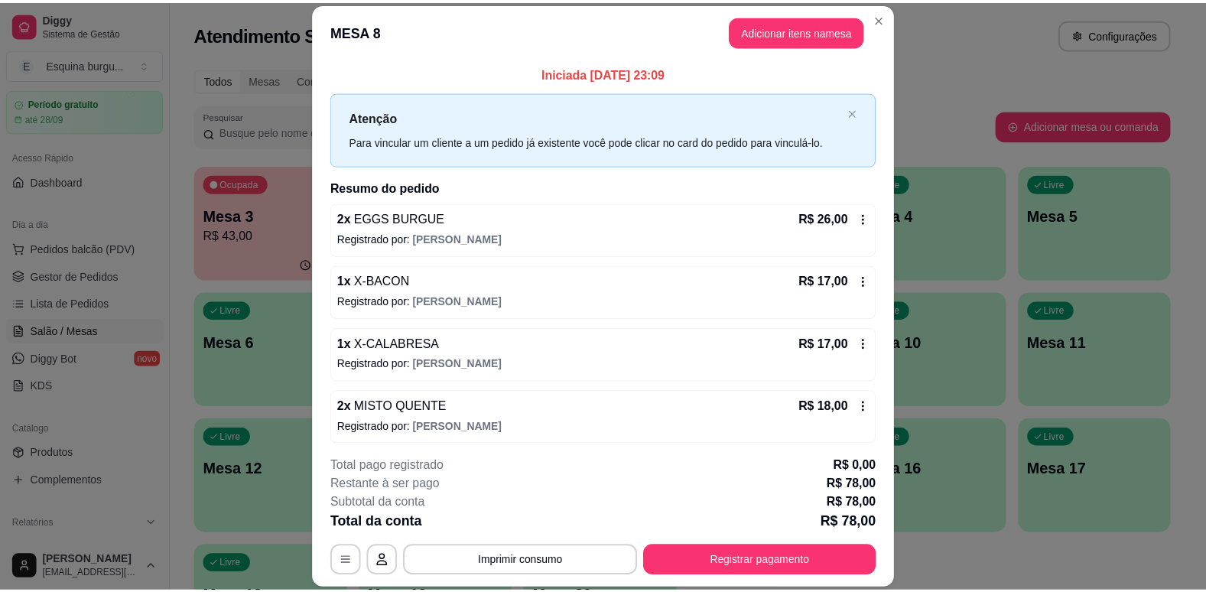
scroll to position [5, 0]
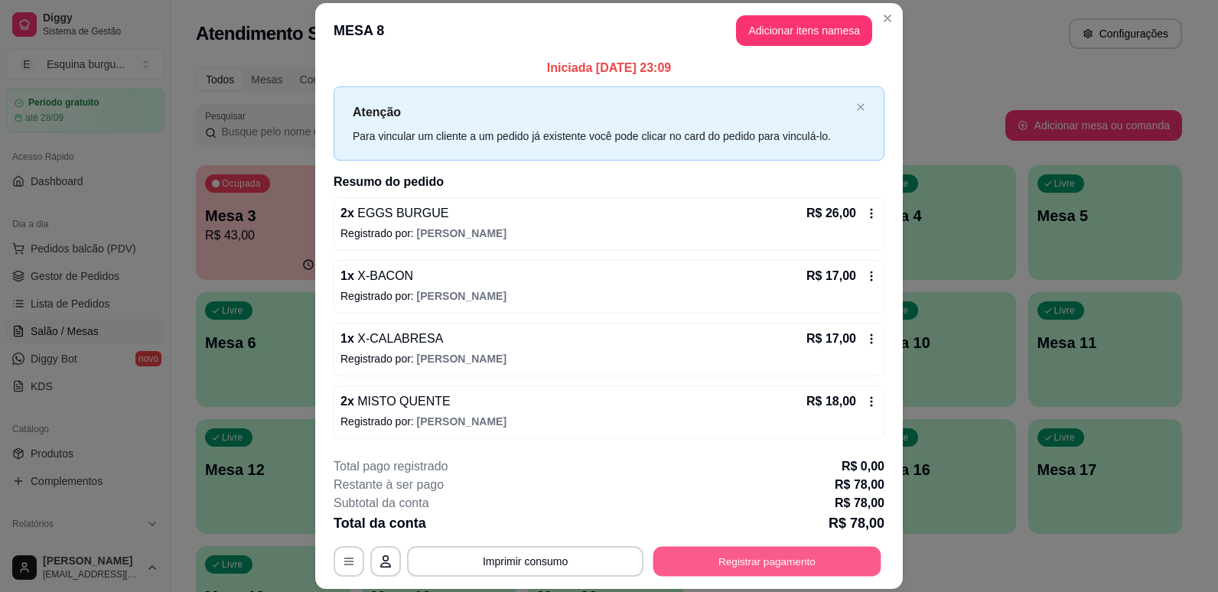
click at [772, 566] on button "Registrar pagamento" at bounding box center [767, 562] width 228 height 30
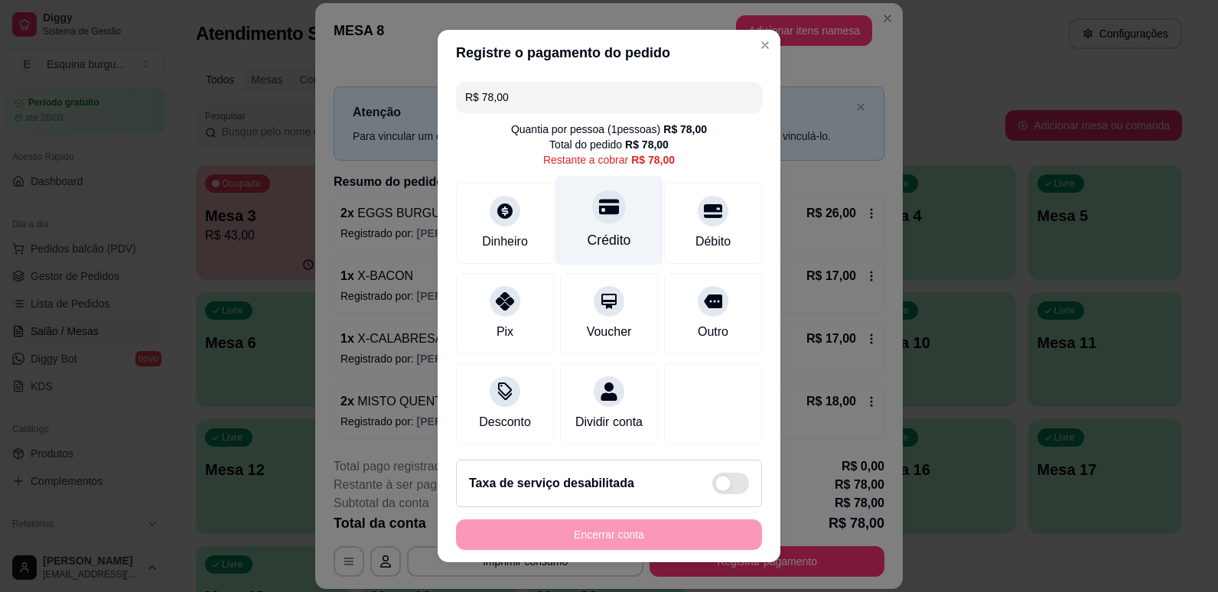
click at [599, 216] on icon at bounding box center [609, 207] width 20 height 20
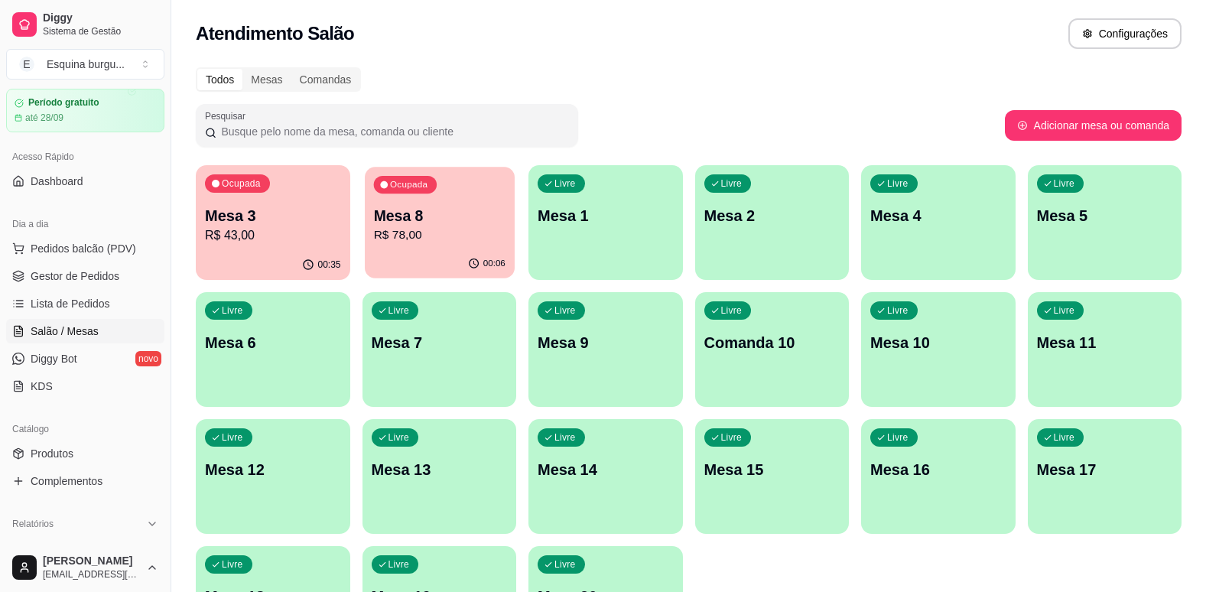
click at [470, 254] on div "00:06" at bounding box center [439, 263] width 149 height 29
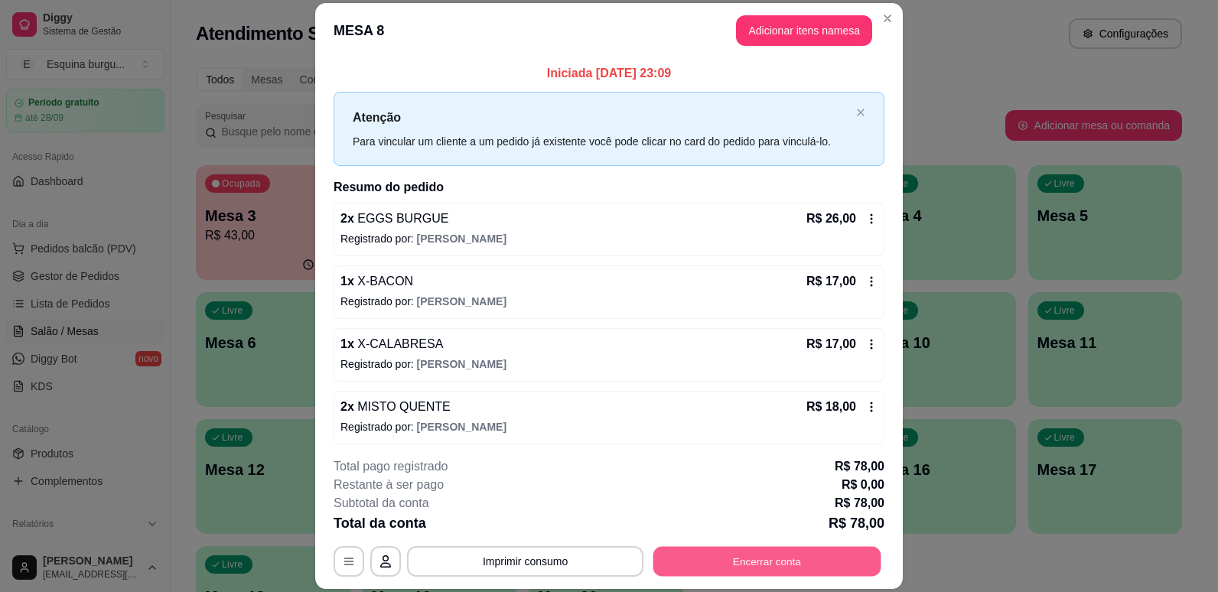
click at [811, 556] on button "Encerrar conta" at bounding box center [767, 562] width 228 height 30
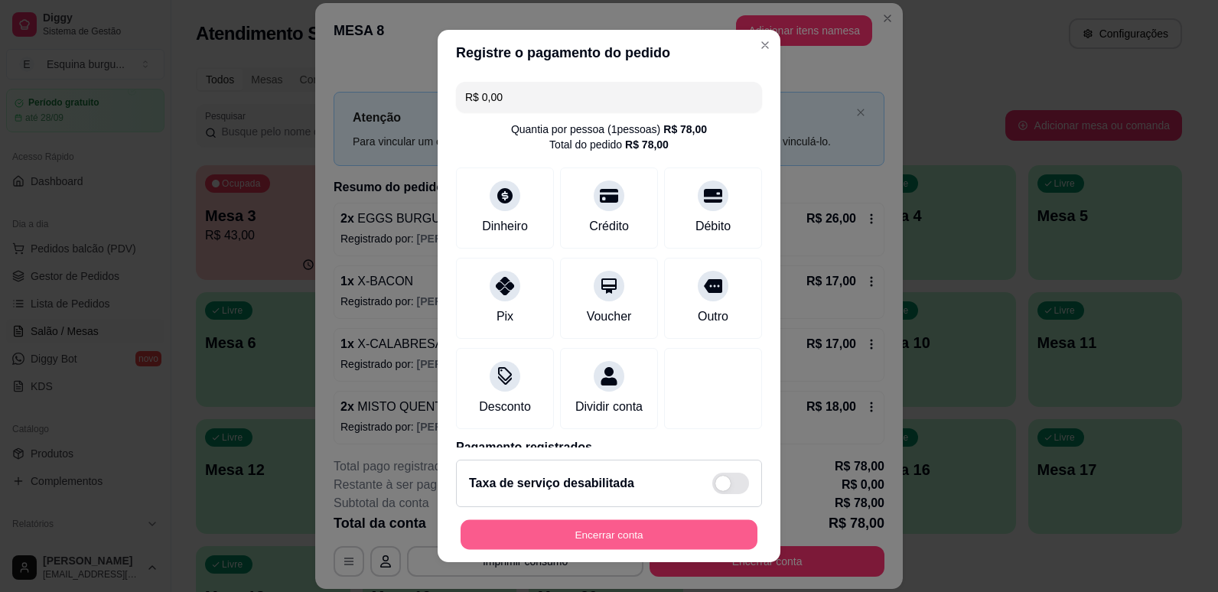
click at [613, 522] on button "Encerrar conta" at bounding box center [608, 535] width 297 height 30
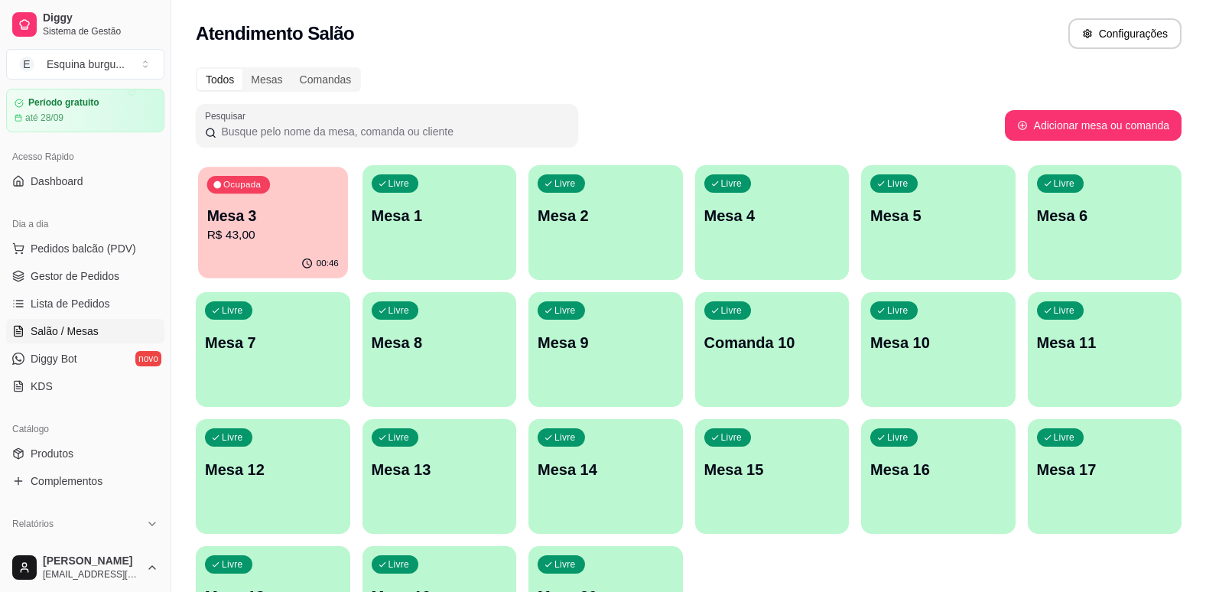
click at [235, 242] on p "R$ 43,00" at bounding box center [273, 235] width 132 height 18
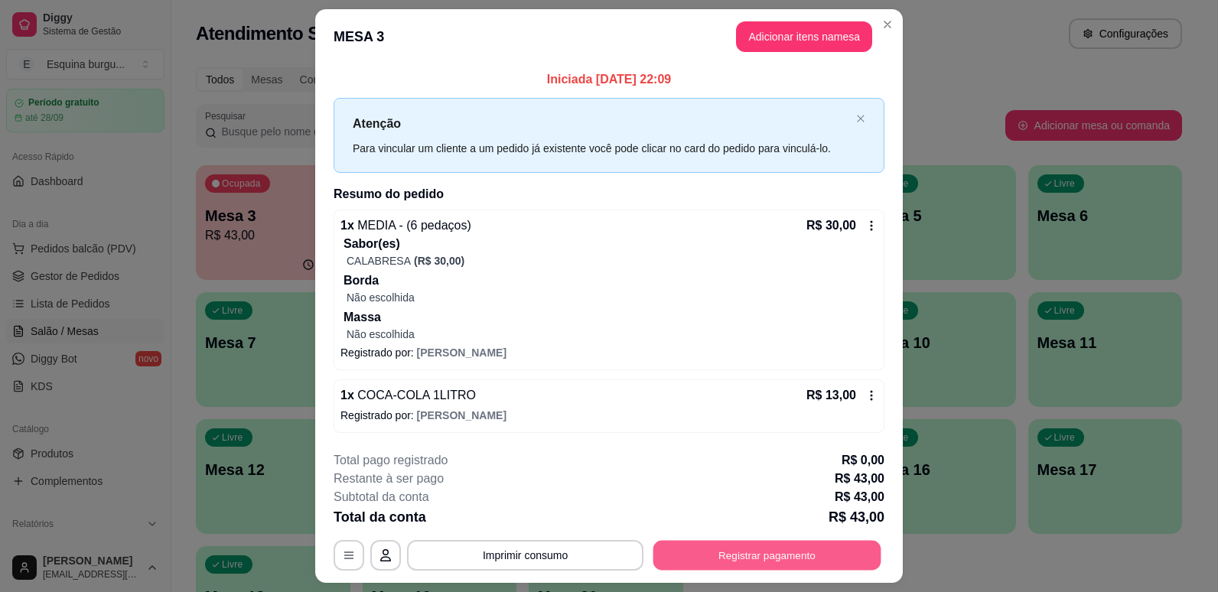
click at [843, 568] on button "Registrar pagamento" at bounding box center [767, 555] width 228 height 30
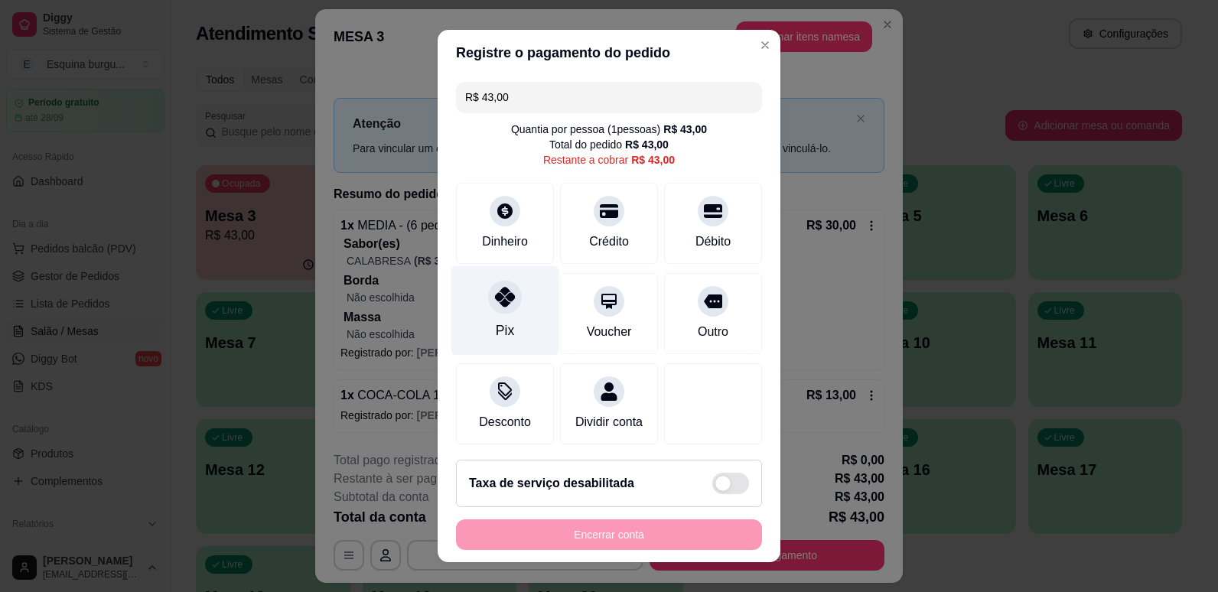
click at [509, 324] on div "Pix" at bounding box center [505, 309] width 108 height 89
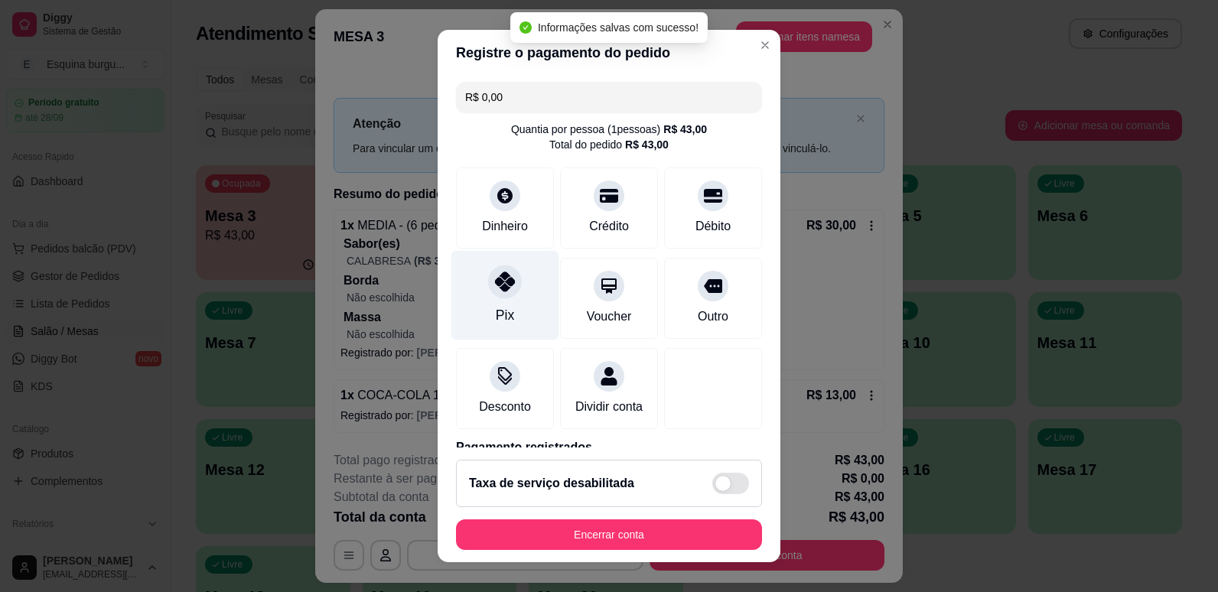
click at [524, 274] on div "Pix" at bounding box center [505, 294] width 108 height 89
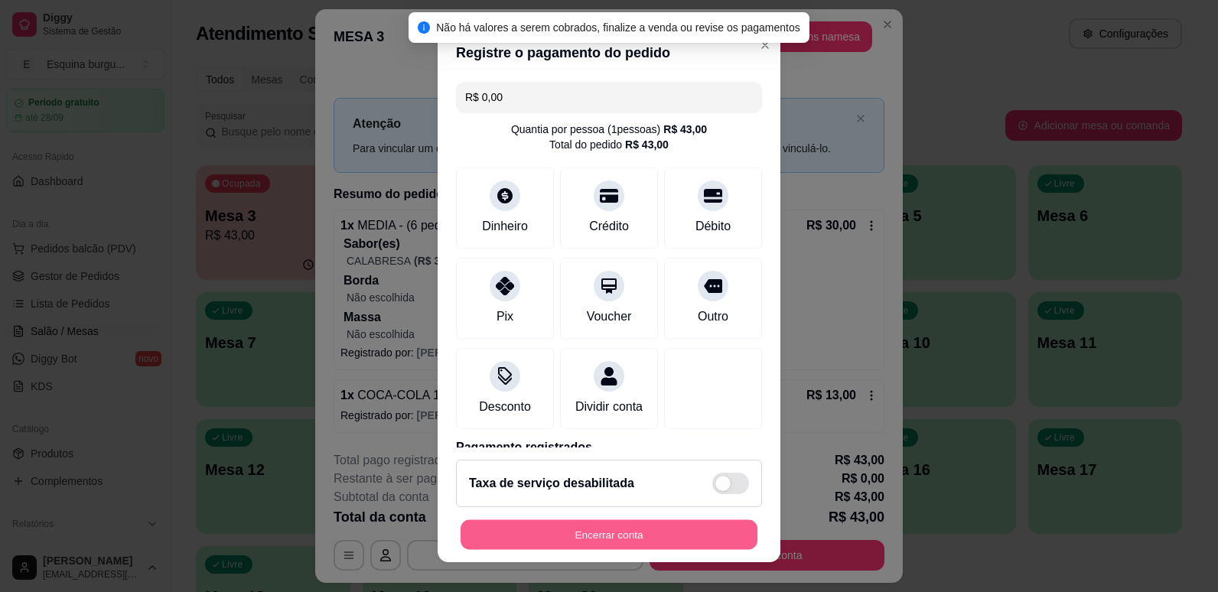
click at [665, 532] on button "Encerrar conta" at bounding box center [608, 535] width 297 height 30
